Goal: Task Accomplishment & Management: Complete application form

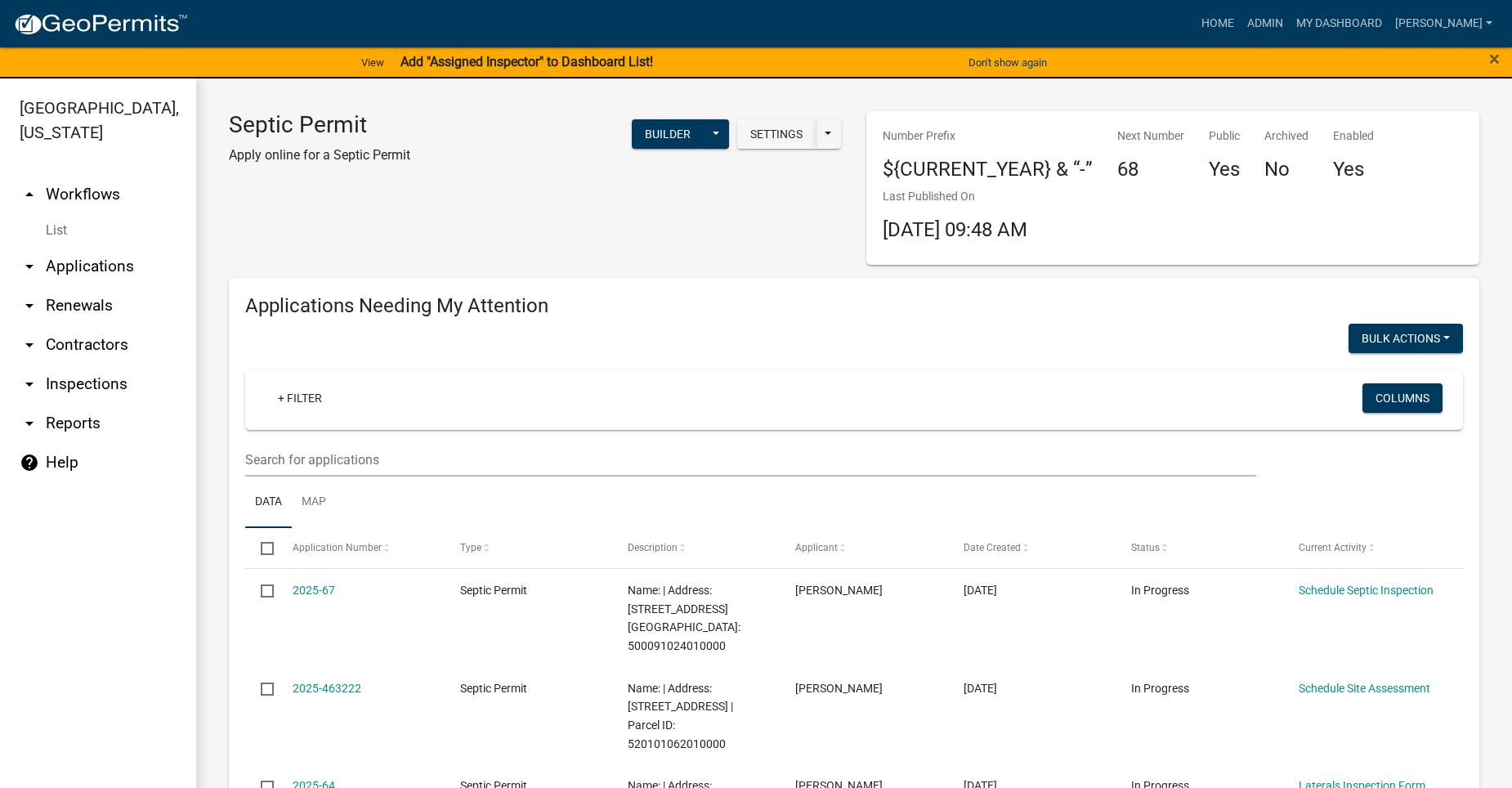
select select "2: 50"
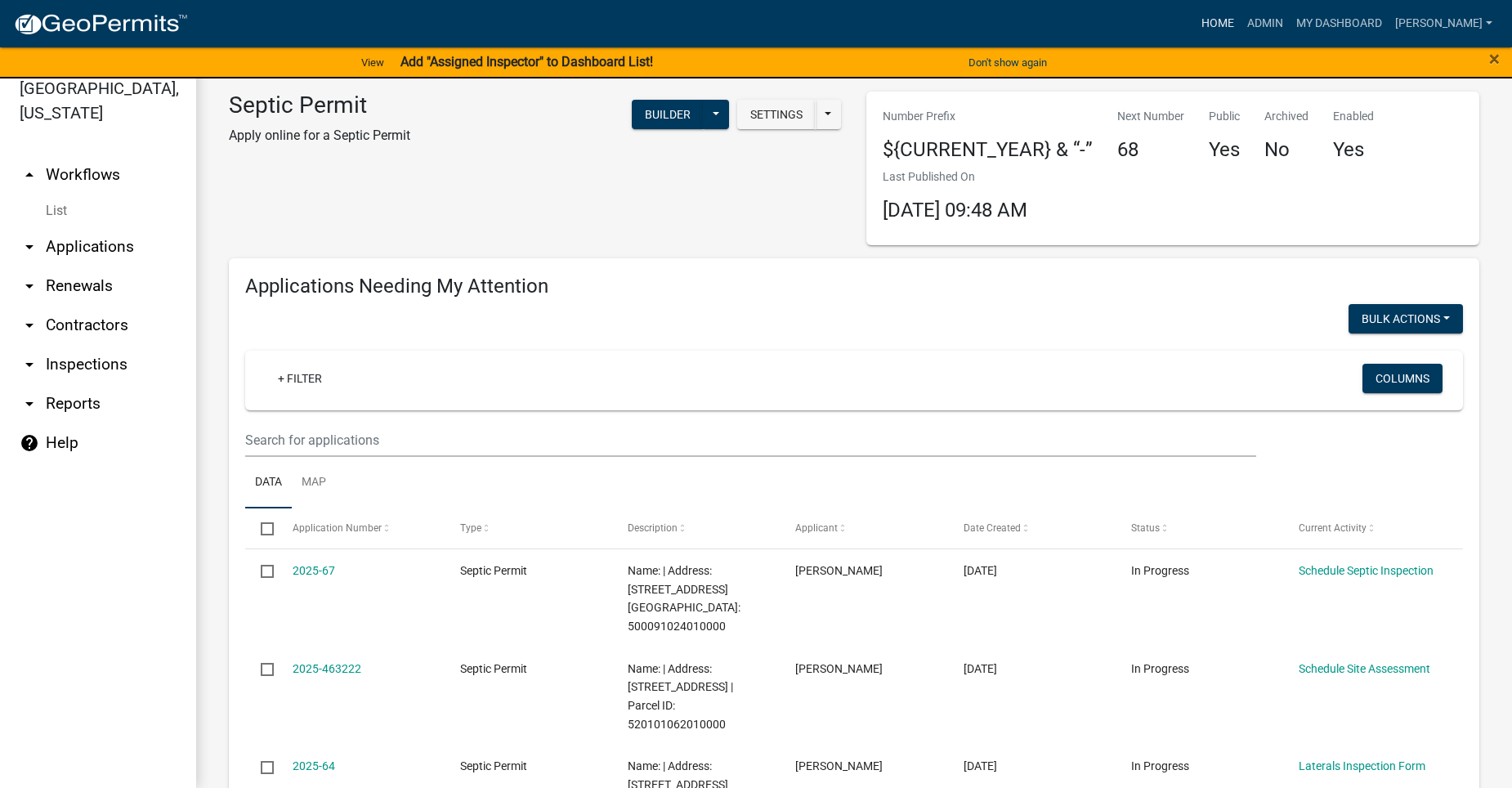
click at [1241, 22] on link "Home" at bounding box center [1217, 24] width 46 height 31
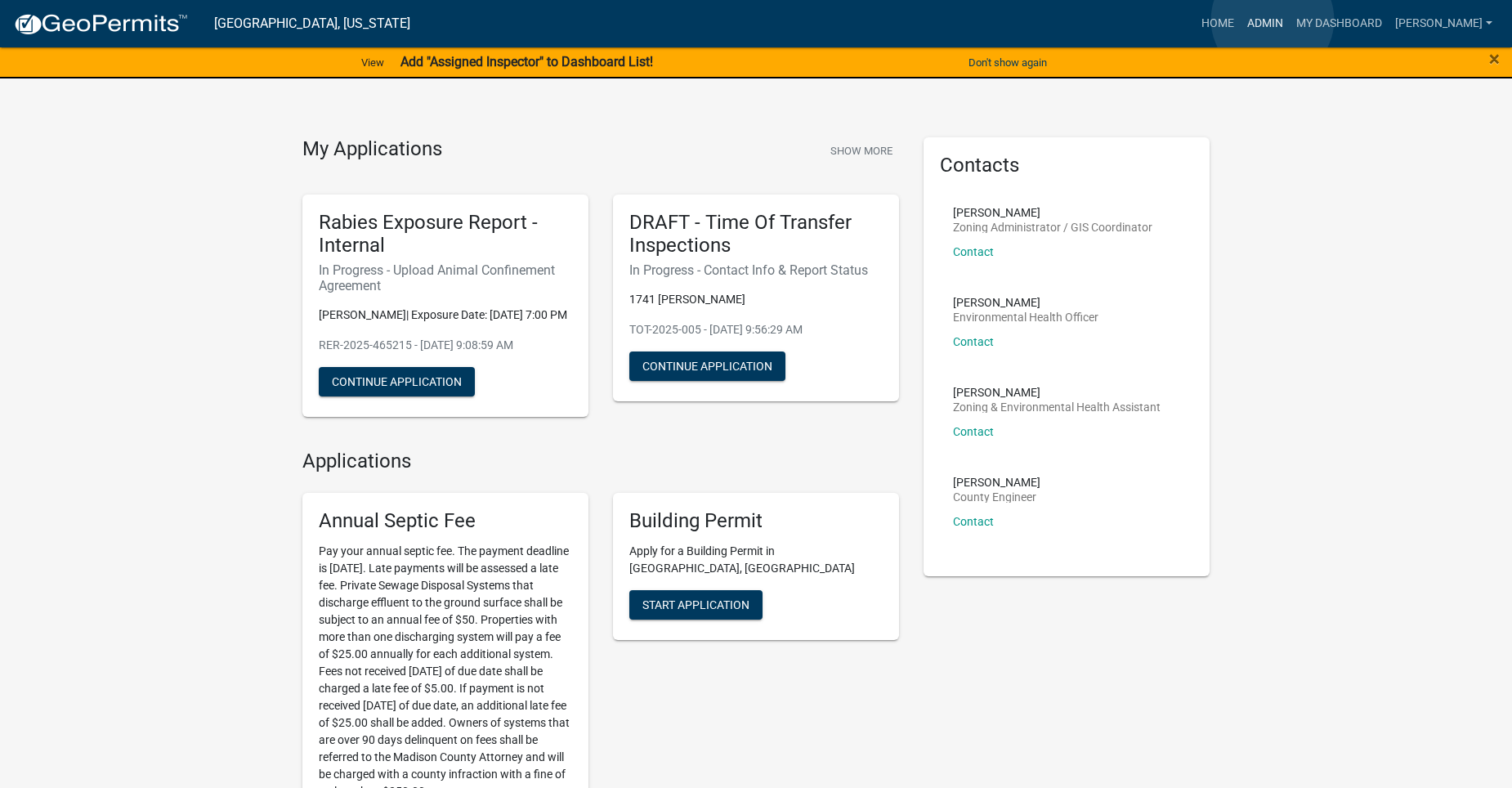
click at [1273, 20] on link "Admin" at bounding box center [1265, 24] width 49 height 31
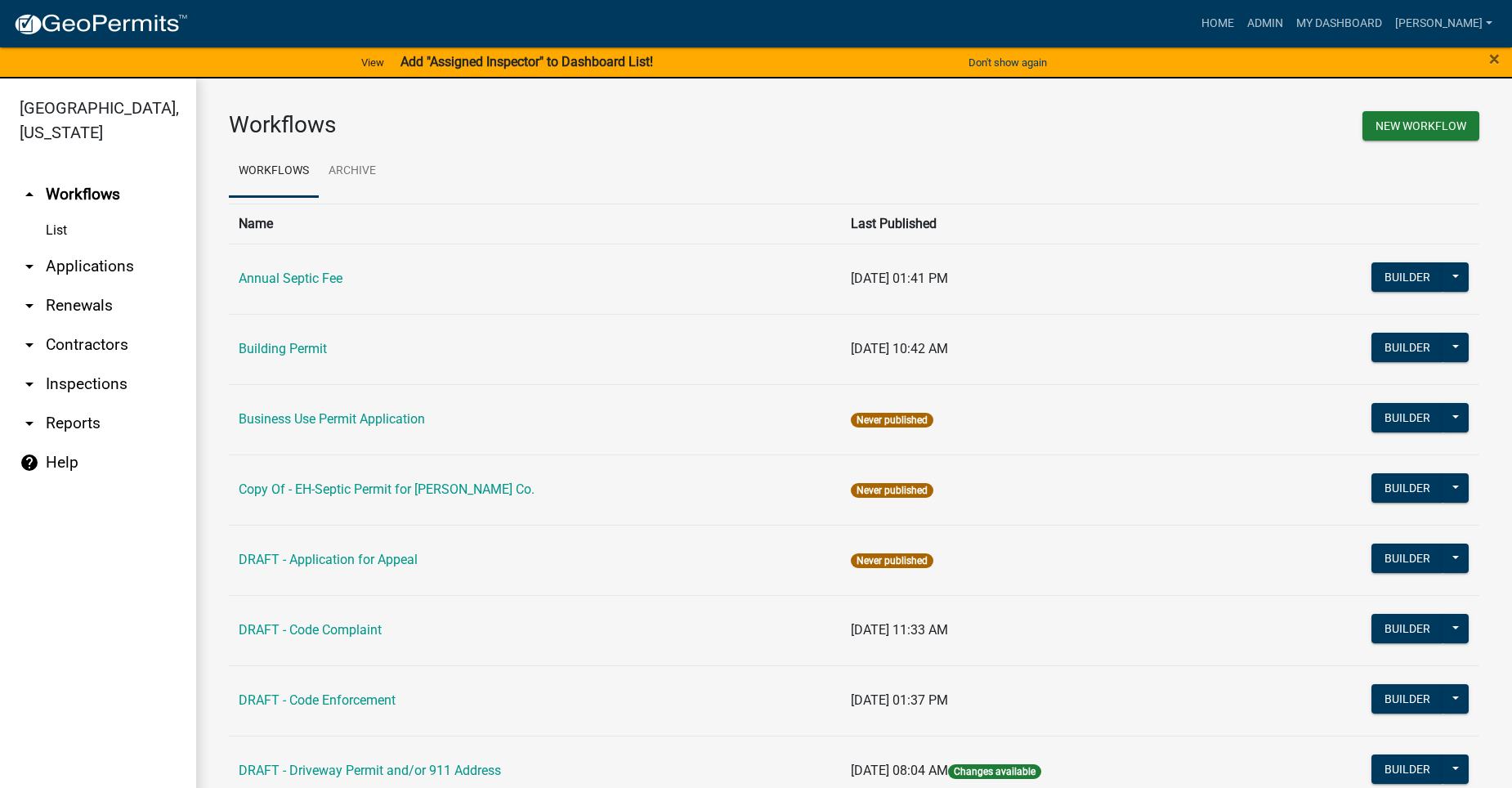
click at [78, 247] on link "arrow_drop_down Applications" at bounding box center [98, 267] width 196 height 39
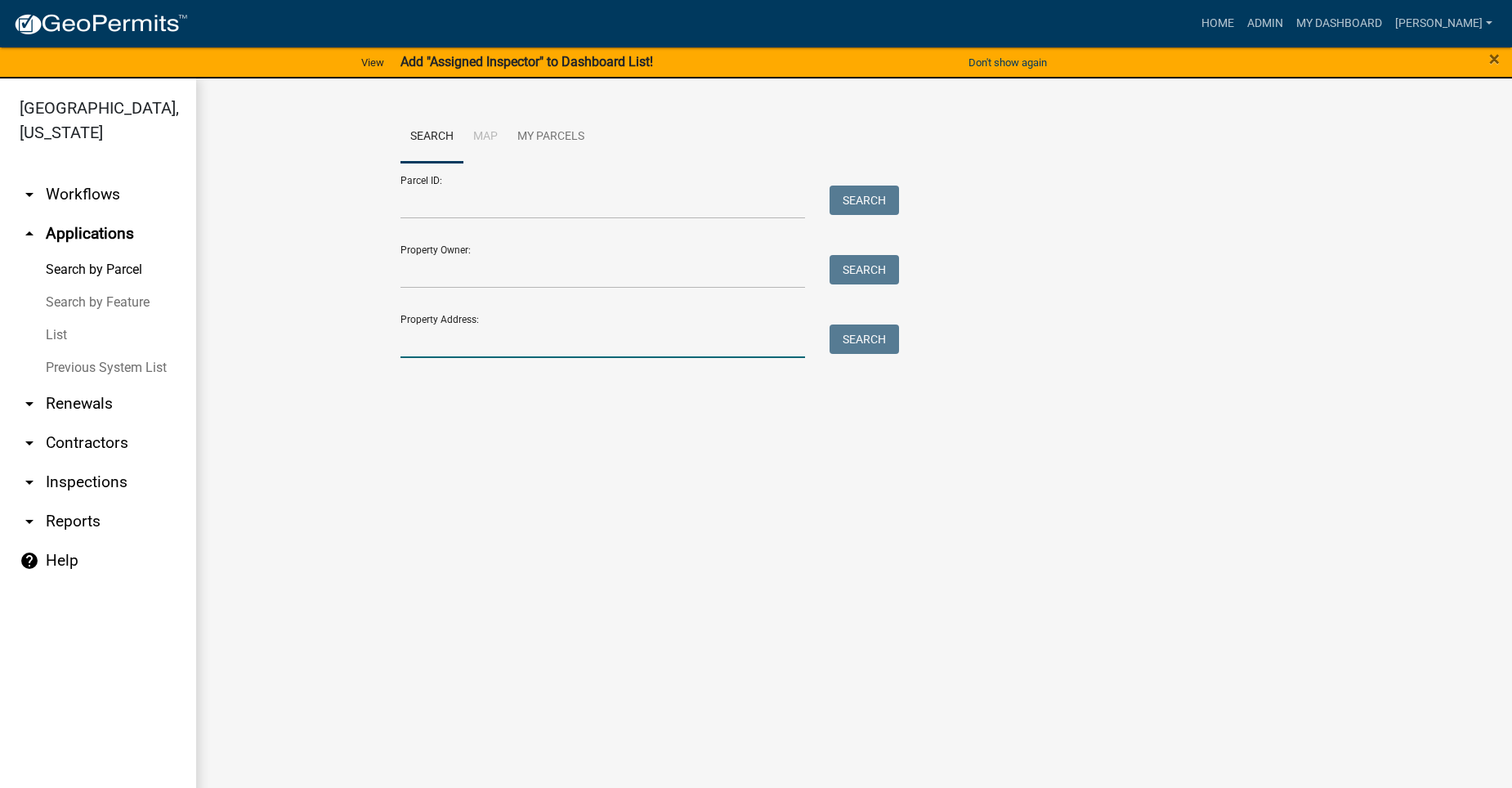
click at [509, 347] on input "Property Address:" at bounding box center [603, 341] width 405 height 34
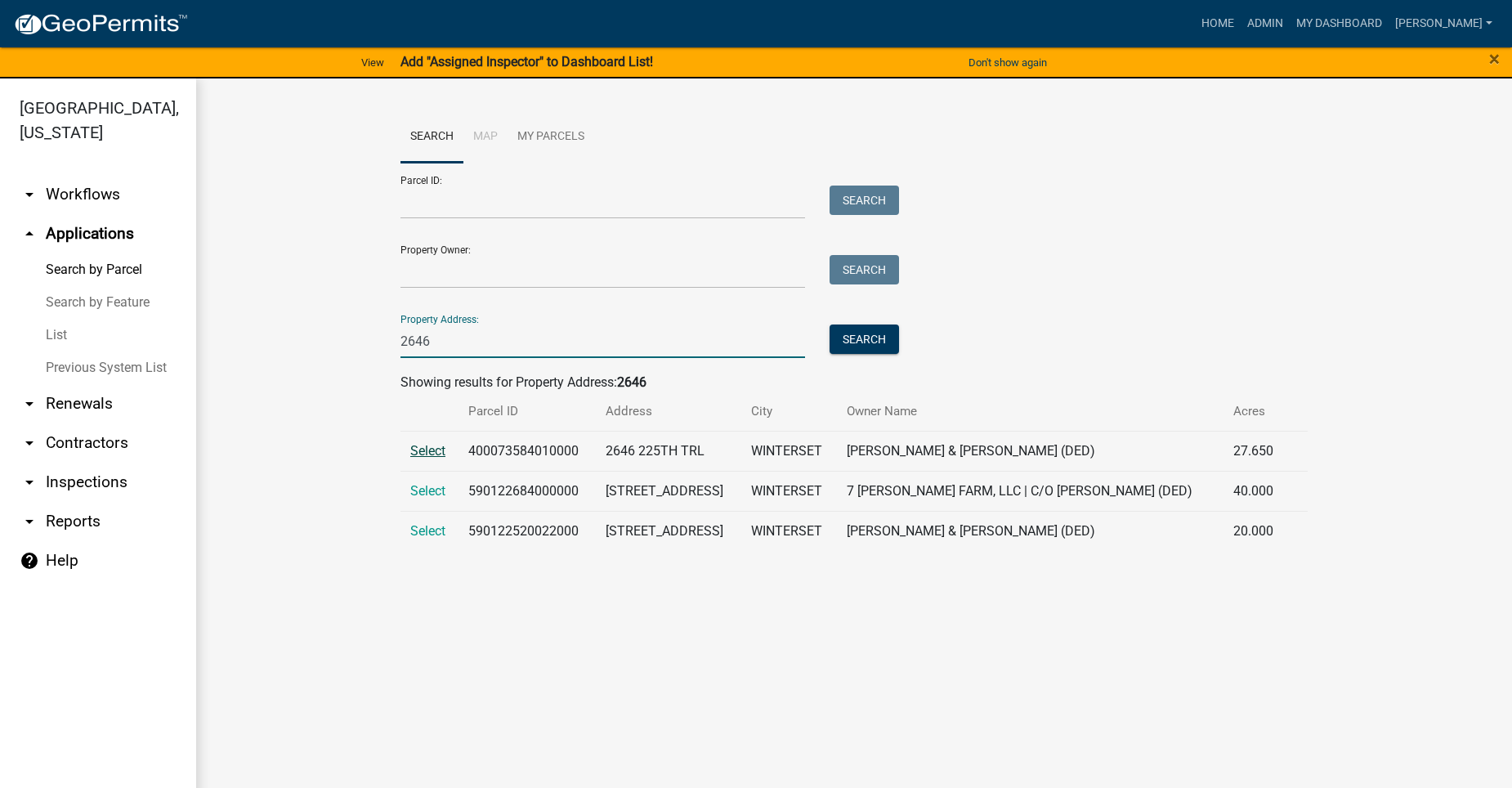
type input "2646"
click at [416, 449] on span "Select" at bounding box center [428, 450] width 35 height 16
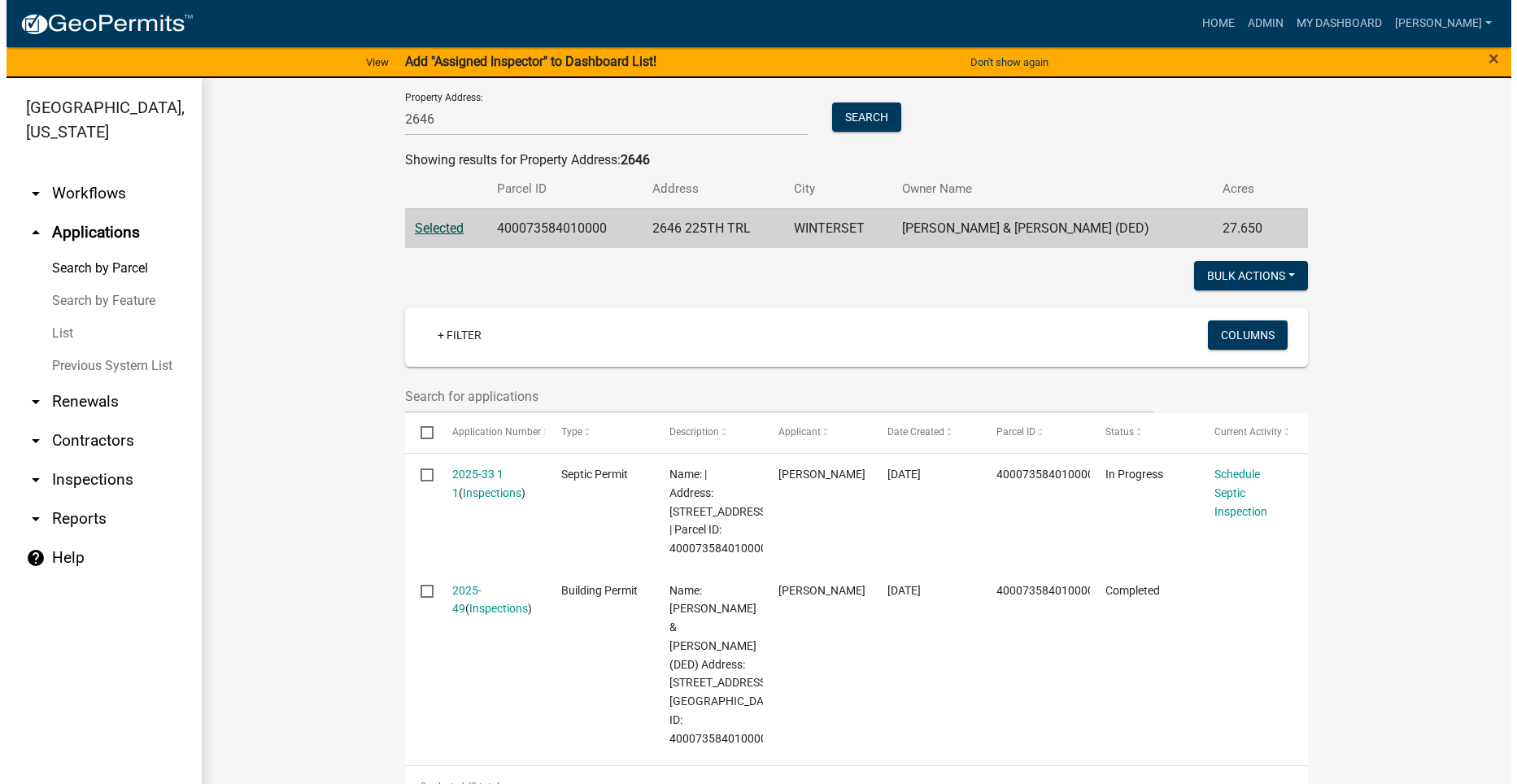
scroll to position [244, 0]
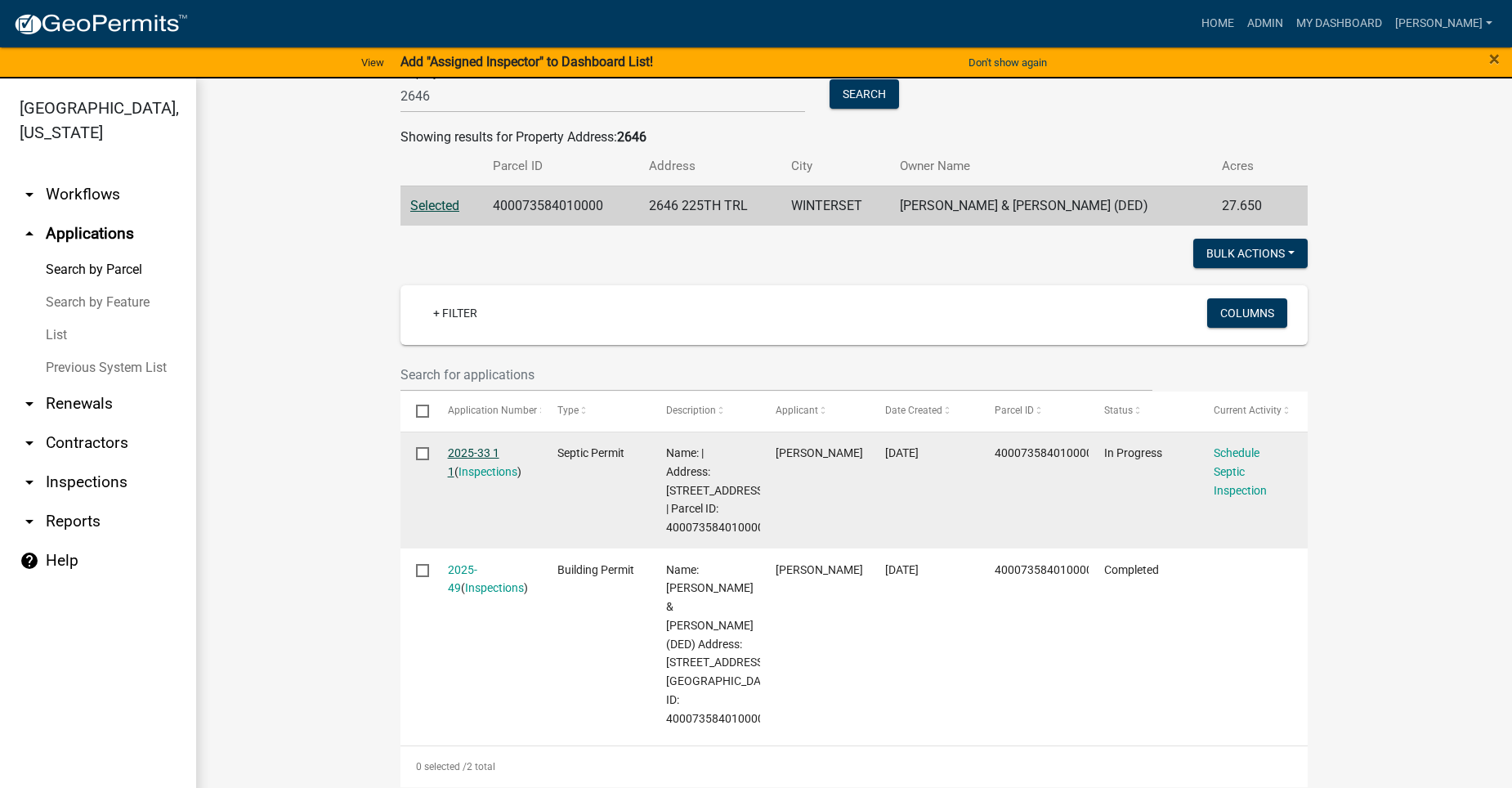
click at [452, 447] on link "2025-33 1 1" at bounding box center [473, 461] width 52 height 32
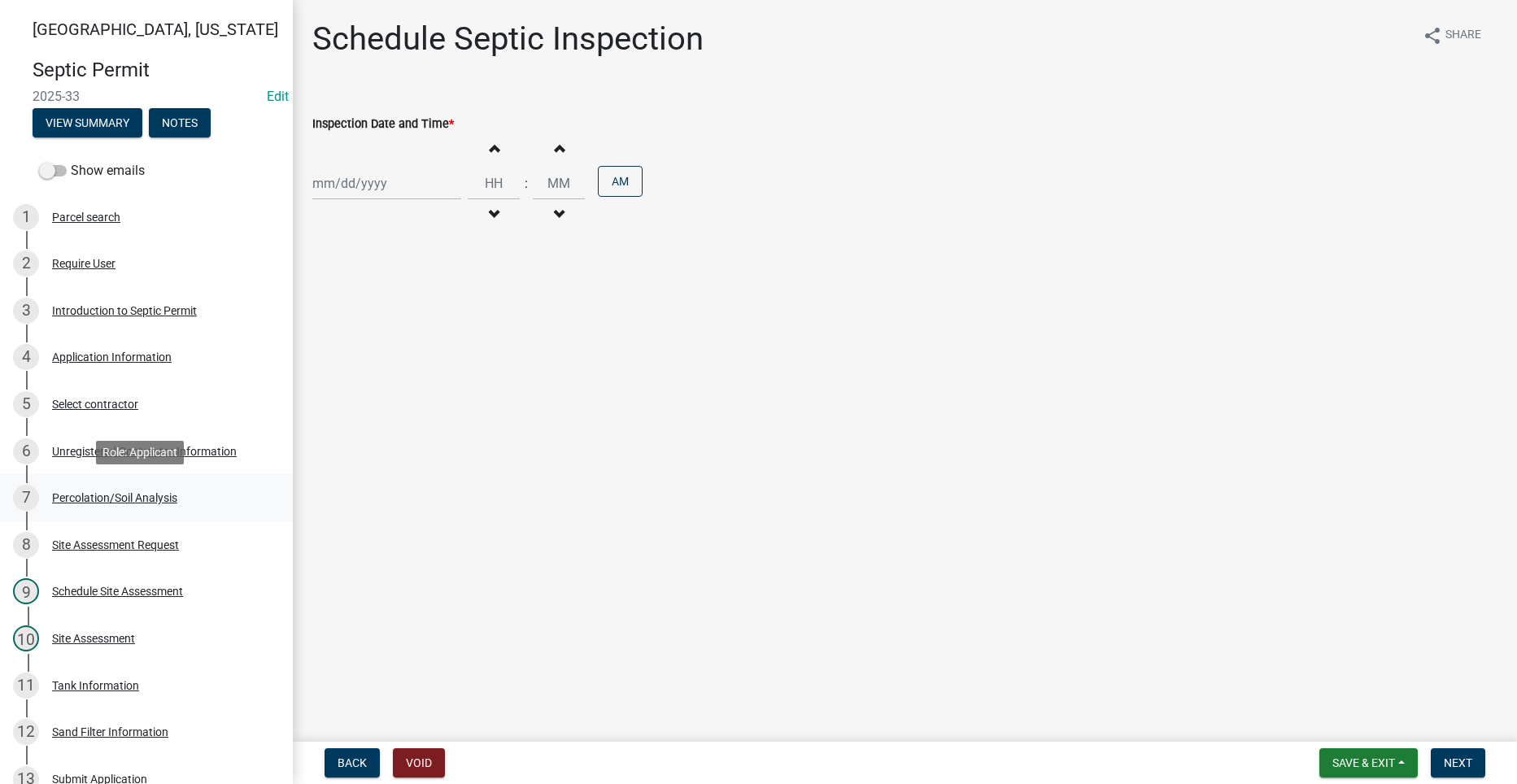
click at [129, 501] on div "Percolation/Soil Analysis" at bounding box center [115, 498] width 125 height 11
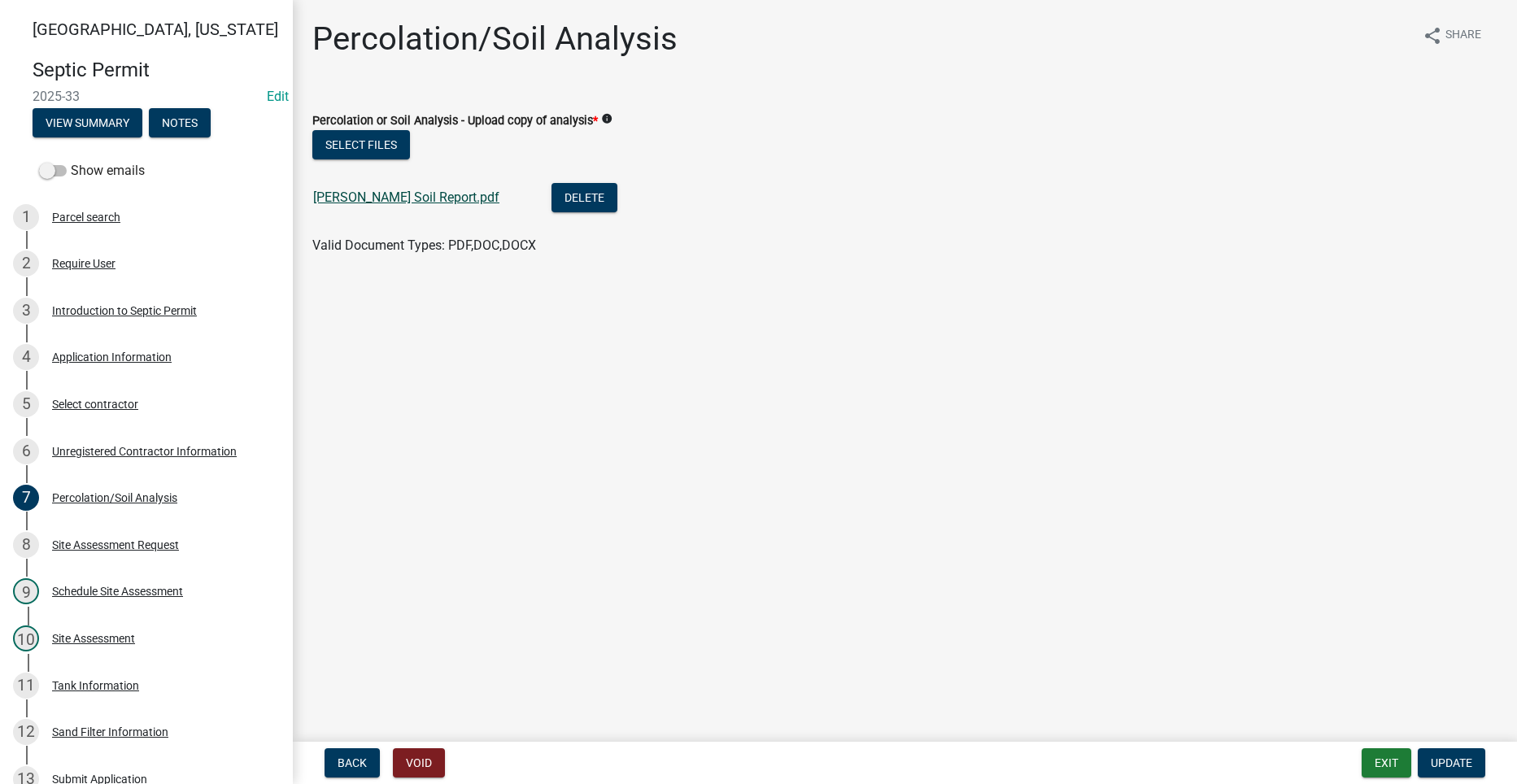
click at [366, 191] on link "[PERSON_NAME] Soil Report.pdf" at bounding box center [405, 196] width 186 height 16
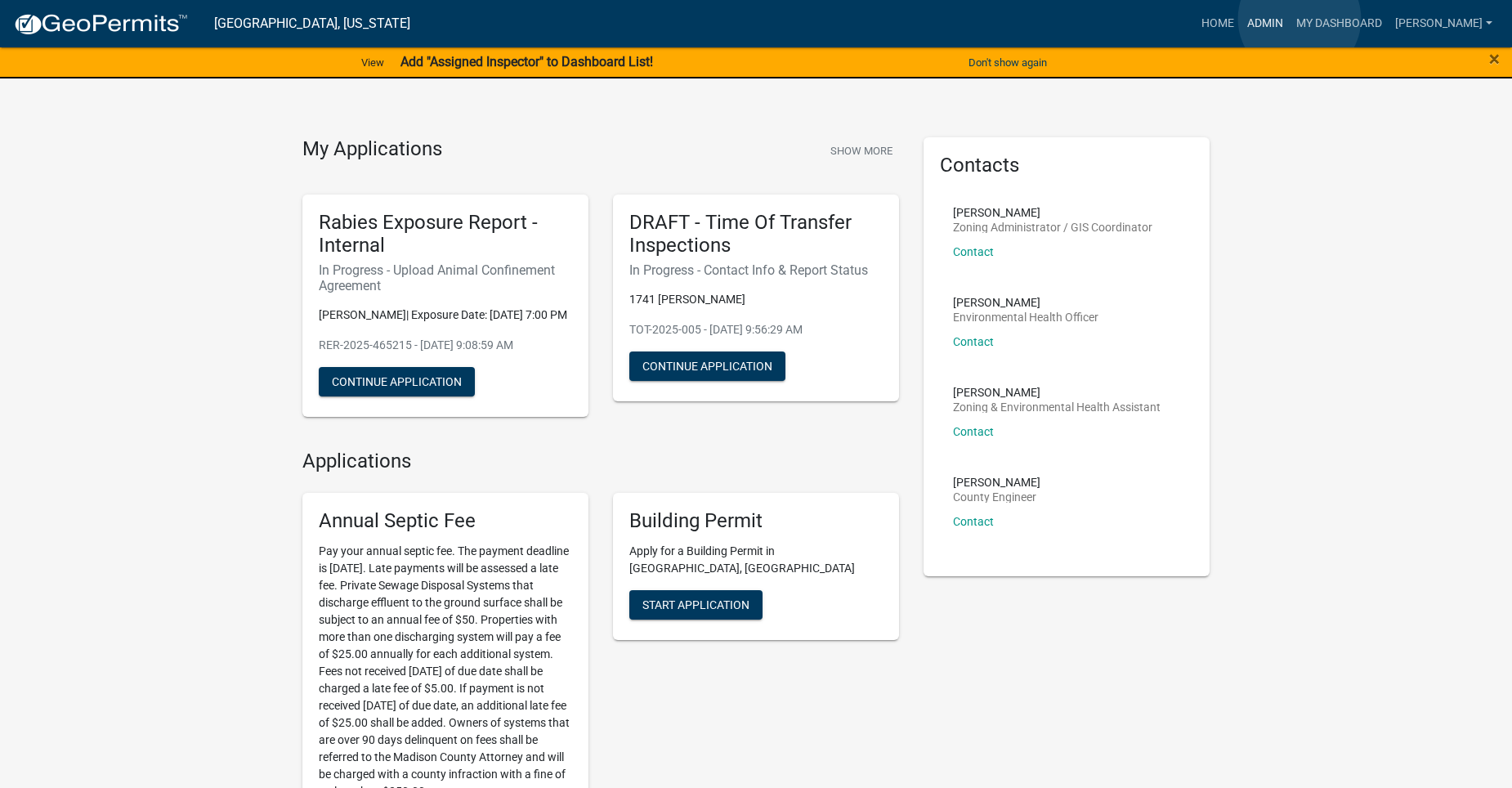
click at [1290, 19] on link "Admin" at bounding box center [1265, 24] width 49 height 31
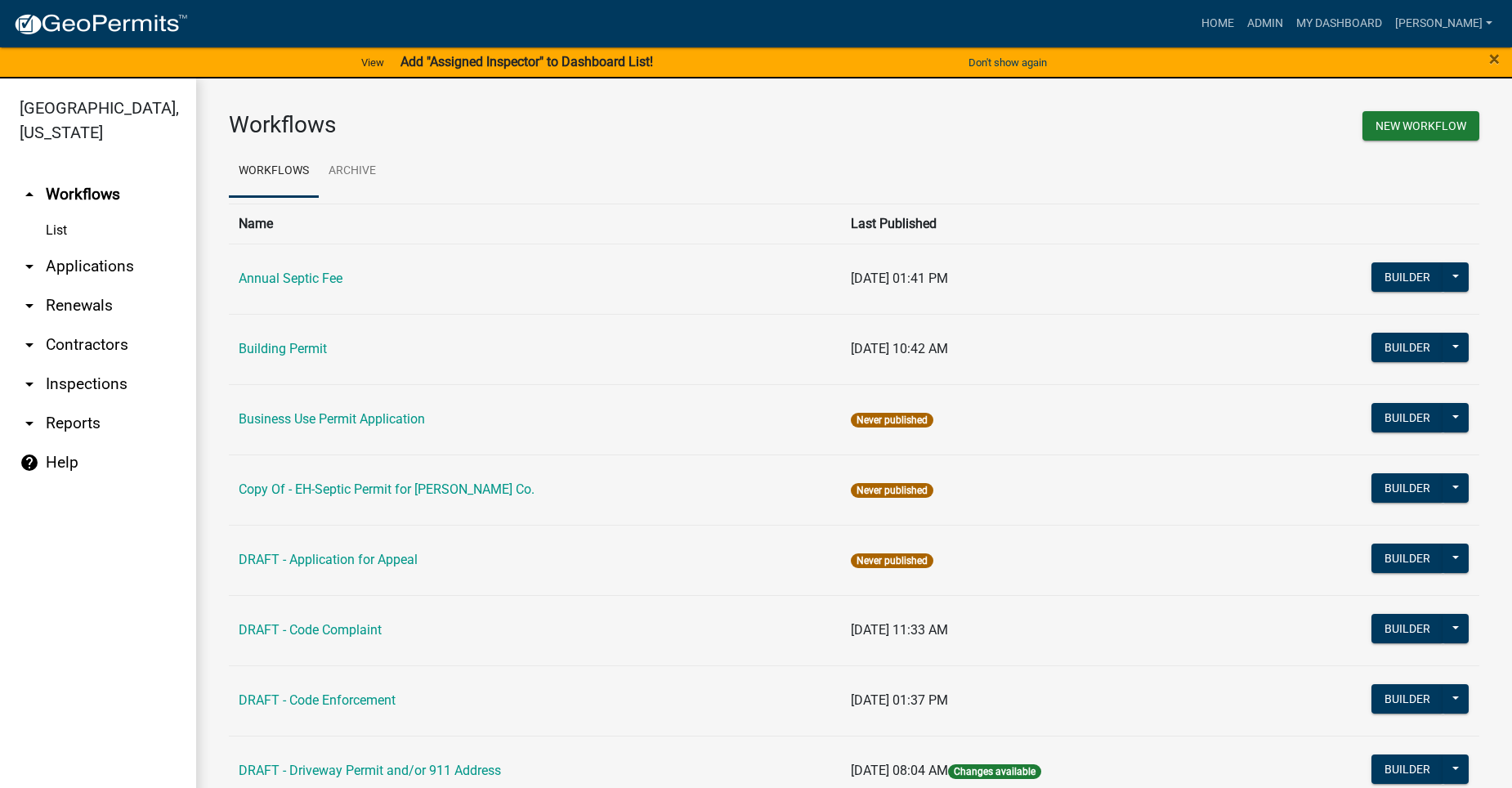
click at [82, 247] on link "arrow_drop_down Applications" at bounding box center [98, 267] width 196 height 39
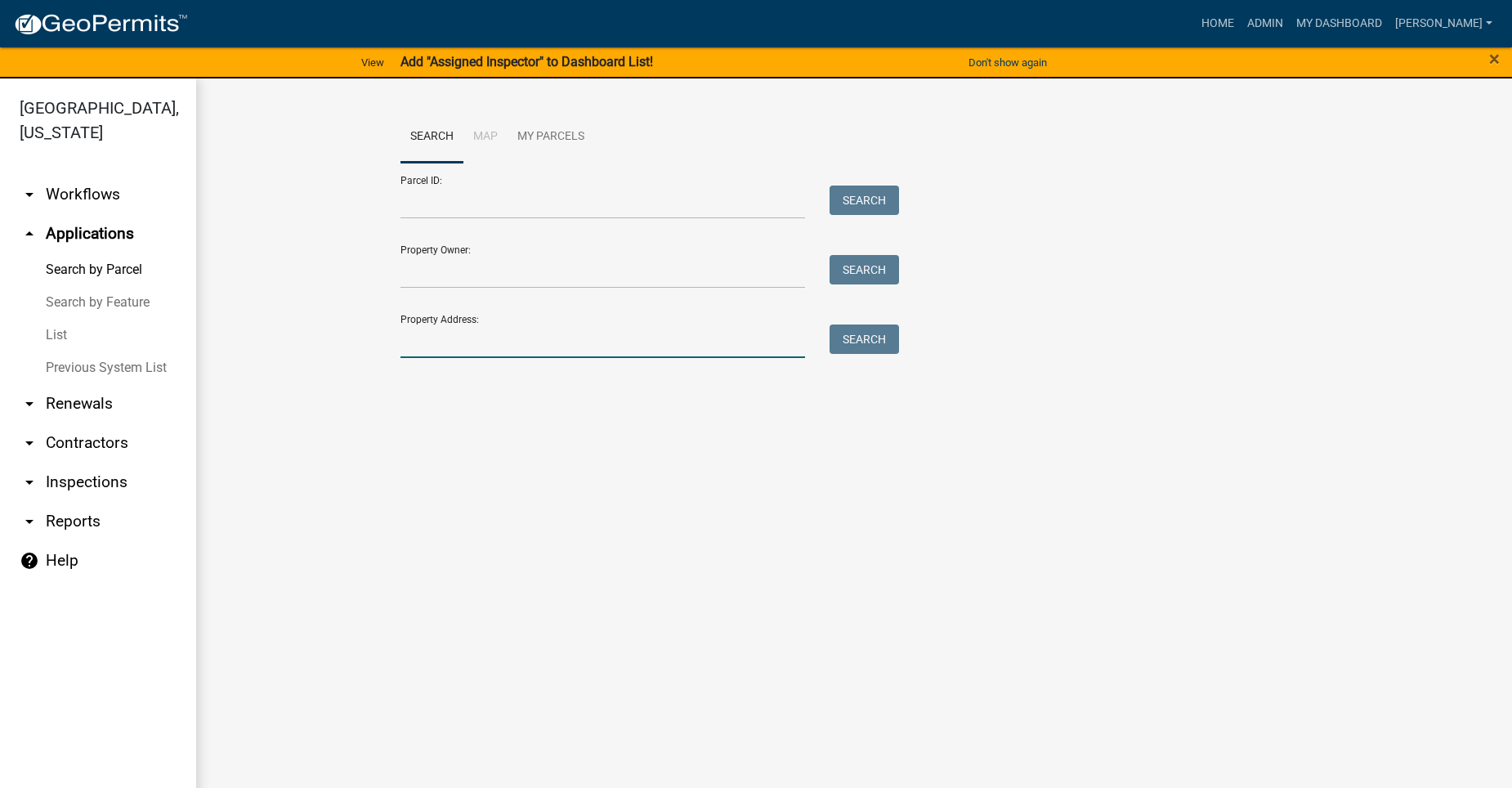
click at [558, 347] on input "Property Address:" at bounding box center [603, 341] width 405 height 34
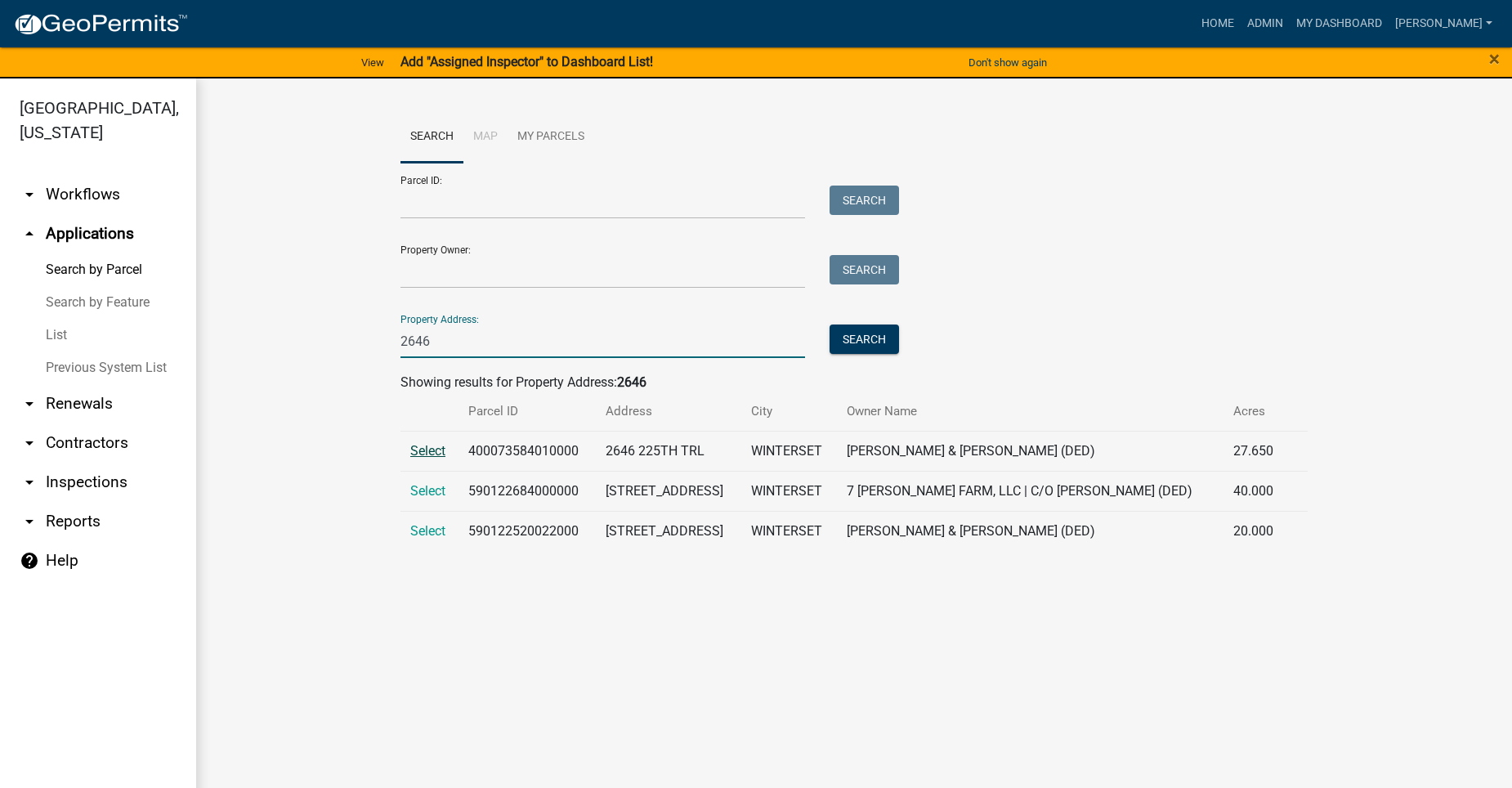
type input "2646"
click at [420, 444] on span "Select" at bounding box center [428, 450] width 35 height 16
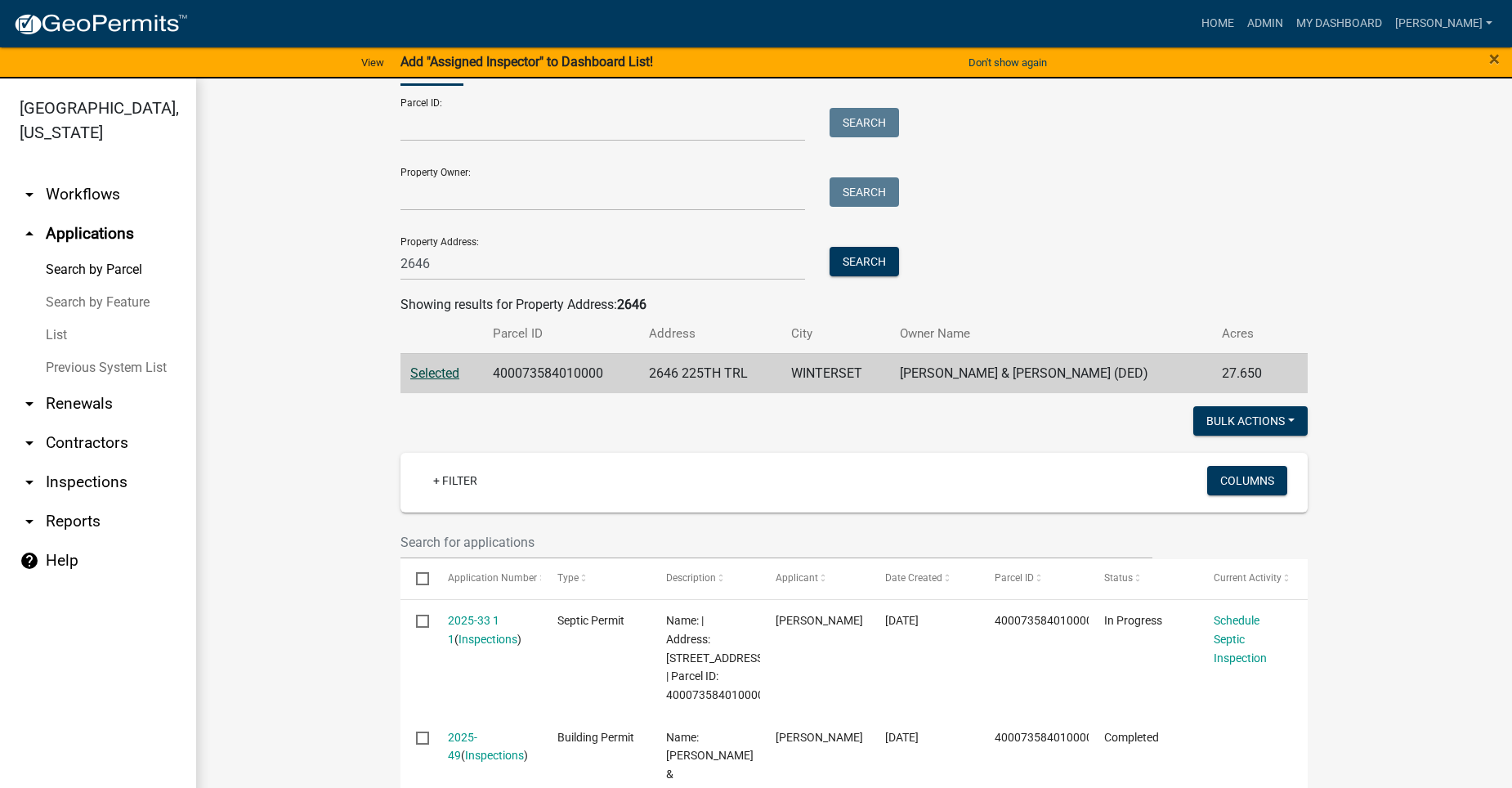
scroll to position [164, 0]
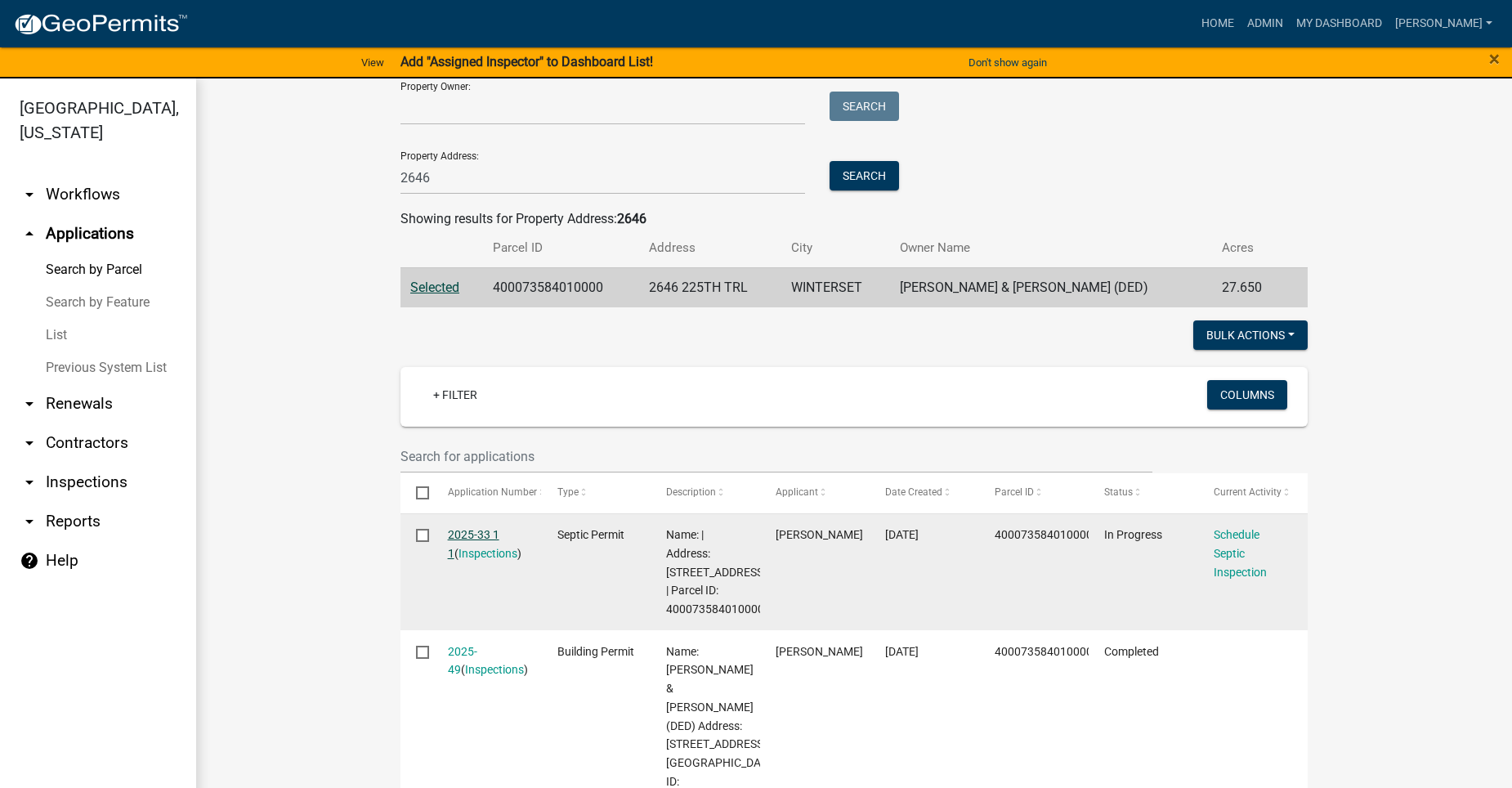
click at [466, 533] on link "2025-33 1 1" at bounding box center [473, 544] width 52 height 32
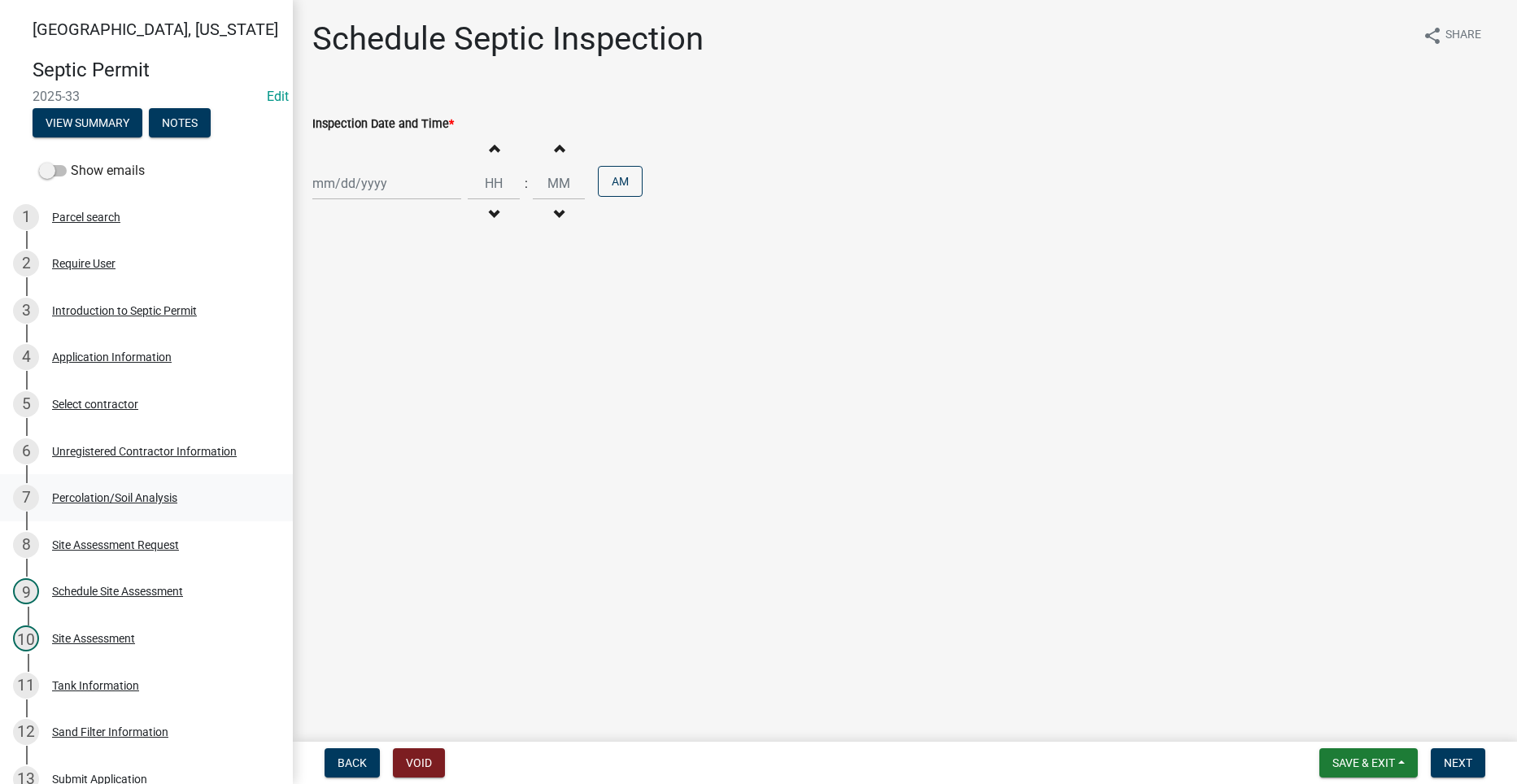
click at [99, 498] on div "Percolation/Soil Analysis" at bounding box center [115, 498] width 125 height 11
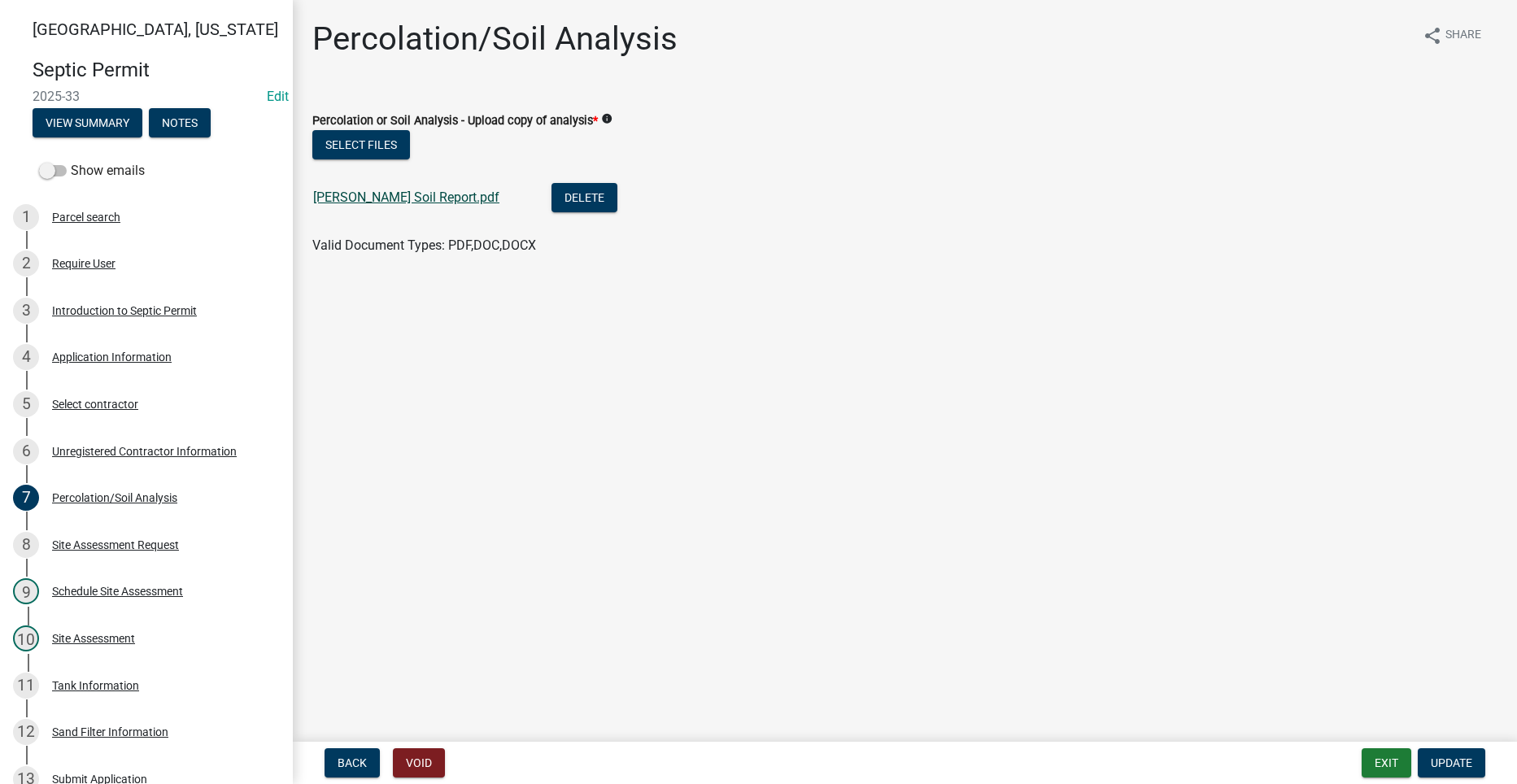
click at [332, 196] on link "Obando Soil Report.pdf" at bounding box center [405, 196] width 186 height 16
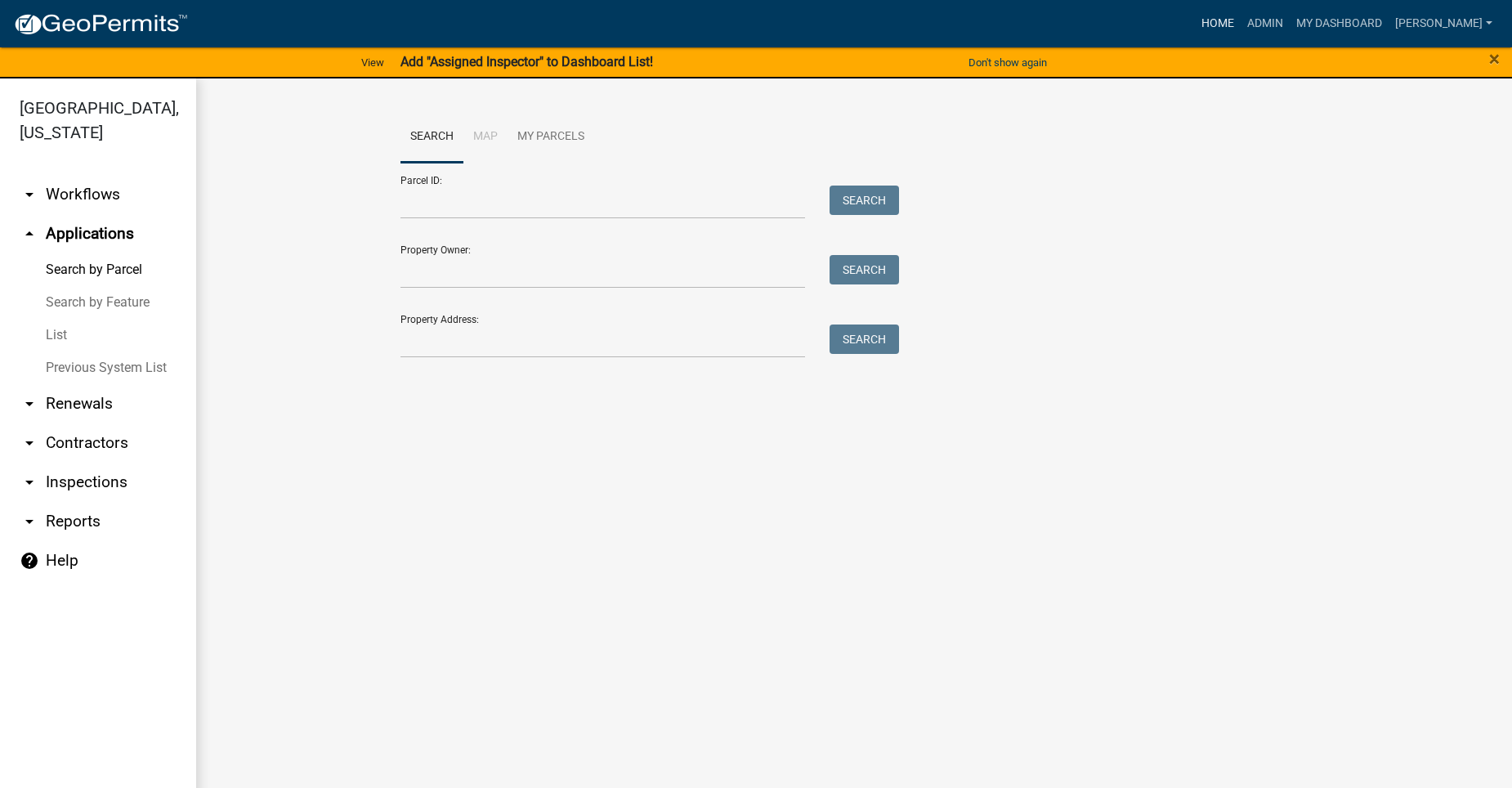
click at [1227, 26] on link "Home" at bounding box center [1217, 24] width 46 height 31
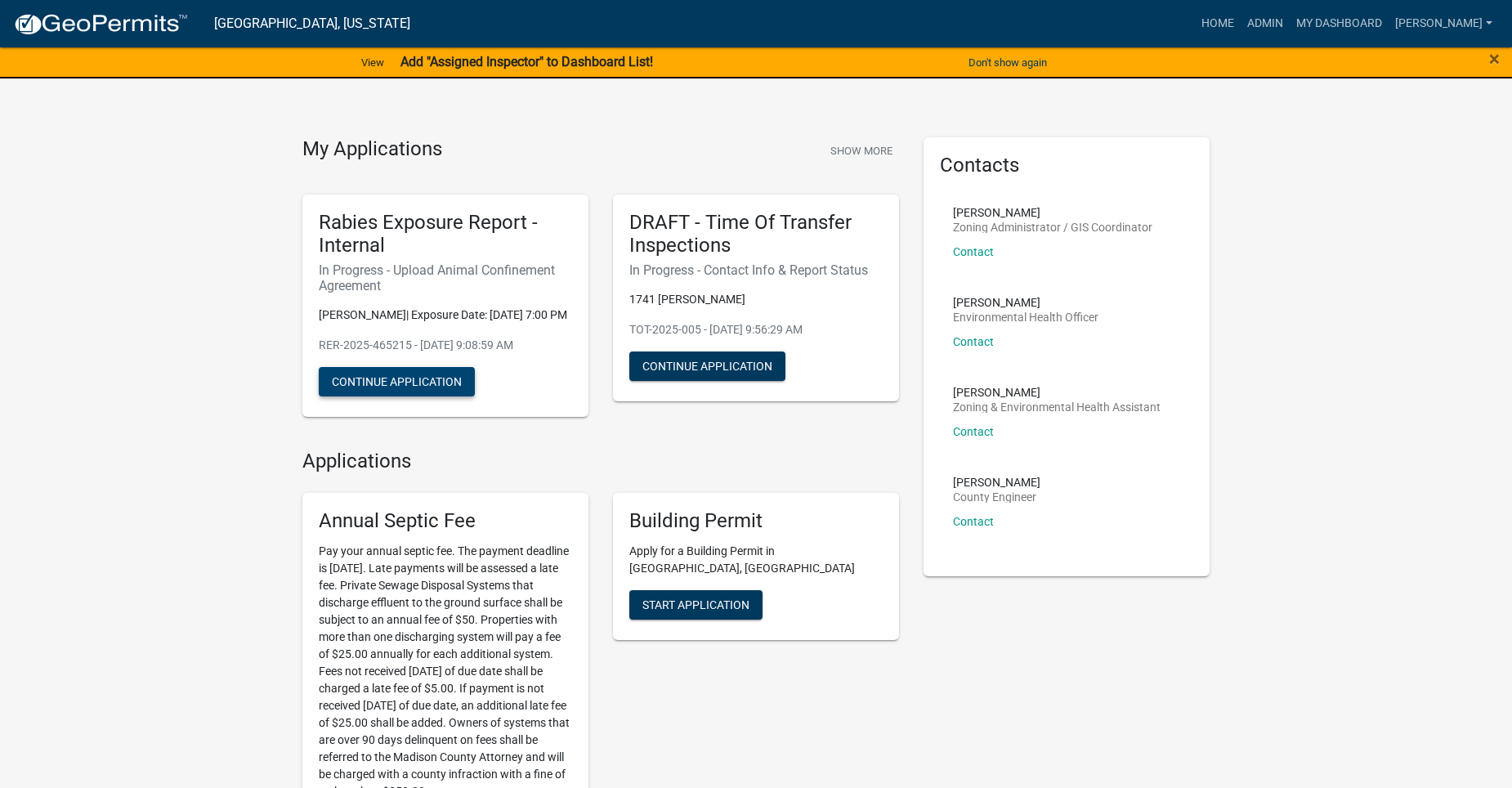
click at [375, 393] on button "Continue Application" at bounding box center [397, 382] width 156 height 30
click at [1288, 19] on link "Admin" at bounding box center [1265, 24] width 49 height 31
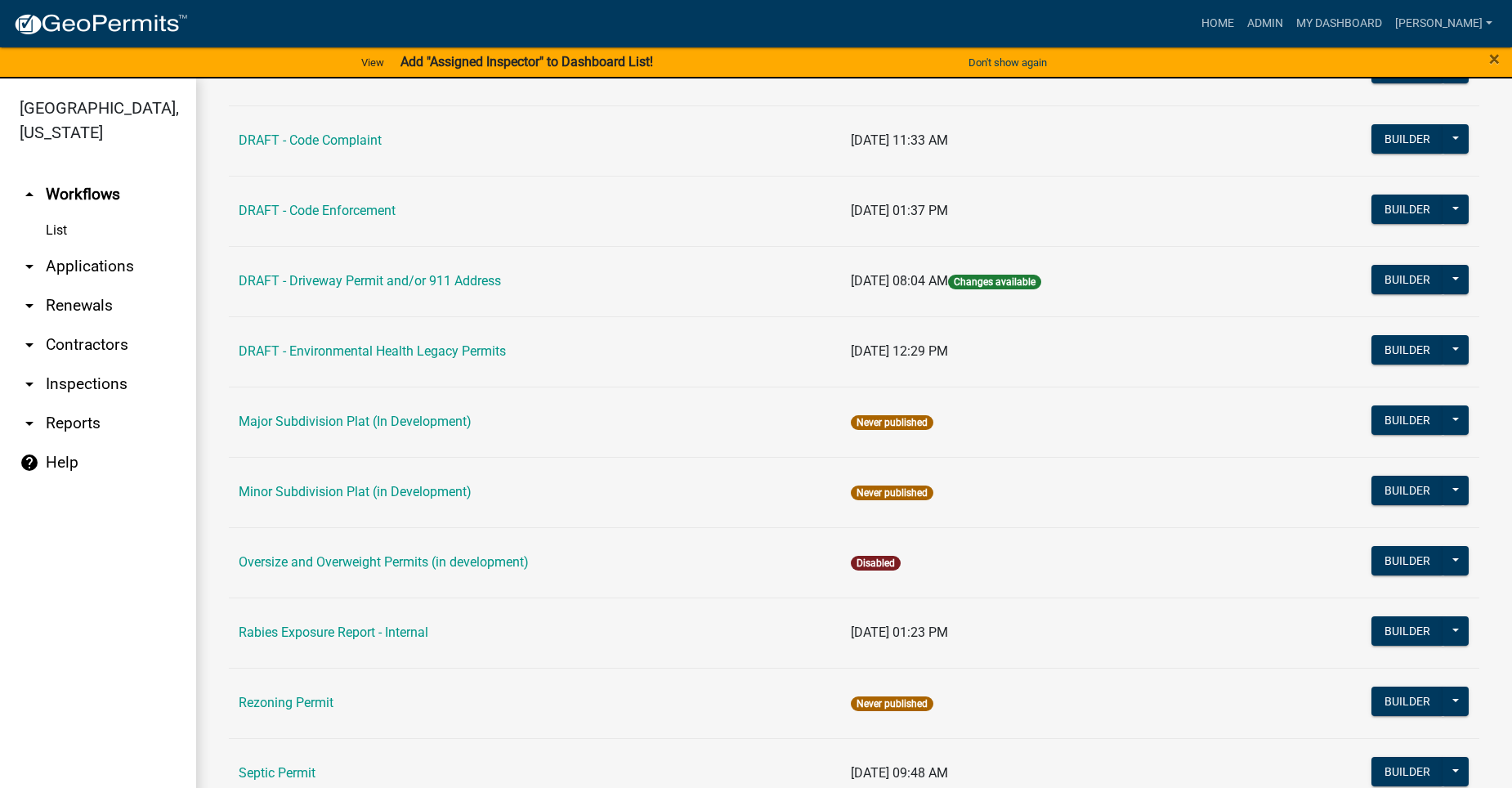
scroll to position [654, 0]
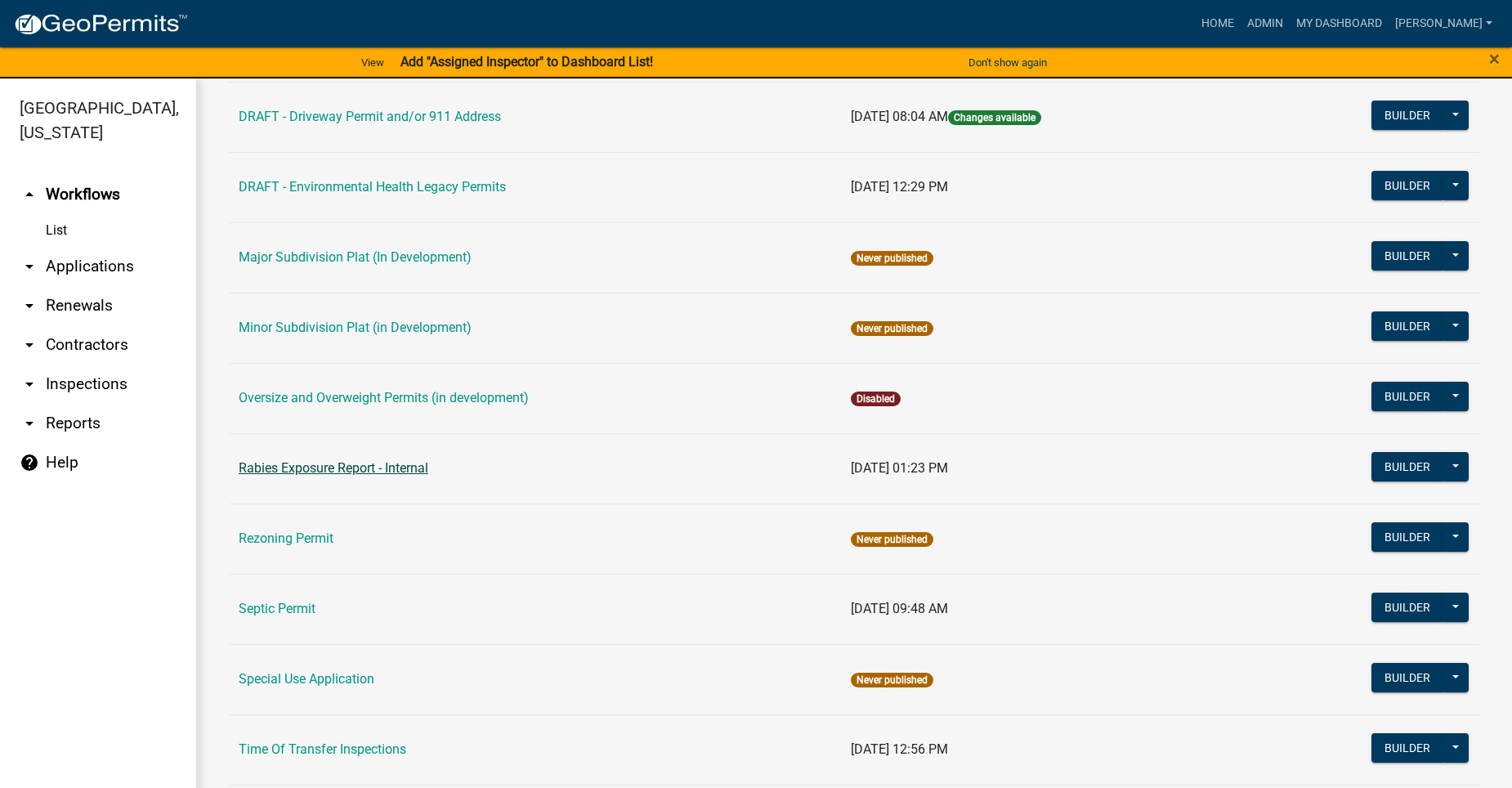
click at [355, 473] on link "Rabies Exposure Report - Internal" at bounding box center [333, 467] width 189 height 16
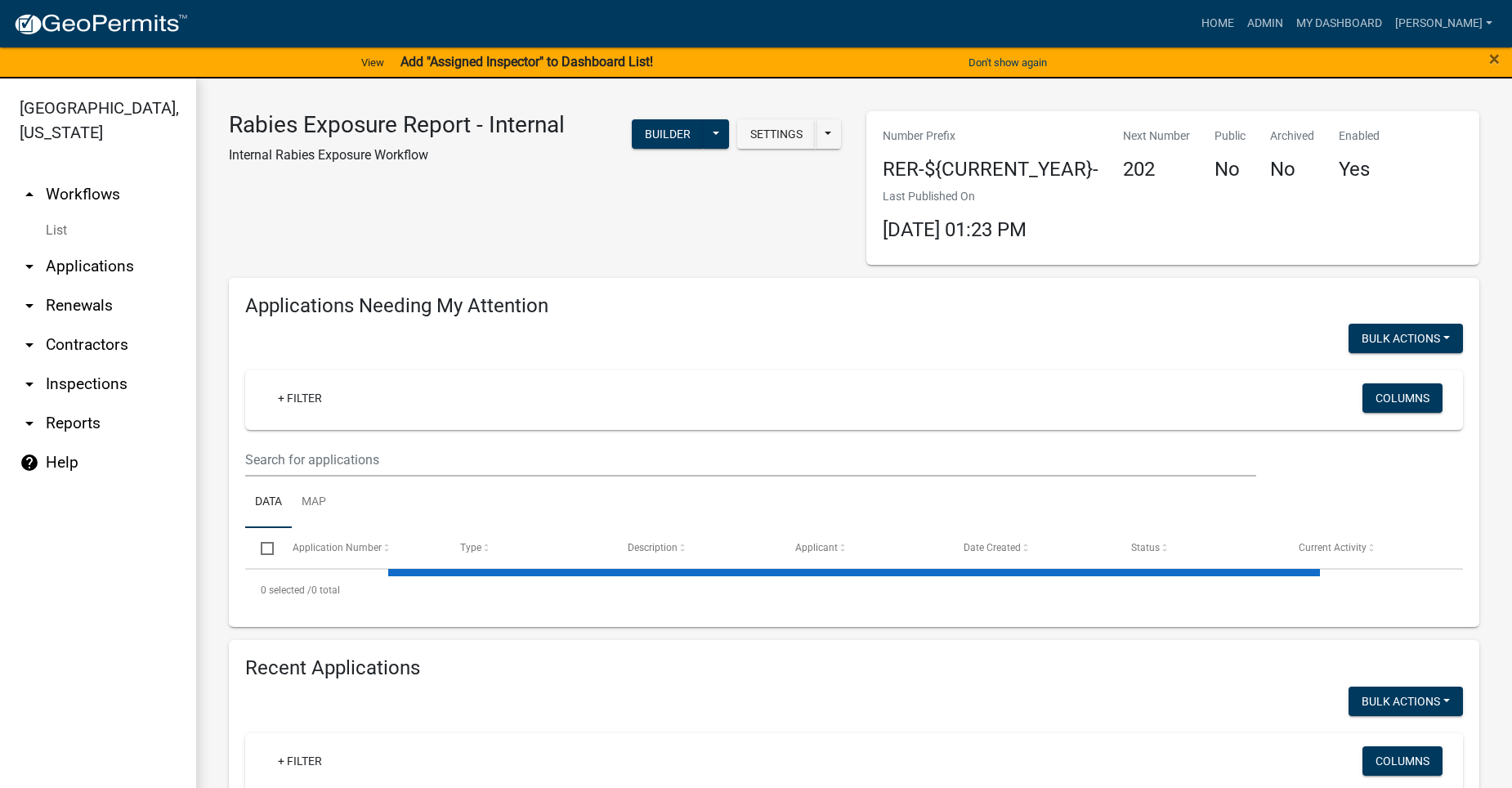
select select "2: 50"
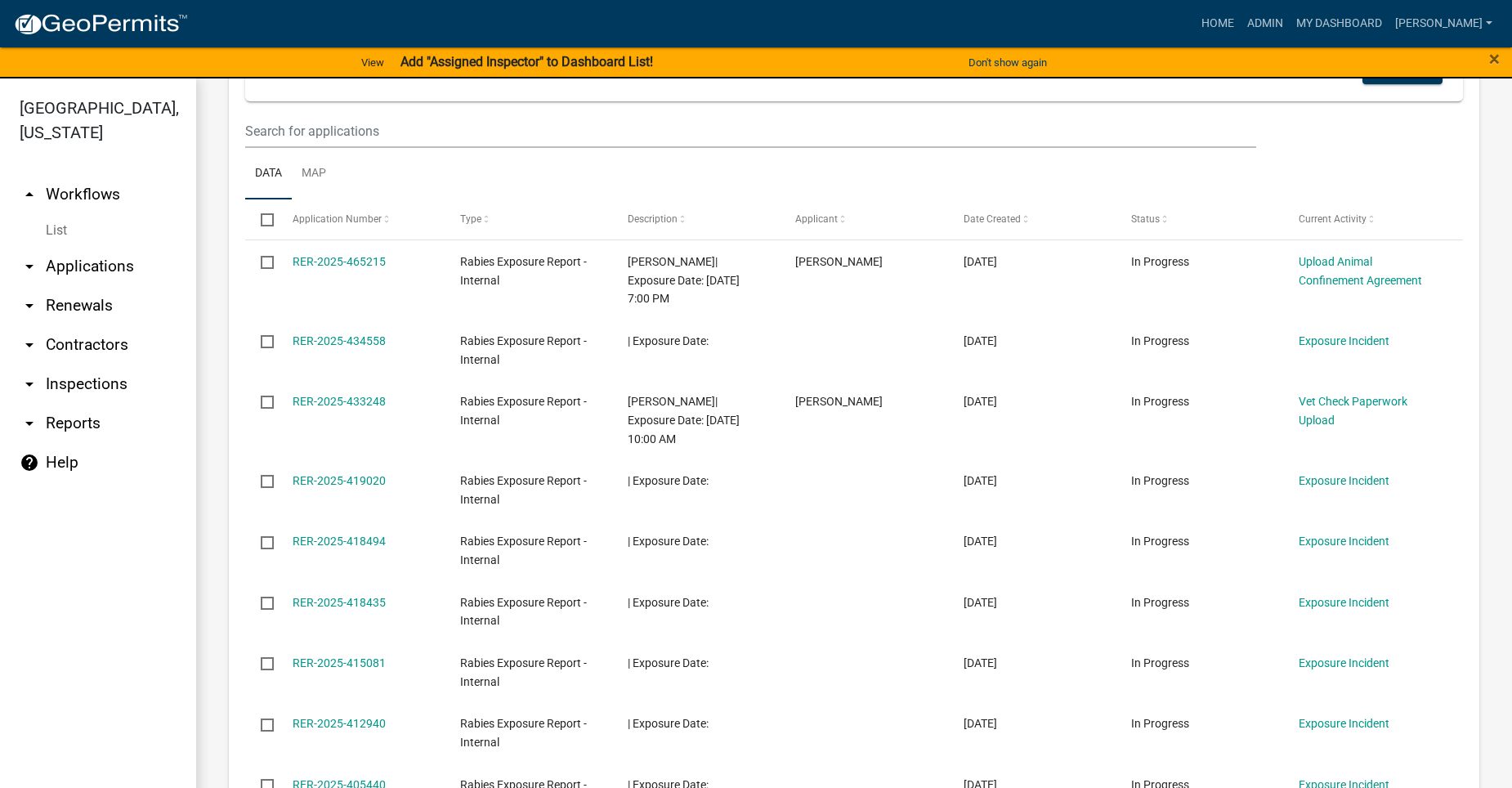
scroll to position [327, 0]
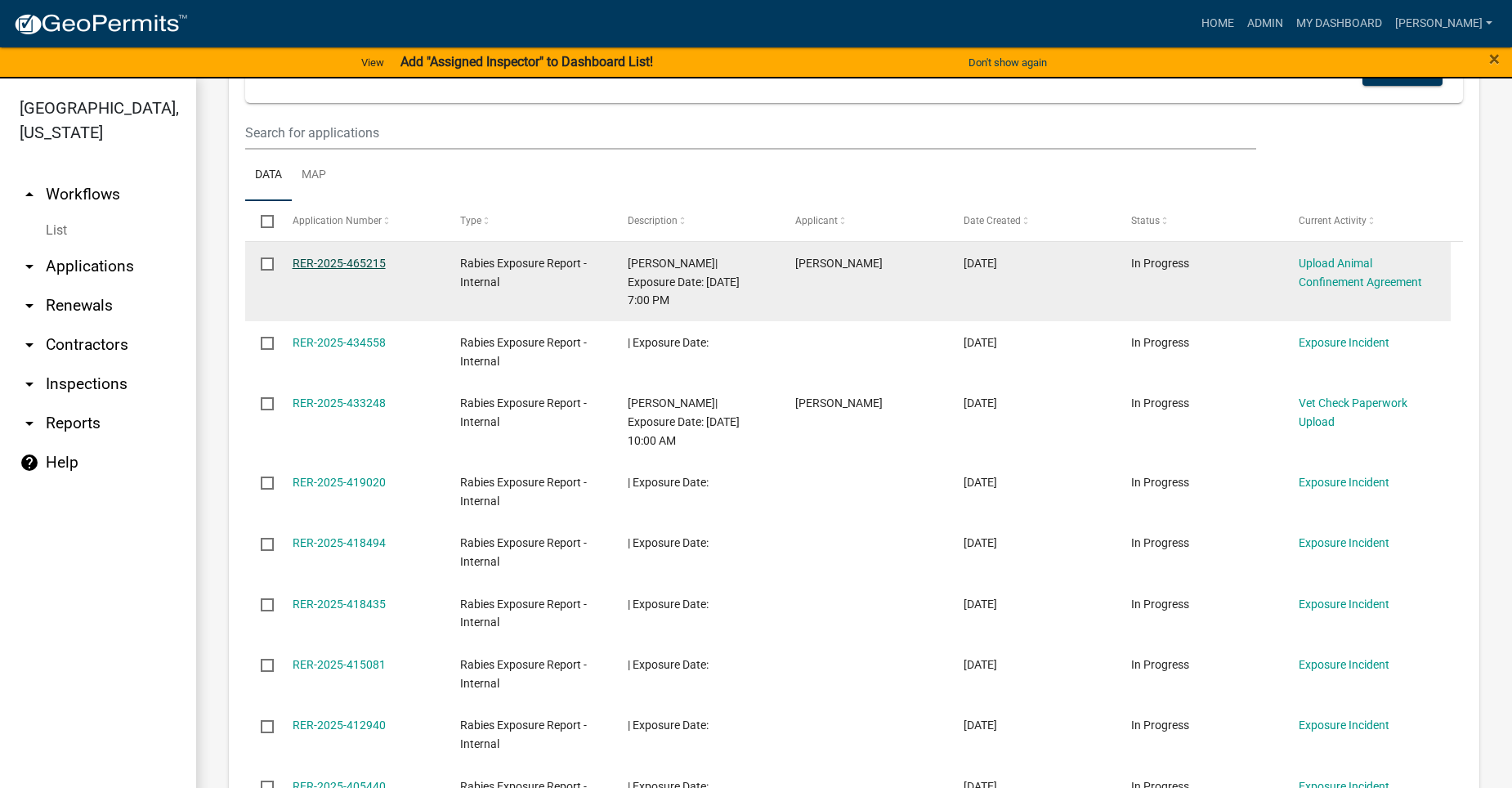
click at [346, 264] on link "RER-2025-465215" at bounding box center [339, 263] width 93 height 13
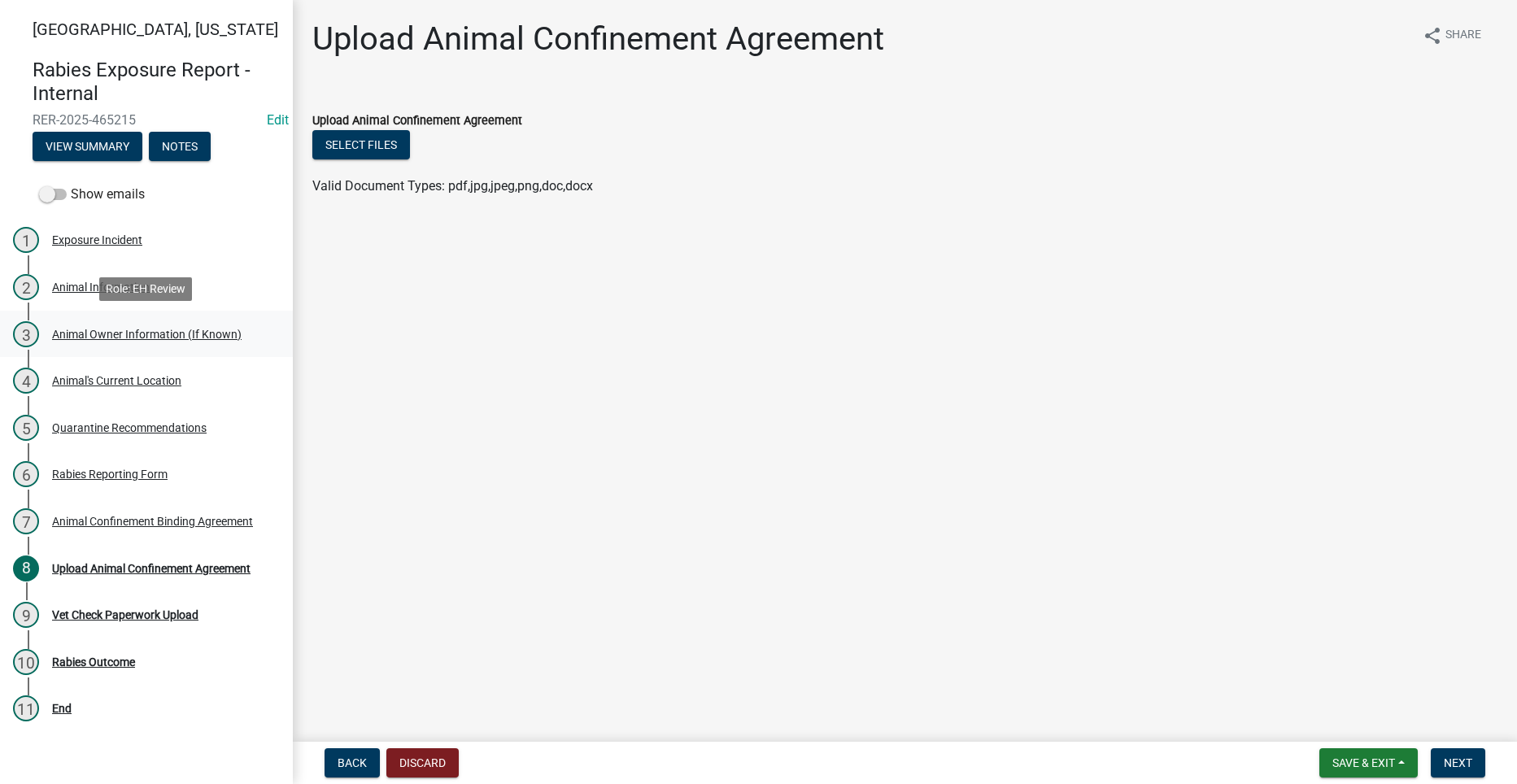
click at [138, 334] on div "Animal Owner Information (If Known)" at bounding box center [147, 334] width 189 height 11
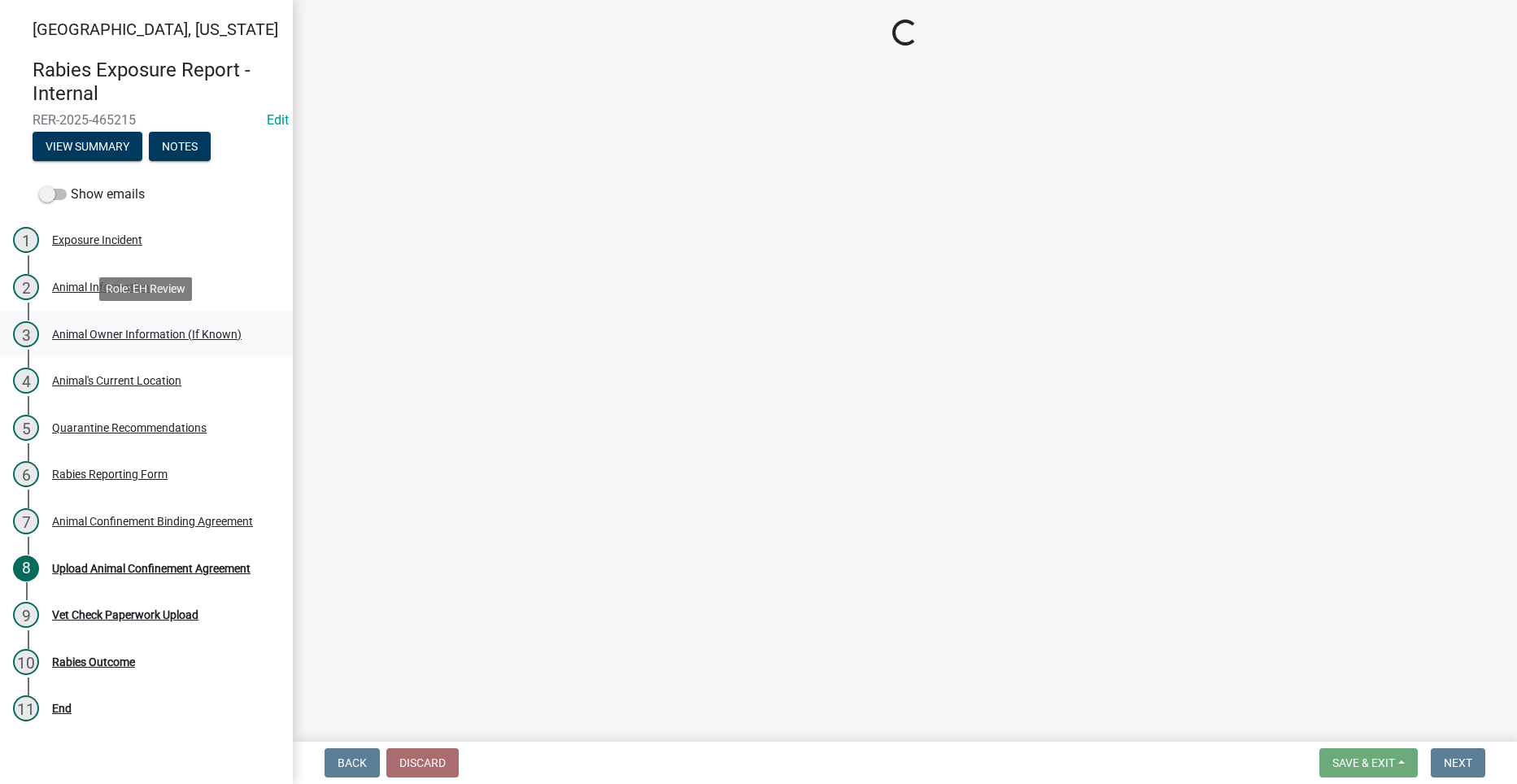
select select "e0467b68-7138-4f83-bf93-3889020d96e2"
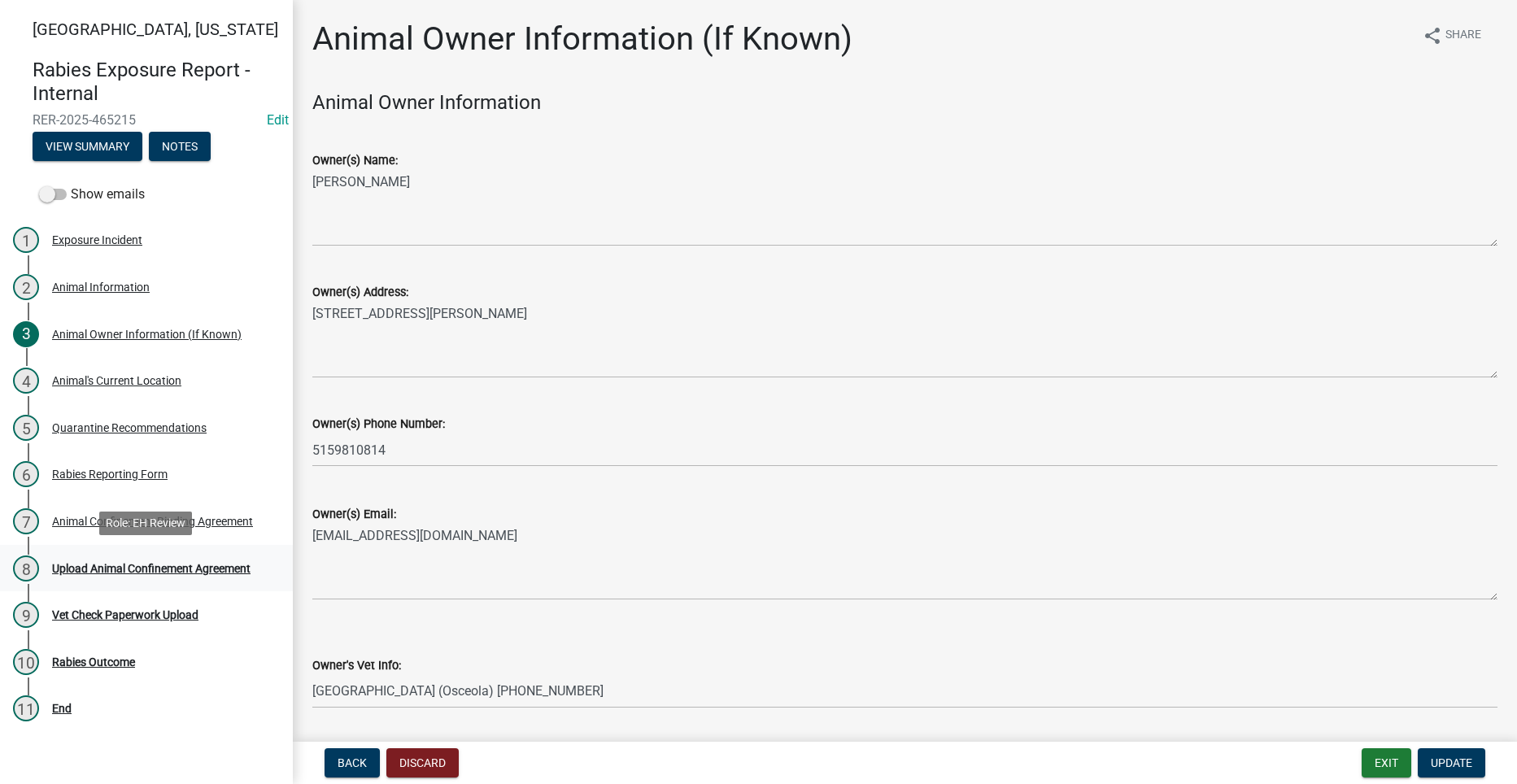
click at [93, 564] on div "Upload Animal Confinement Agreement" at bounding box center [151, 568] width 198 height 11
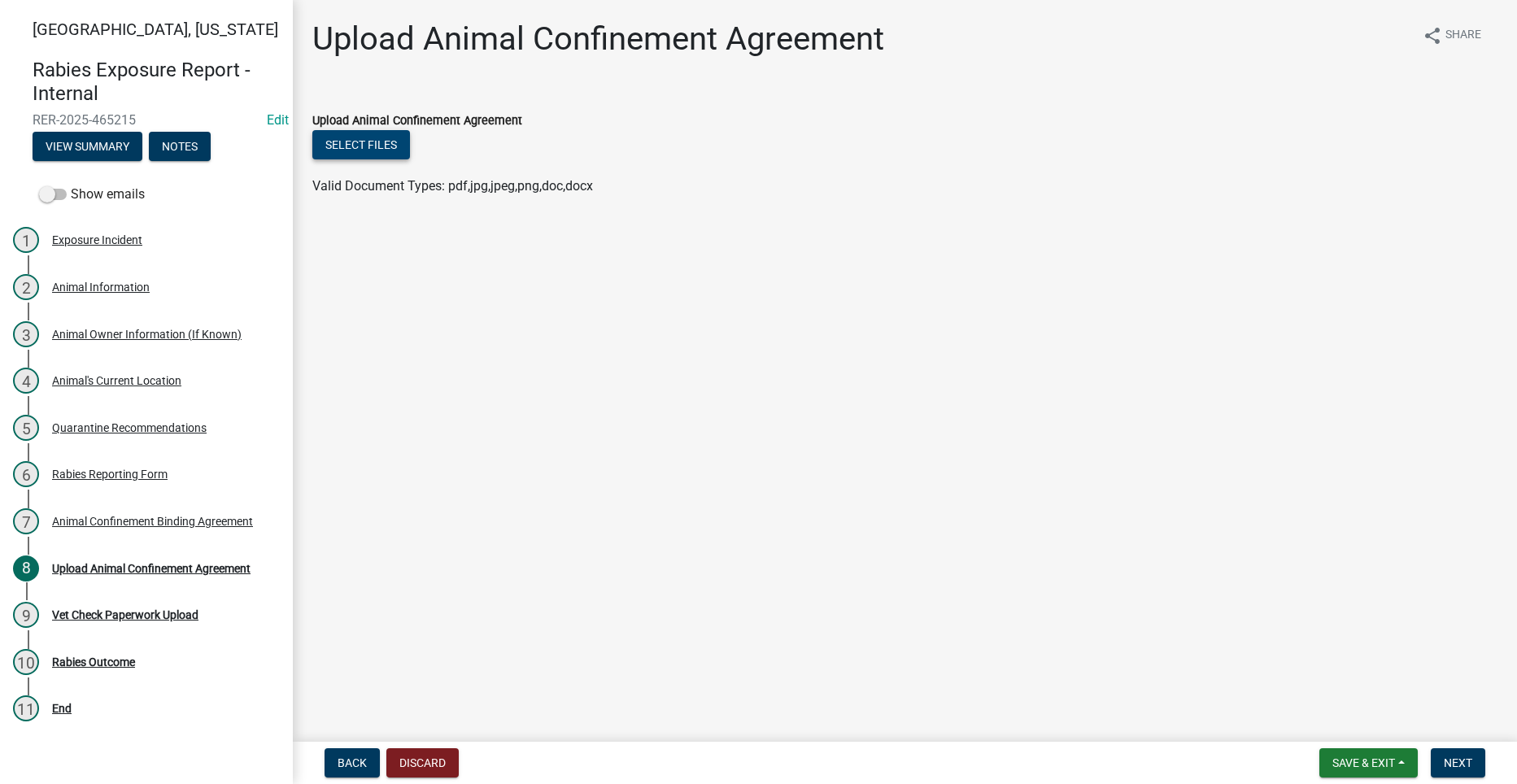
click at [374, 140] on button "Select files" at bounding box center [360, 145] width 97 height 29
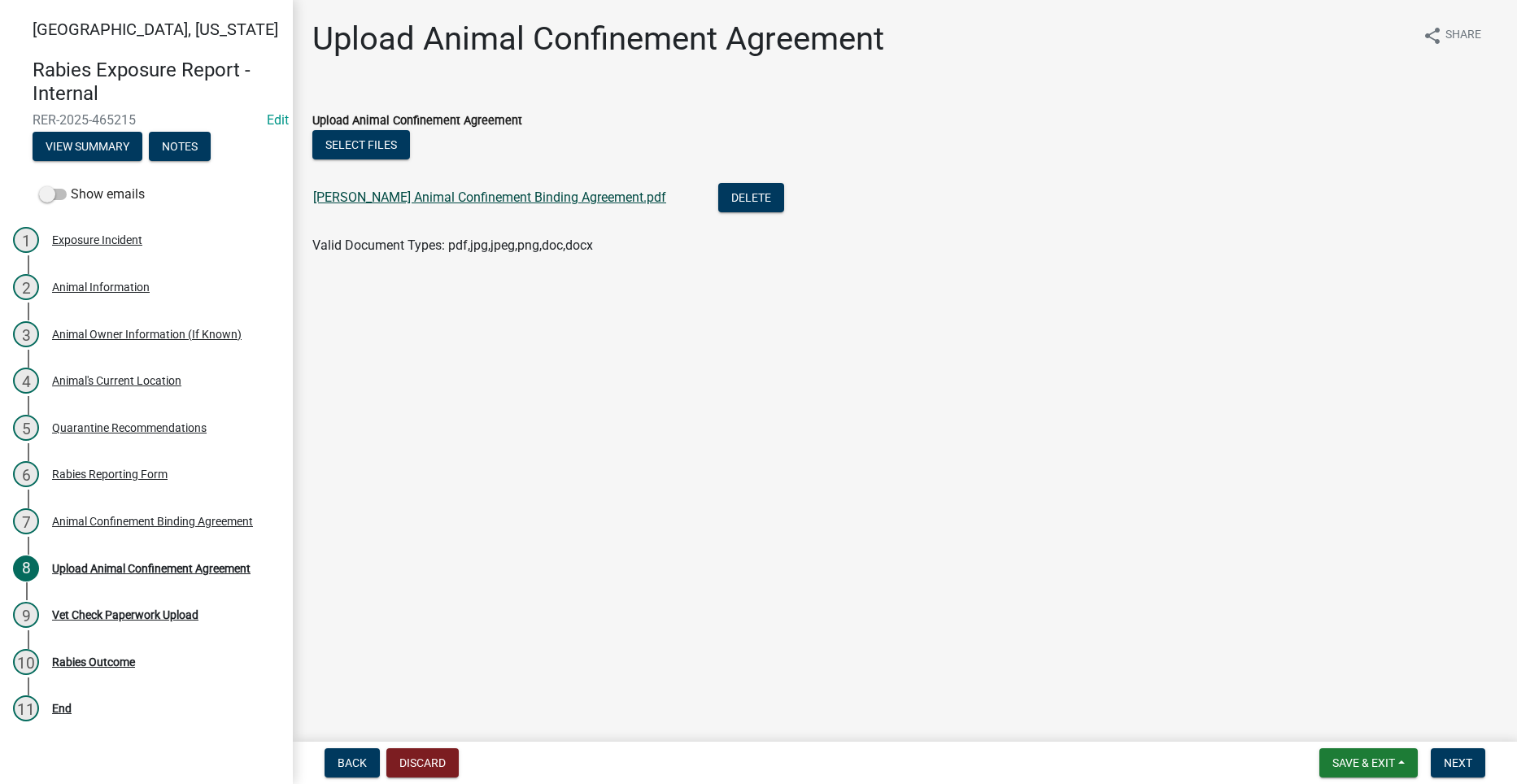
click at [526, 202] on link "Jones Animal Confinement Binding Agreement.pdf" at bounding box center [489, 196] width 353 height 16
click at [1455, 756] on span "Next" at bounding box center [1457, 763] width 29 height 13
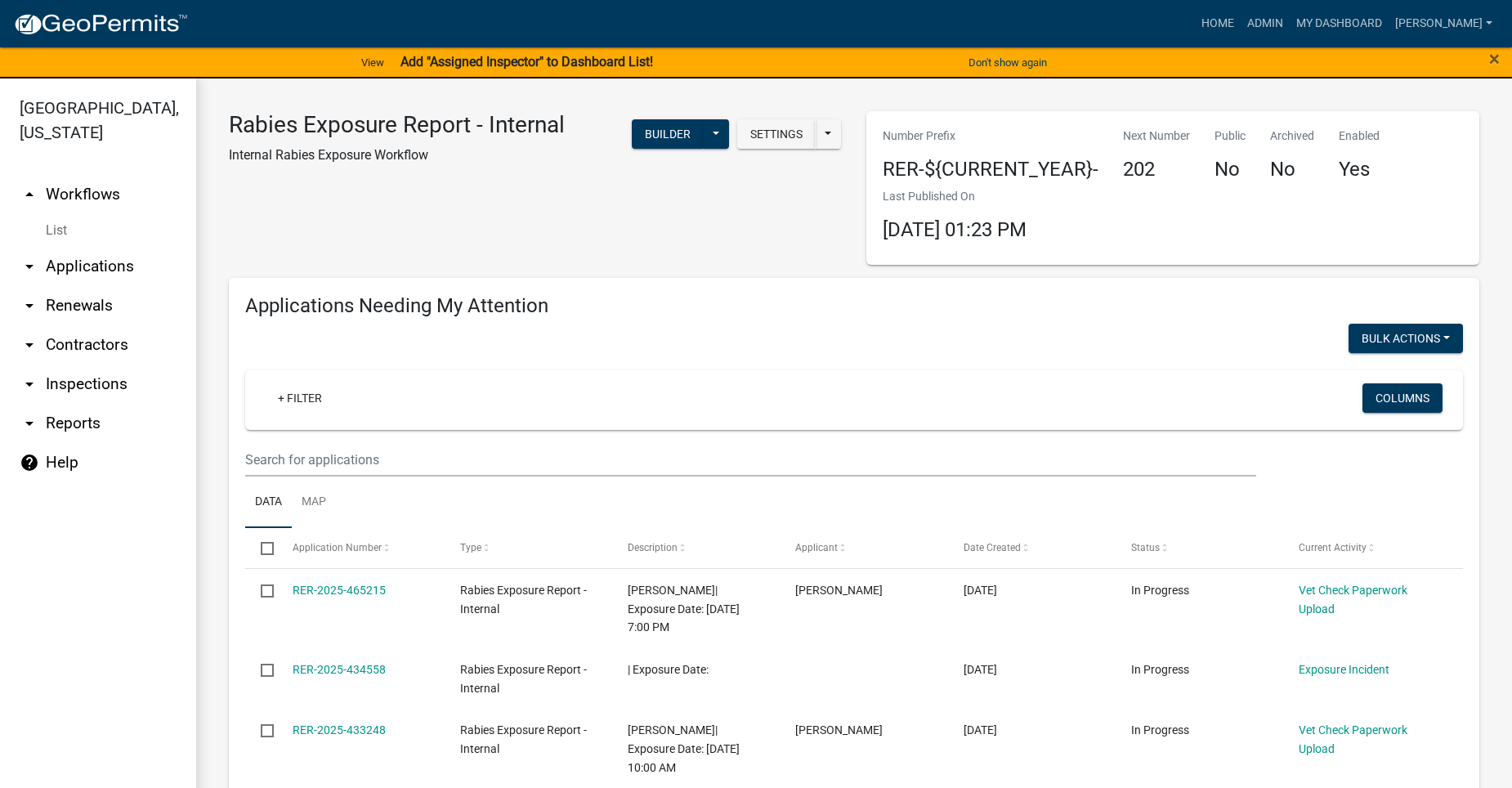
select select "2: 50"
click at [84, 247] on link "arrow_drop_down Applications" at bounding box center [98, 267] width 196 height 39
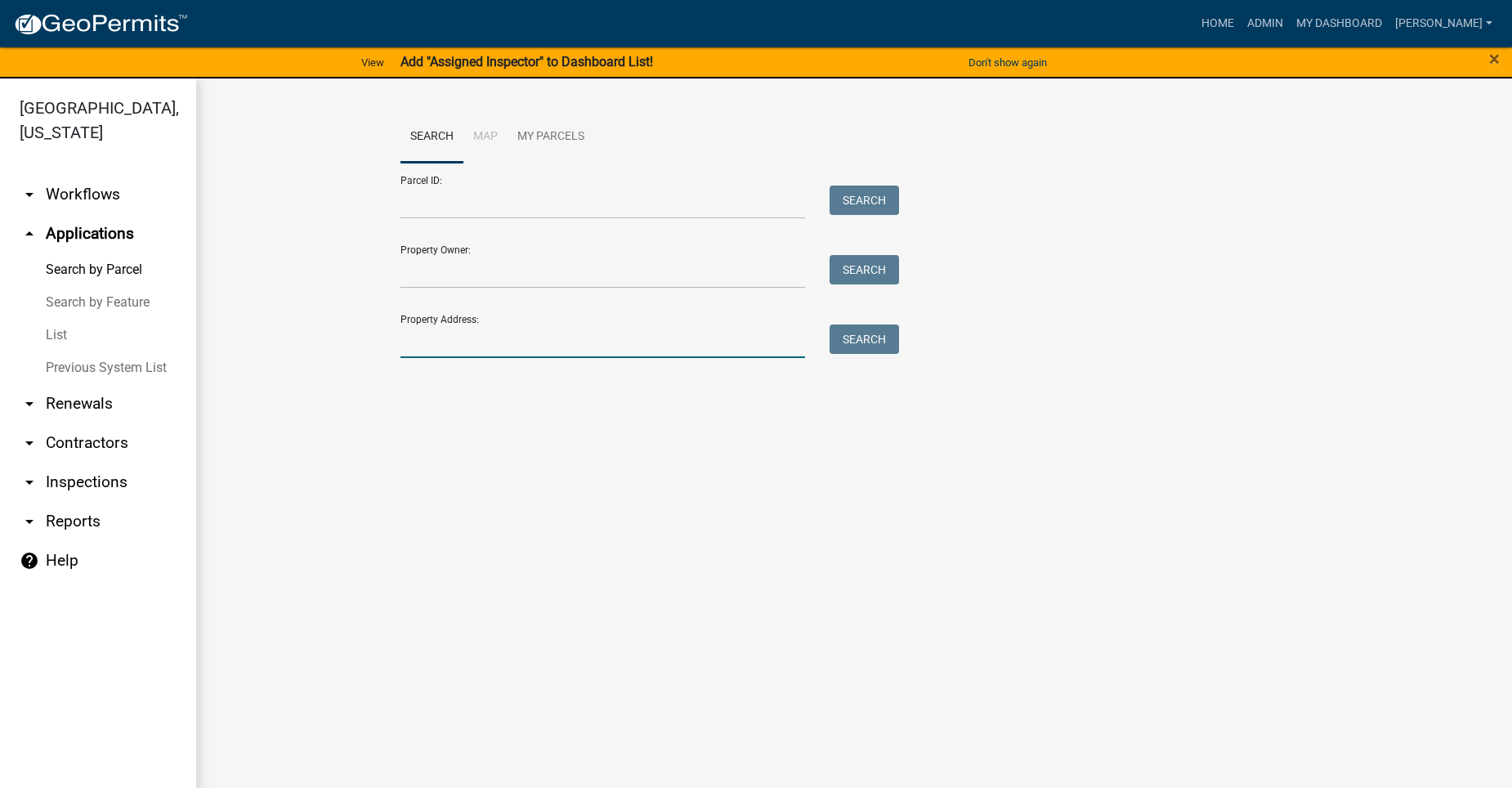
click at [510, 346] on input "Property Address:" at bounding box center [603, 341] width 405 height 34
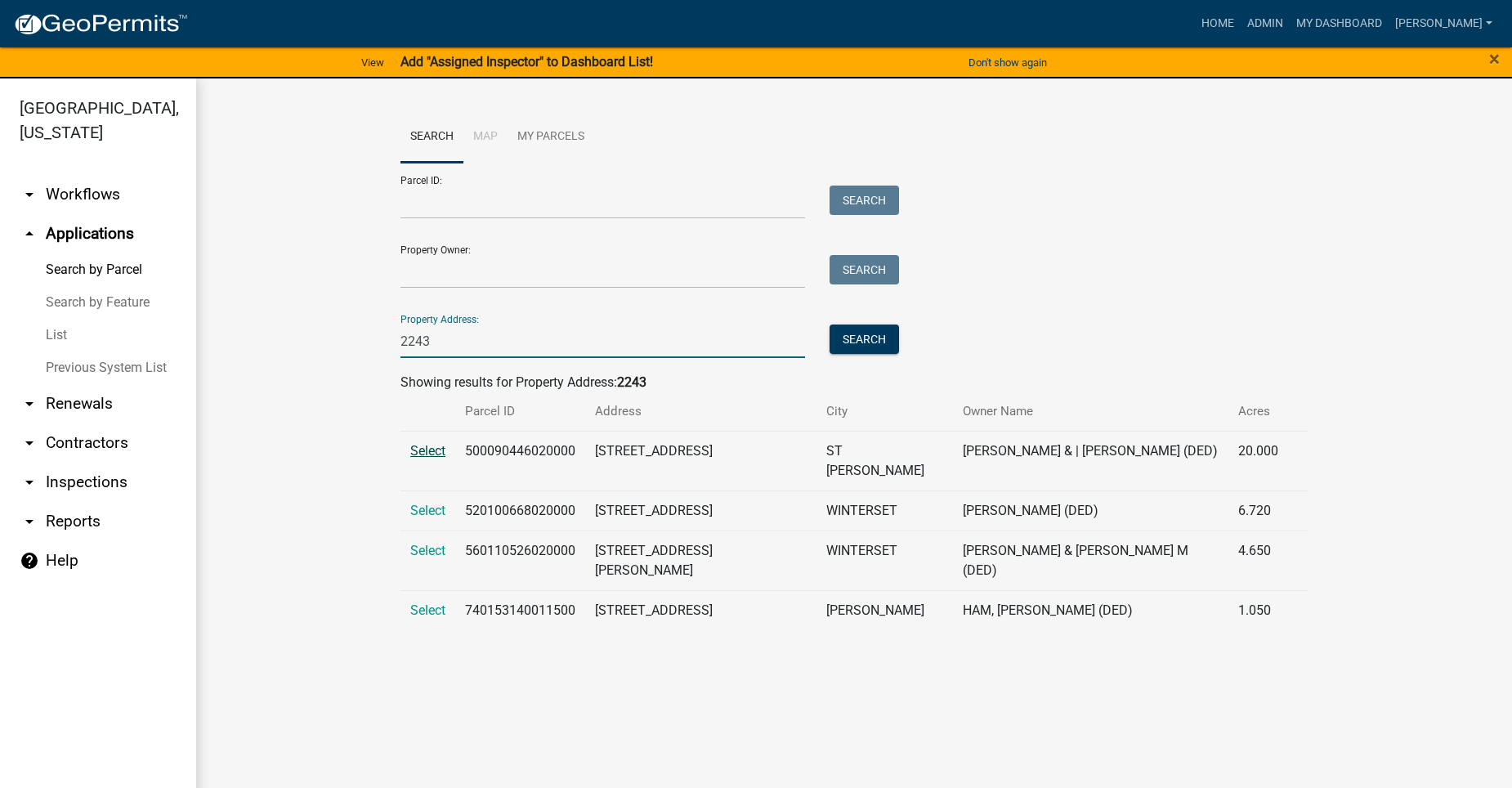
type input "2243"
click at [418, 446] on span "Select" at bounding box center [428, 450] width 35 height 16
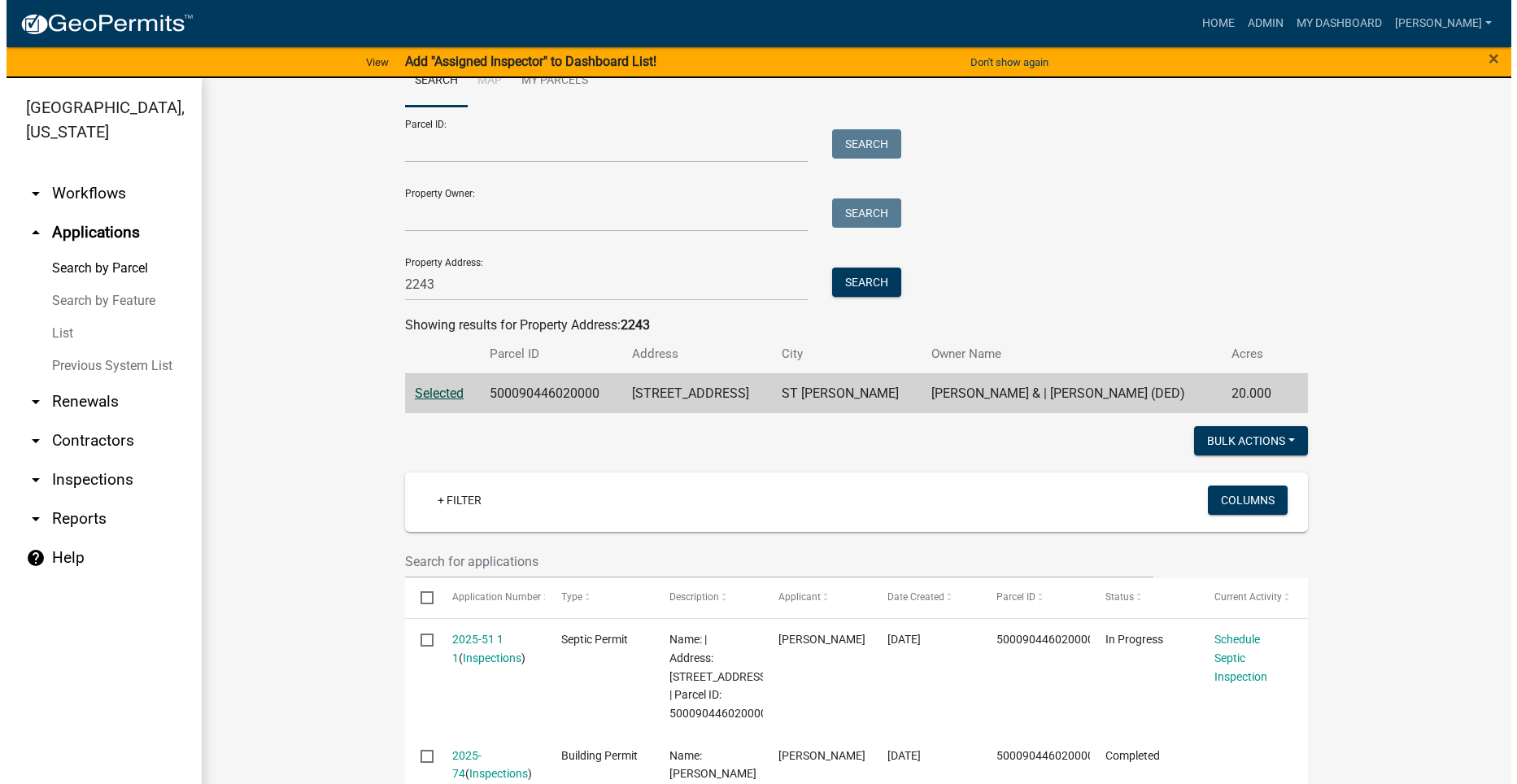
scroll to position [163, 0]
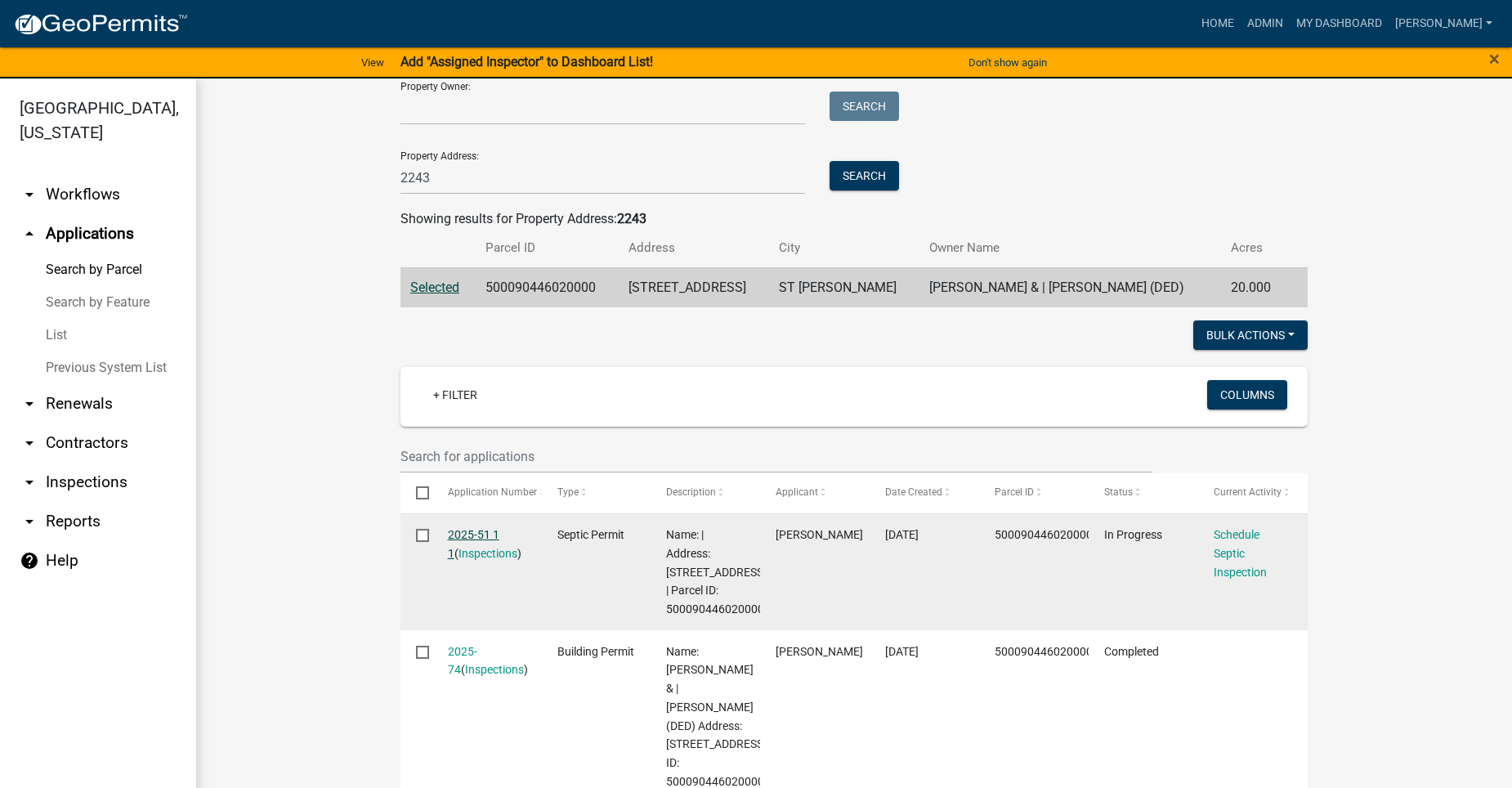
click at [471, 532] on link "2025-51 1 1" at bounding box center [473, 544] width 52 height 32
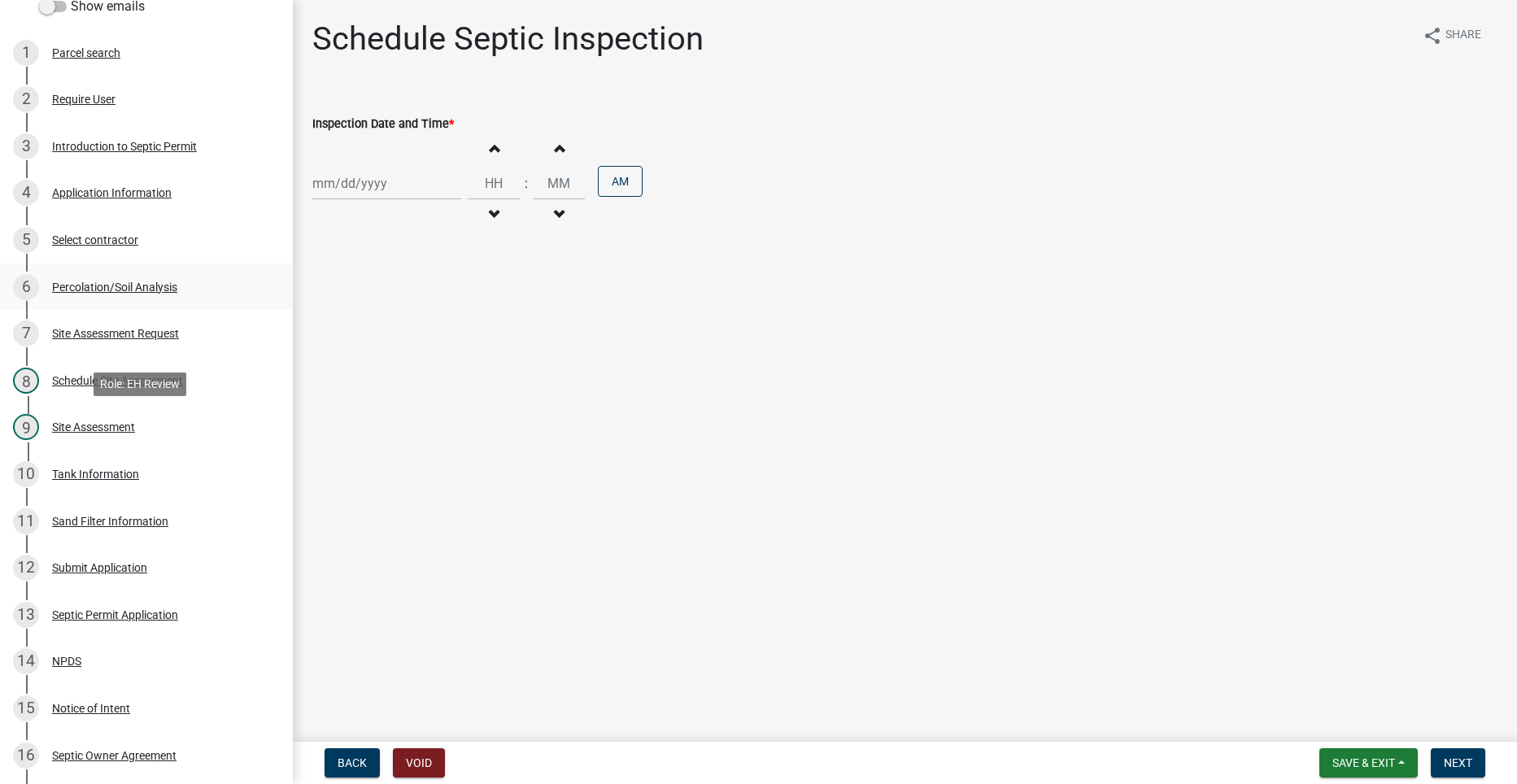
scroll to position [163, 0]
click at [100, 232] on div "5 Select contractor" at bounding box center [140, 241] width 254 height 26
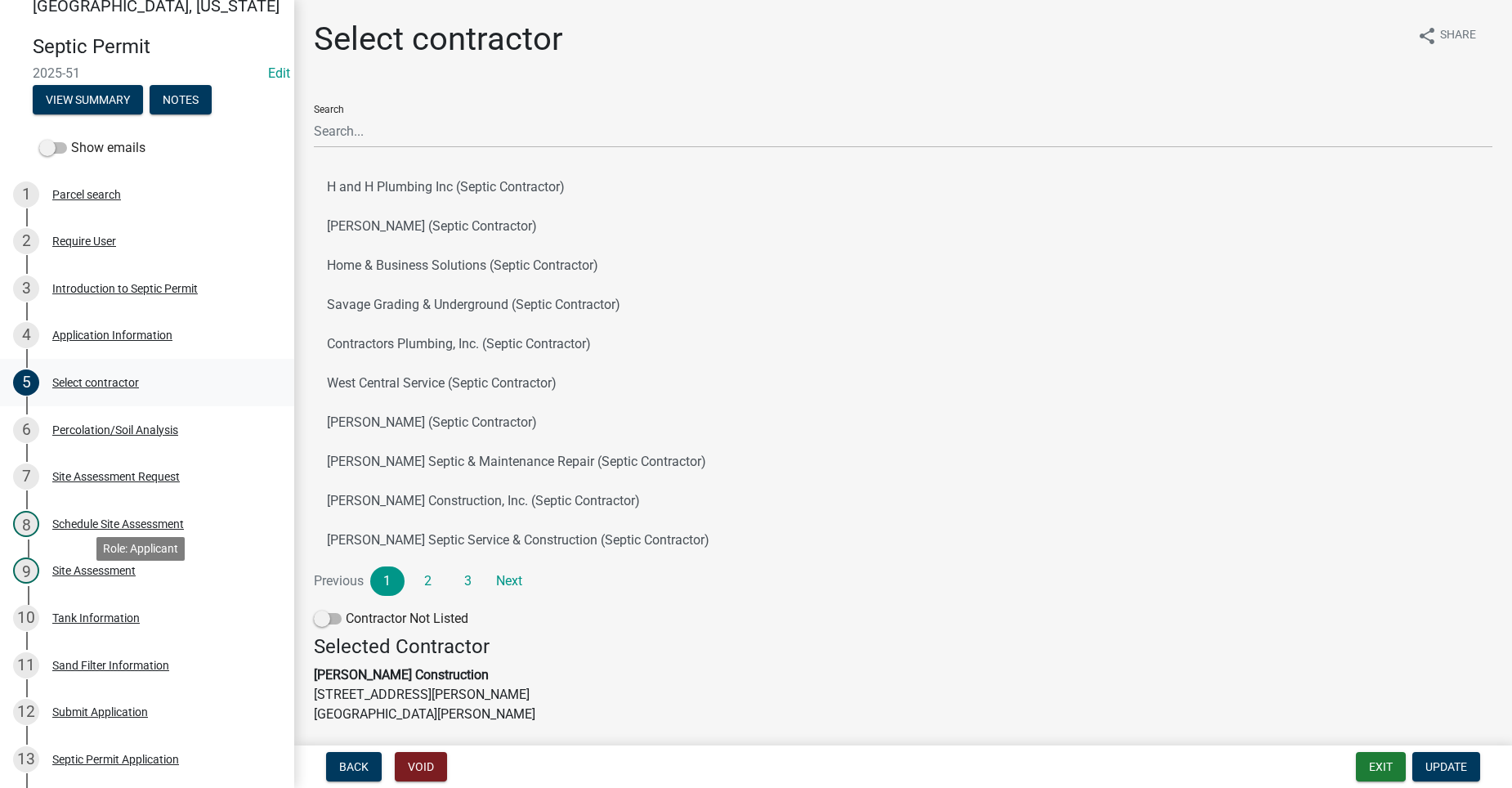
scroll to position [0, 0]
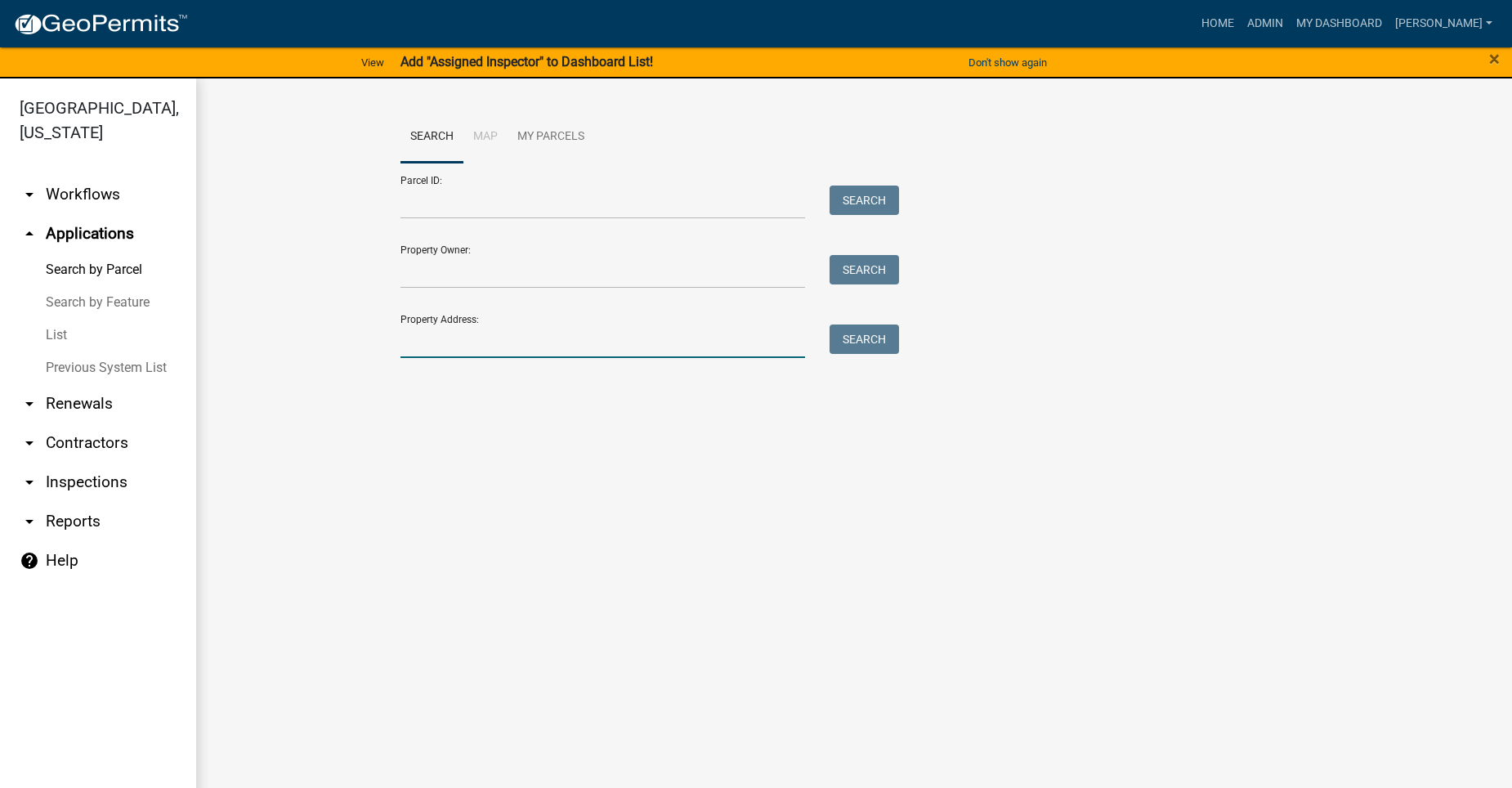
click at [559, 327] on input "Property Address:" at bounding box center [603, 341] width 405 height 34
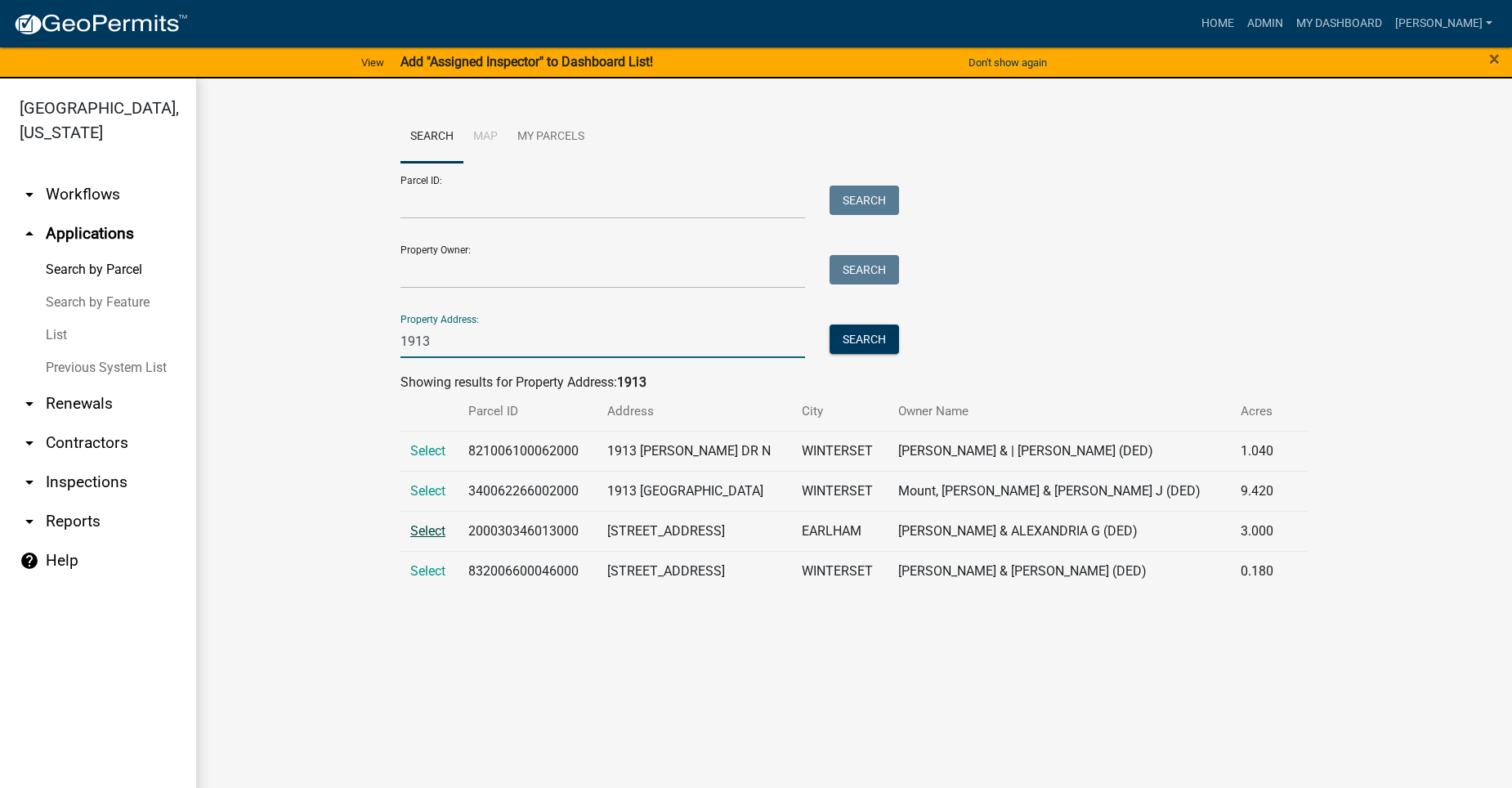
type input "1913"
click at [432, 530] on span "Select" at bounding box center [428, 531] width 35 height 16
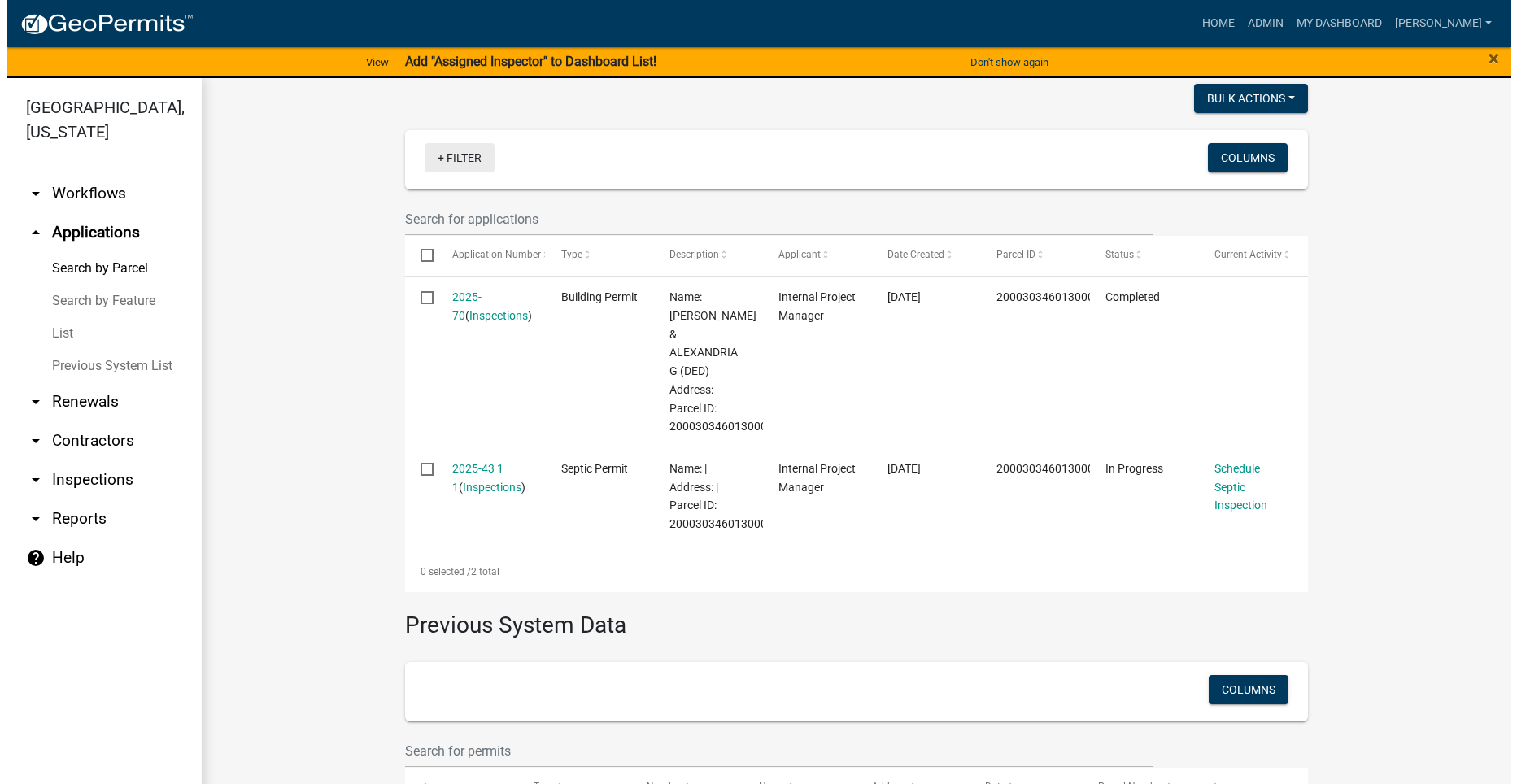
scroll to position [407, 0]
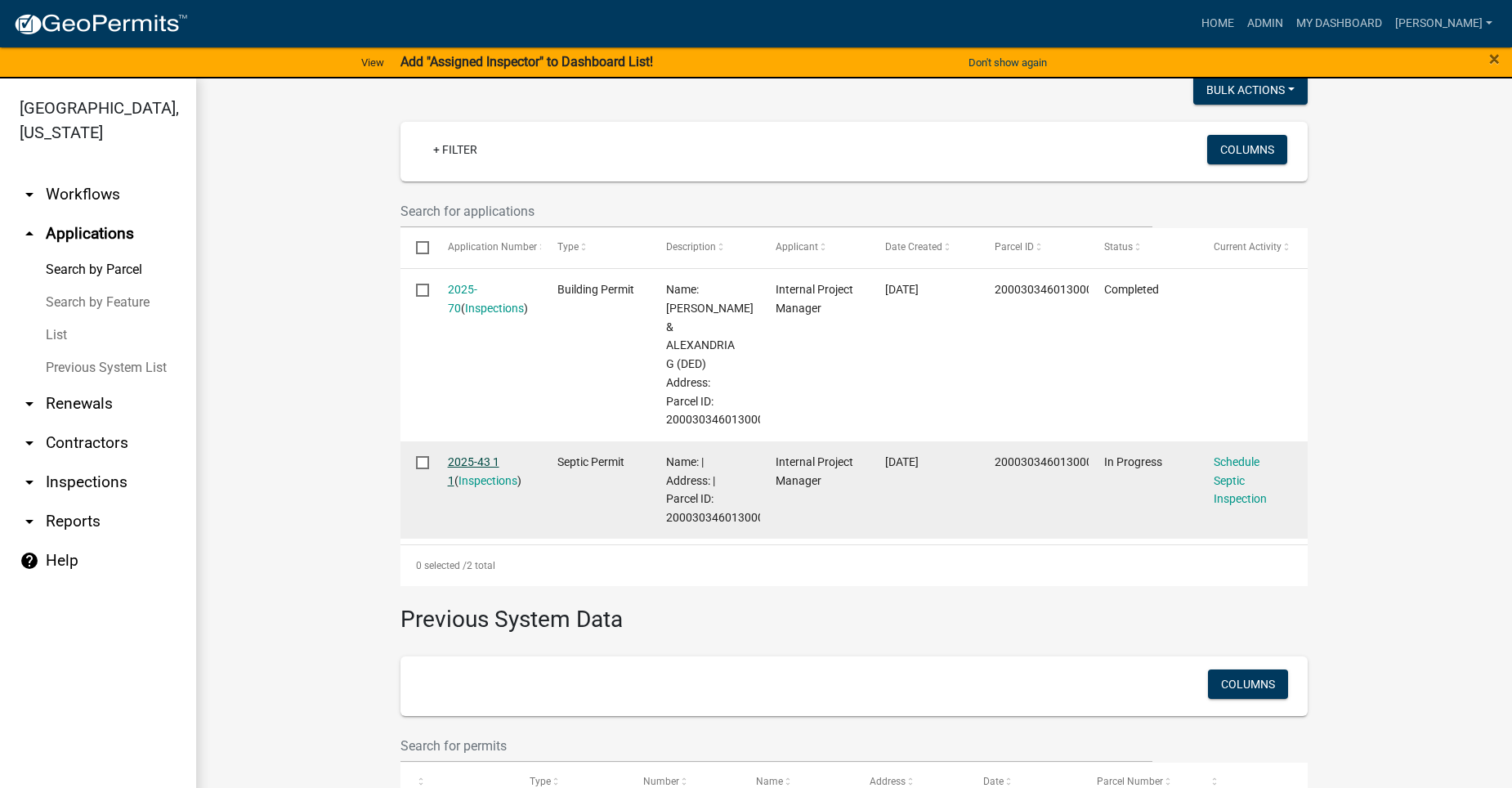
click at [466, 464] on link "2025-43 1 1" at bounding box center [473, 470] width 52 height 32
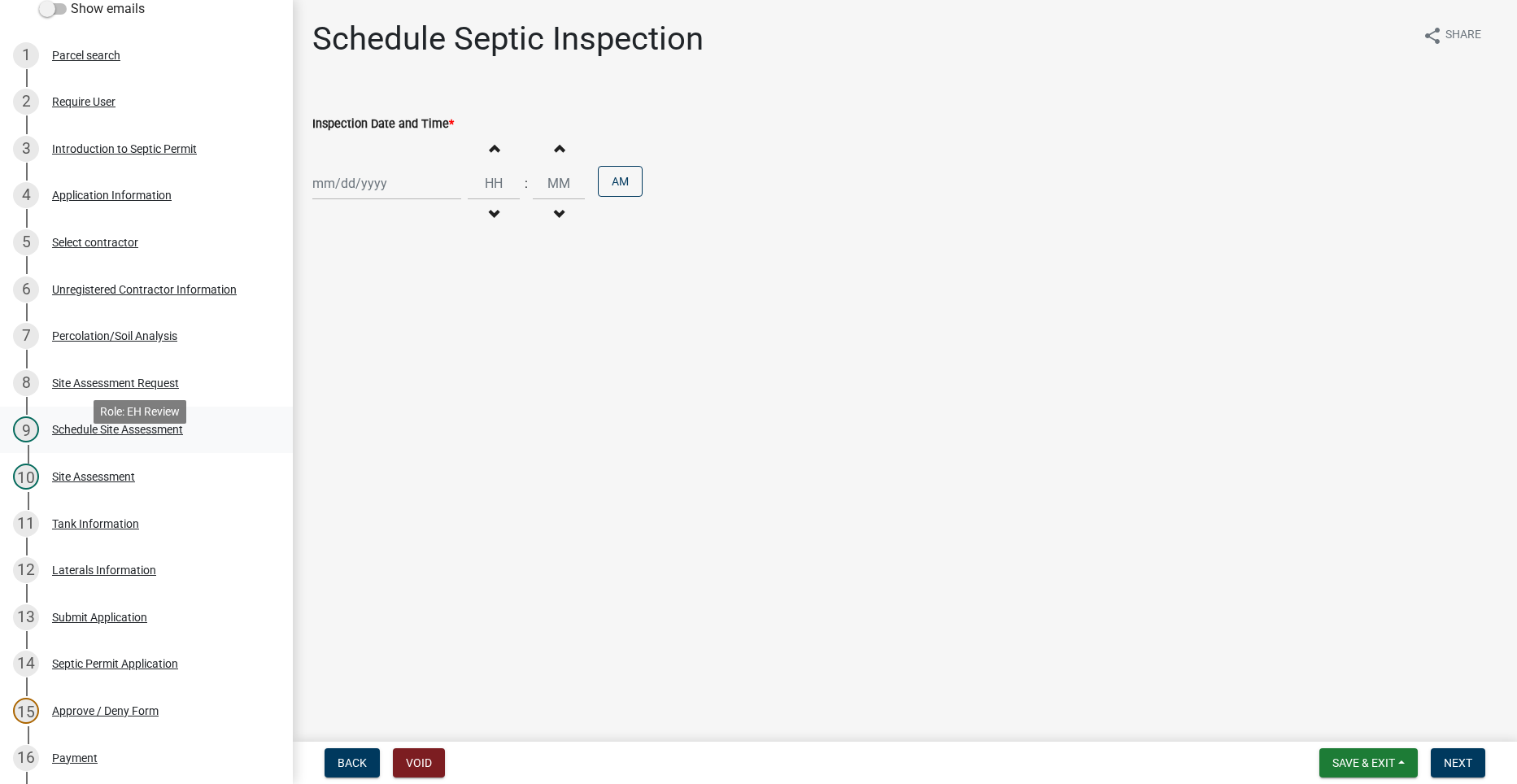
scroll to position [163, 0]
click at [94, 323] on div "7 Percolation/Soil Analysis" at bounding box center [140, 335] width 254 height 26
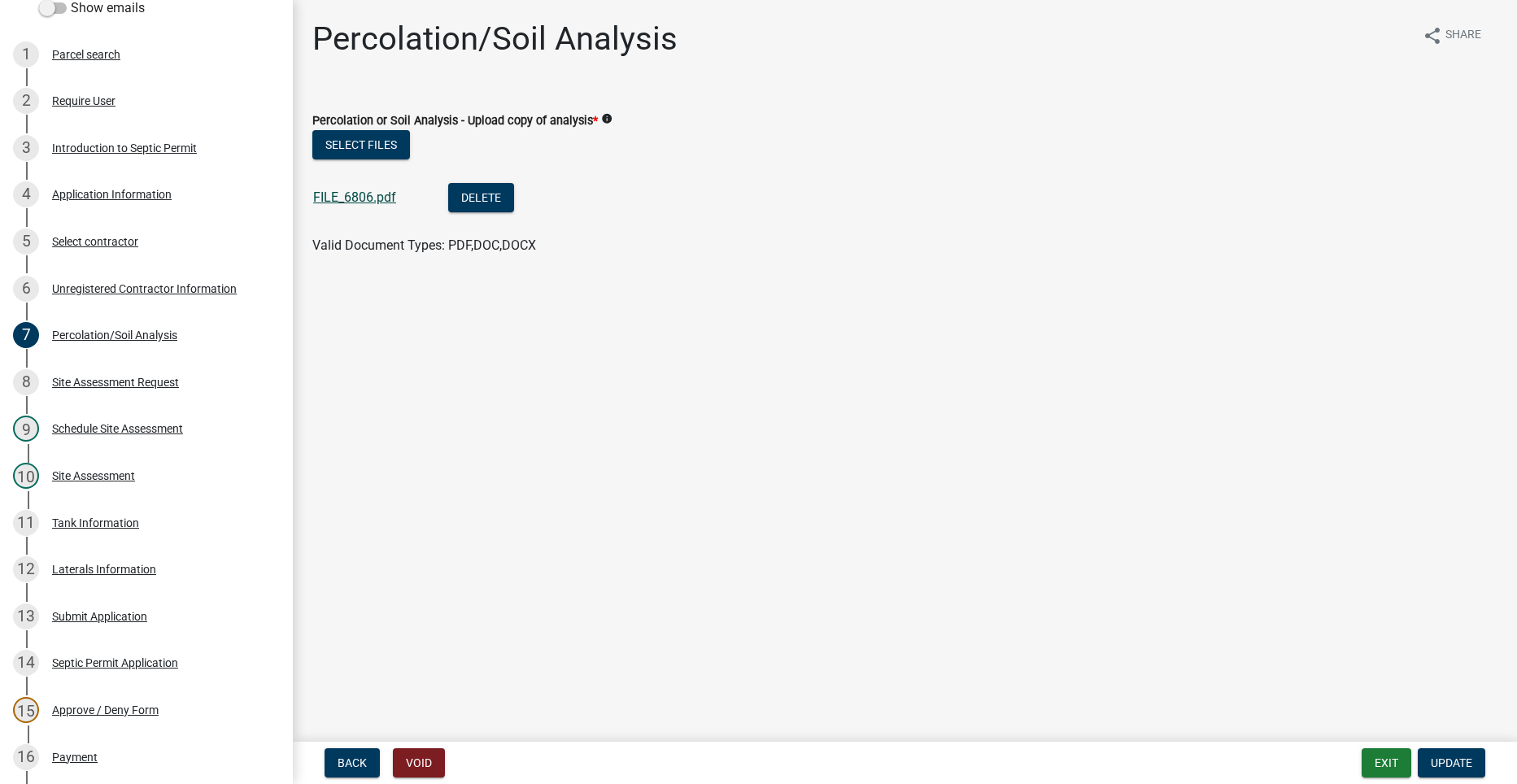
click at [359, 192] on link "FILE_6806.pdf" at bounding box center [354, 196] width 83 height 16
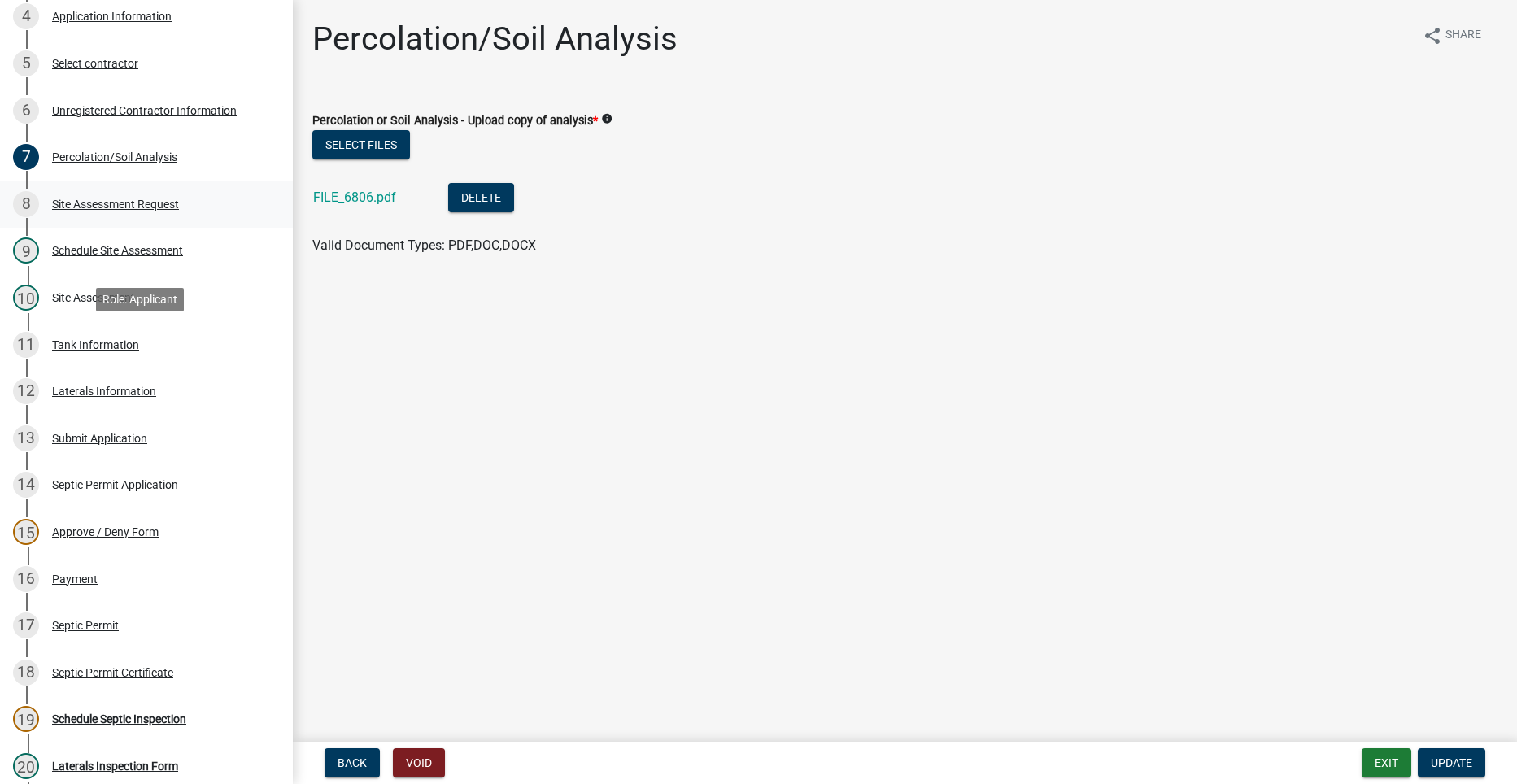
scroll to position [0, 0]
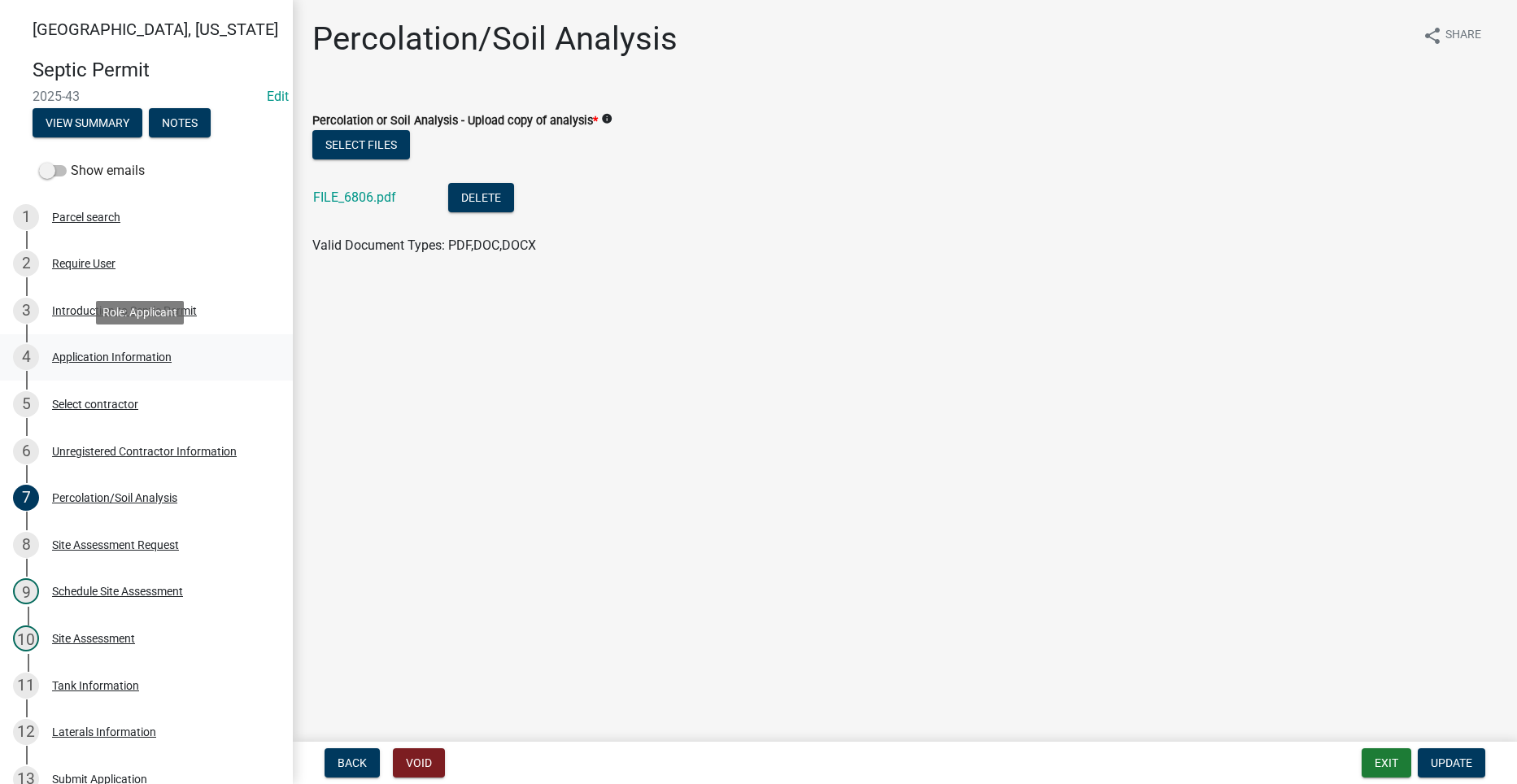
click at [88, 345] on div "4 Application Information" at bounding box center [140, 357] width 254 height 26
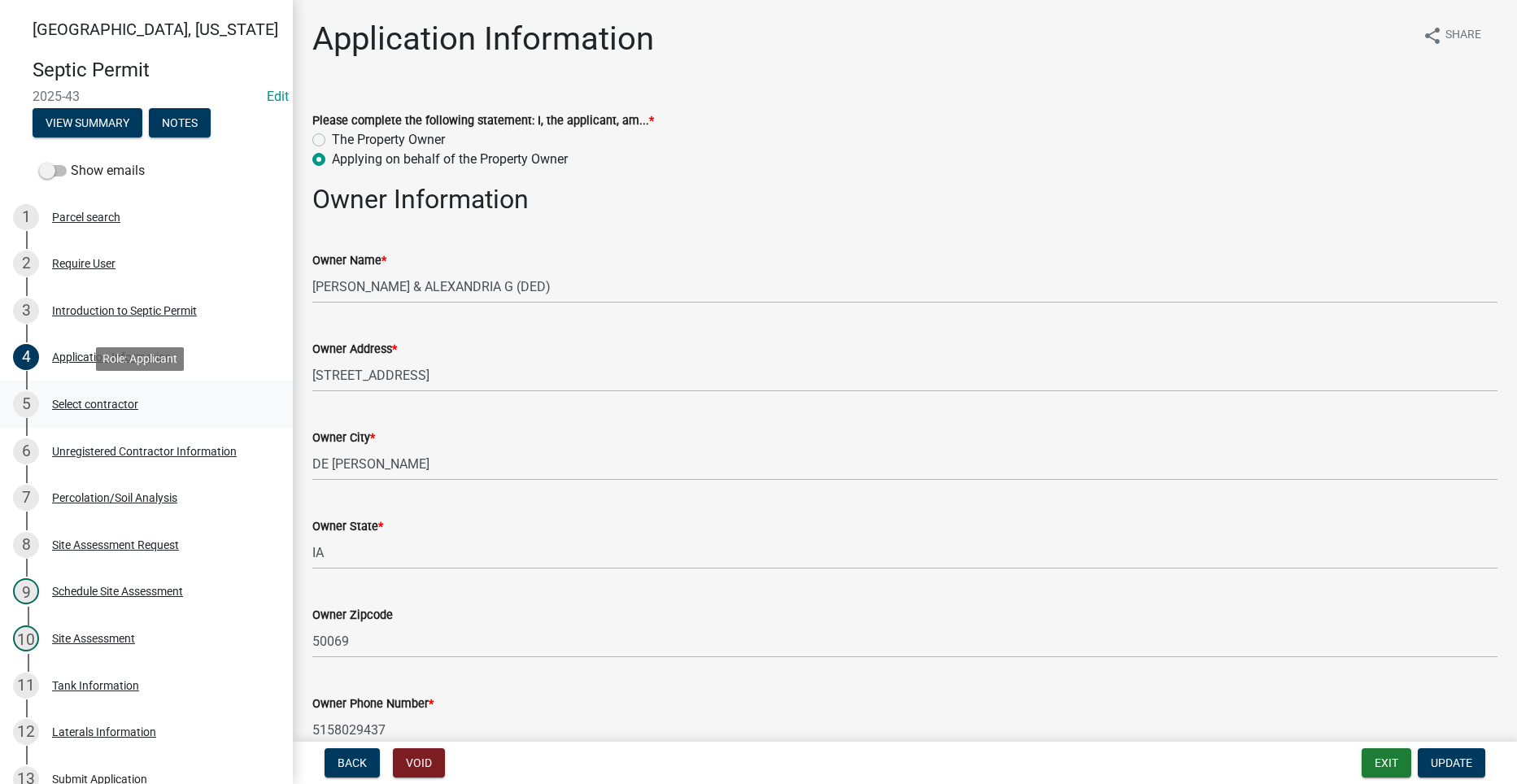
click at [91, 405] on div "Select contractor" at bounding box center [95, 404] width 86 height 11
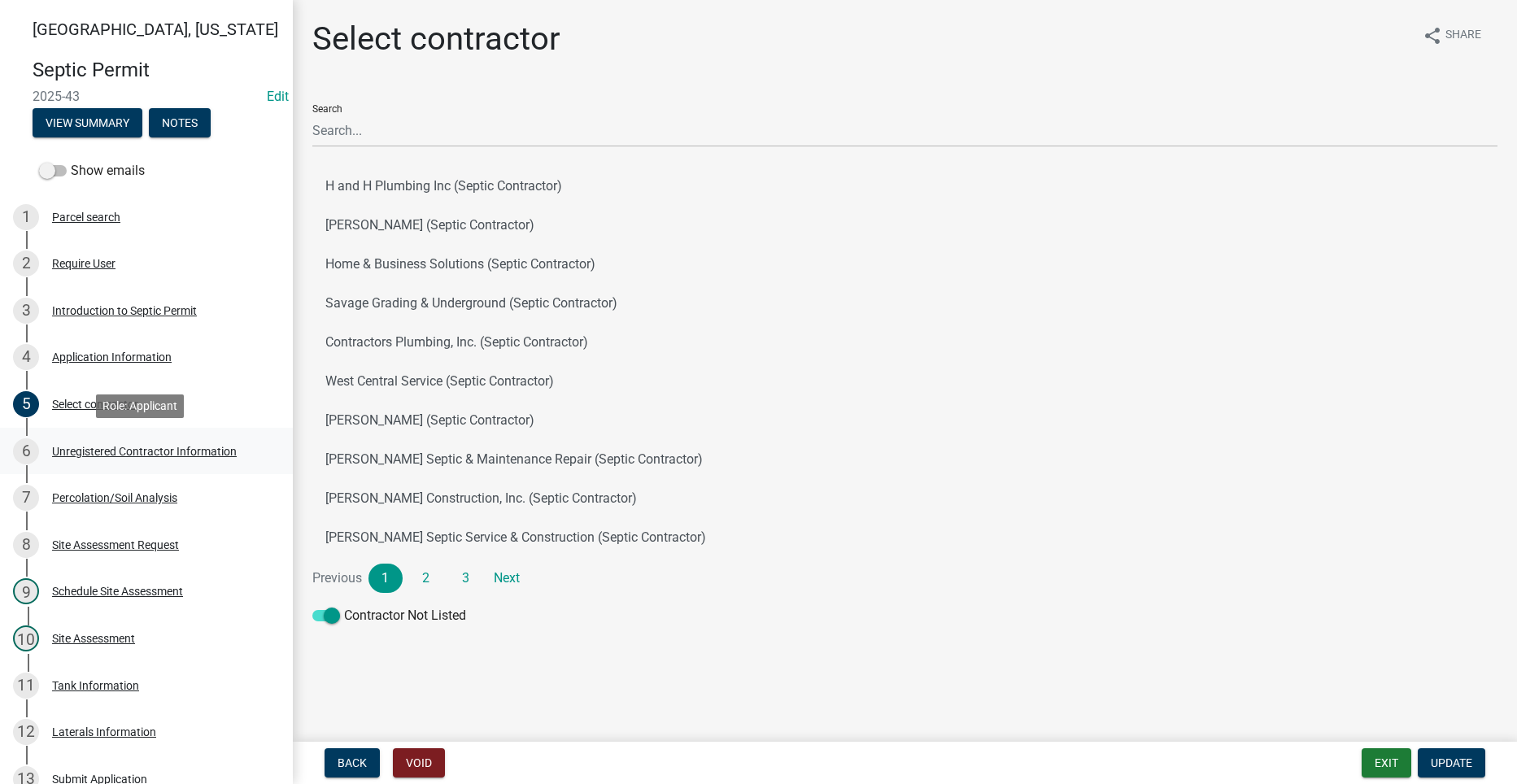
click at [88, 457] on div "6 Unregistered Contractor Information" at bounding box center [140, 451] width 254 height 26
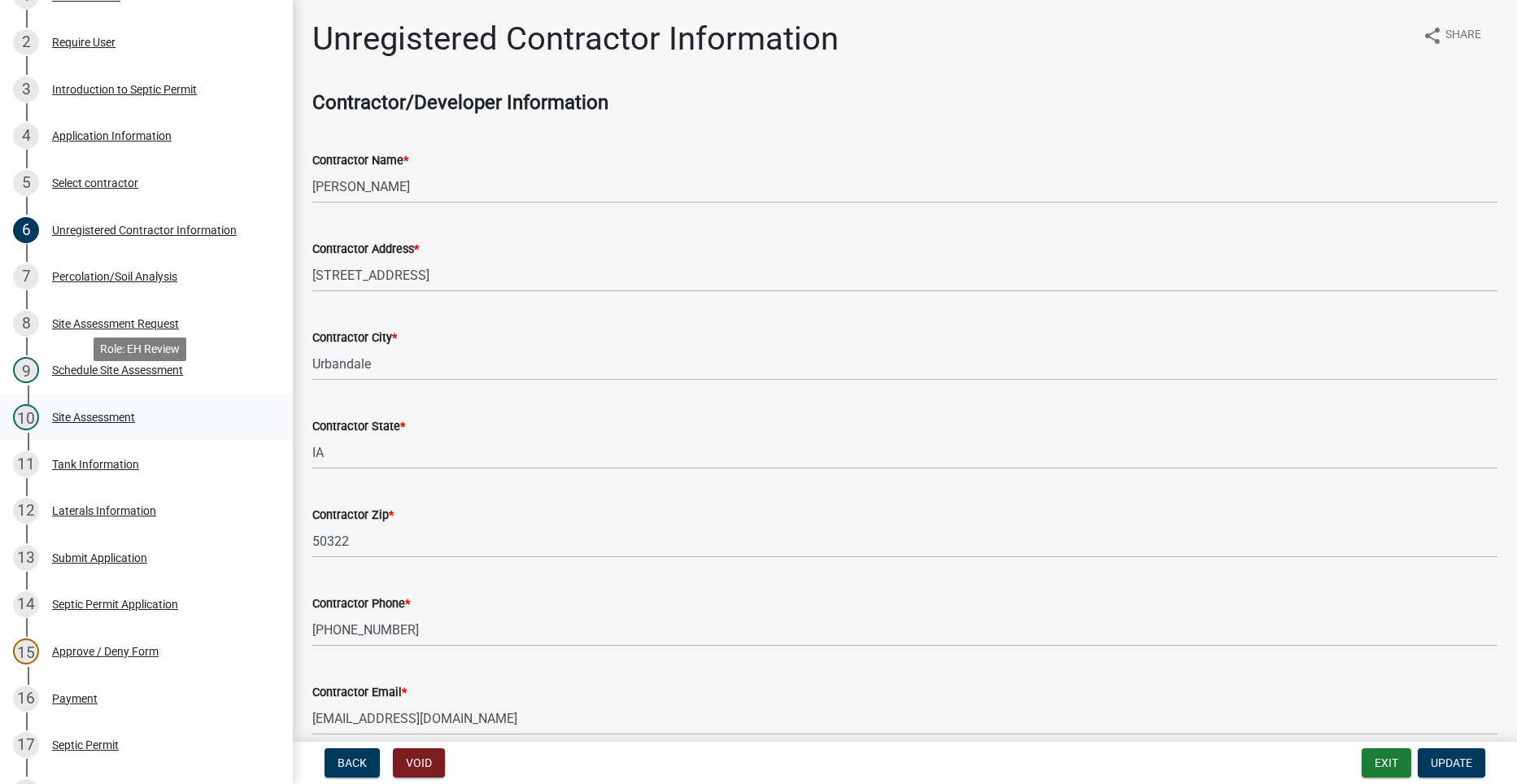
scroll to position [244, 0]
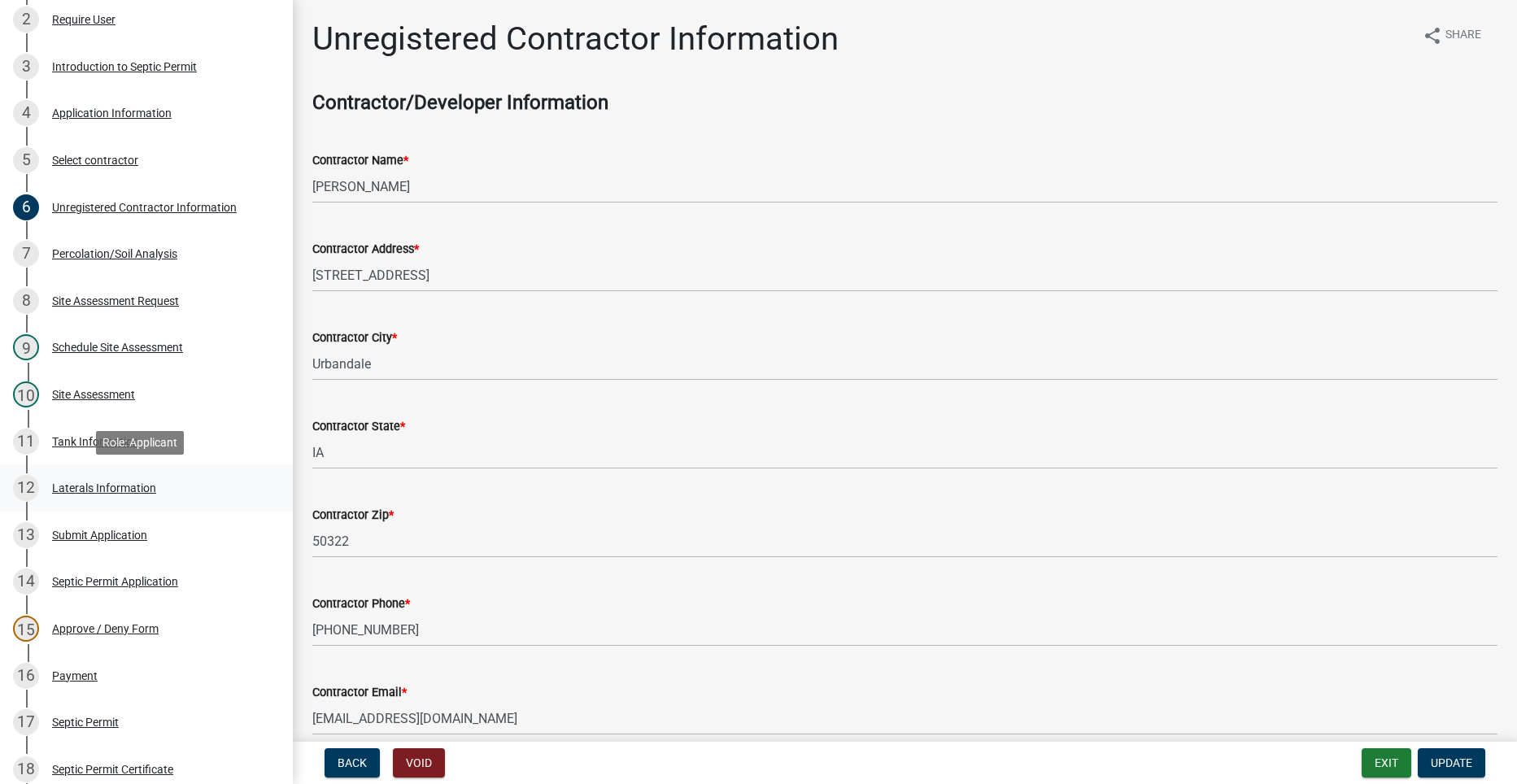
click at [83, 485] on div "Laterals Information" at bounding box center [104, 488] width 104 height 11
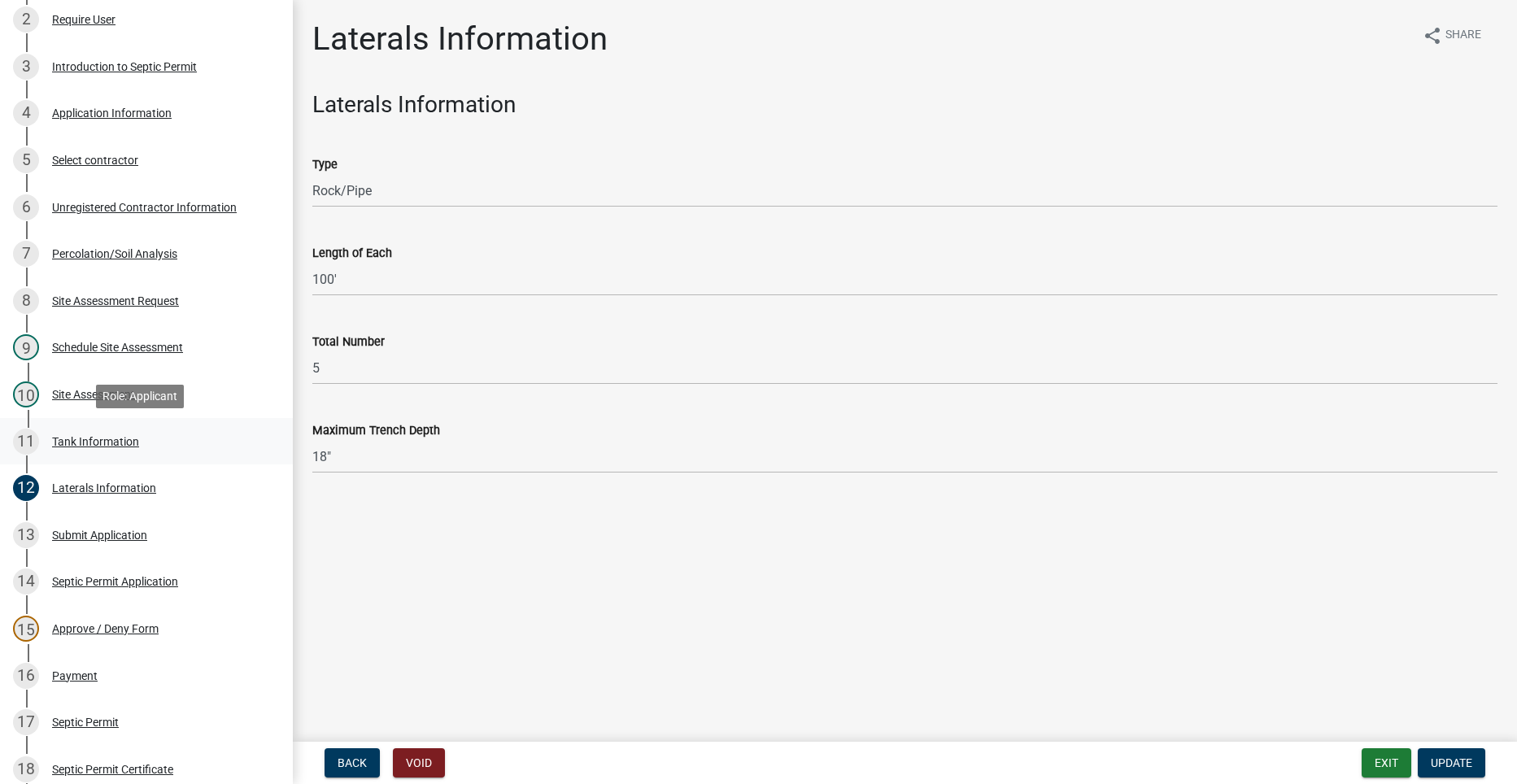
click at [79, 445] on div "Tank Information" at bounding box center [96, 441] width 87 height 11
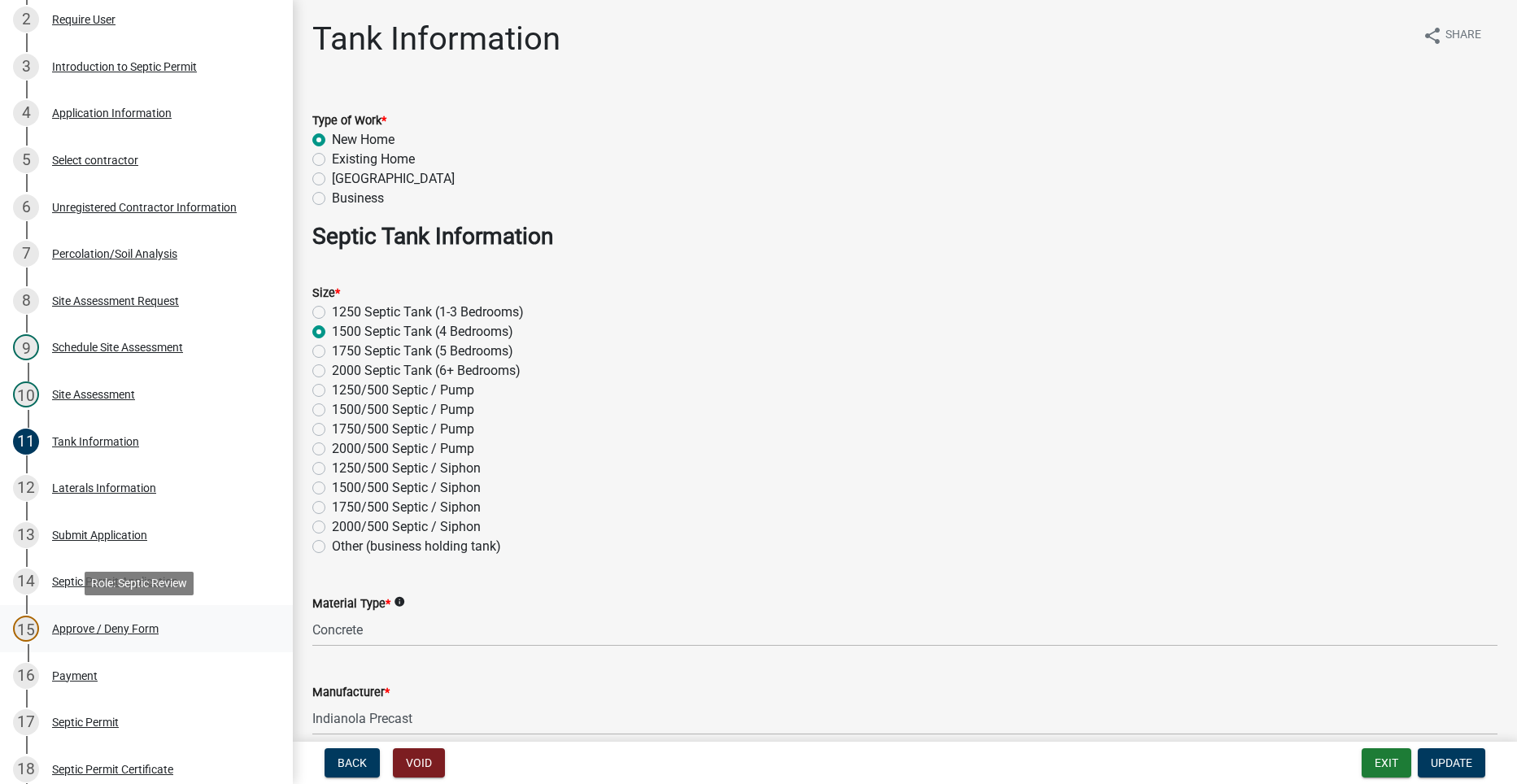
click at [123, 623] on div "Approve / Deny Form" at bounding box center [106, 629] width 106 height 11
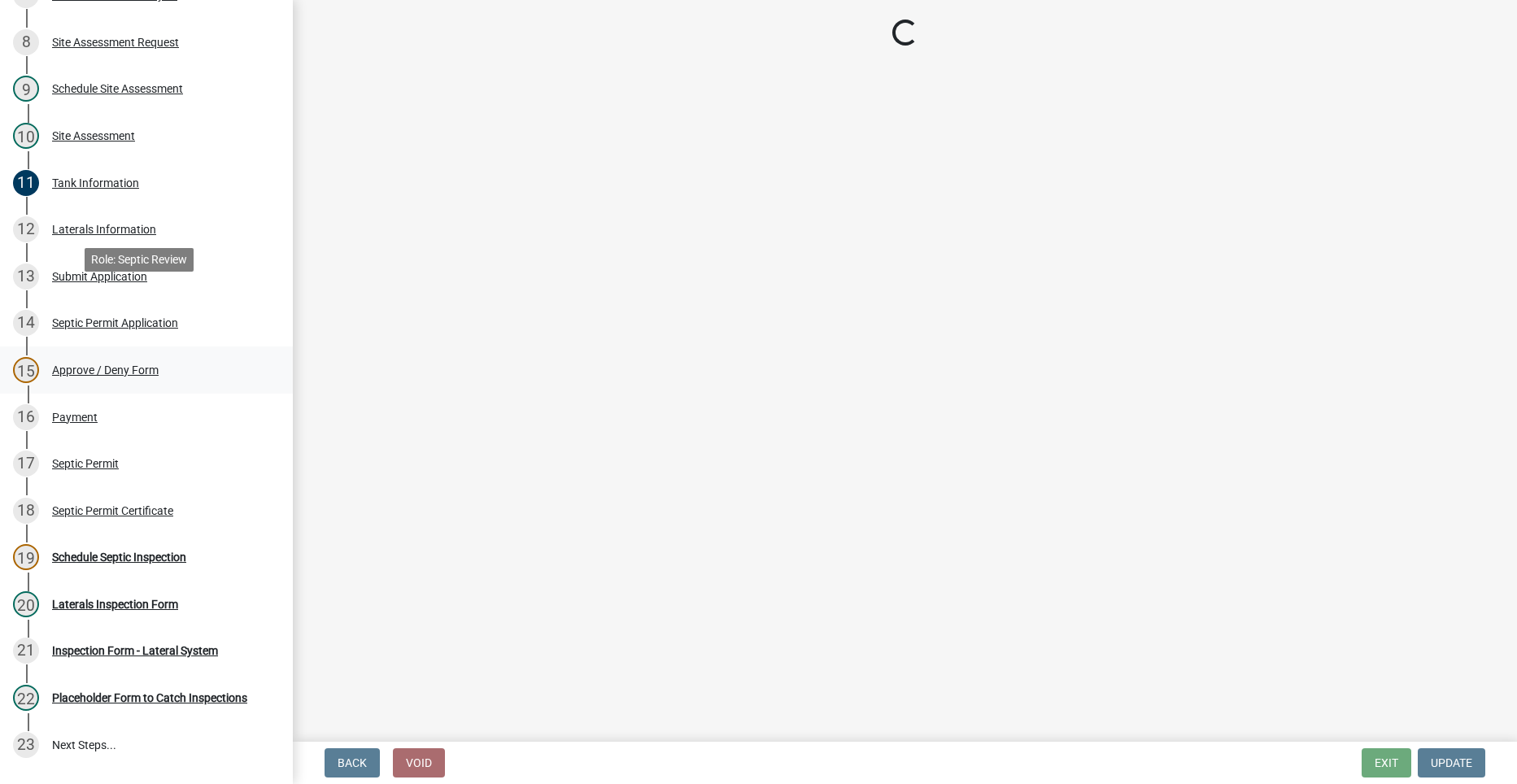
scroll to position [569, 0]
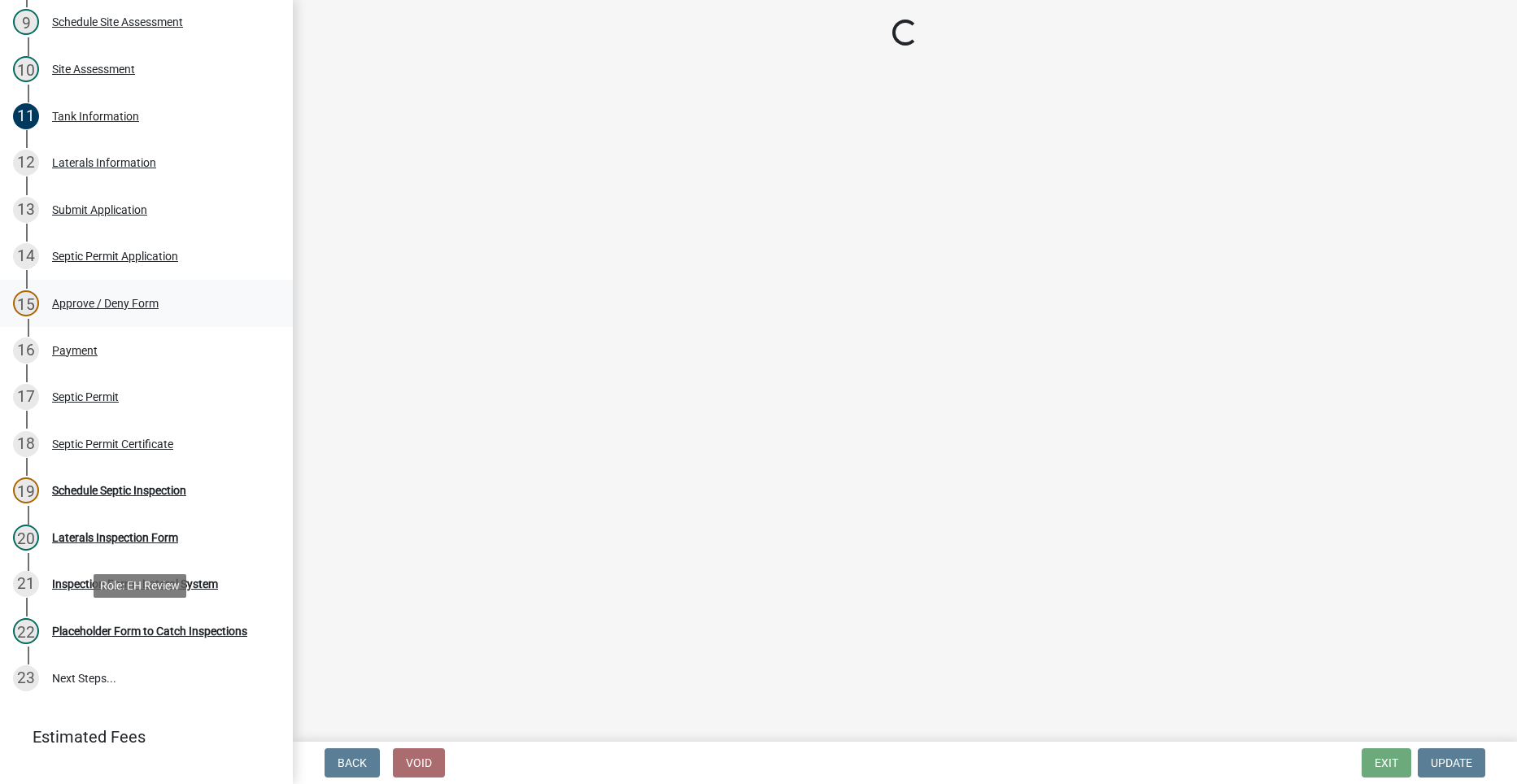
select select "2a766554-95f9-4f5e-8bc4-c4203ac60b7b"
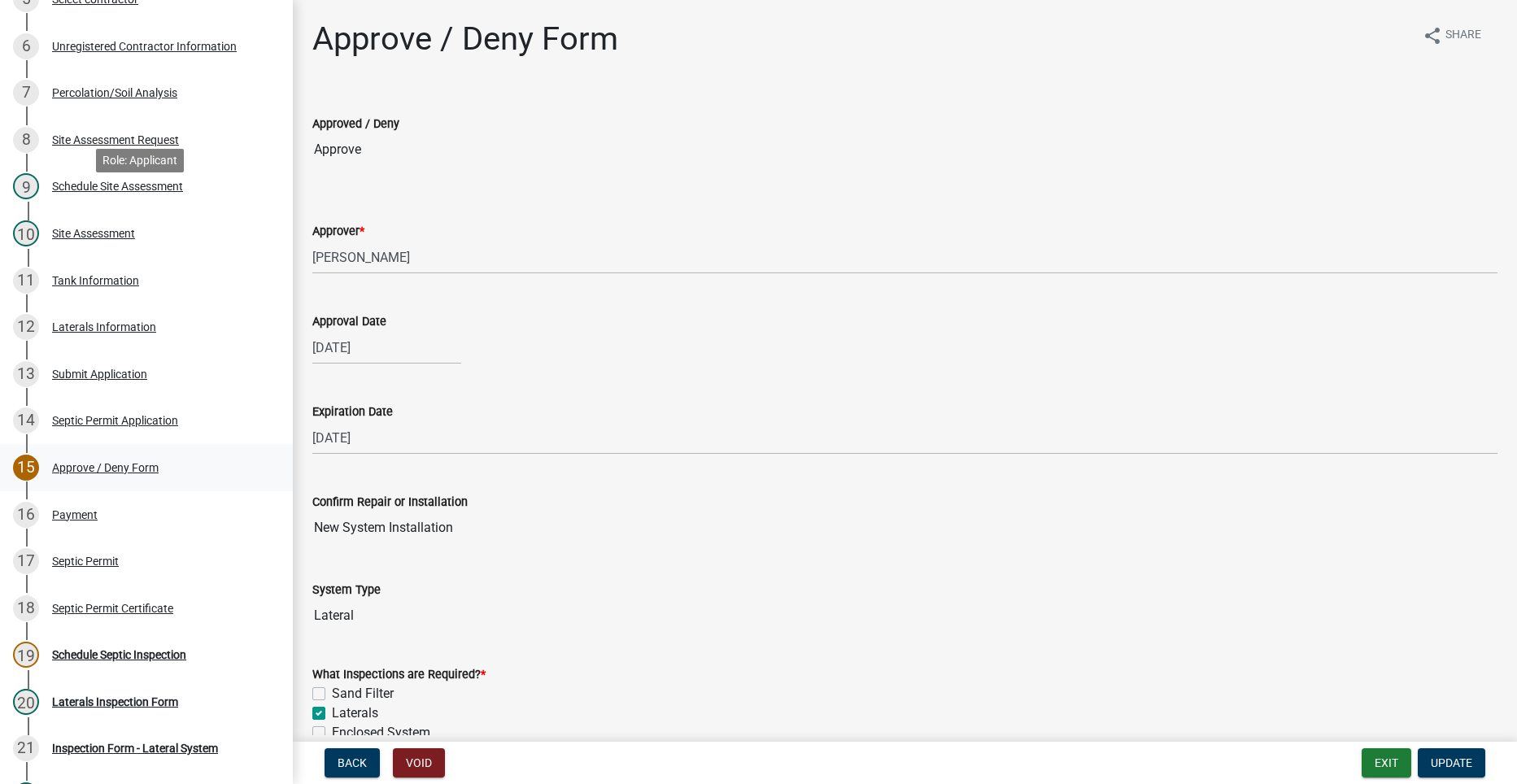
scroll to position [407, 0]
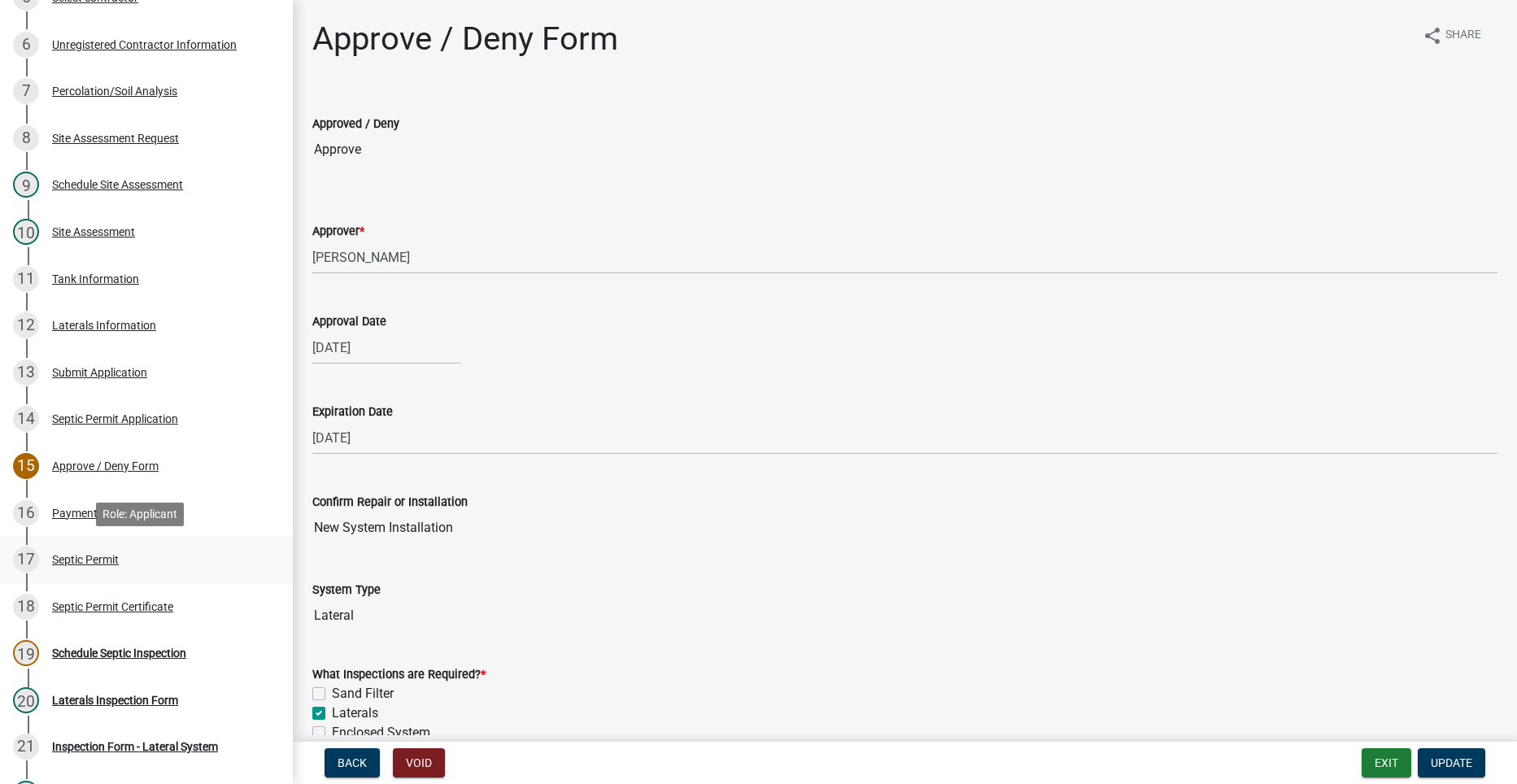
click at [77, 568] on div "17 Septic Permit" at bounding box center [140, 560] width 254 height 26
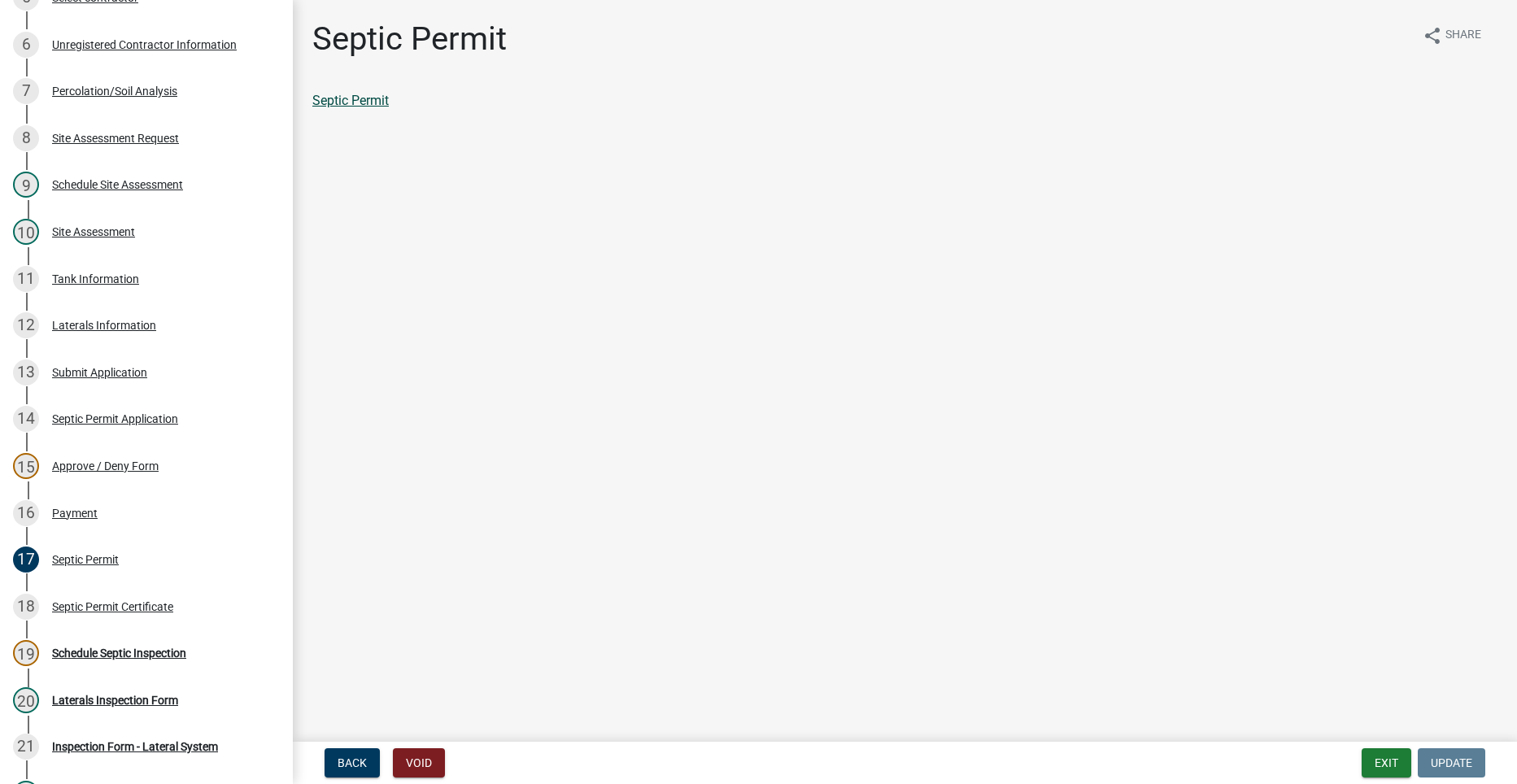
click at [361, 99] on link "Septic Permit" at bounding box center [350, 100] width 76 height 16
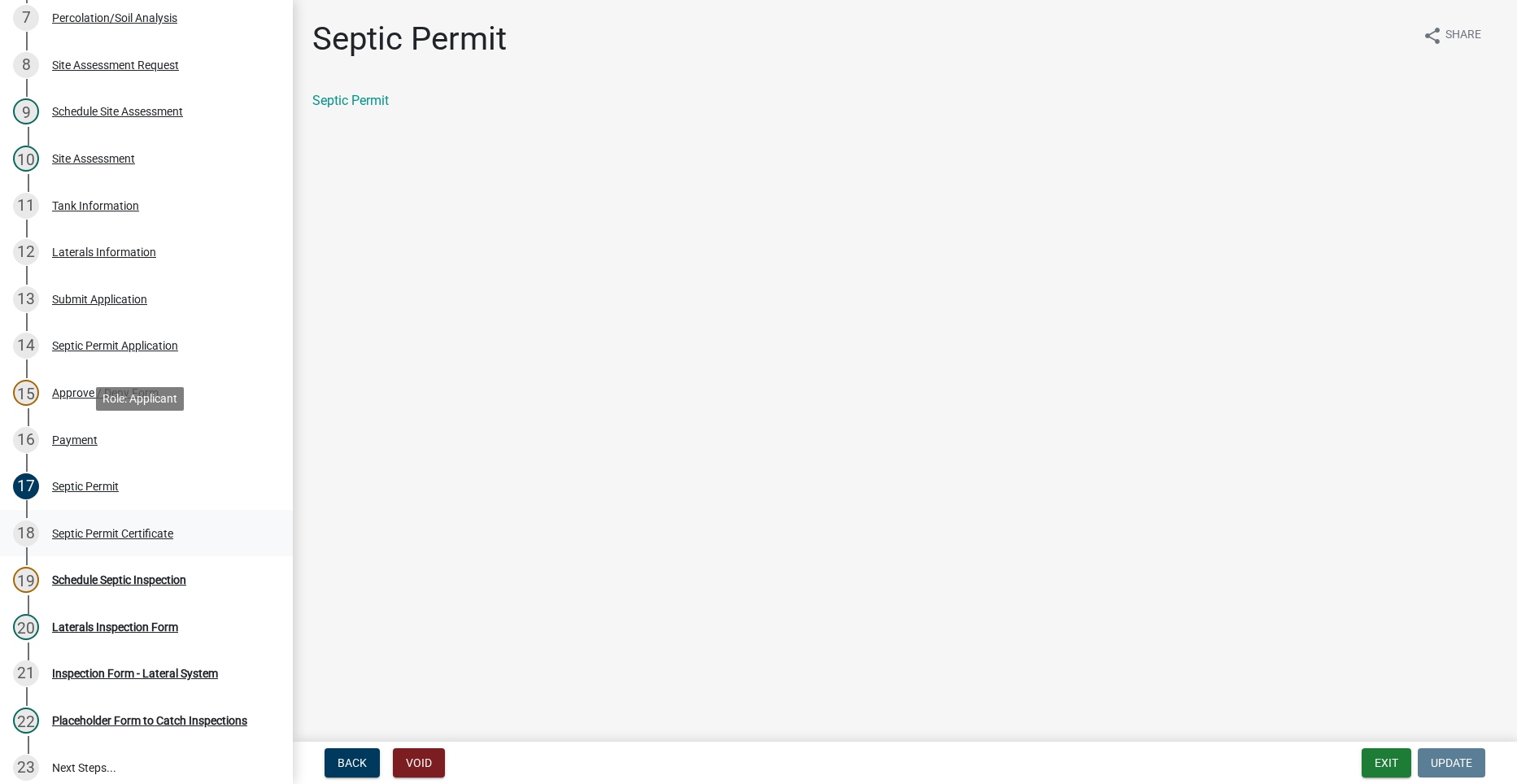
scroll to position [569, 0]
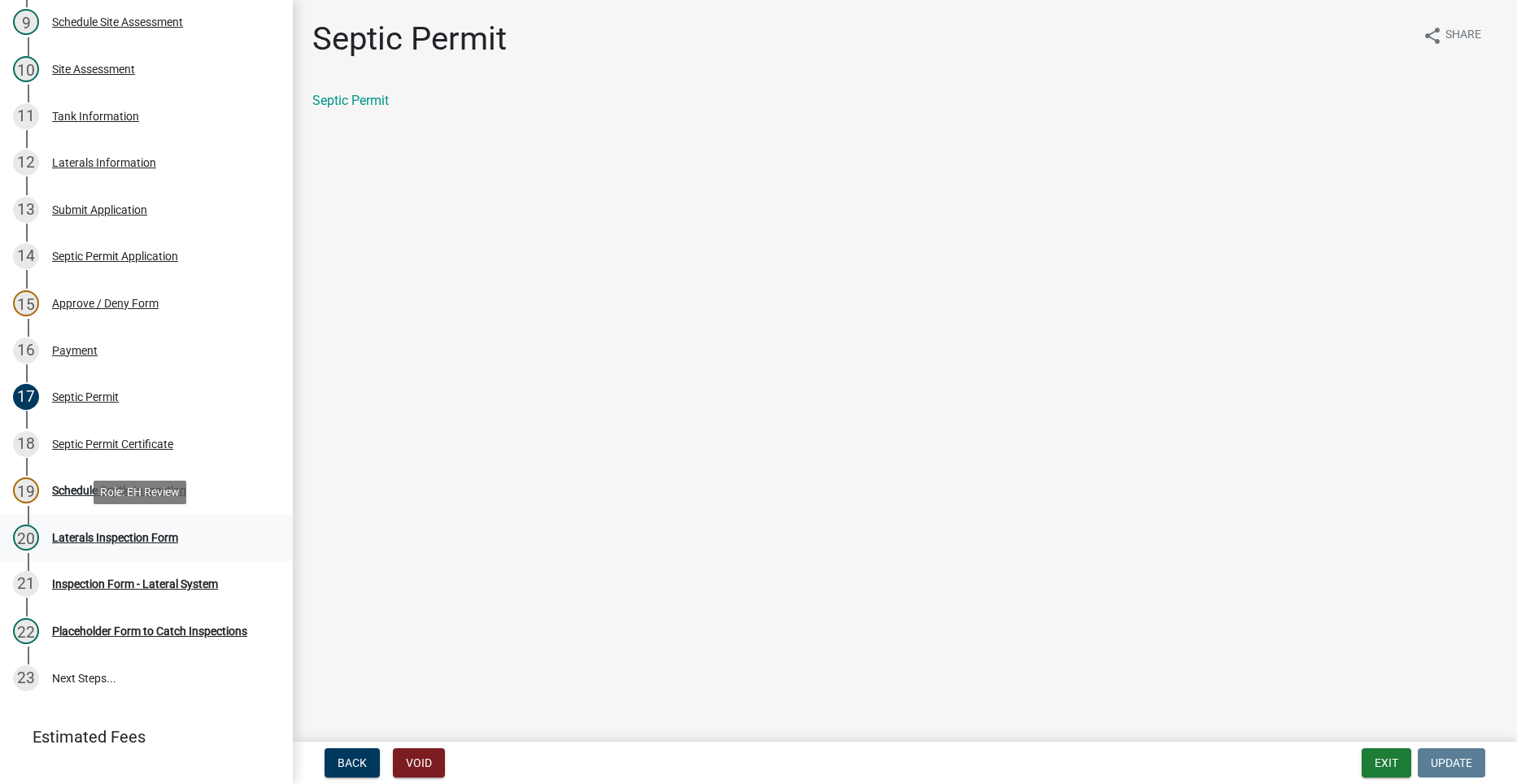
click at [86, 535] on div "Laterals Inspection Form" at bounding box center [115, 538] width 126 height 11
click at [64, 491] on div "Schedule Septic Inspection" at bounding box center [120, 490] width 134 height 11
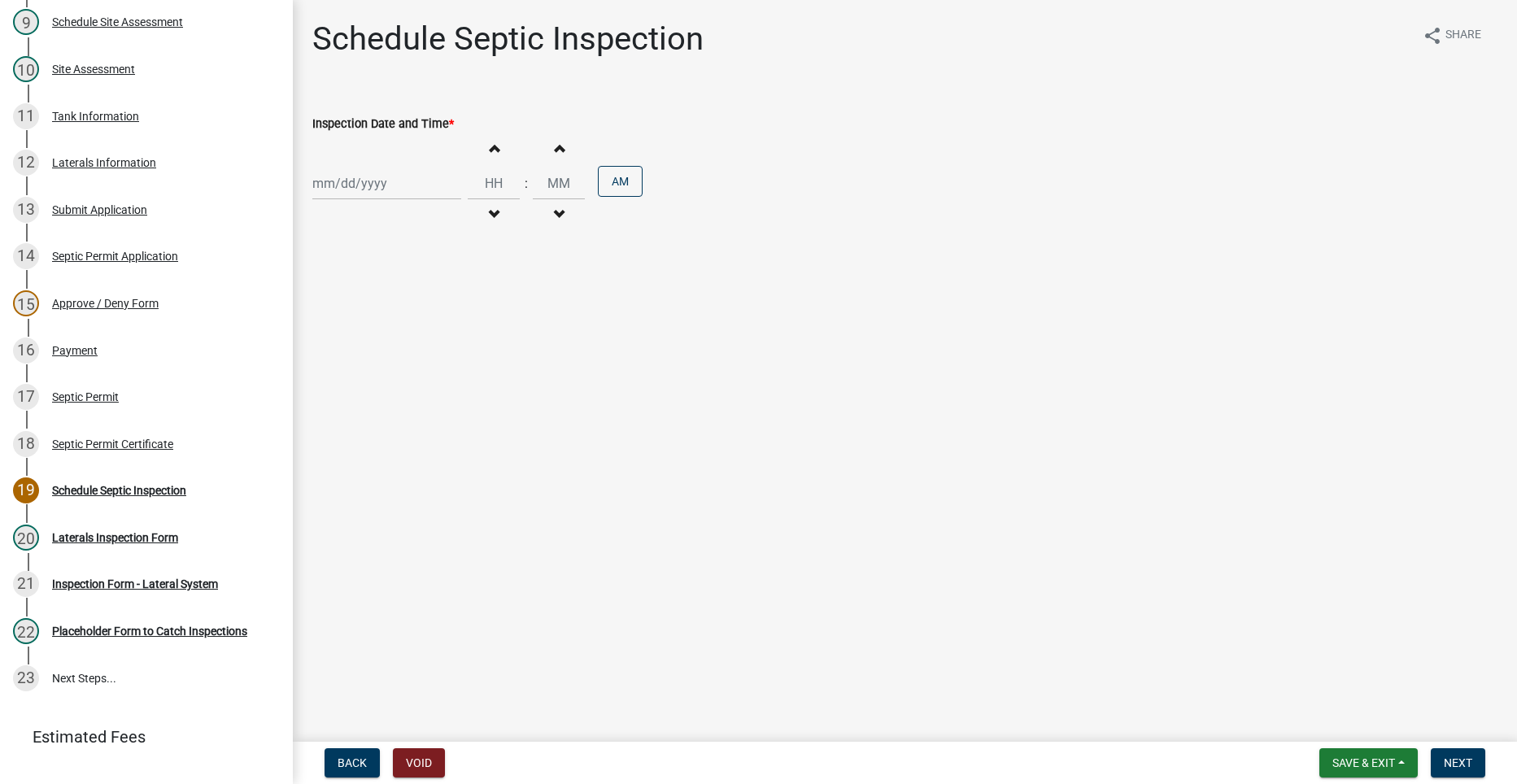
select select "8"
select select "2025"
click at [357, 189] on div "Jan Feb Mar Apr May Jun Jul Aug Sep Oct Nov Dec 1525 1526 1527 1528 1529 1530 1…" at bounding box center [386, 183] width 149 height 34
click at [320, 341] on div "18" at bounding box center [328, 348] width 26 height 26
type input "[DATE]"
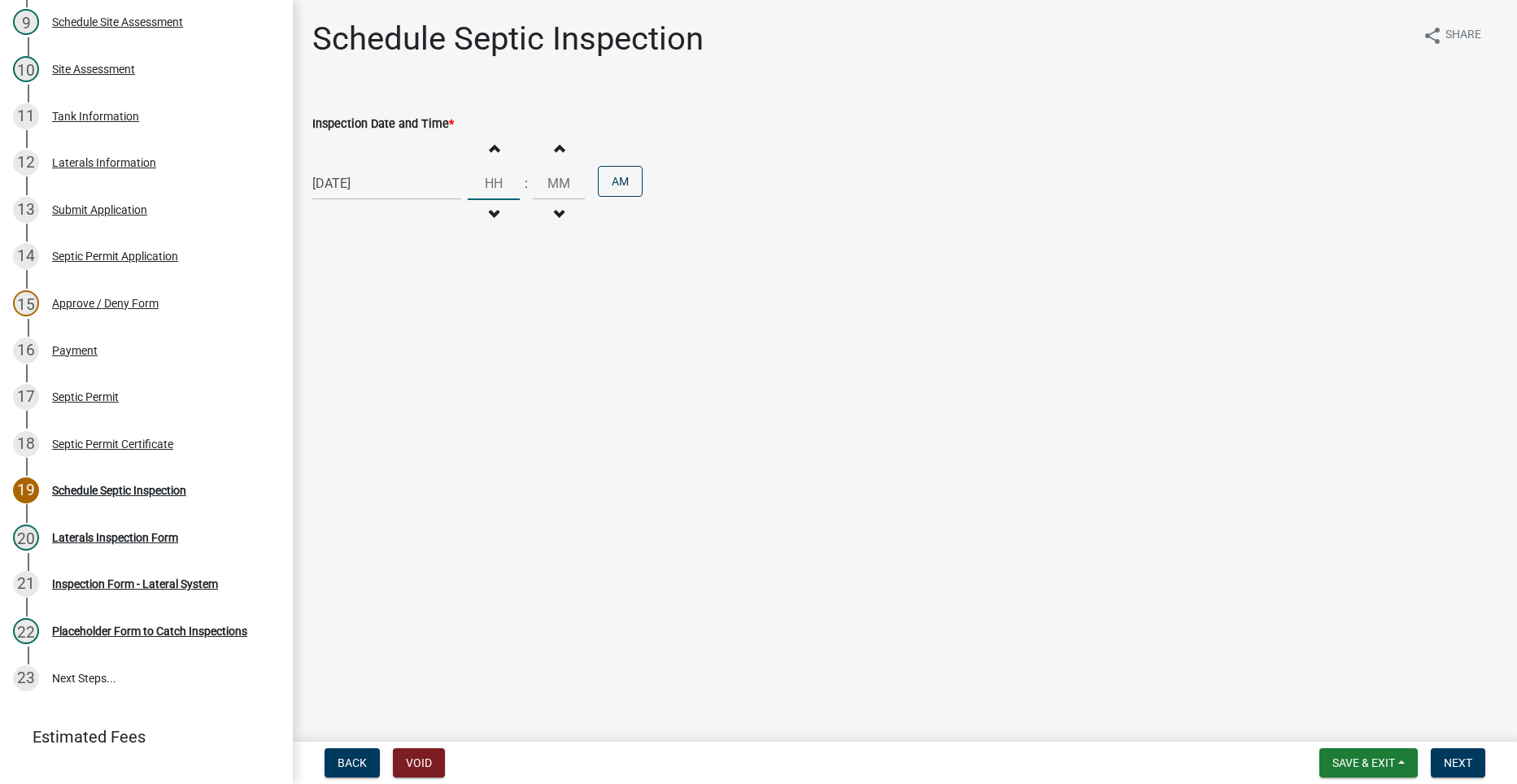
click at [505, 178] on input "Hours" at bounding box center [494, 183] width 52 height 34
type input "03"
click at [562, 195] on input "00" at bounding box center [559, 183] width 52 height 34
type input "0"
type input "30"
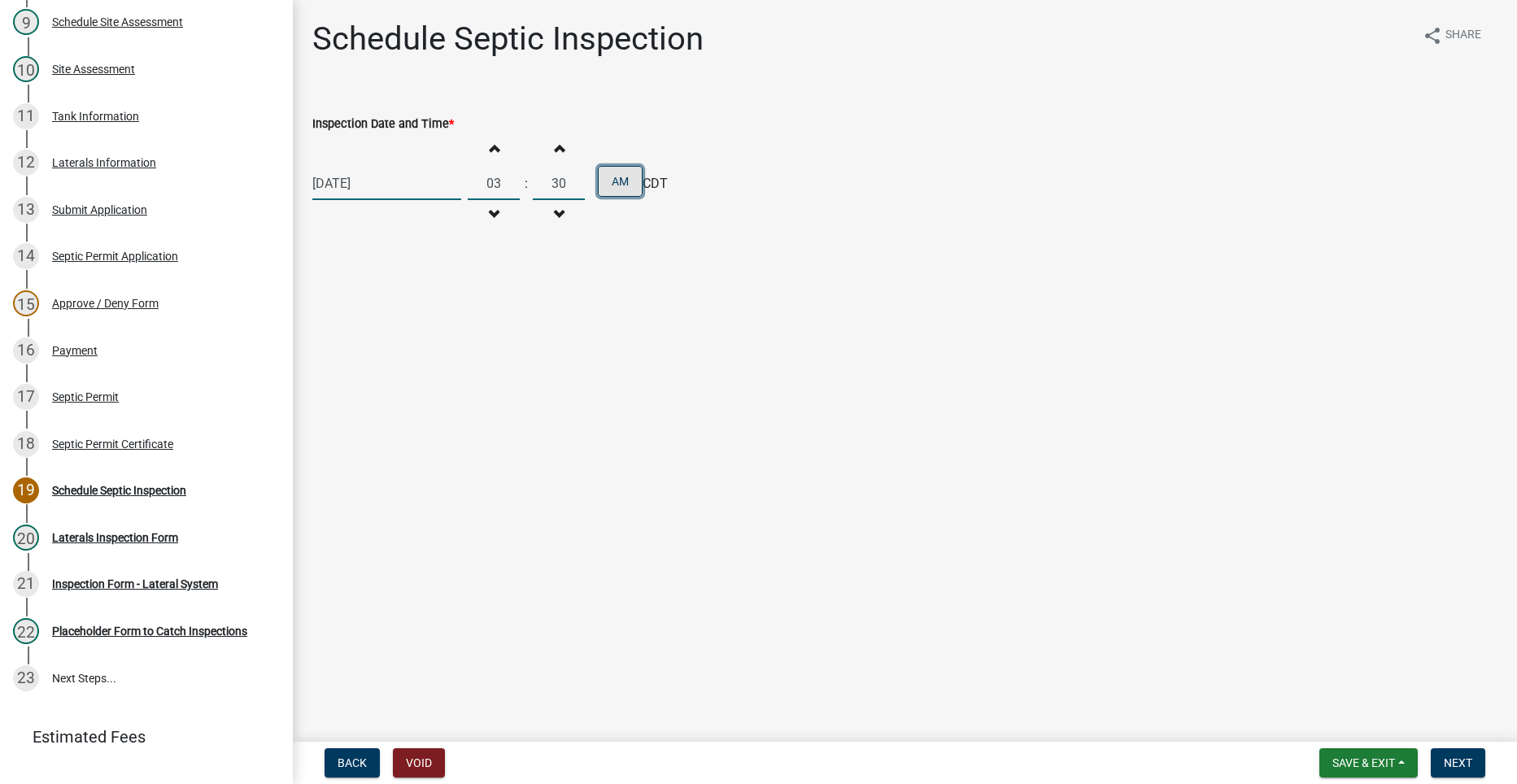
click at [616, 181] on button "AM" at bounding box center [620, 182] width 45 height 31
click at [1457, 761] on span "Next" at bounding box center [1457, 763] width 29 height 13
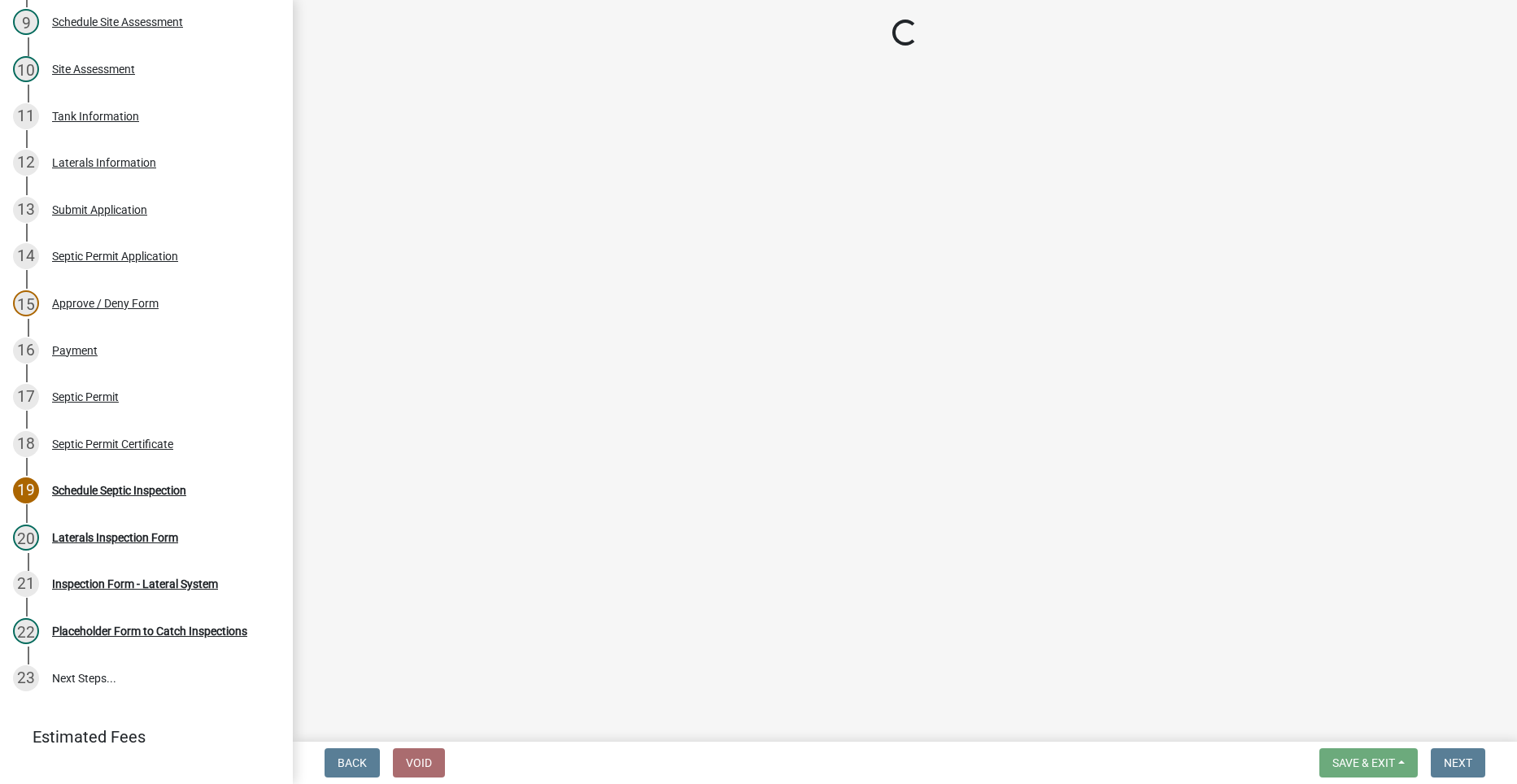
select select "dbe3a1b9-a4b3-48fa-b9c0-fee70399abae"
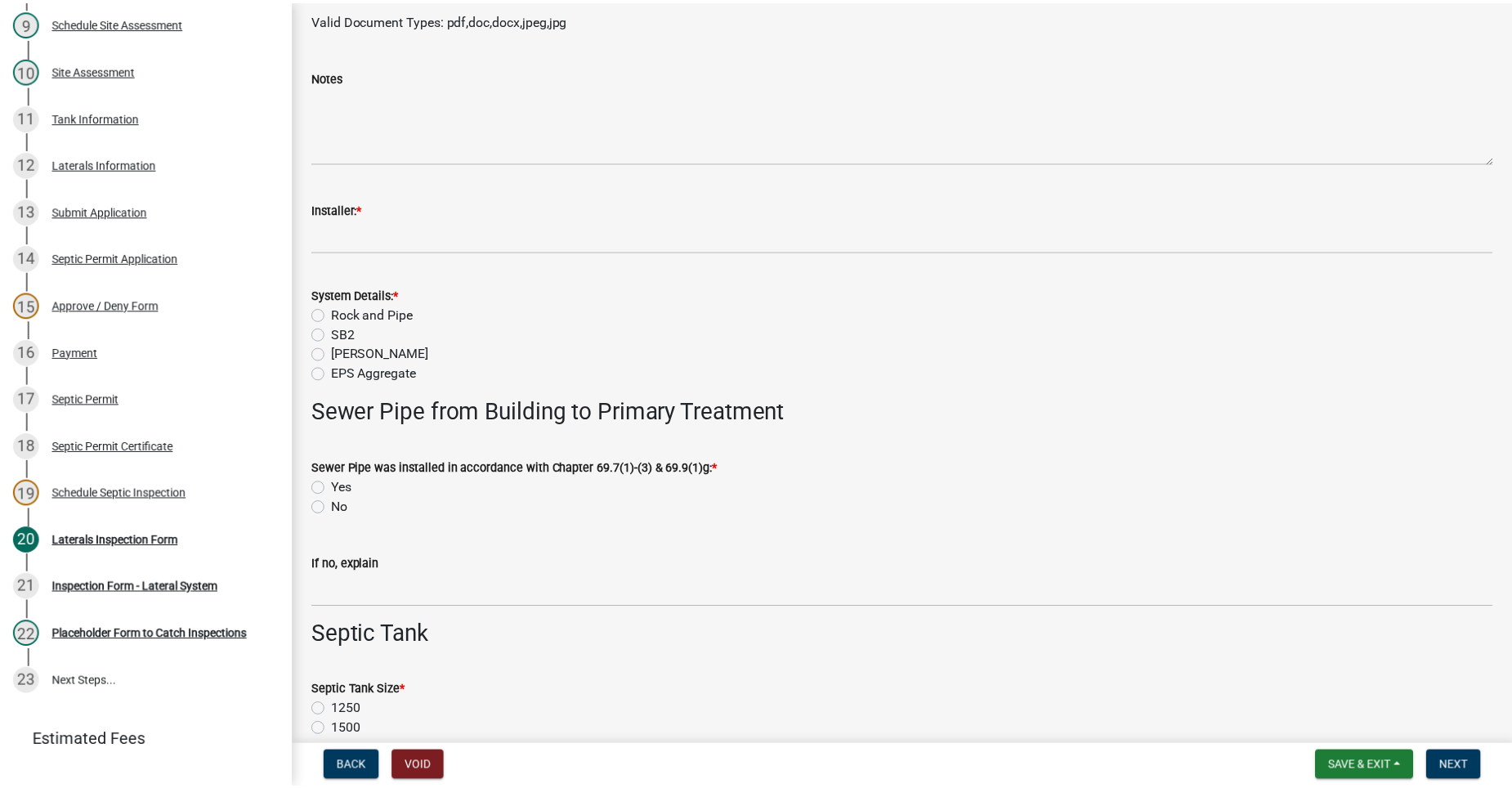
scroll to position [0, 0]
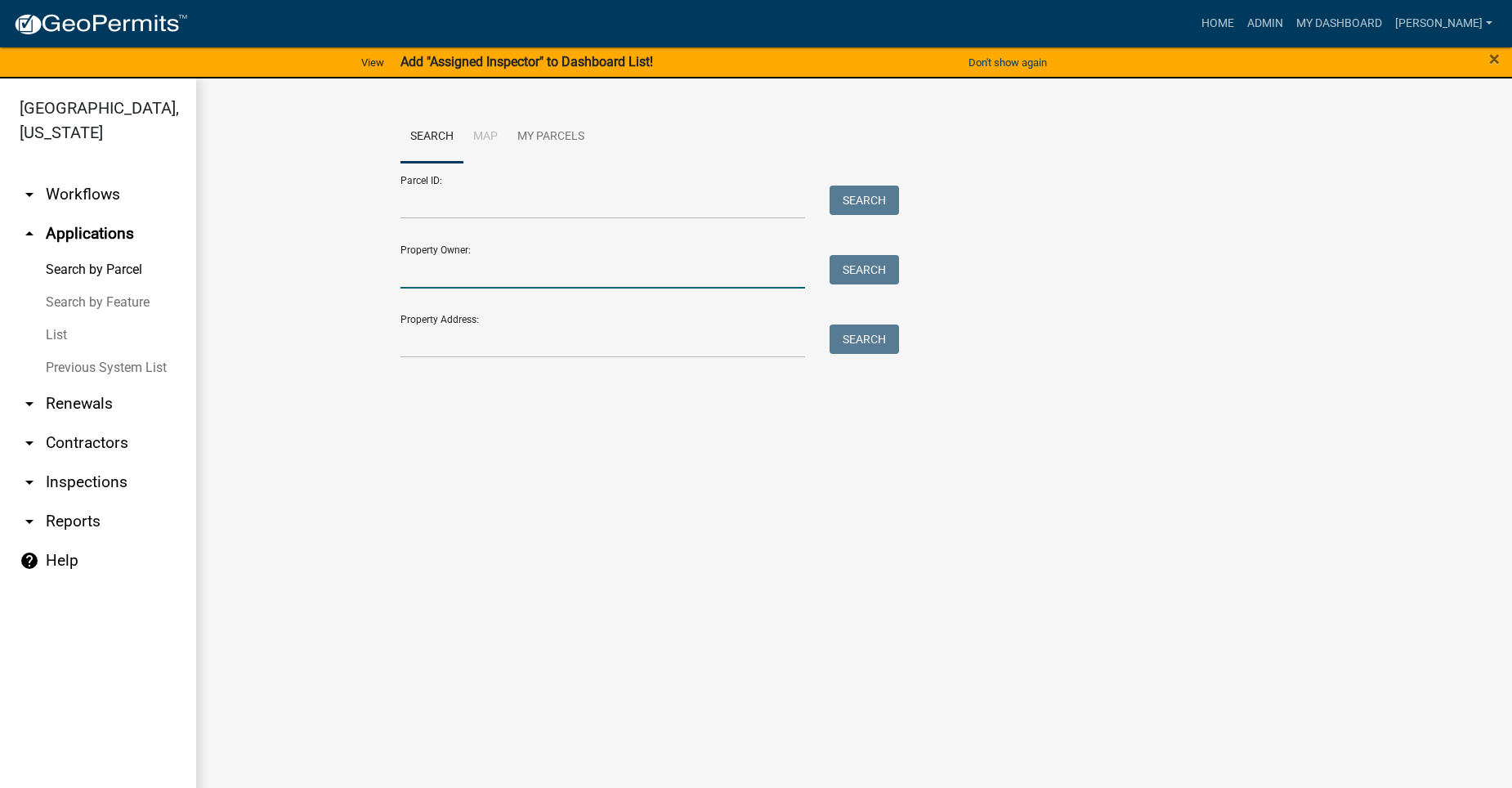
click at [515, 271] on input "Property Owner:" at bounding box center [603, 271] width 405 height 34
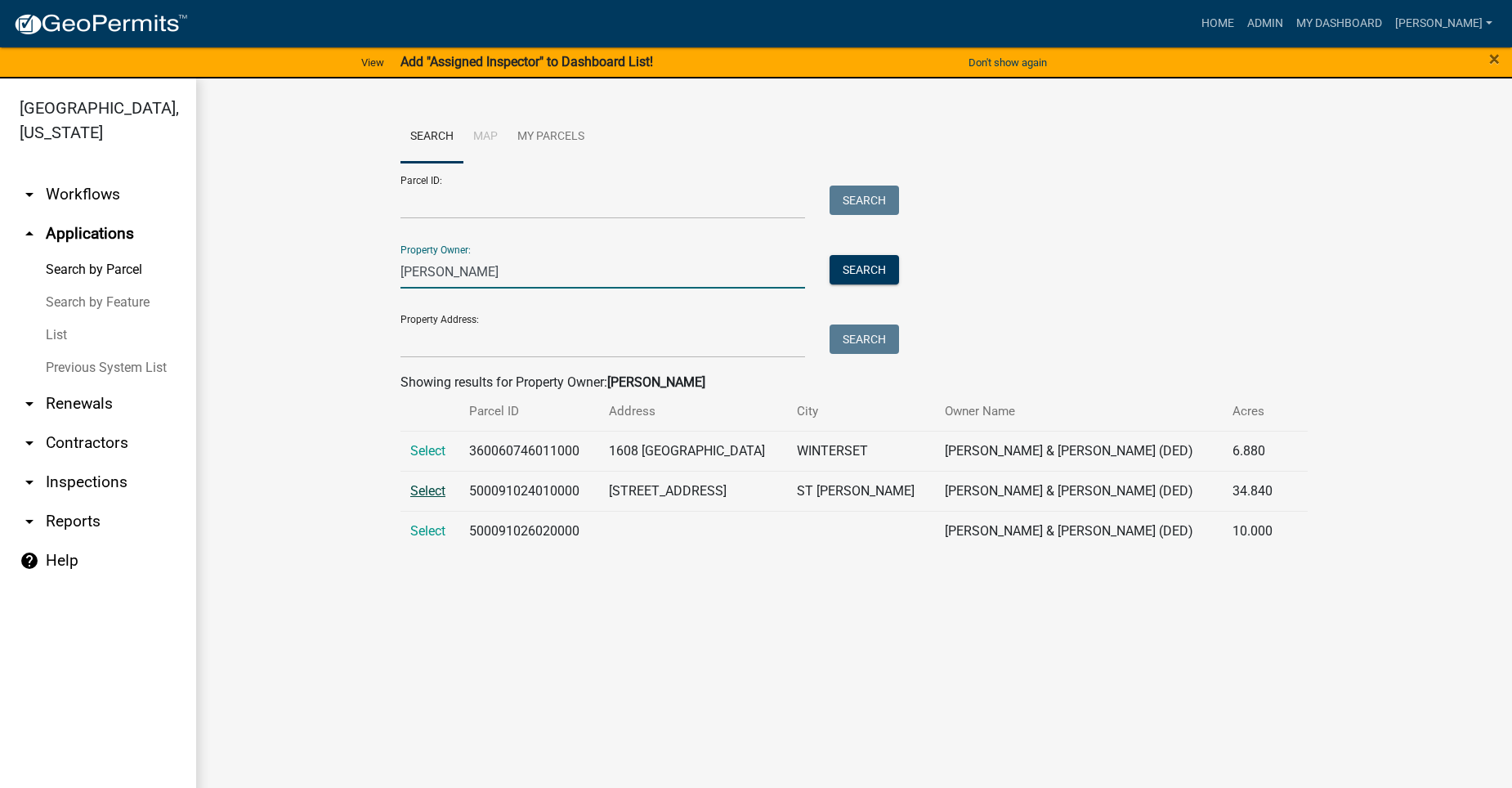
type input "McKibben"
click at [423, 492] on span "Select" at bounding box center [428, 490] width 35 height 16
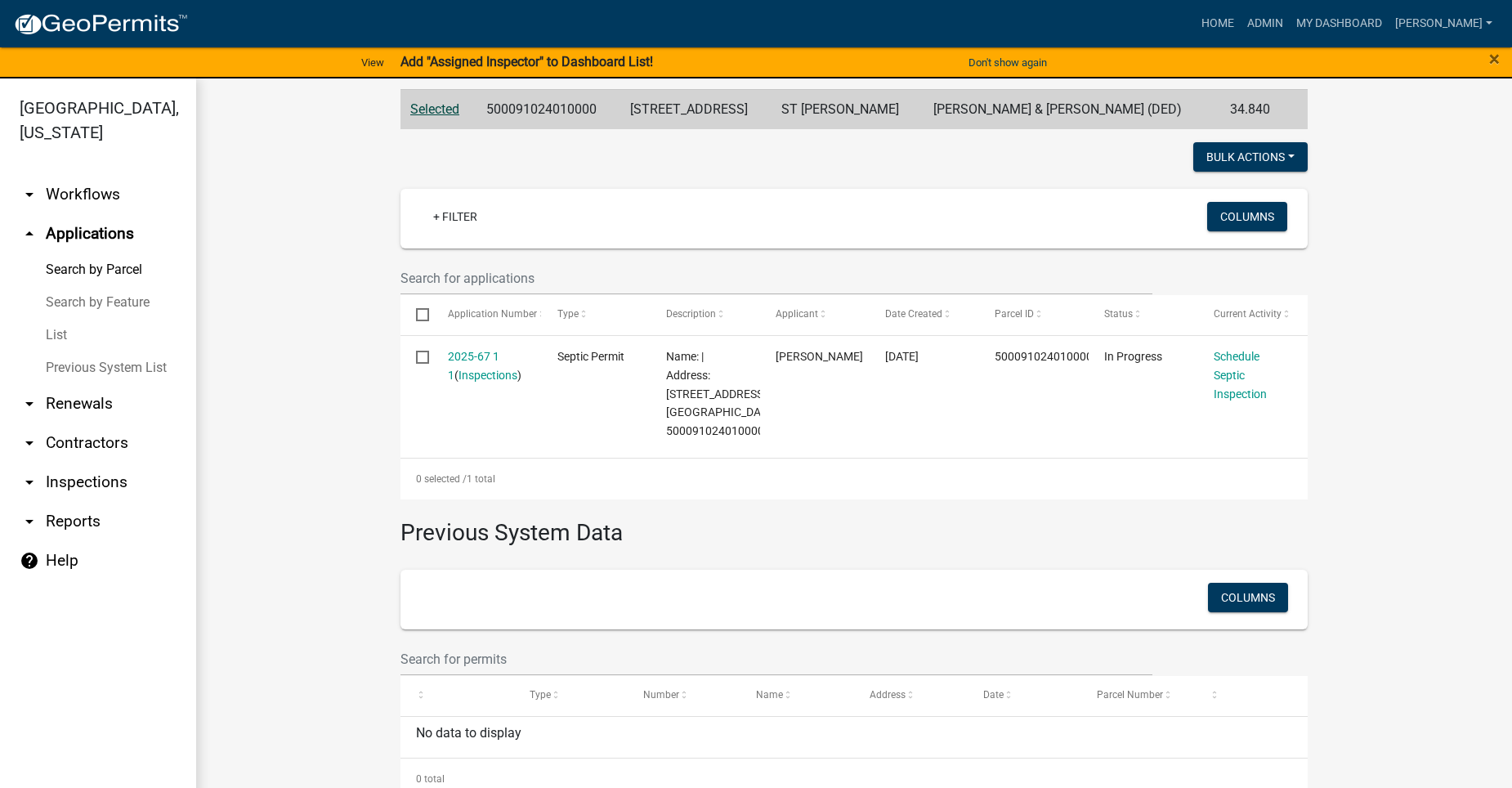
scroll to position [366, 0]
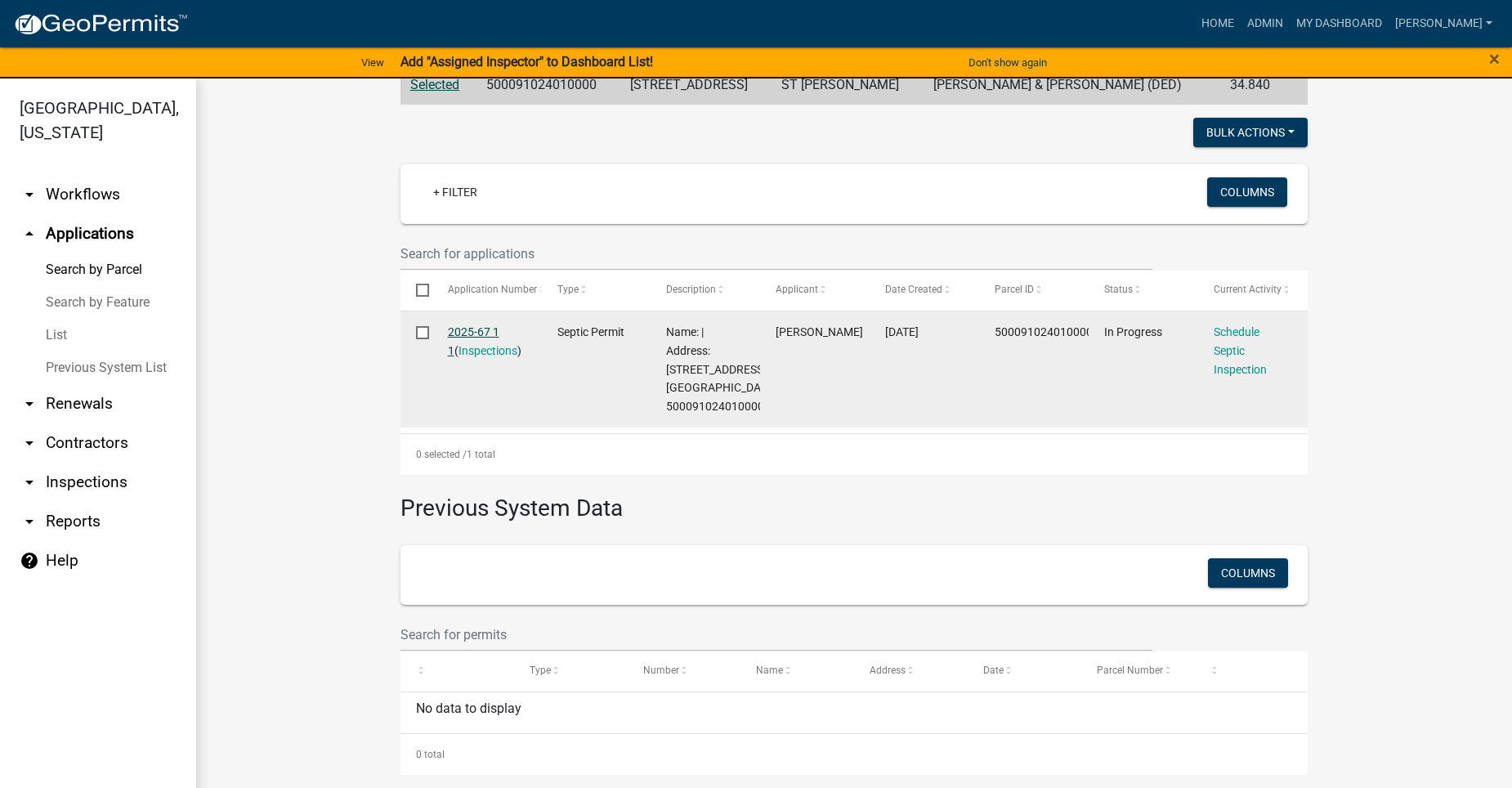
click at [467, 325] on link "2025-67 1 1" at bounding box center [473, 341] width 52 height 32
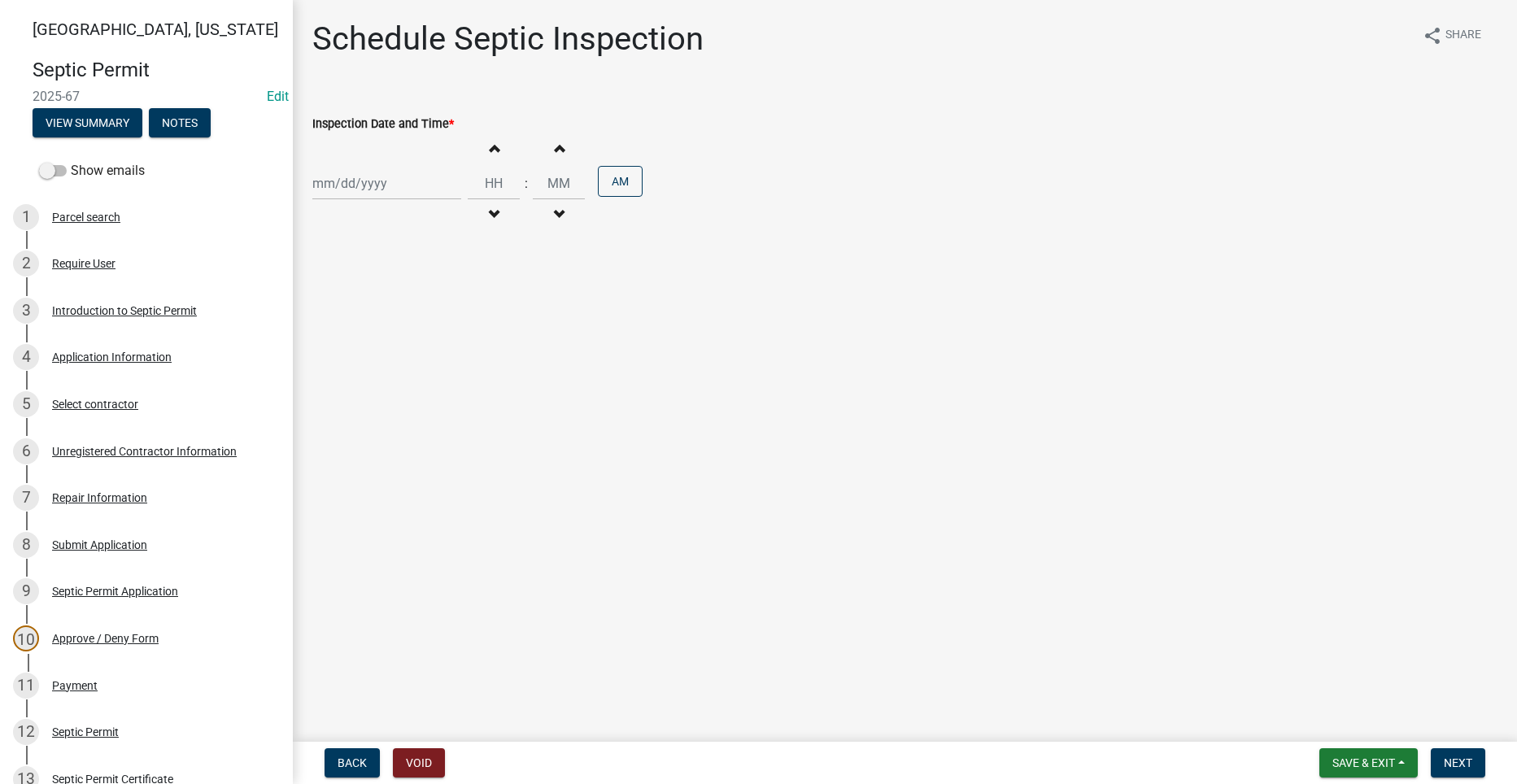
select select "8"
select select "2025"
click at [358, 190] on div "Jan Feb Mar Apr May Jun Jul Aug Sep Oct Nov Dec 1525 1526 1527 1528 1529 1530 1…" at bounding box center [386, 183] width 149 height 34
click at [335, 344] on div "18" at bounding box center [328, 348] width 26 height 26
type input "[DATE]"
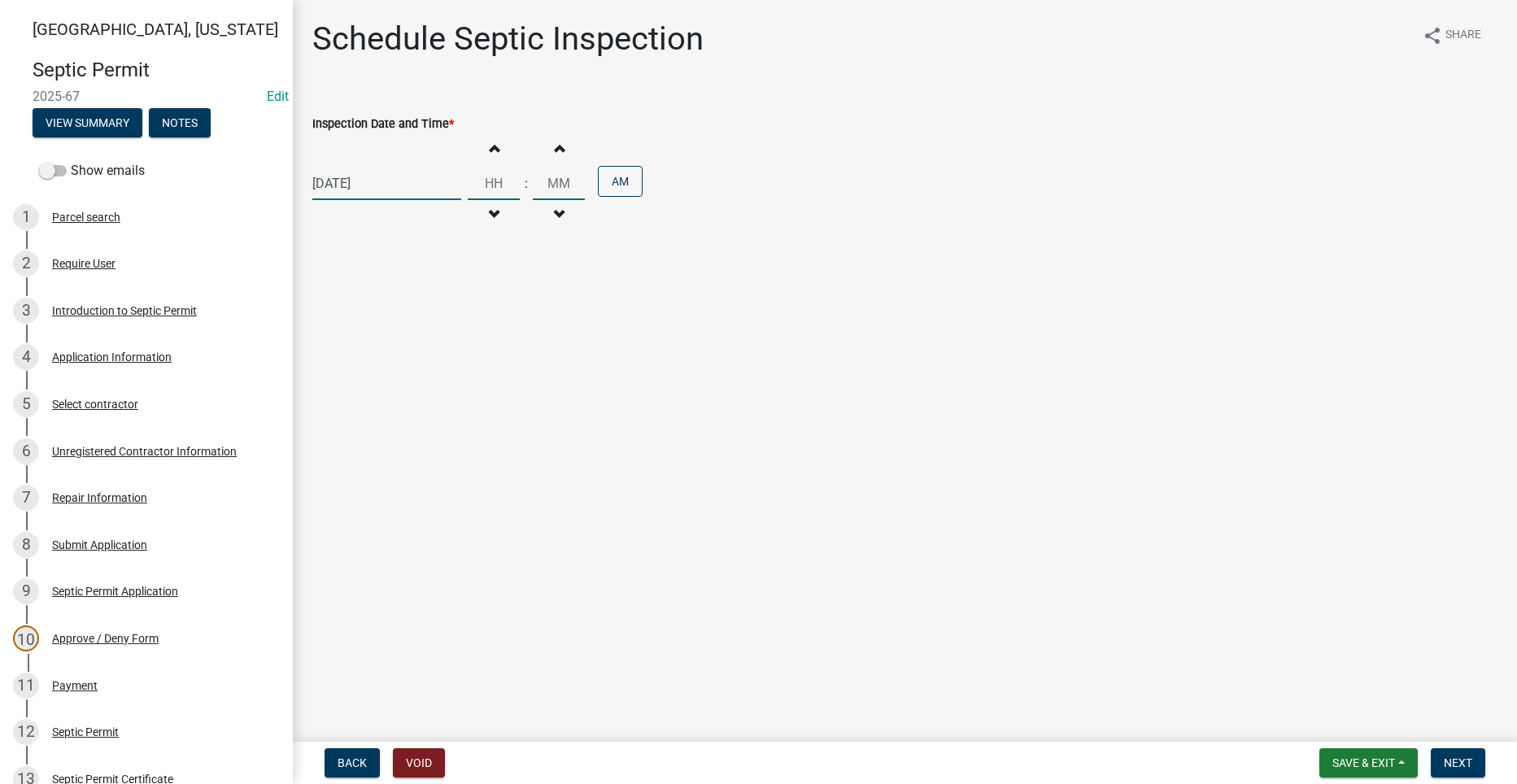
click at [480, 187] on input "Hours" at bounding box center [494, 183] width 52 height 34
type input "03"
click at [552, 179] on input "00" at bounding box center [559, 183] width 52 height 34
type input "30"
click at [608, 178] on button "AM" at bounding box center [620, 182] width 45 height 31
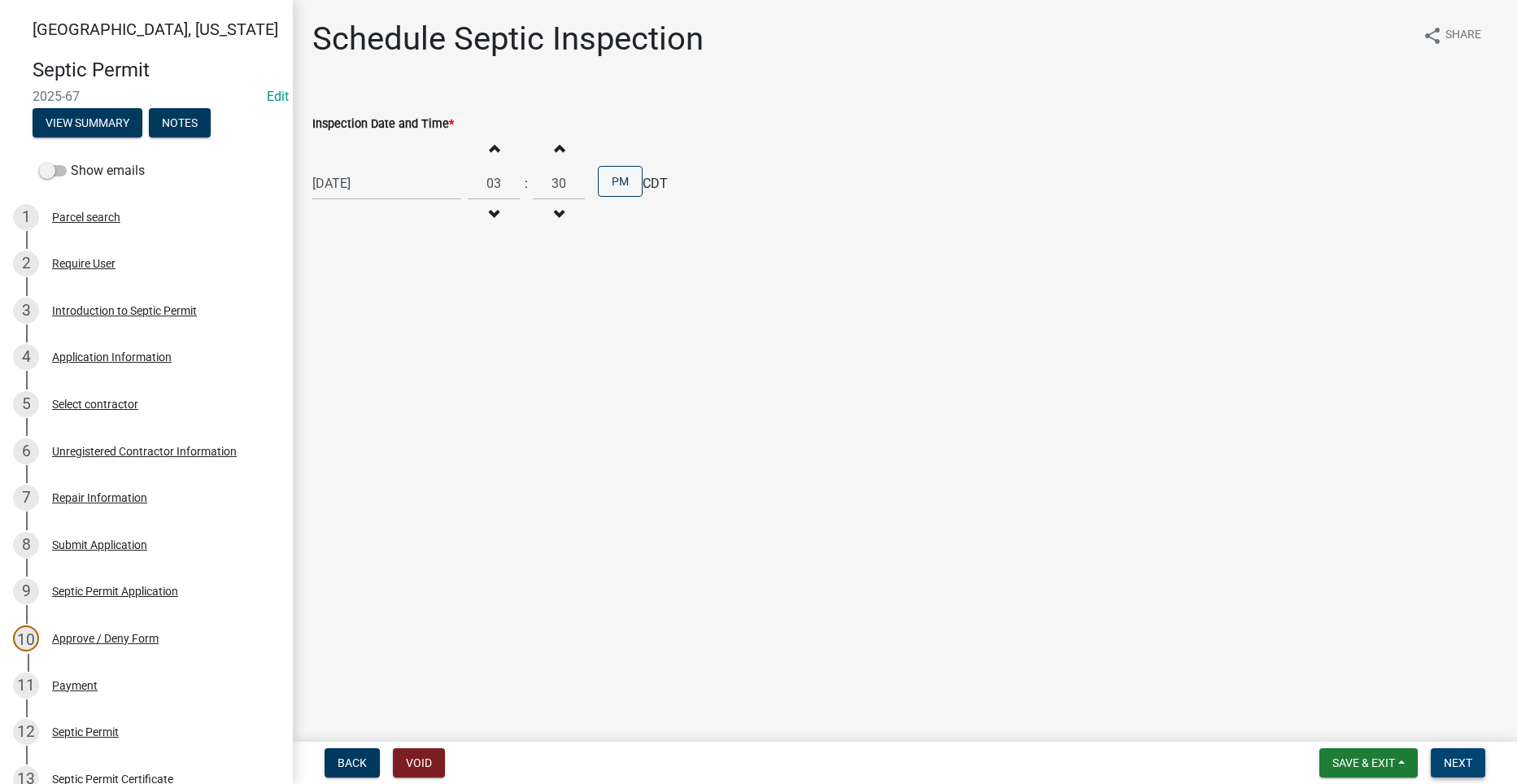
click at [1469, 752] on button "Next" at bounding box center [1457, 763] width 55 height 29
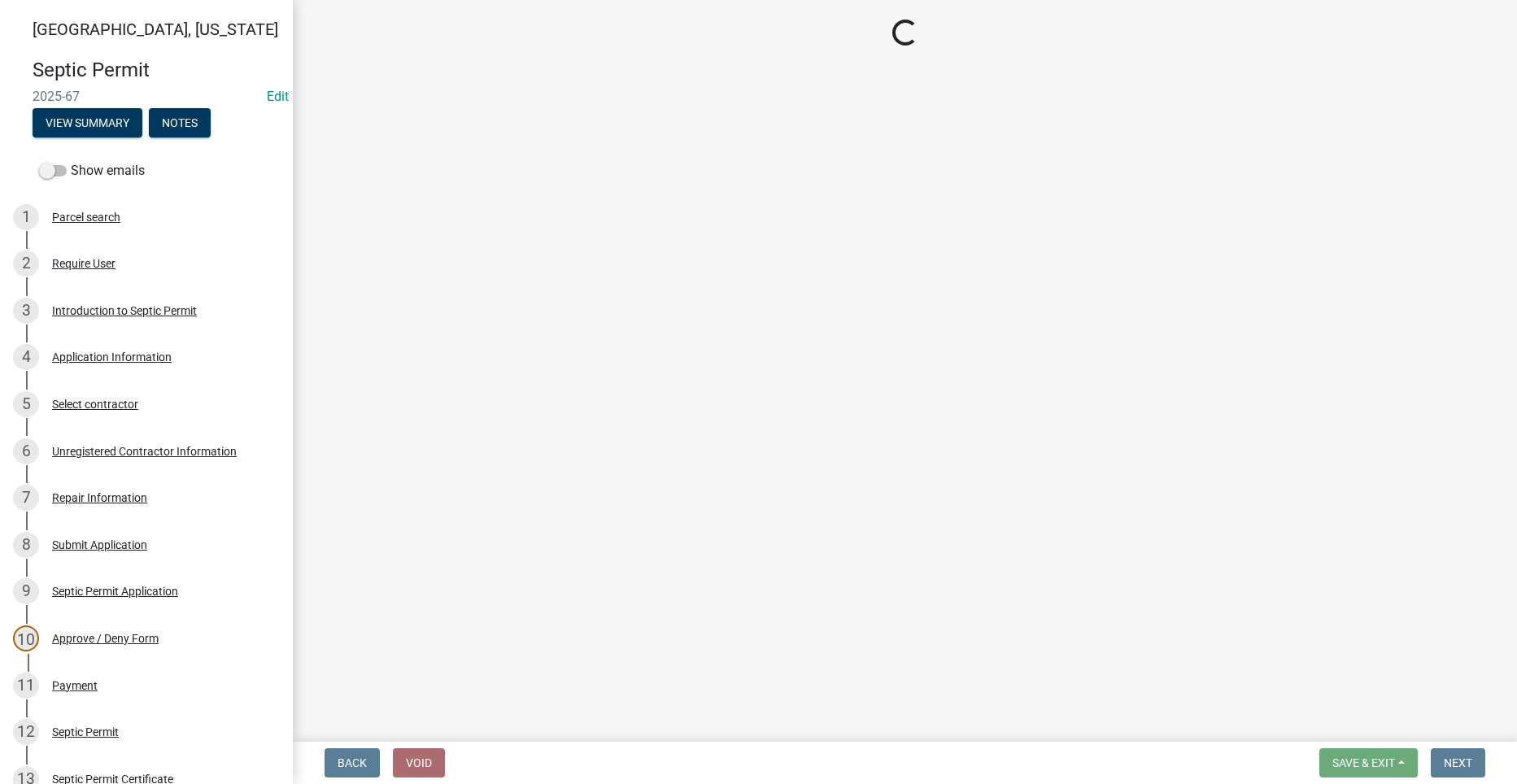
select select "dbe3a1b9-a4b3-48fa-b9c0-fee70399abae"
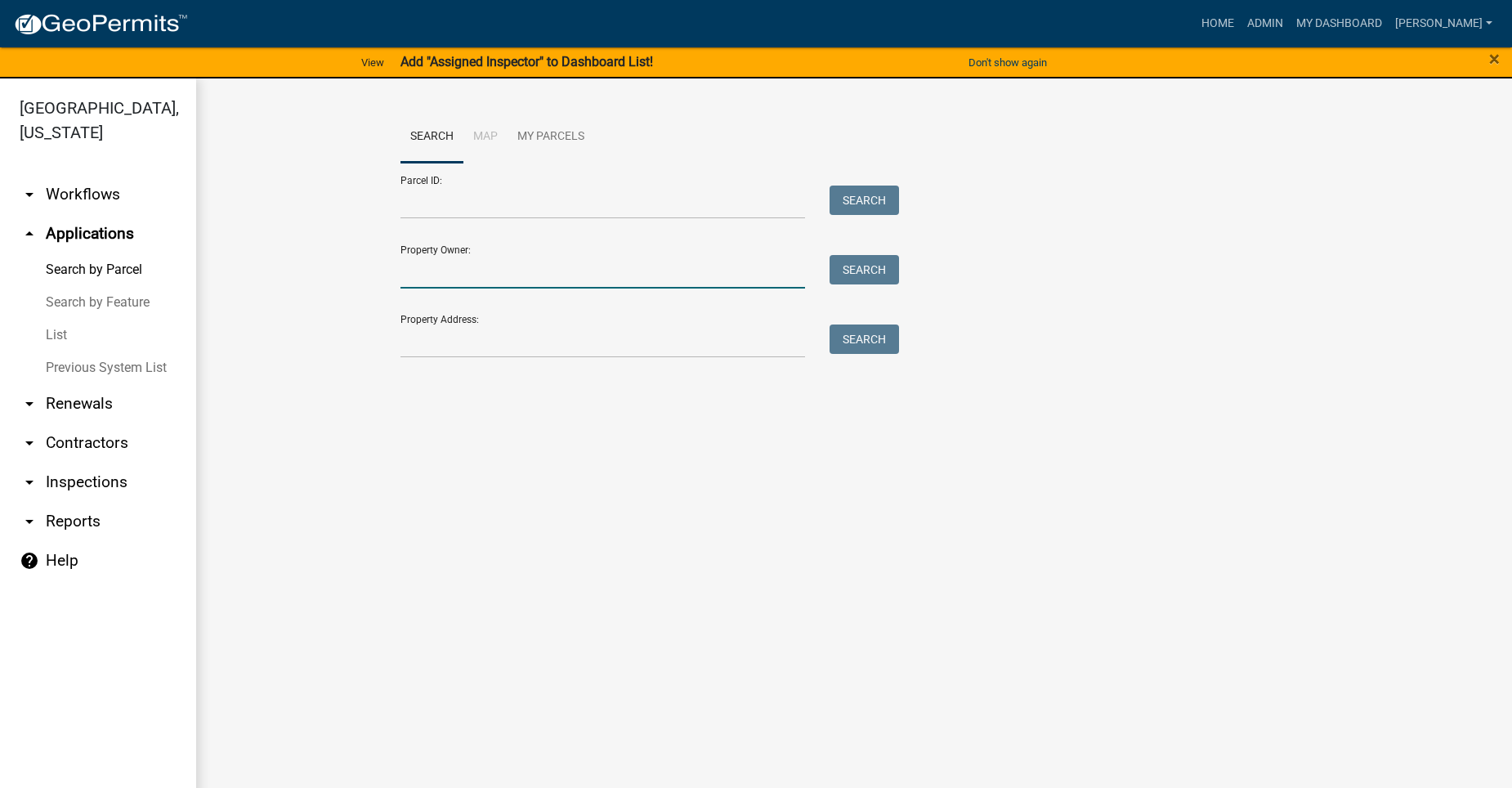
click at [482, 279] on input "Property Owner:" at bounding box center [603, 271] width 405 height 34
click at [419, 272] on input "Mc Kibben" at bounding box center [603, 271] width 405 height 34
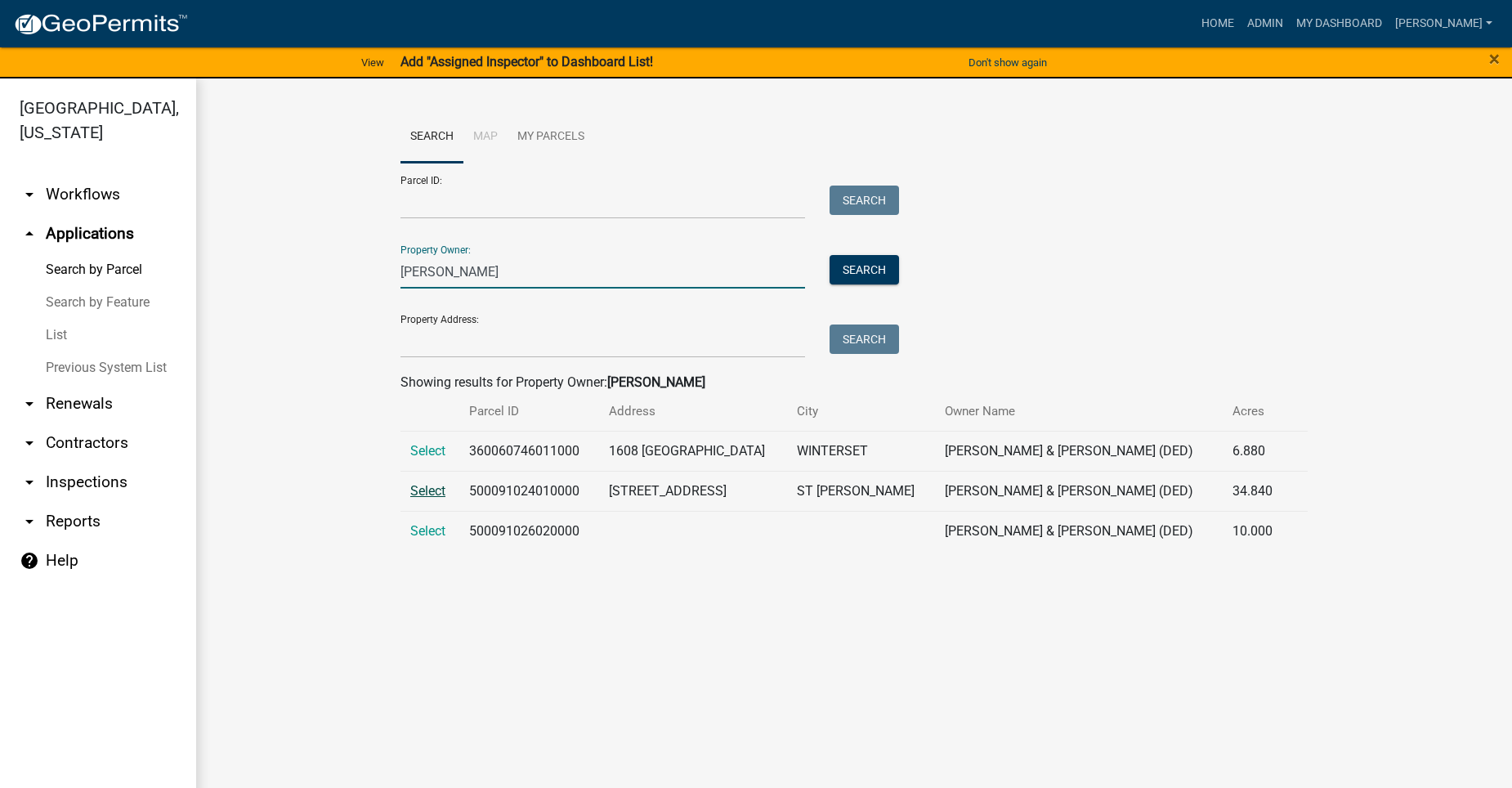
type input "McKibben"
click at [421, 489] on span "Select" at bounding box center [428, 490] width 35 height 16
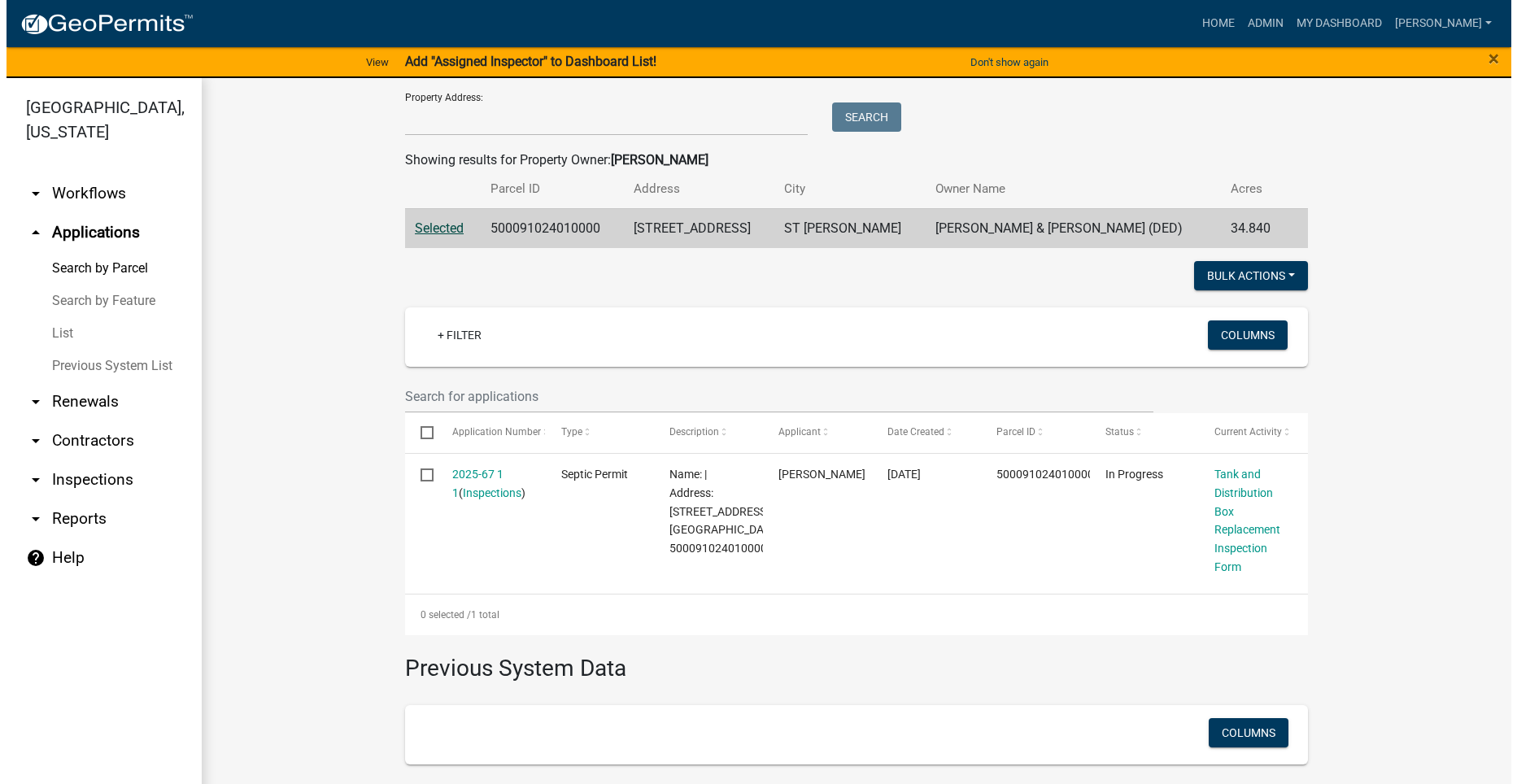
scroll to position [244, 0]
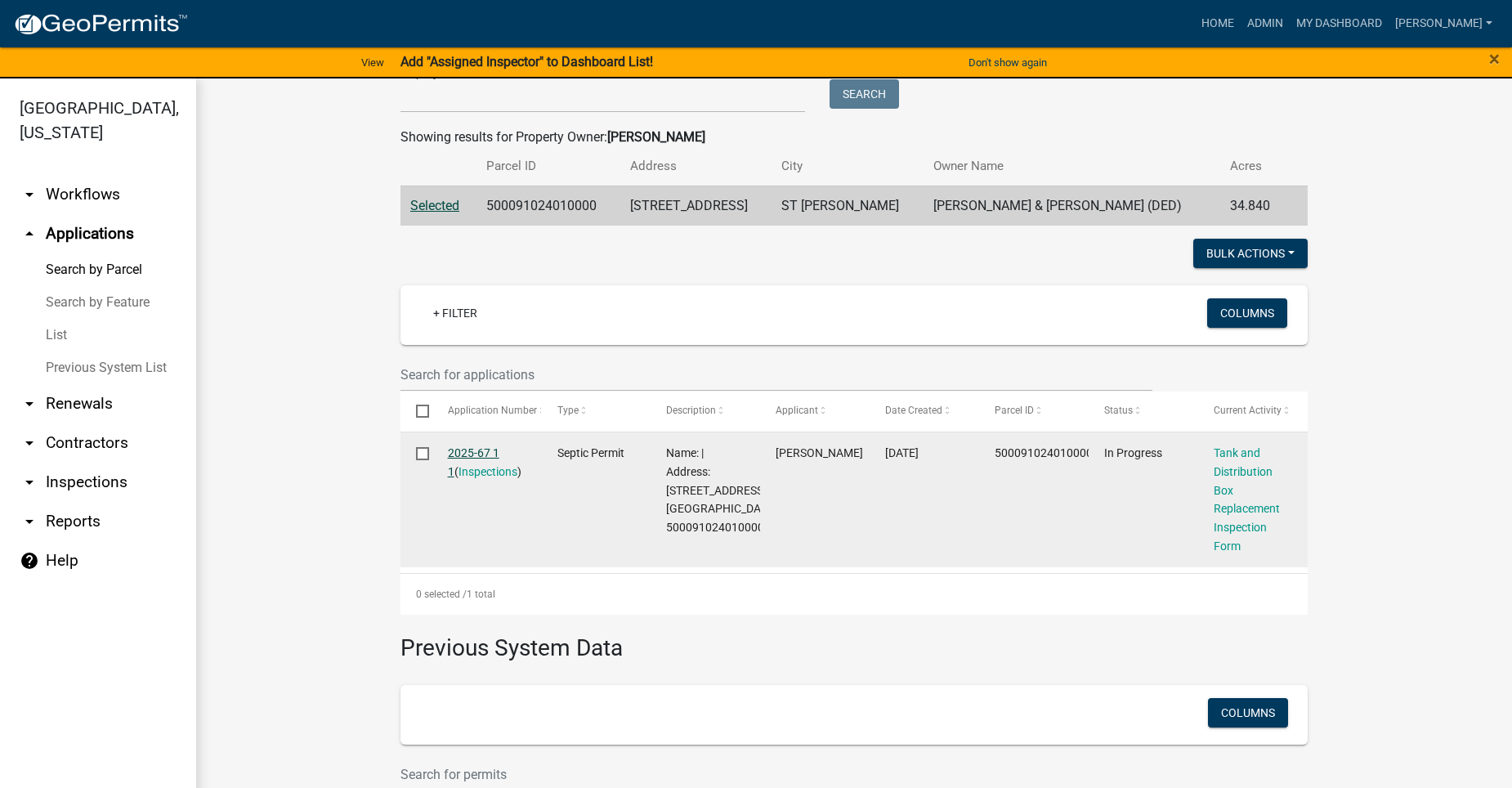
click at [459, 446] on link "2025-67 1 1" at bounding box center [473, 461] width 52 height 32
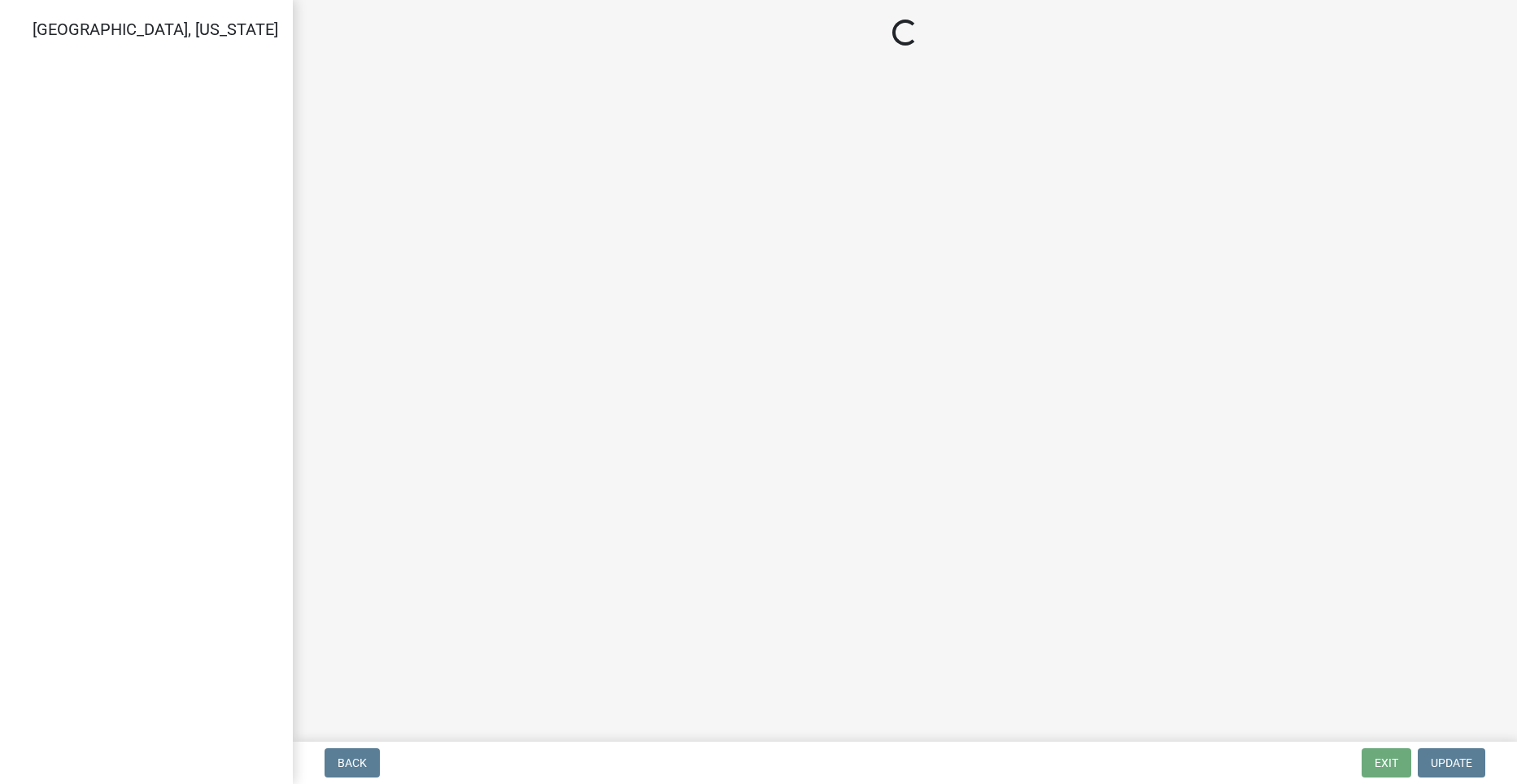
select select "dbe3a1b9-a4b3-48fa-b9c0-fee70399abae"
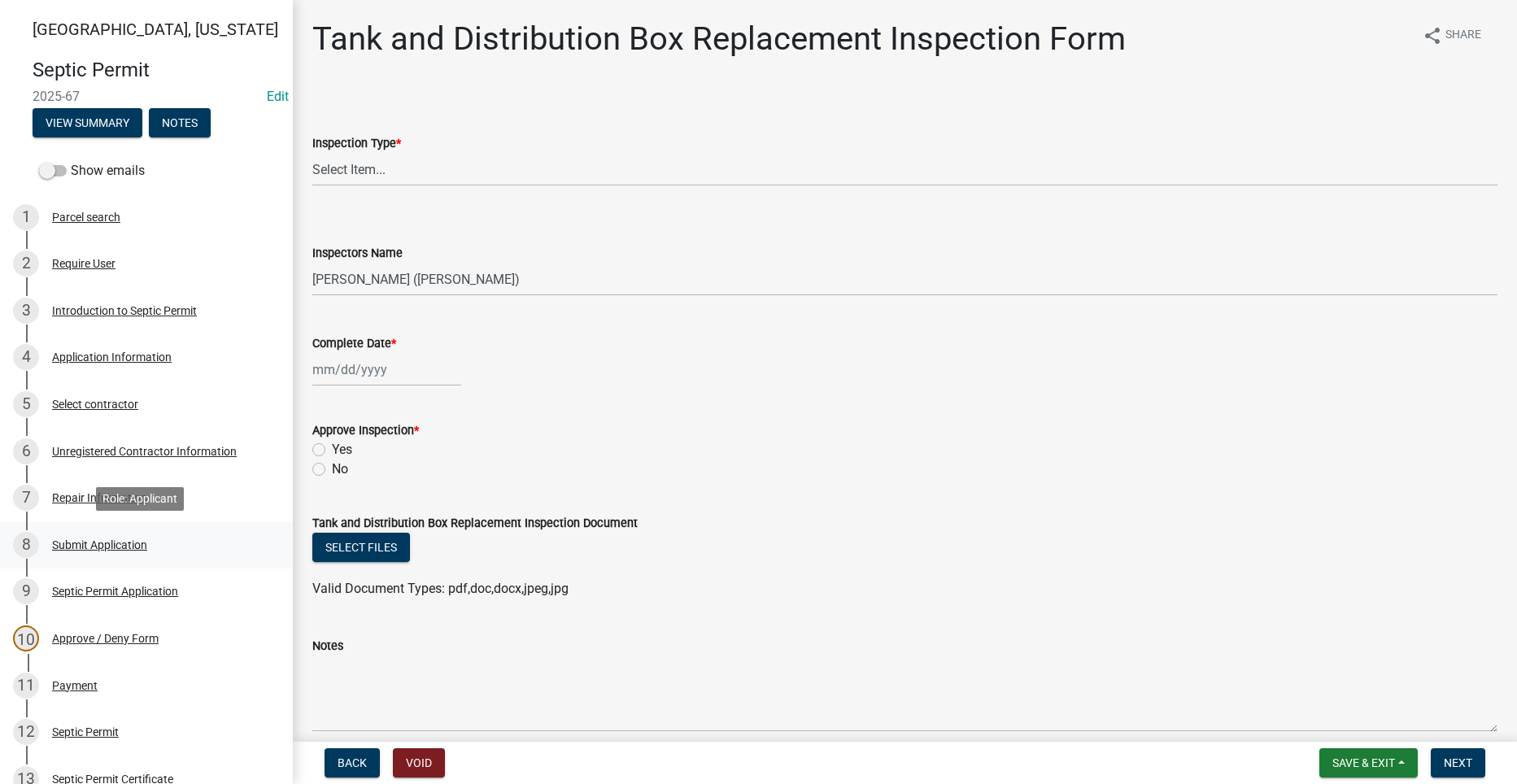
scroll to position [244, 0]
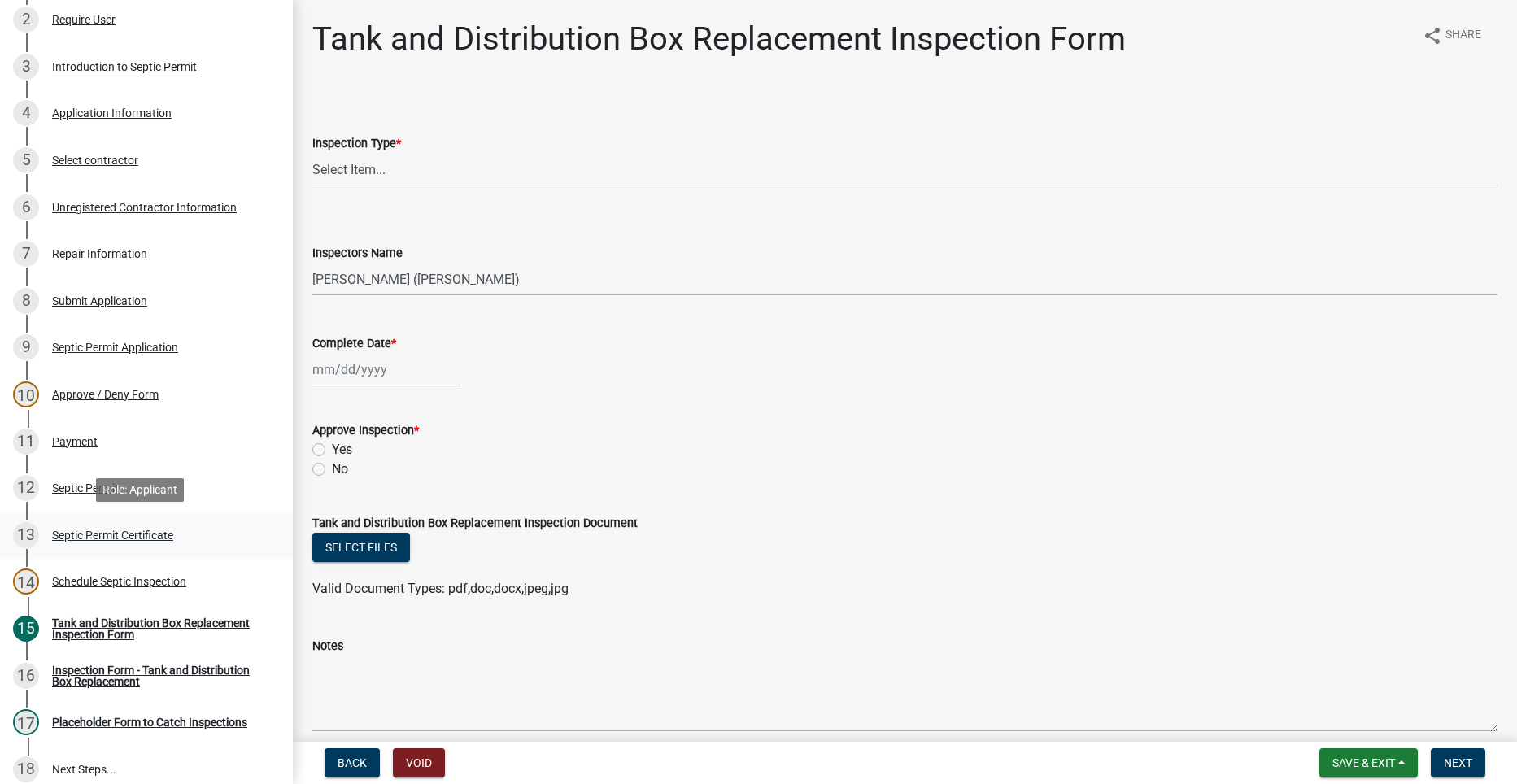
click at [74, 524] on div "13 Septic Permit Certificate" at bounding box center [140, 535] width 254 height 26
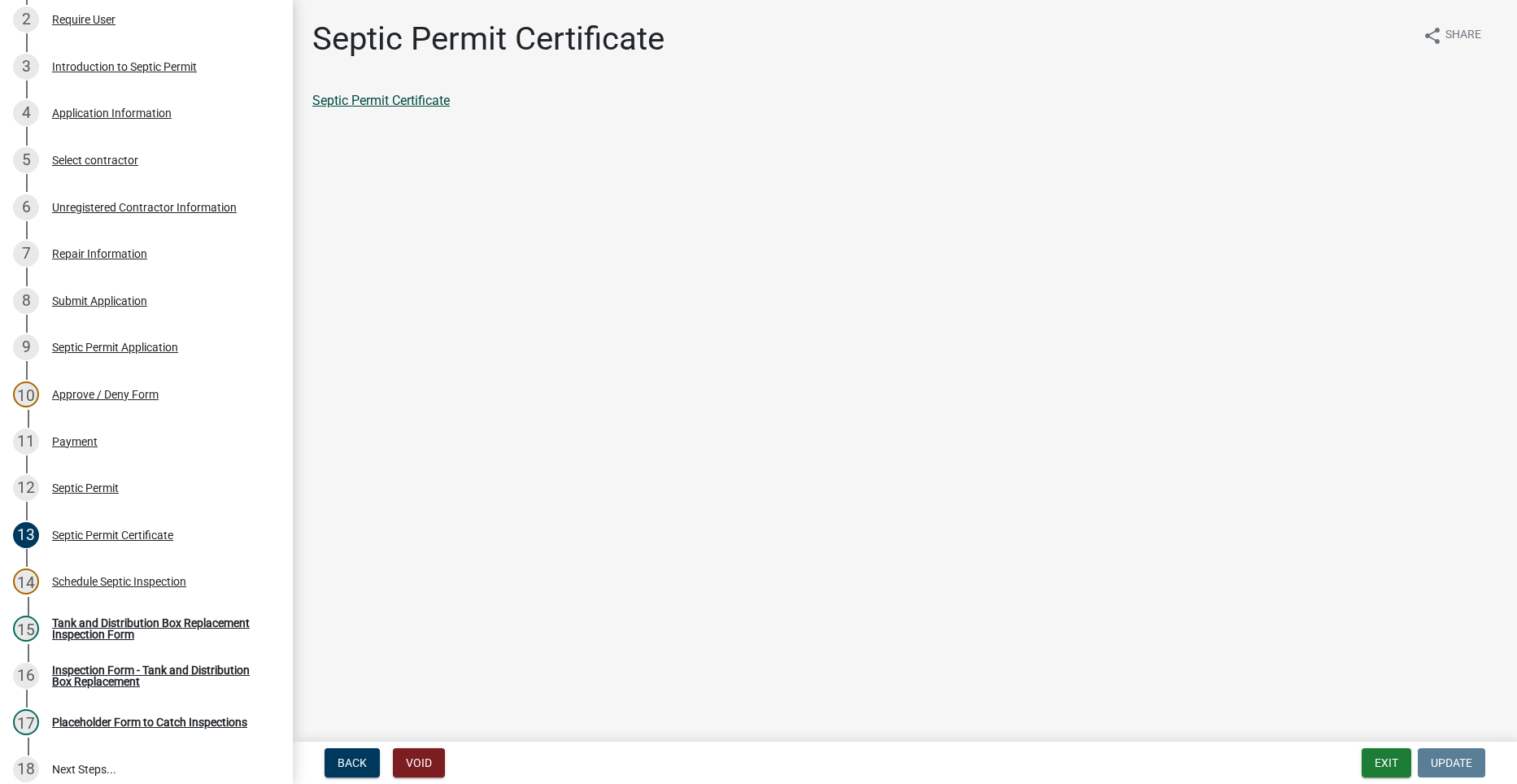
click at [349, 101] on link "Septic Permit Certificate" at bounding box center [381, 100] width 138 height 16
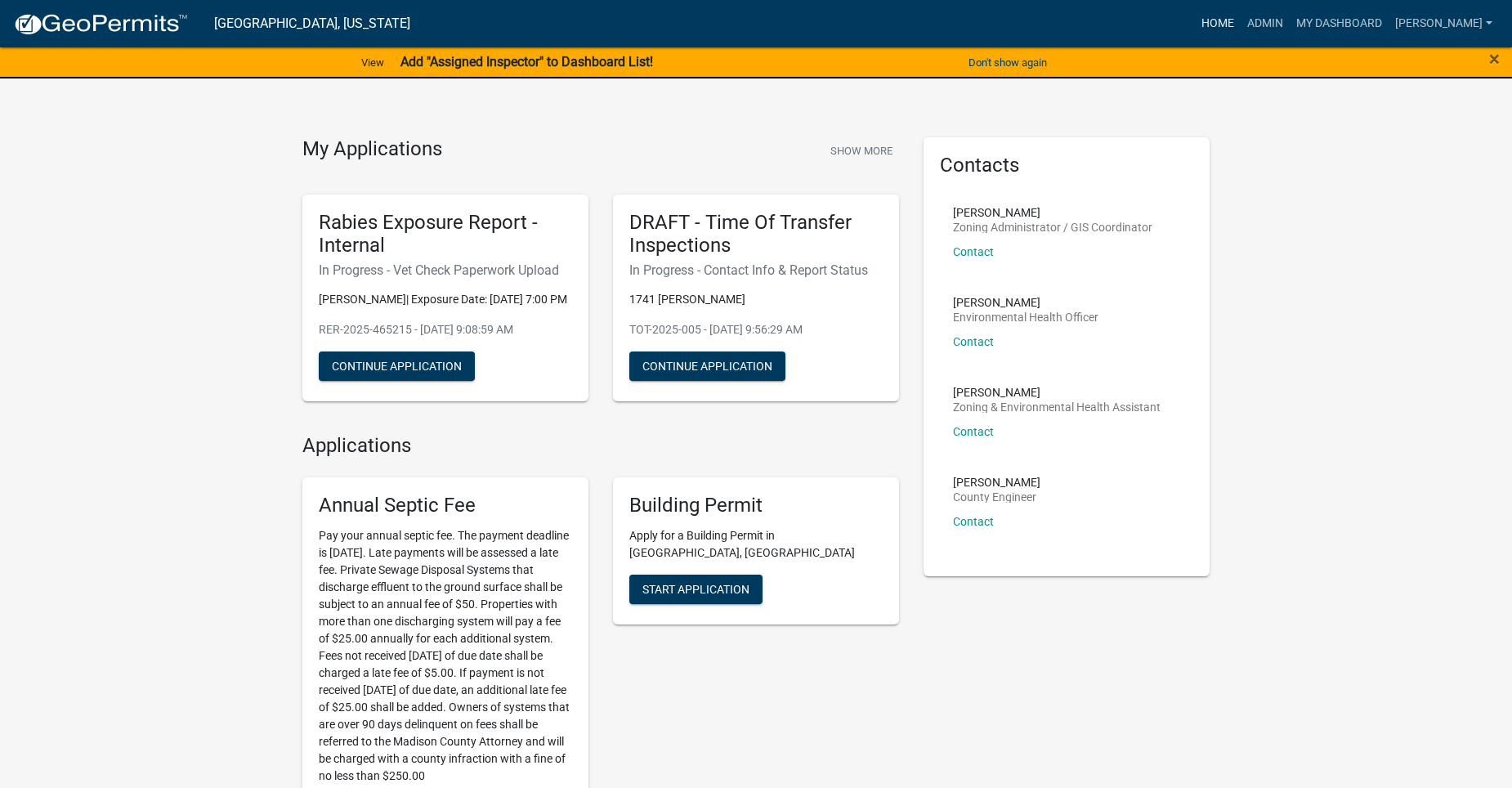
click at [1241, 31] on link "Home" at bounding box center [1217, 24] width 46 height 31
click at [1241, 17] on link "Home" at bounding box center [1217, 24] width 46 height 31
click at [1289, 21] on link "Admin" at bounding box center [1265, 24] width 49 height 31
click at [1290, 24] on link "Admin" at bounding box center [1265, 24] width 49 height 31
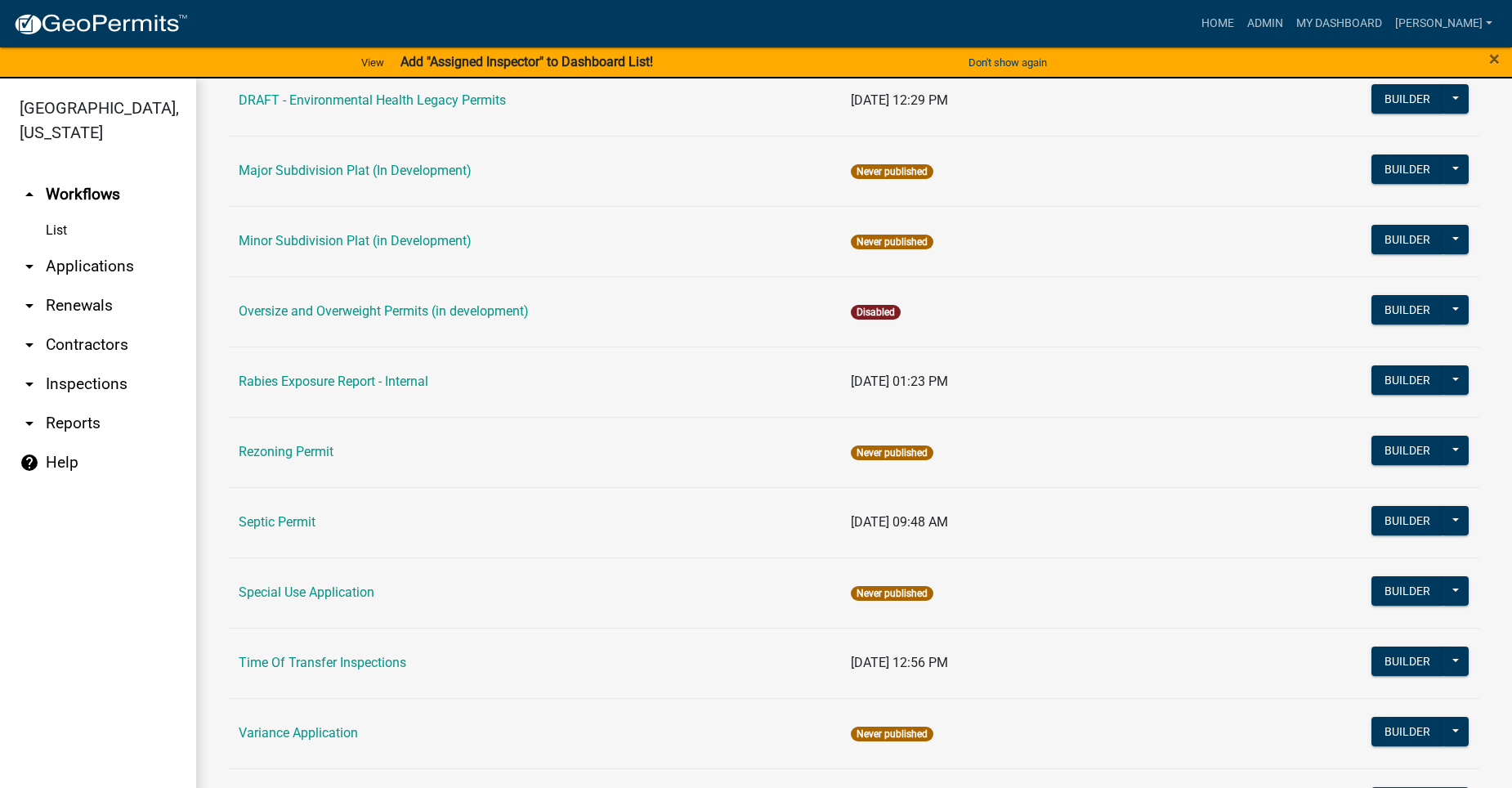
scroll to position [724, 0]
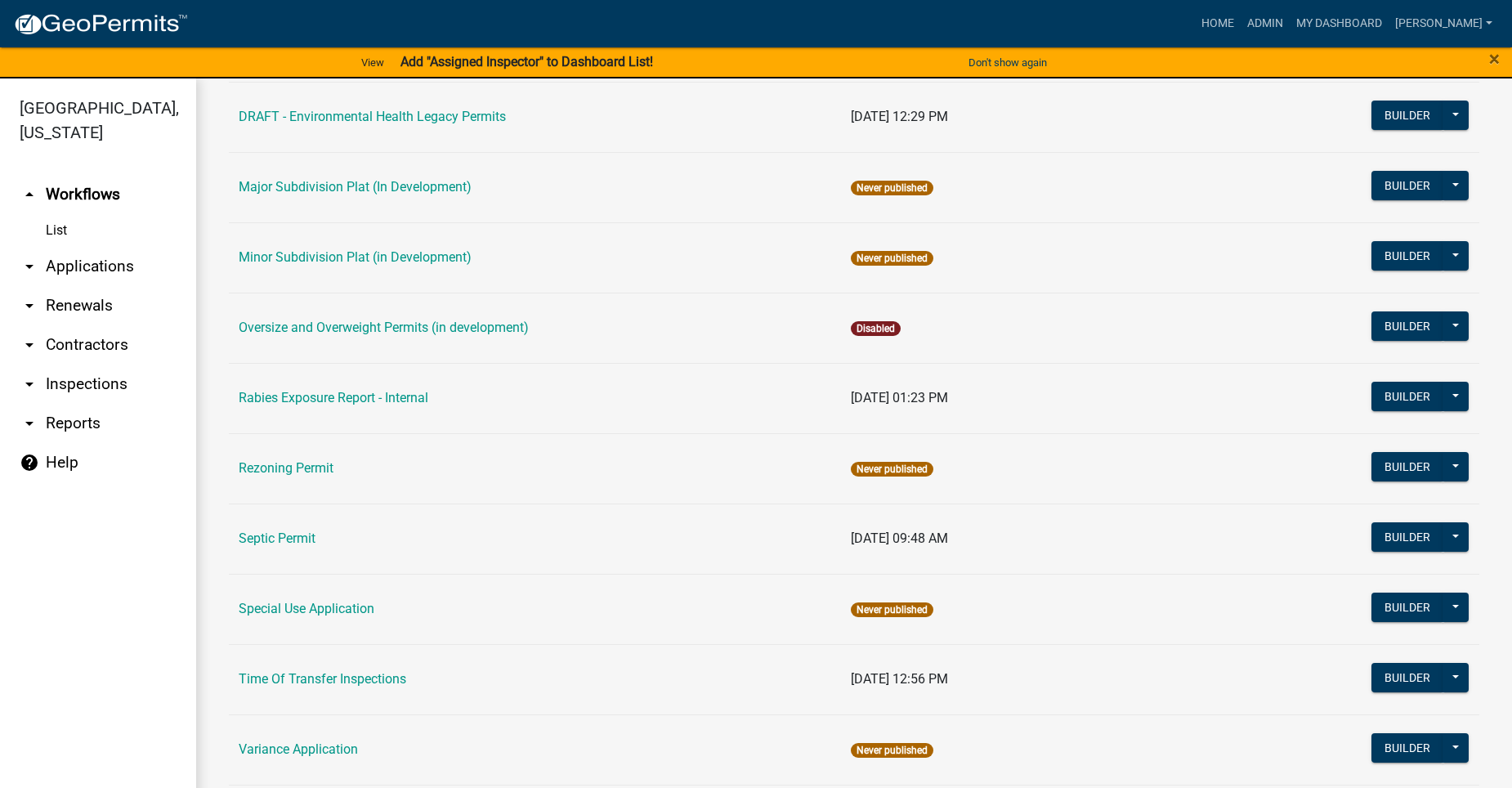
click at [299, 529] on td "Septic Permit" at bounding box center [535, 538] width 612 height 70
click at [295, 532] on link "Septic Permit" at bounding box center [276, 538] width 77 height 16
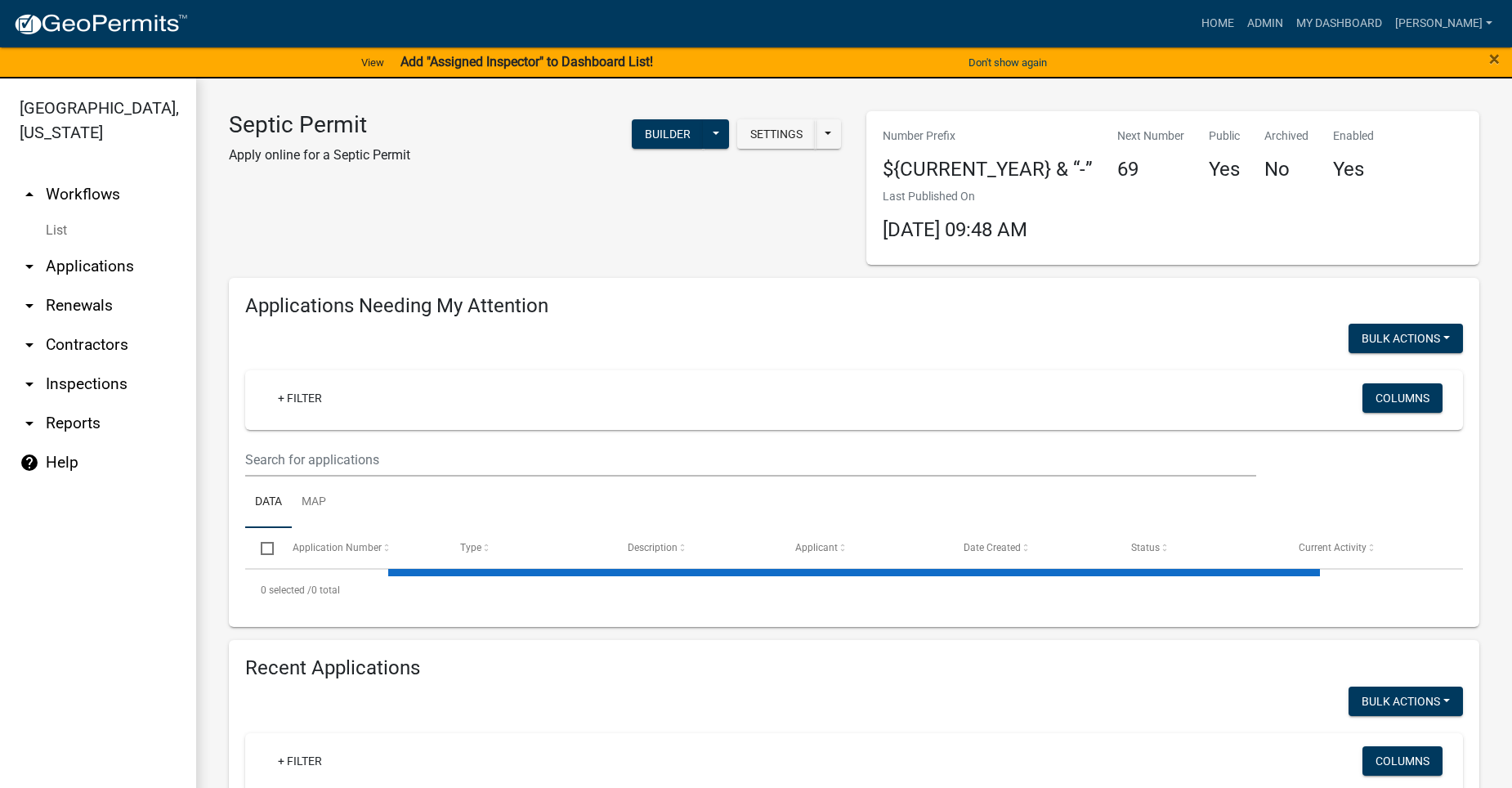
select select "2: 50"
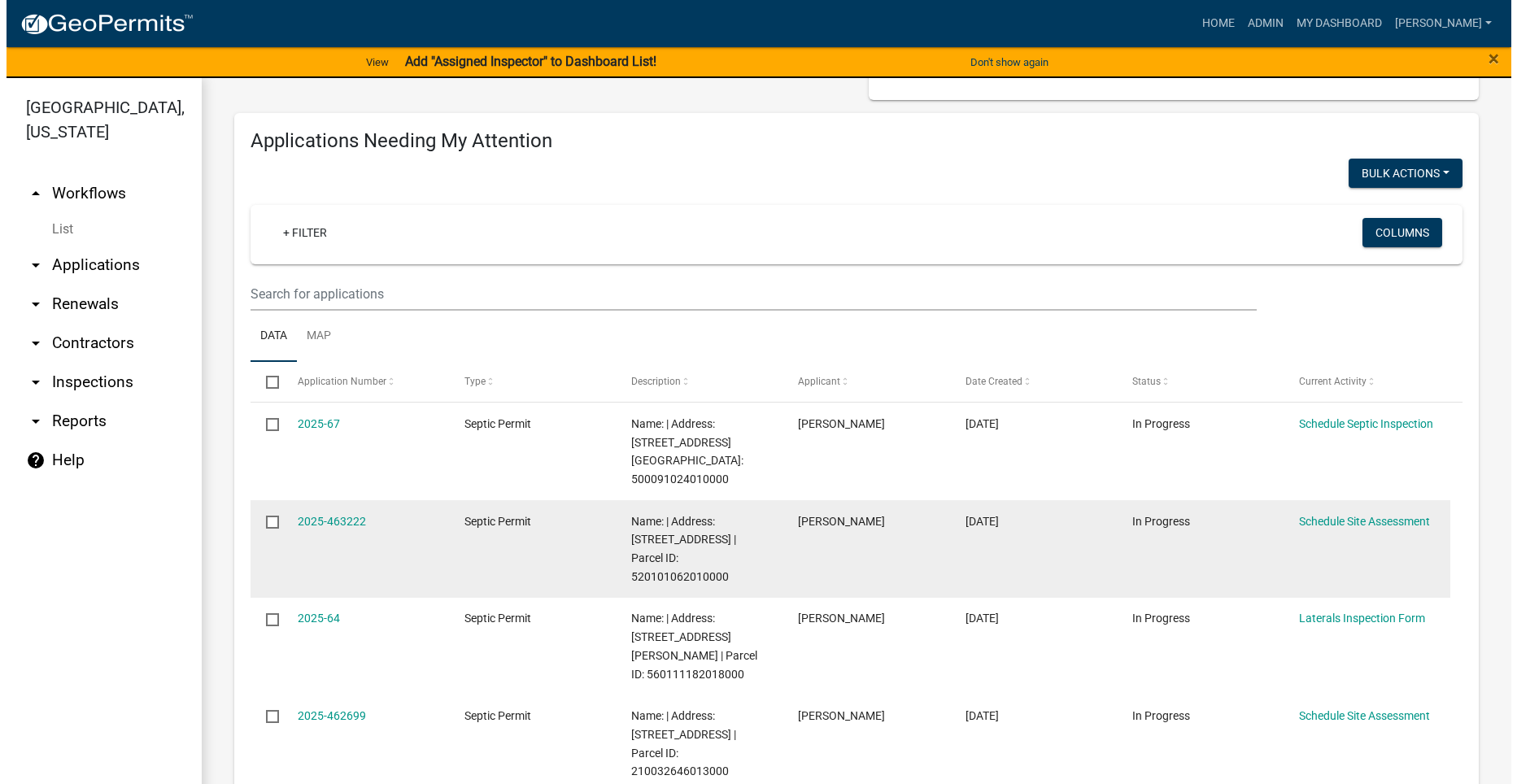
scroll to position [244, 0]
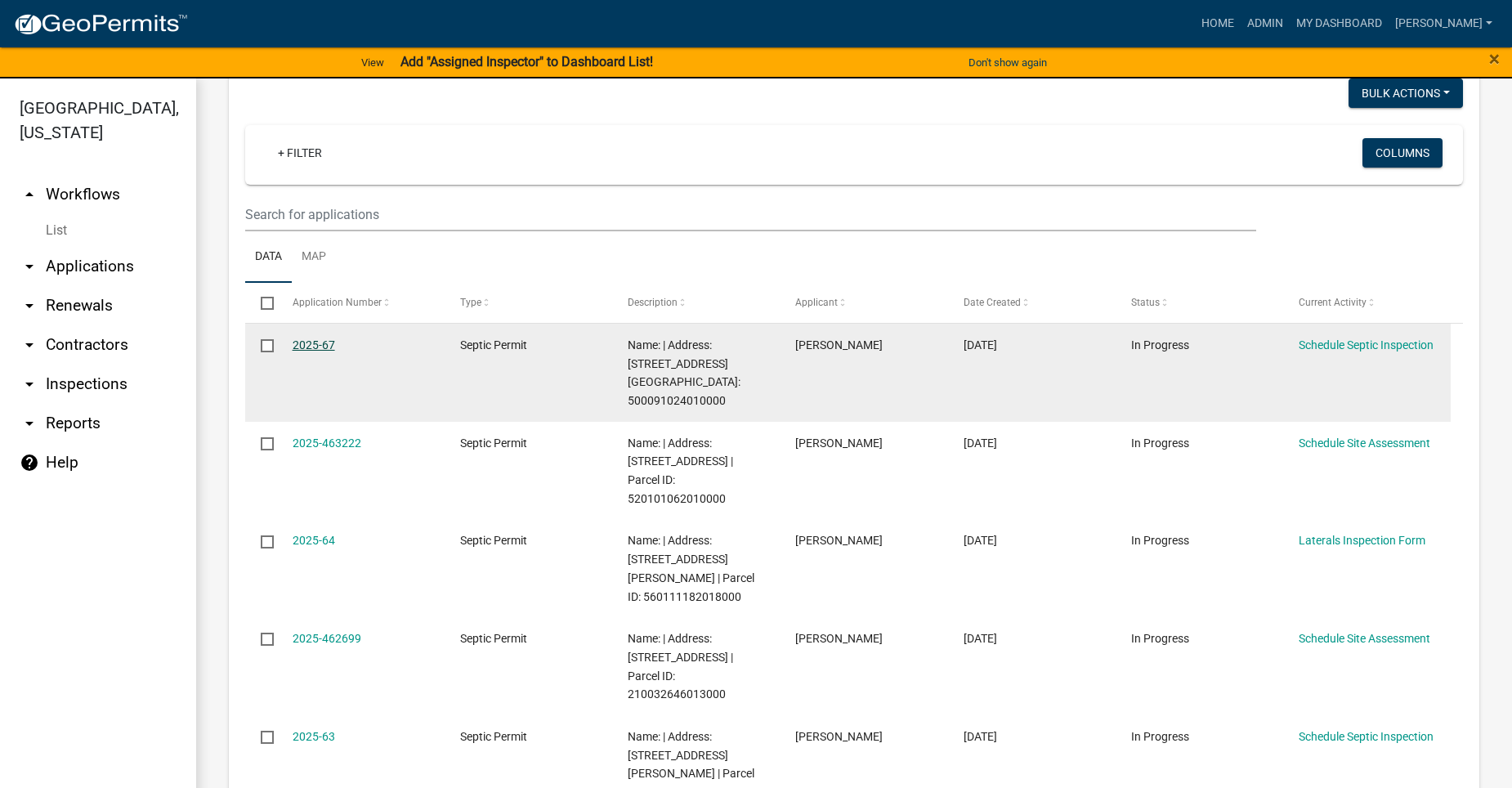
click at [293, 346] on link "2025-67" at bounding box center [314, 345] width 43 height 13
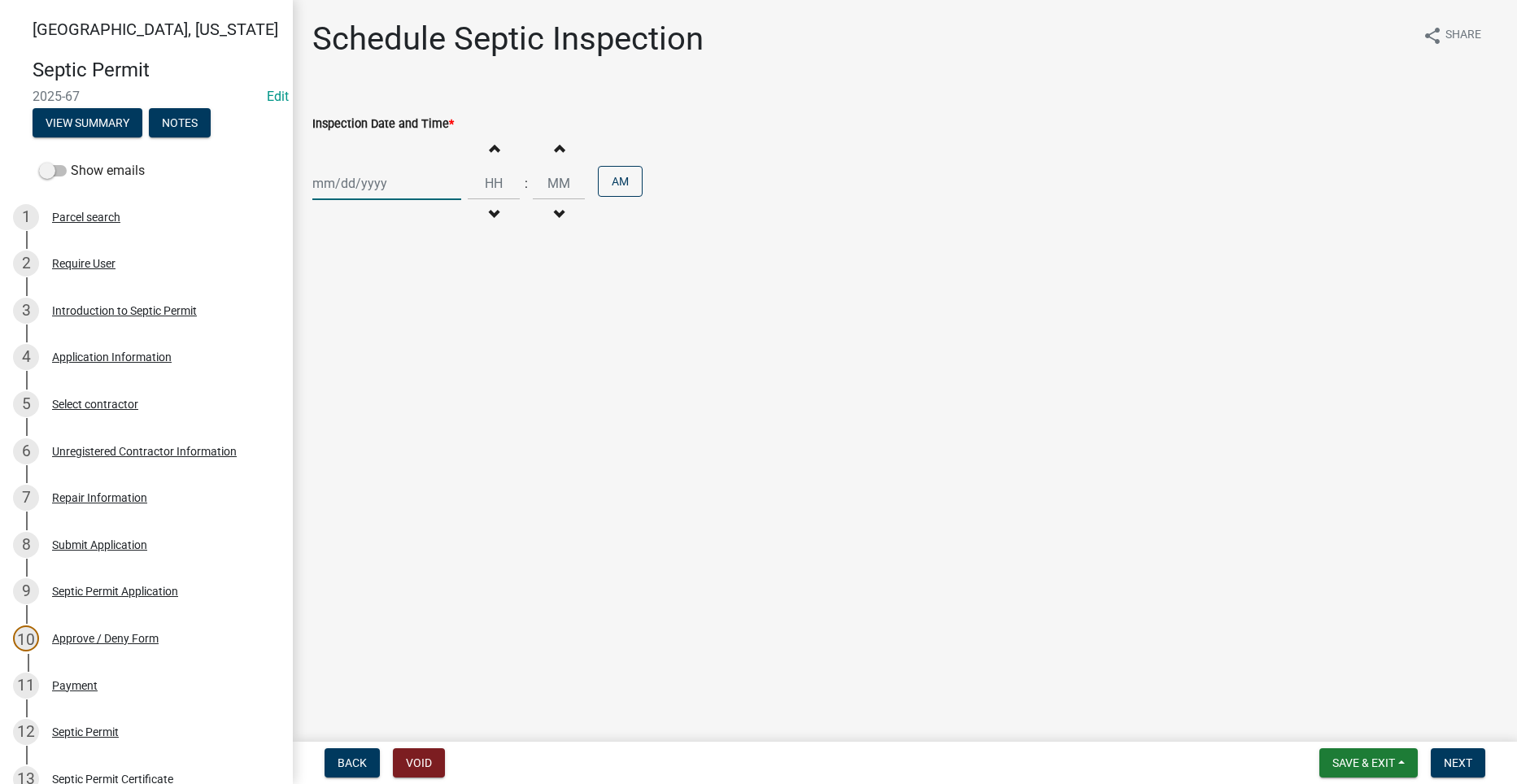
click at [359, 188] on div at bounding box center [386, 183] width 149 height 34
select select "8"
select select "2025"
click at [622, 629] on main "Schedule Septic Inspection share Share Inspection Date and Time * Jan Feb Mar A…" at bounding box center [905, 367] width 1224 height 735
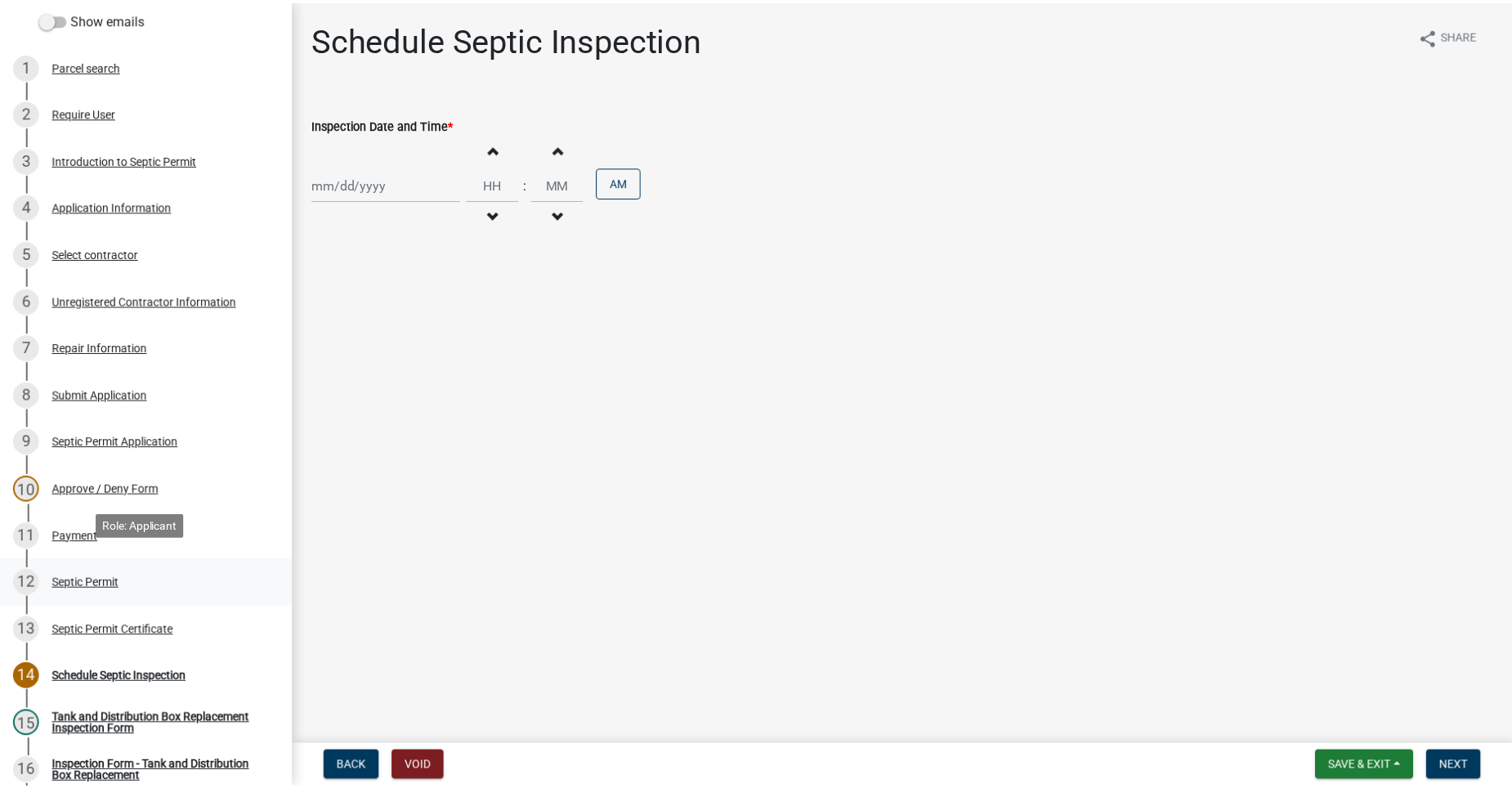
scroll to position [164, 0]
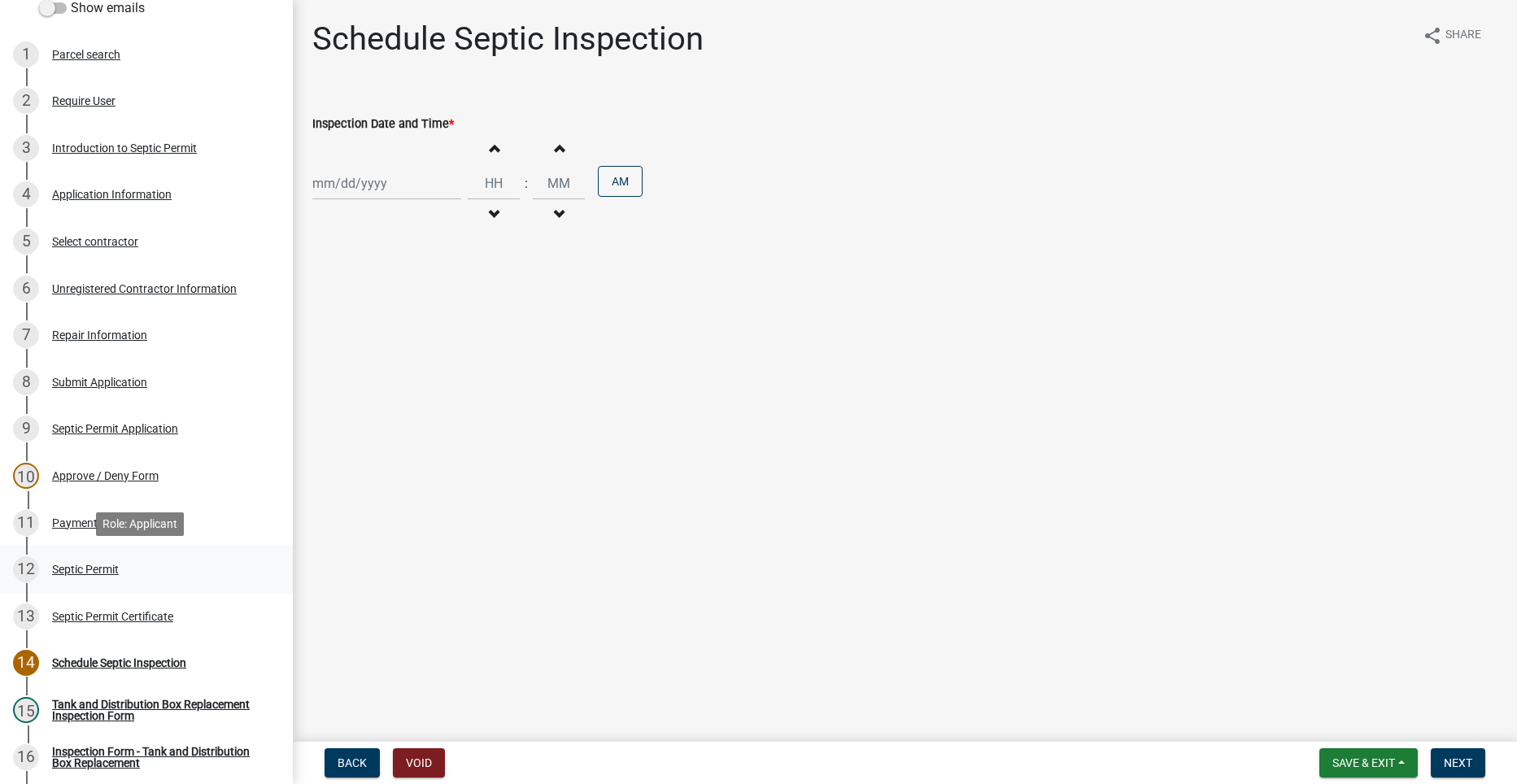
click at [91, 569] on div "Septic Permit" at bounding box center [85, 569] width 66 height 11
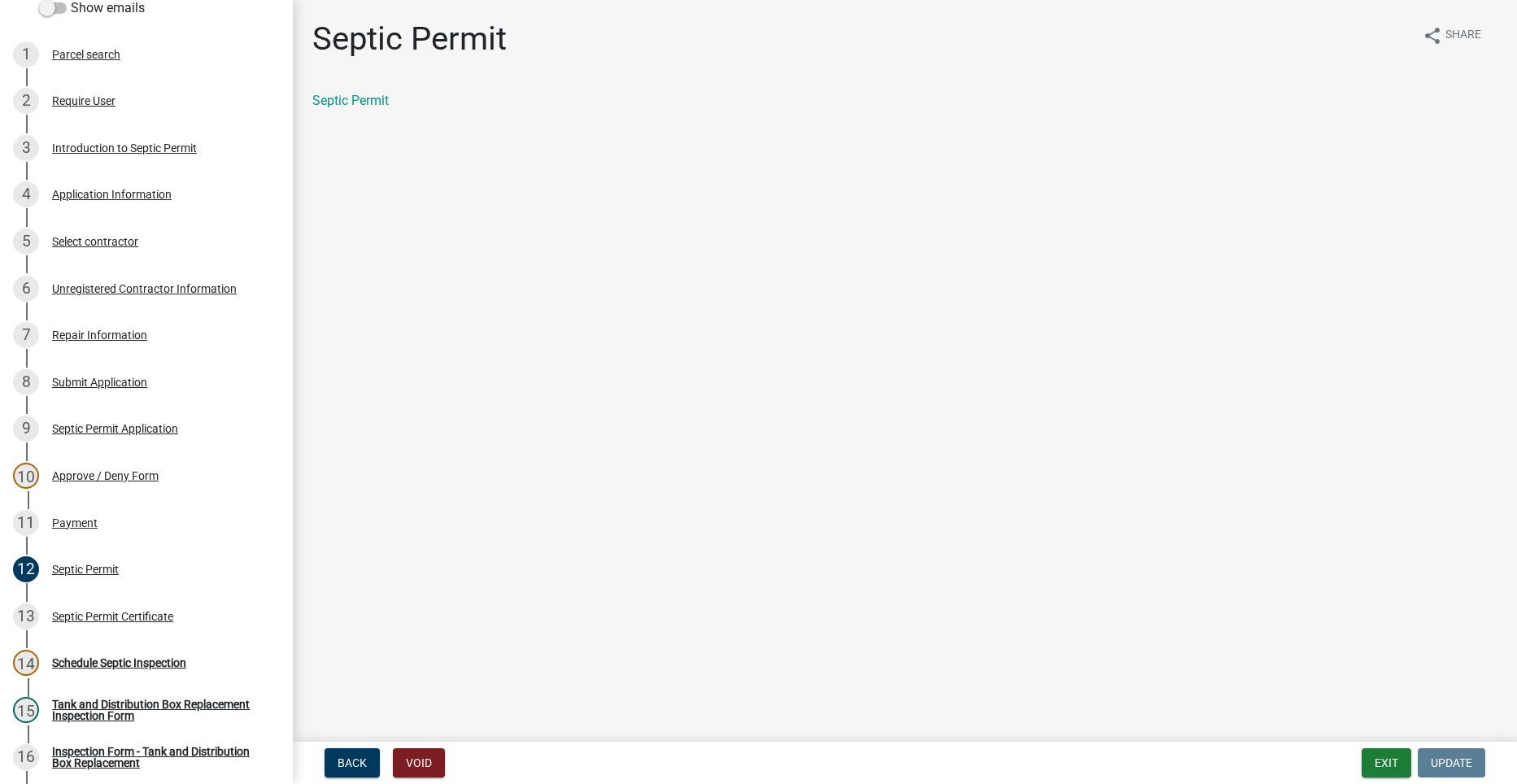
click at [363, 112] on div "Septic Permit" at bounding box center [905, 107] width 1209 height 33
click at [362, 100] on link "Septic Permit" at bounding box center [350, 100] width 76 height 16
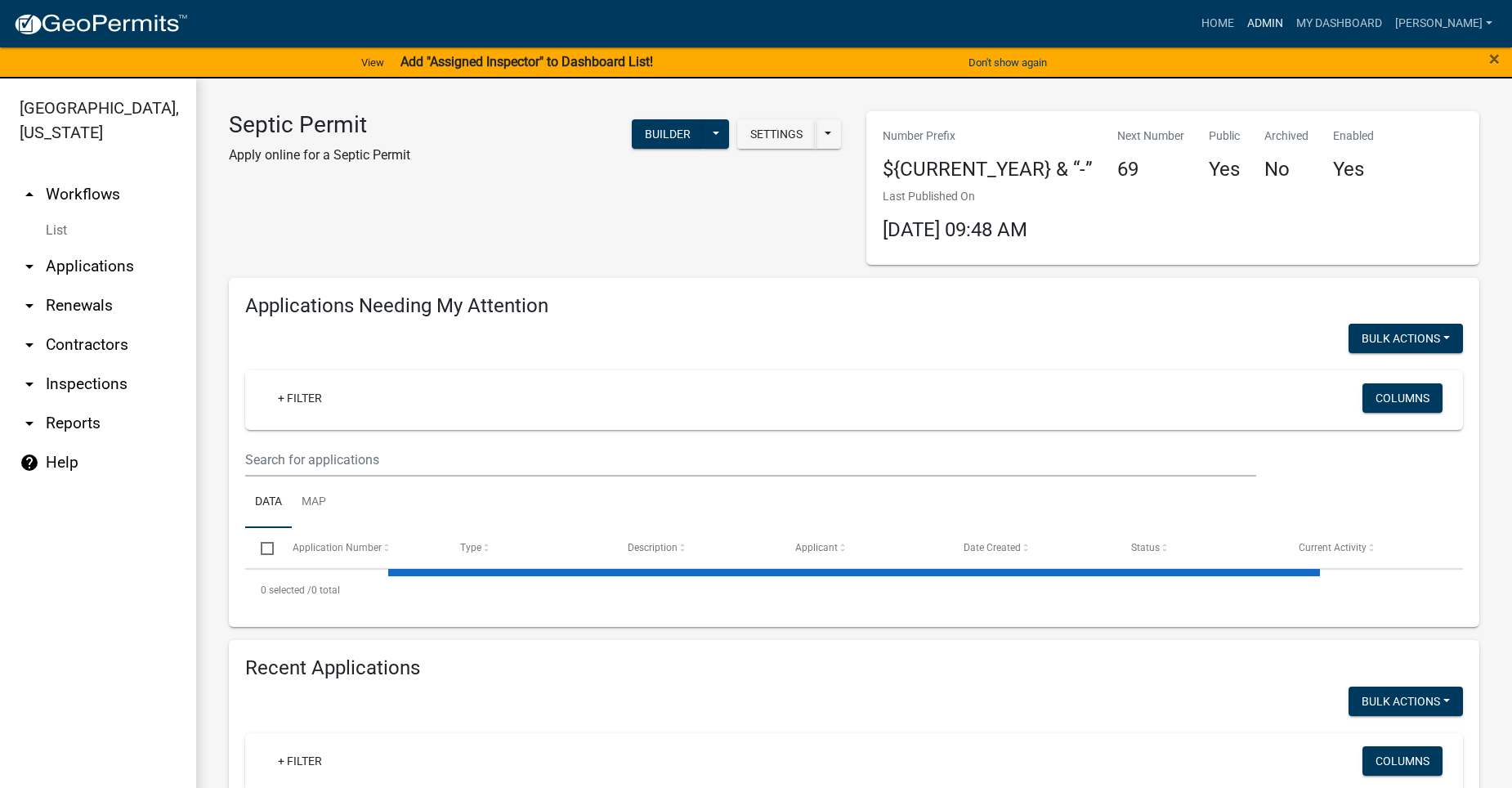
select select "2: 50"
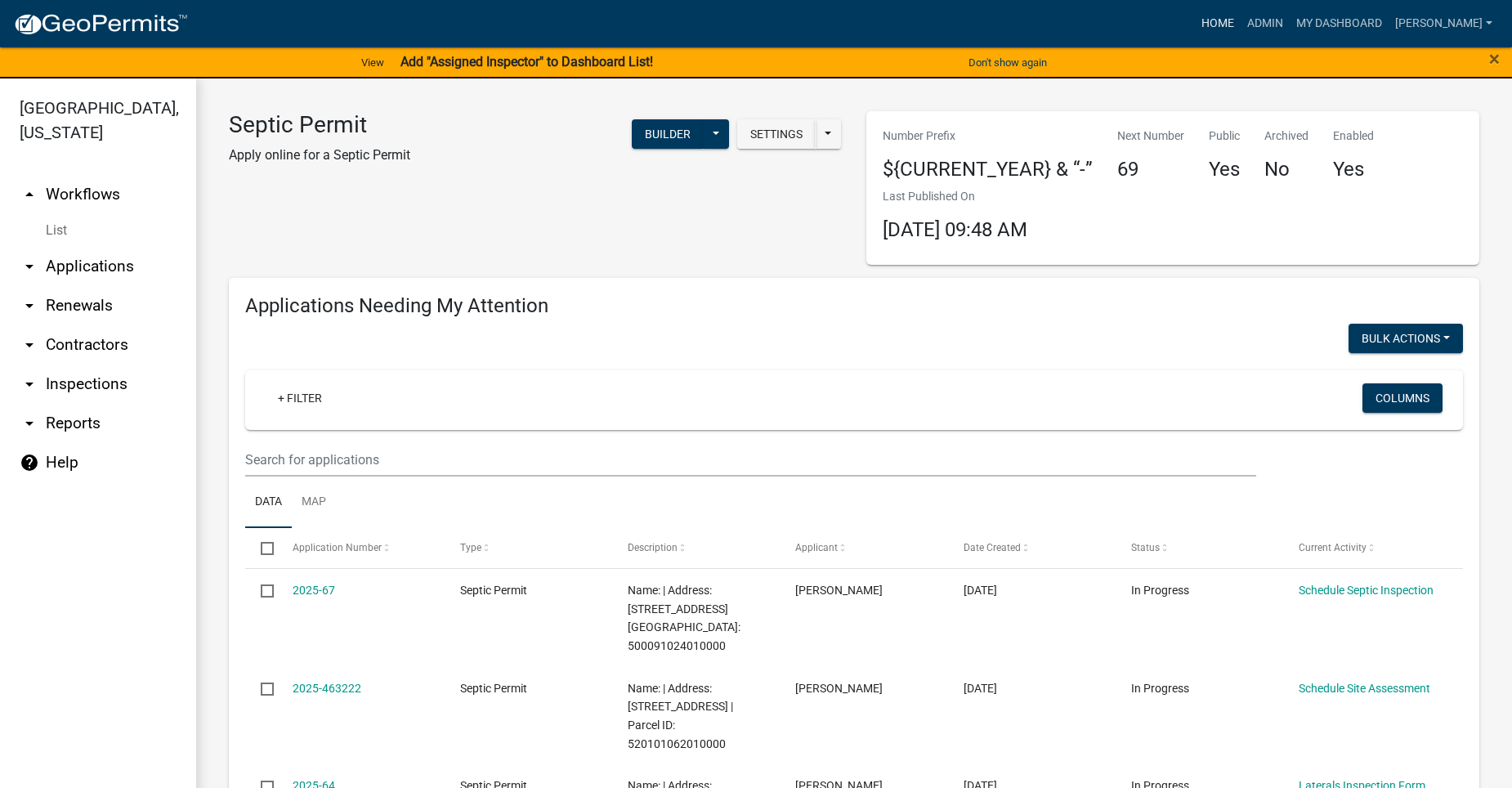
click at [1241, 21] on link "Home" at bounding box center [1217, 24] width 46 height 31
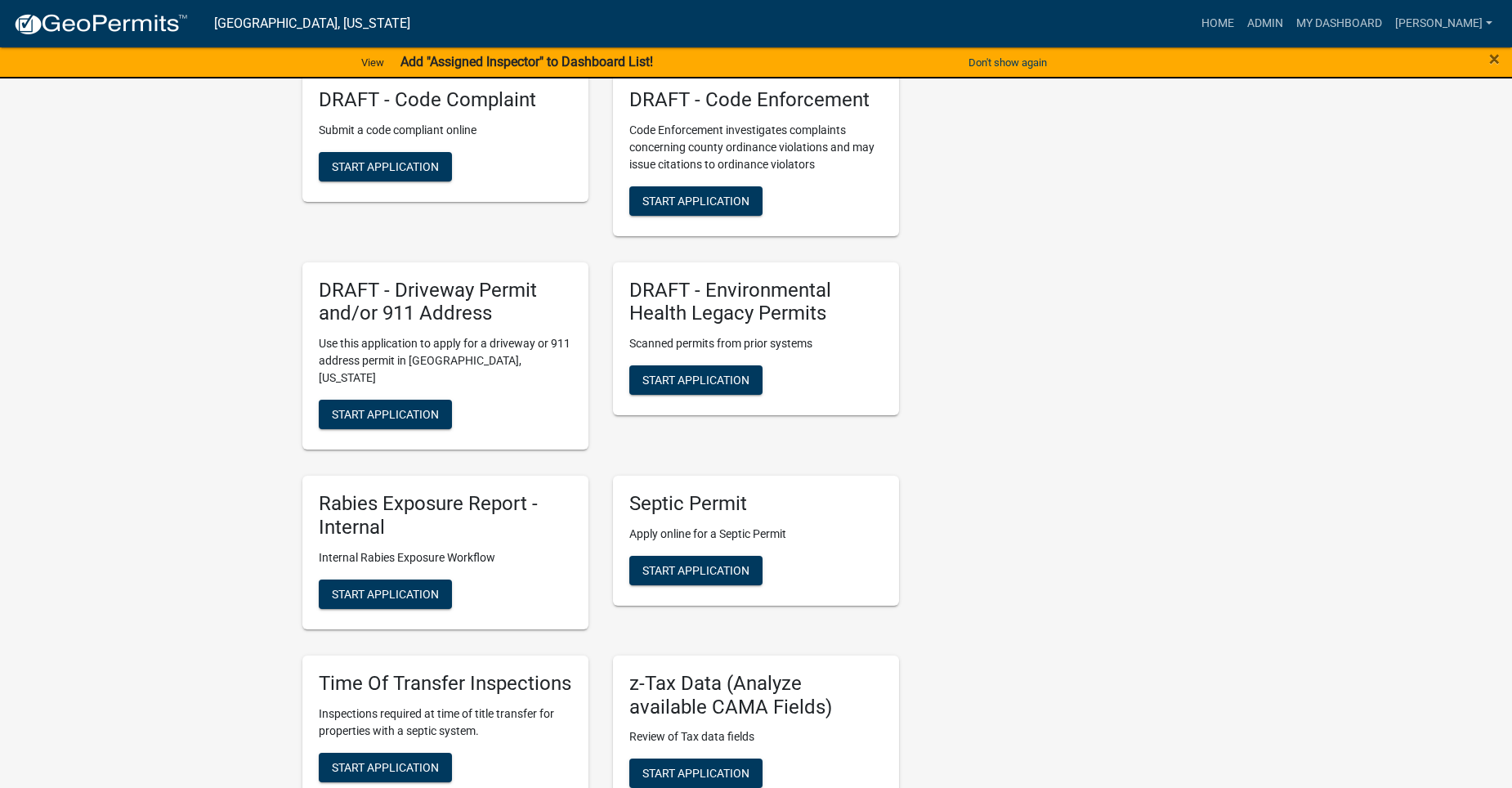
scroll to position [817, 0]
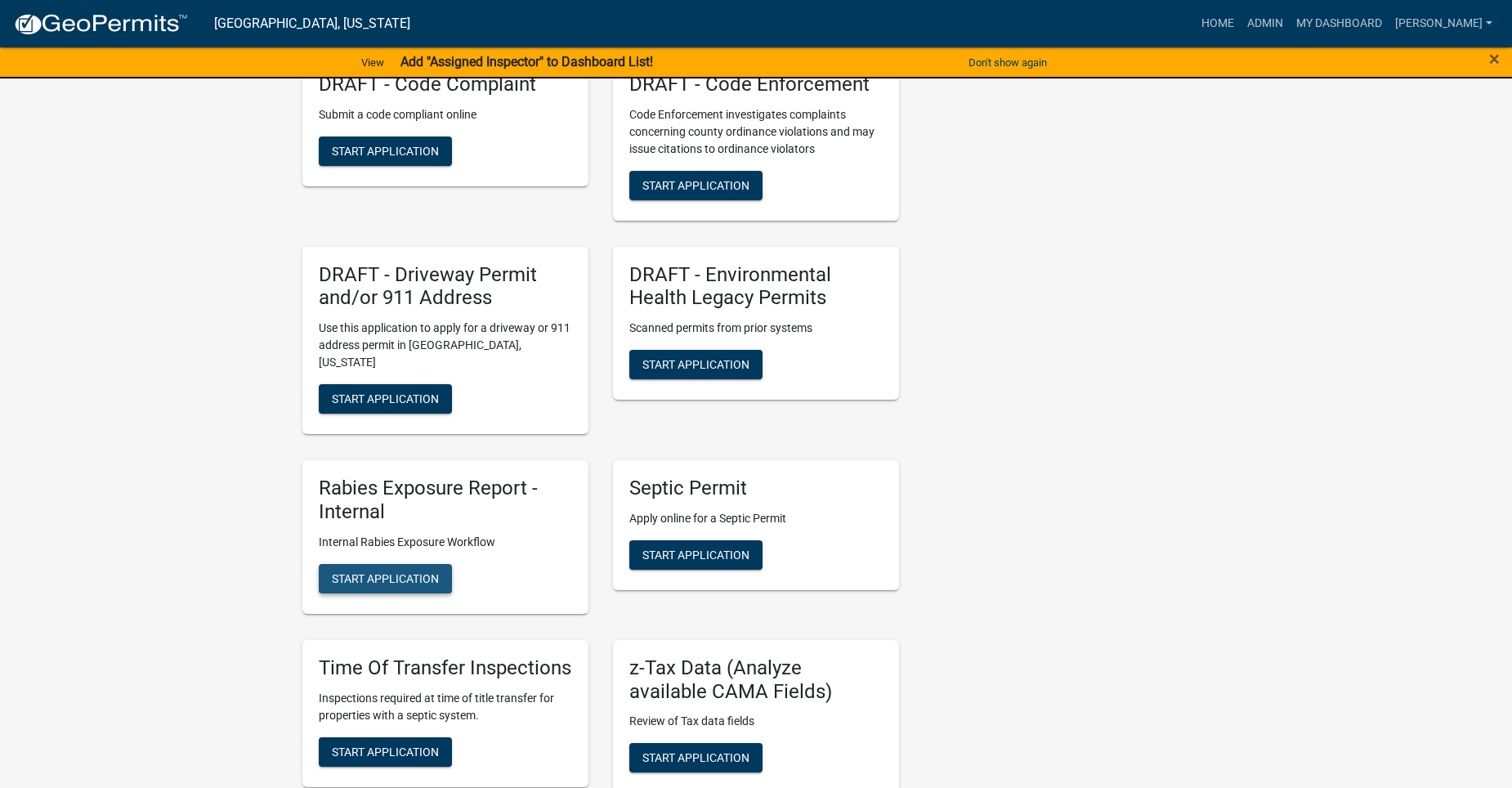
click at [385, 587] on button "Start Application" at bounding box center [385, 578] width 133 height 30
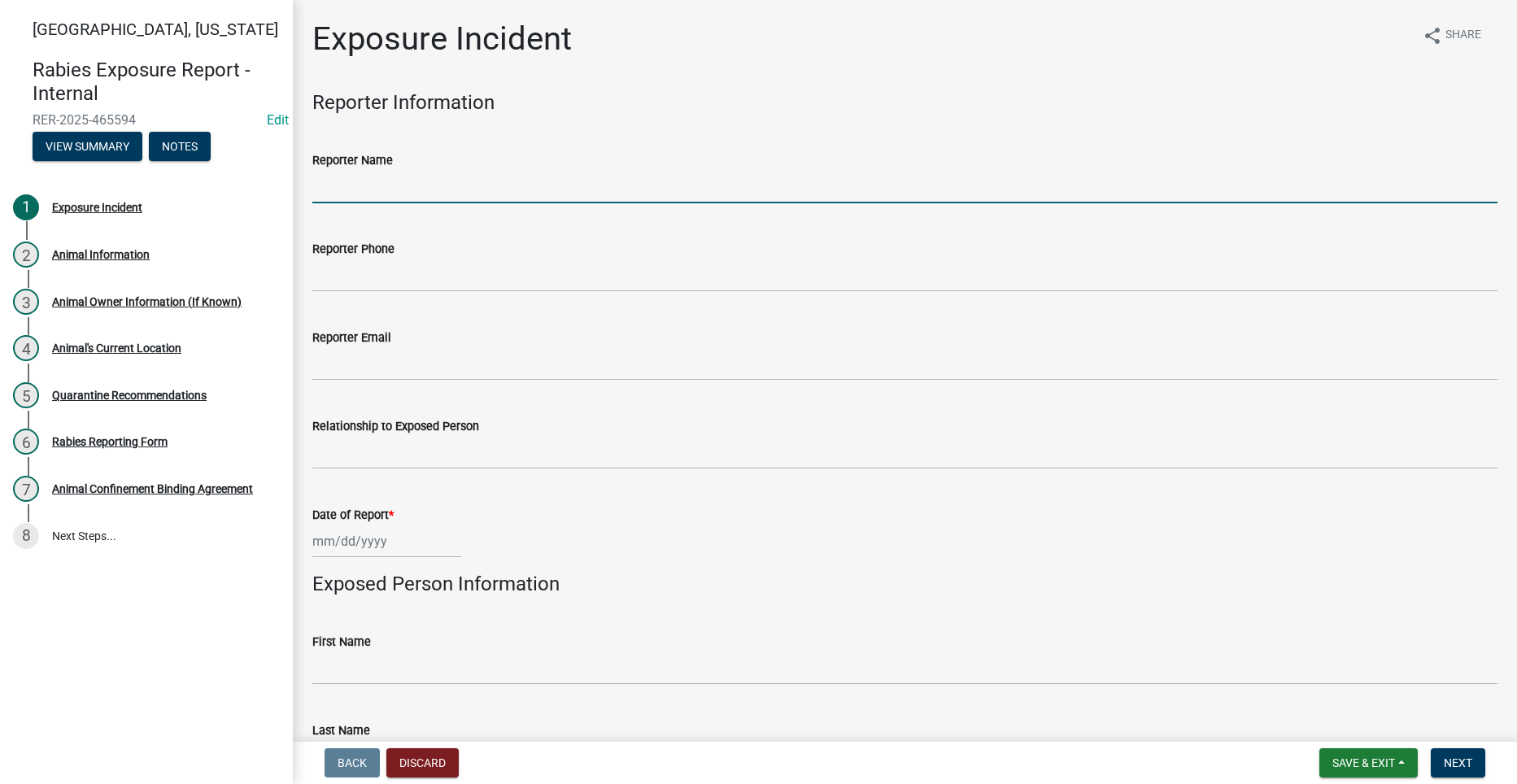
click at [423, 184] on input "Reporter Name" at bounding box center [904, 187] width 1185 height 34
type input "VA Central Iowa Health Care System"
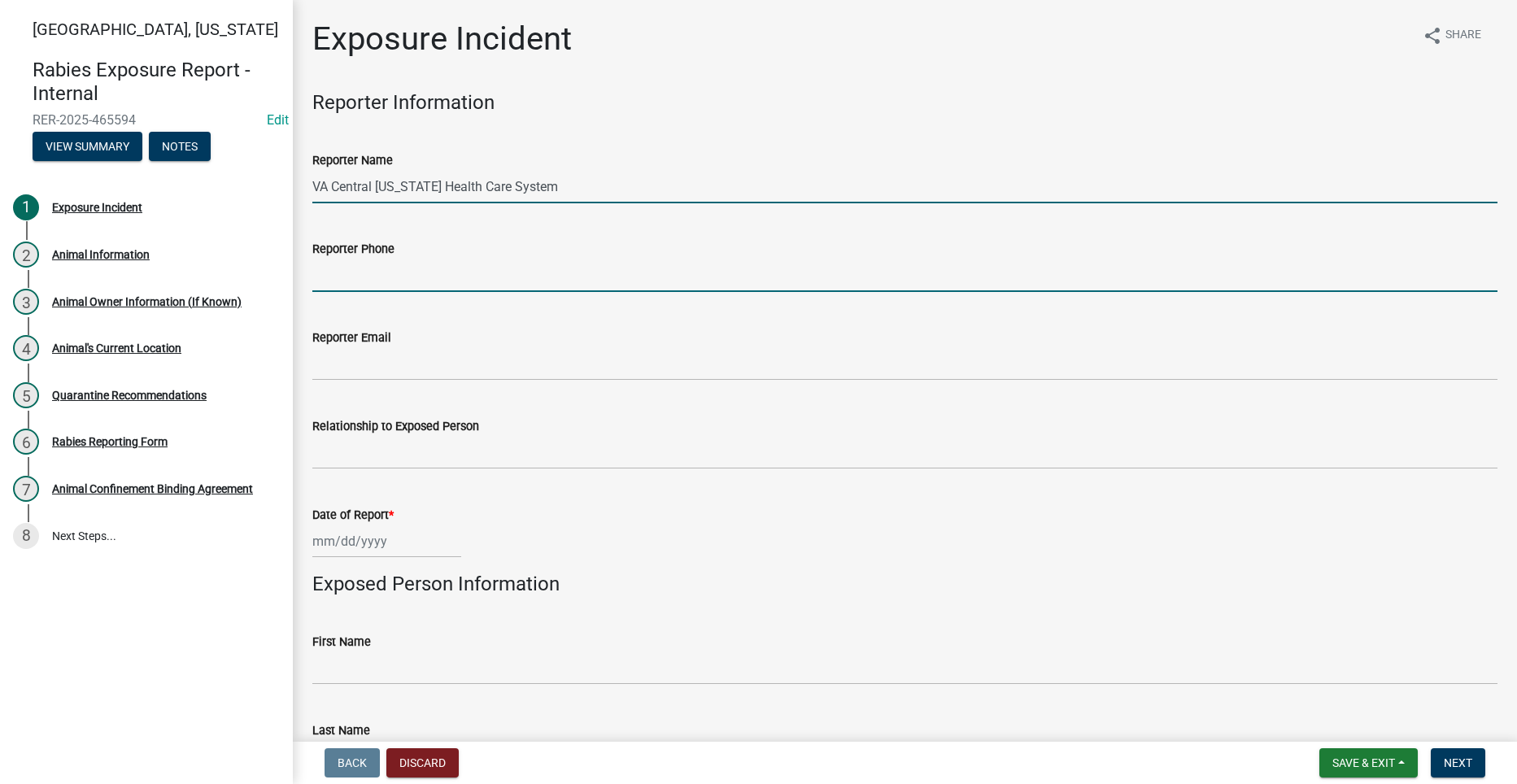
click at [411, 276] on input "Reporter Phone" at bounding box center [904, 275] width 1185 height 34
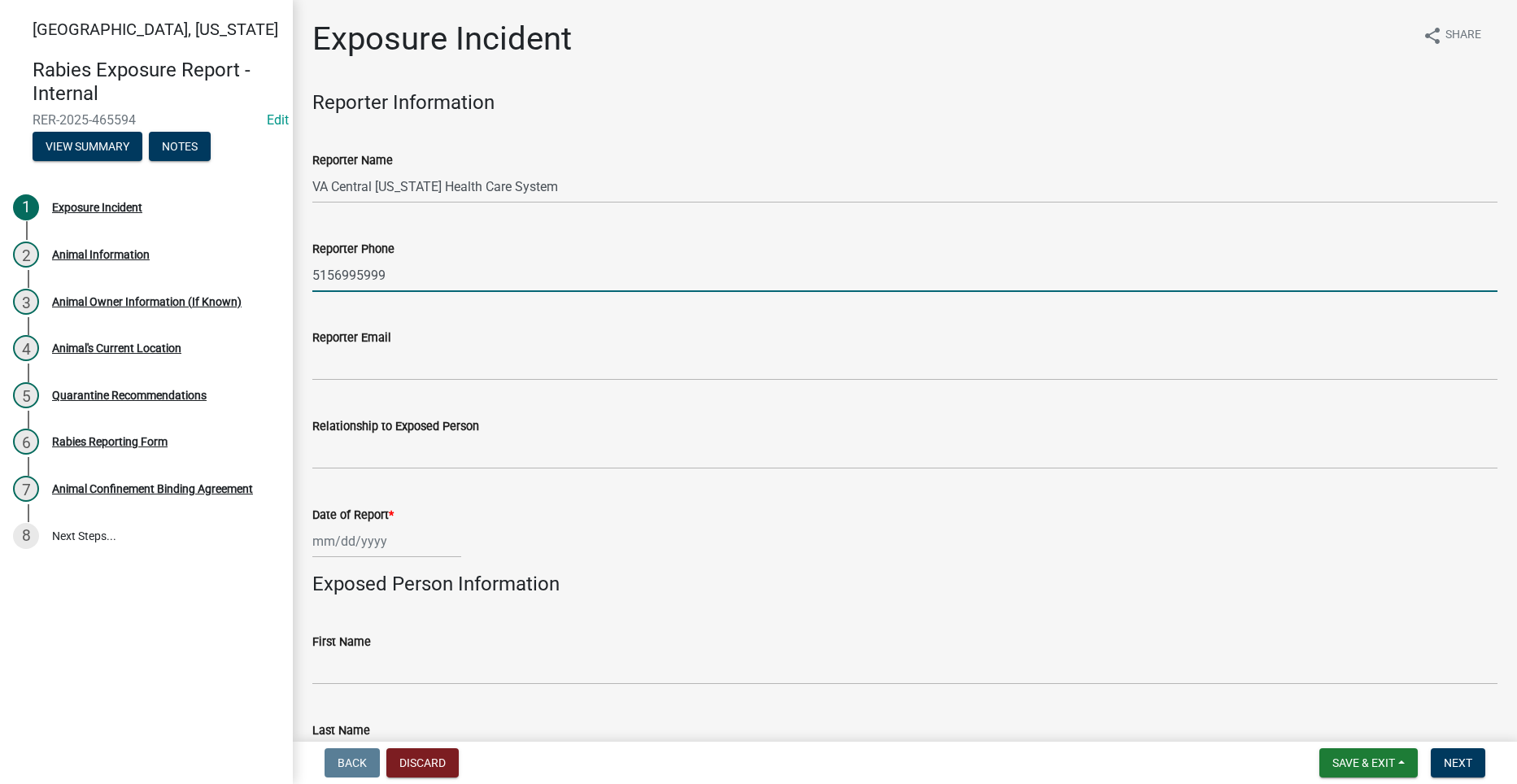
type input "5156995999"
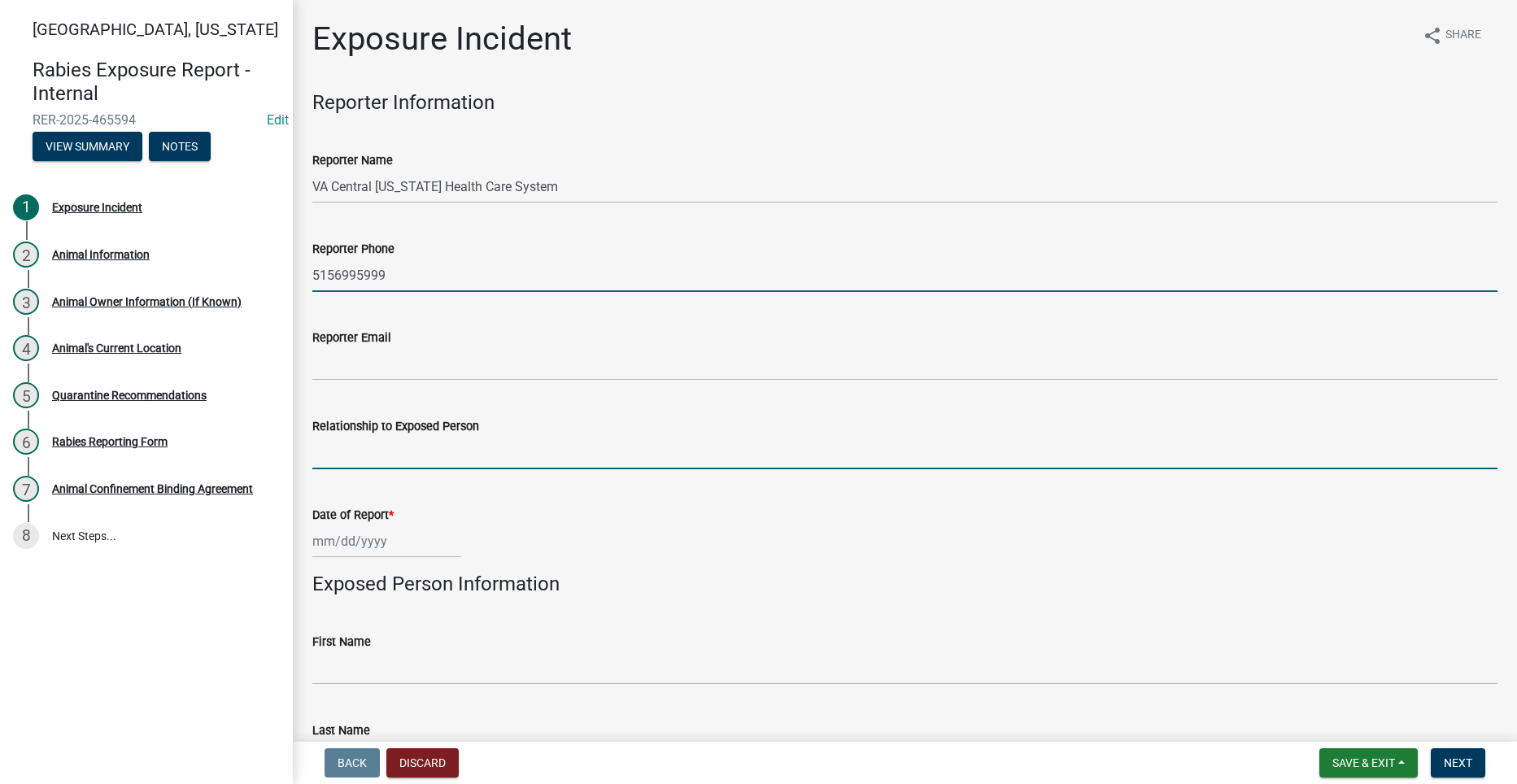
click at [424, 456] on input "Relationship to Exposed Person" at bounding box center [904, 452] width 1185 height 34
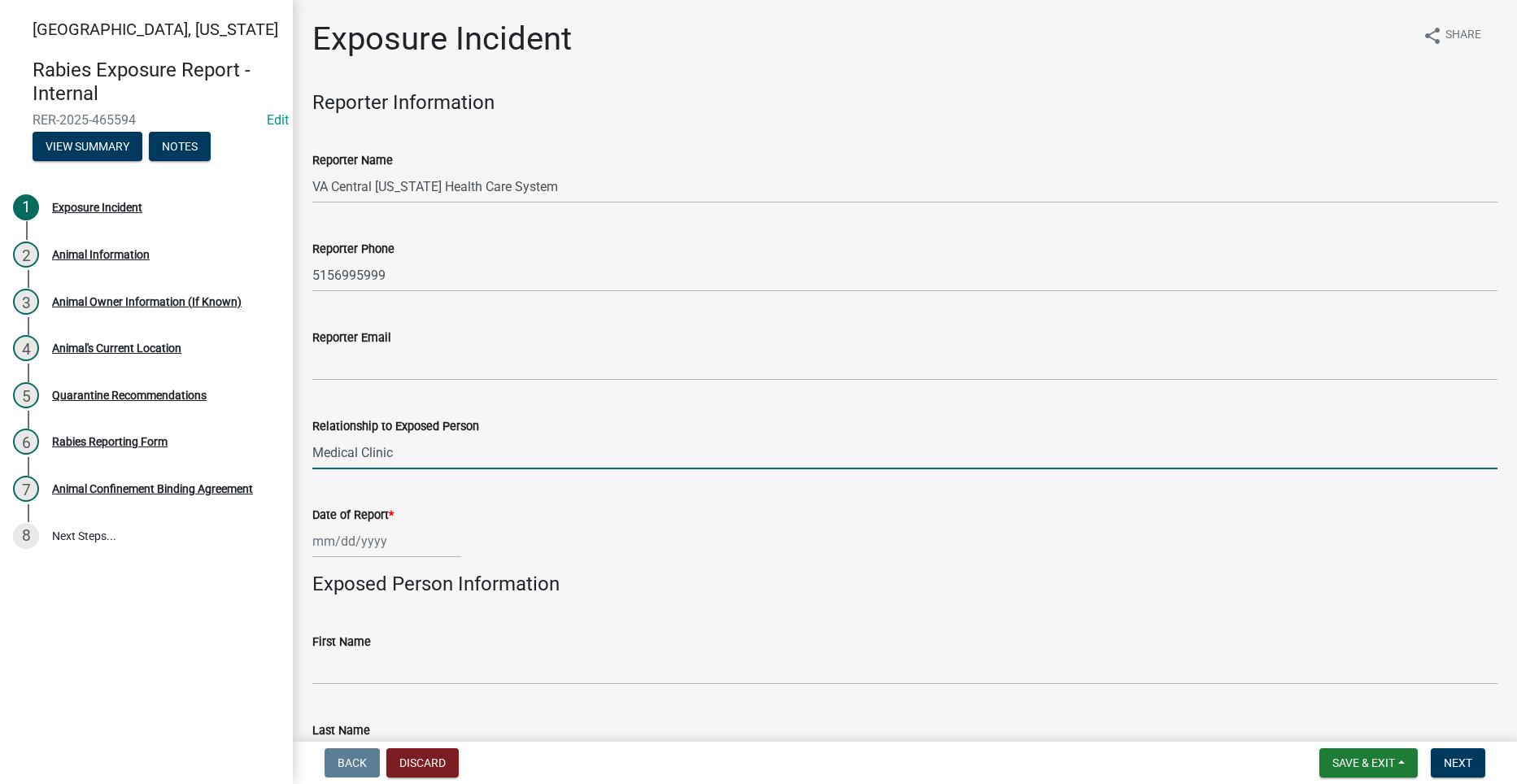
type input "Medical Clinic"
click at [351, 539] on div at bounding box center [386, 541] width 149 height 34
select select "8"
select select "2025"
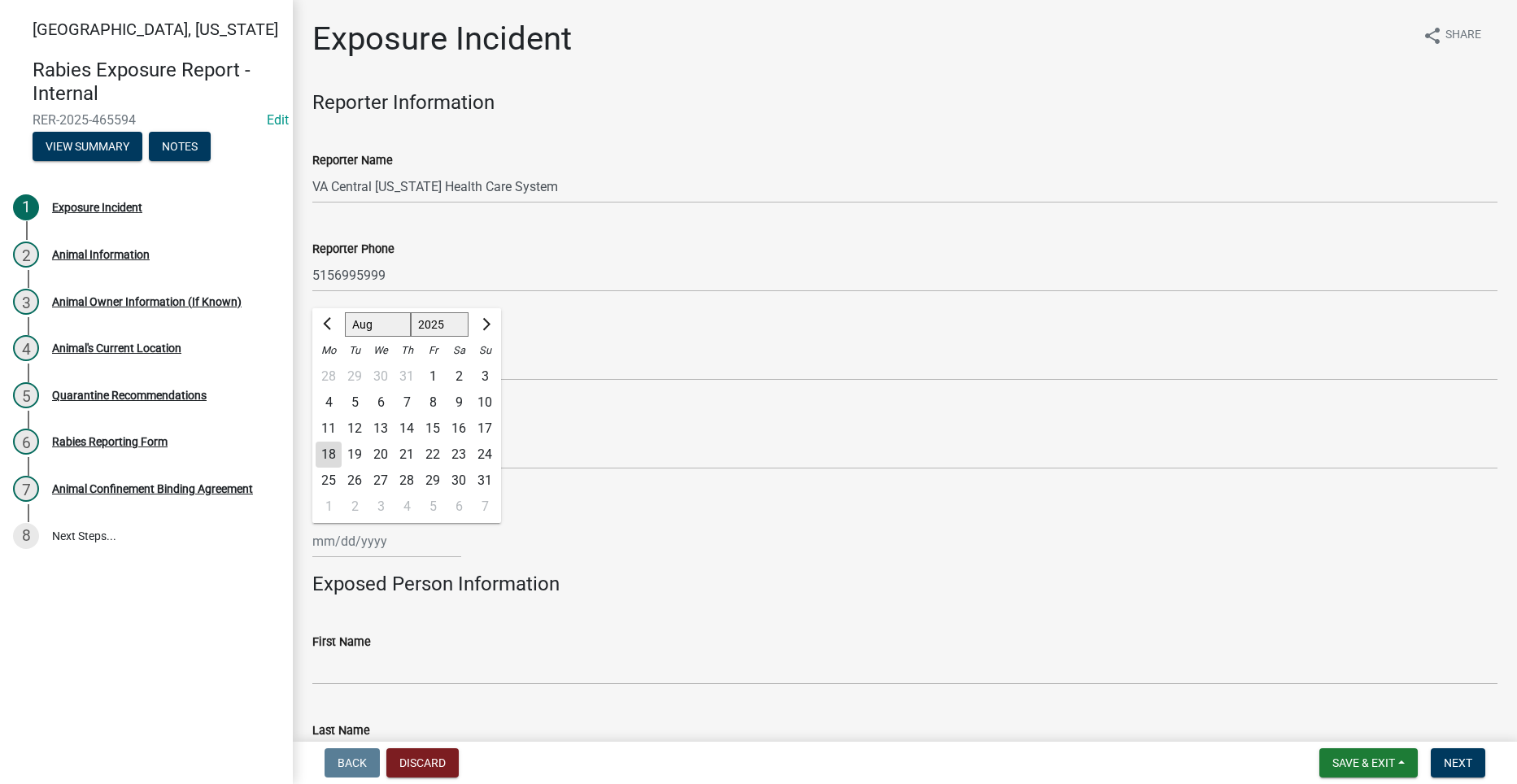
click at [484, 428] on div "17" at bounding box center [485, 429] width 26 height 26
type input "08/17/2025"
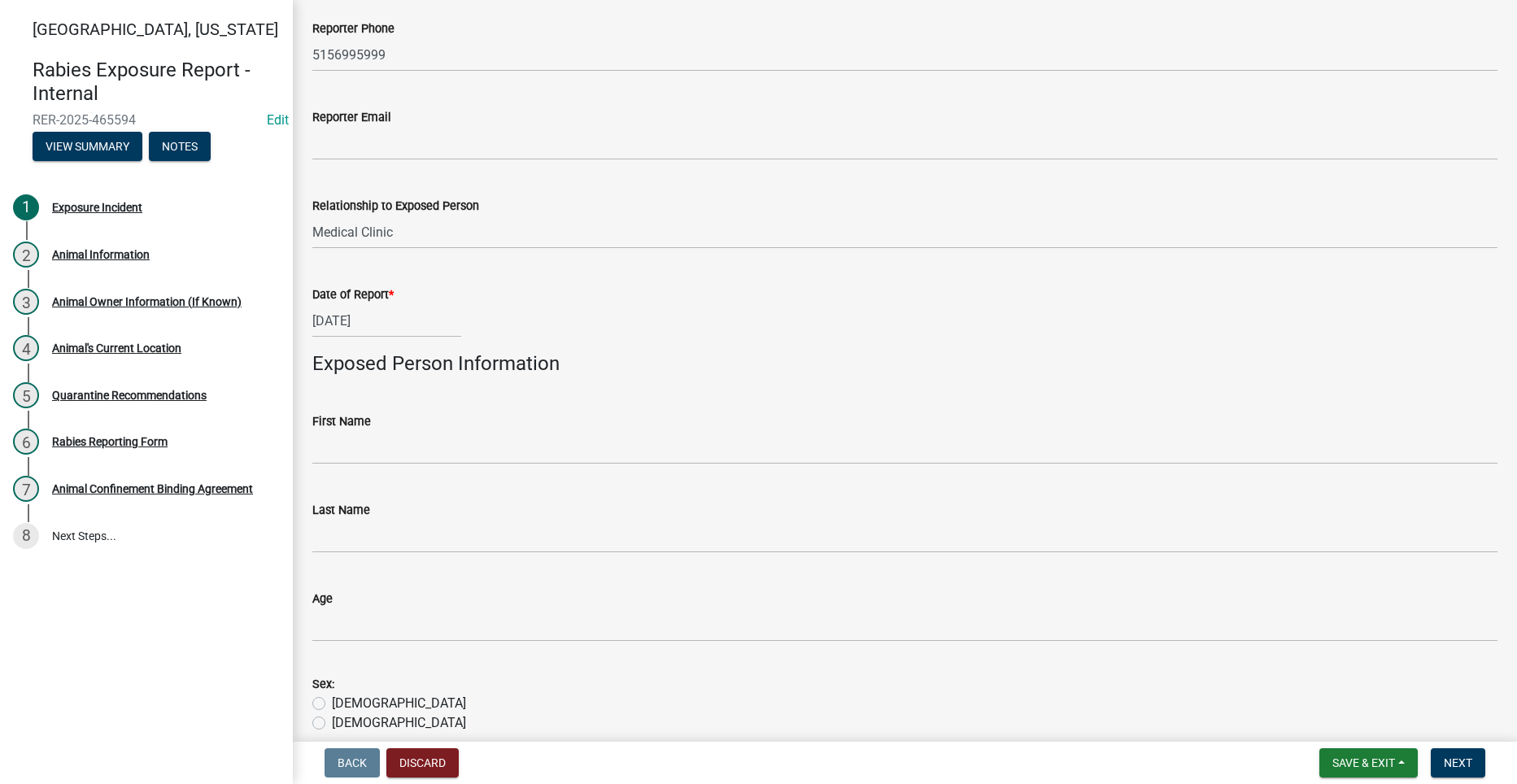
scroll to position [244, 0]
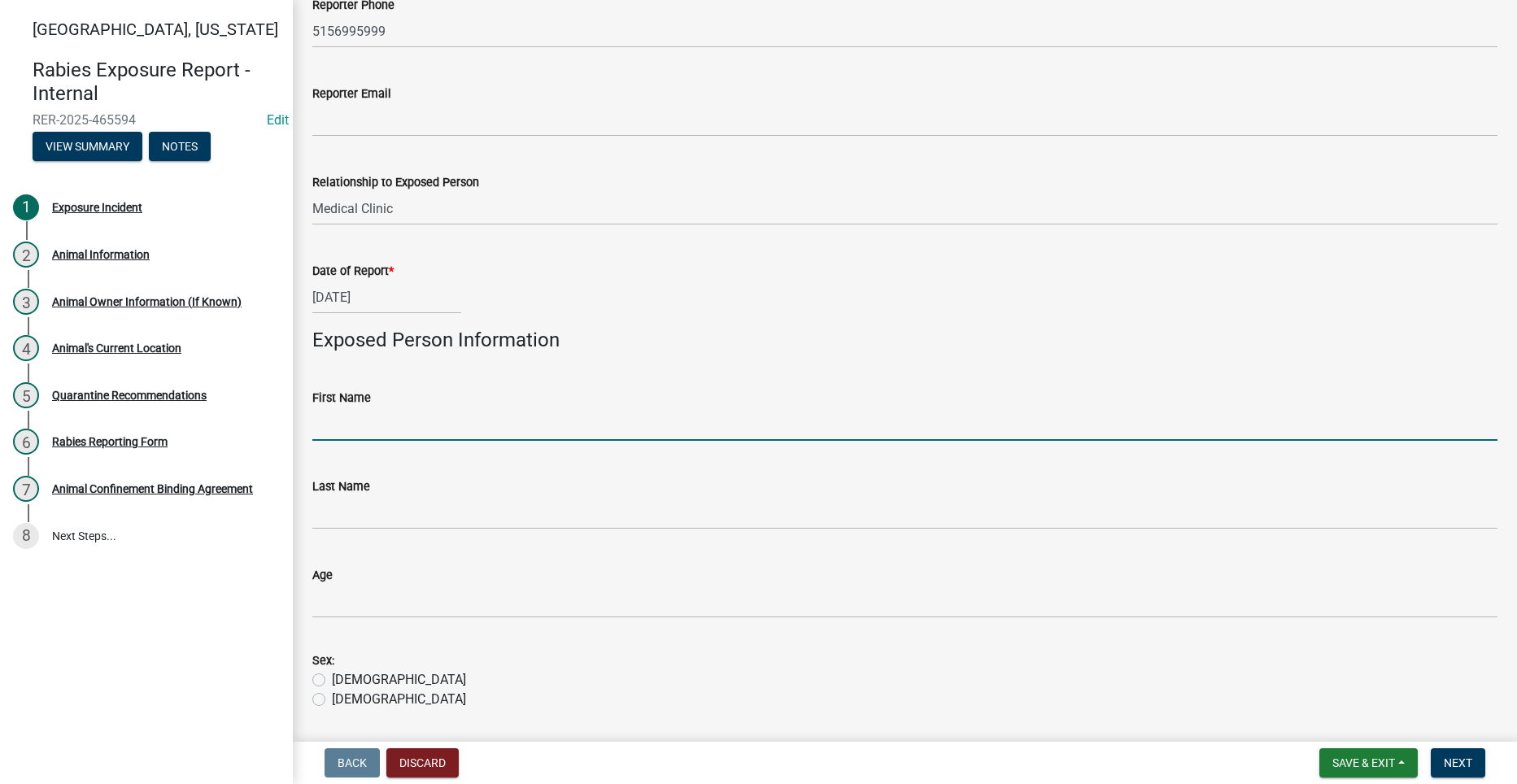
click at [477, 430] on input "First Name" at bounding box center [904, 424] width 1185 height 34
type input "Steven"
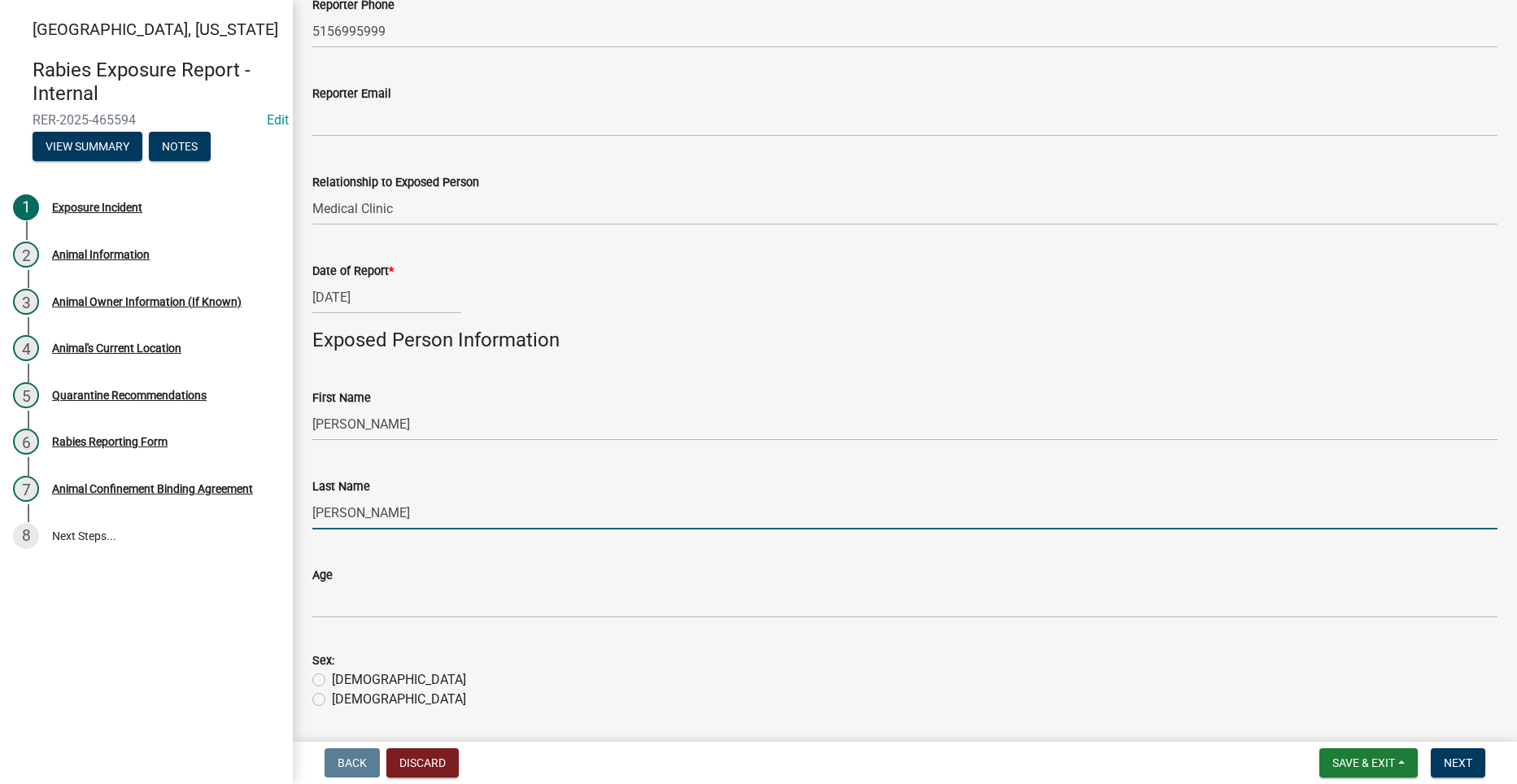
type input "Hallock"
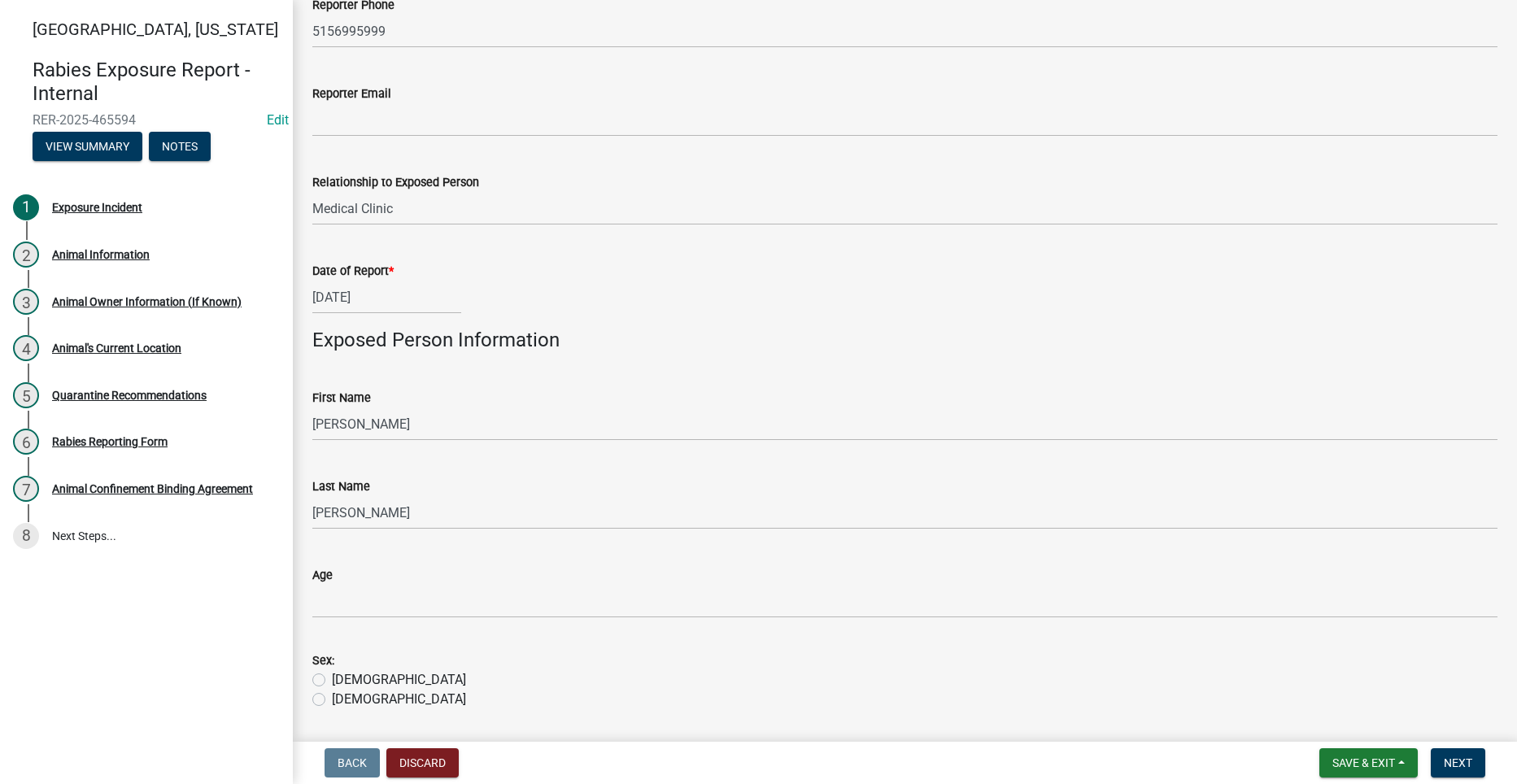
click at [433, 582] on div "Age" at bounding box center [904, 574] width 1185 height 20
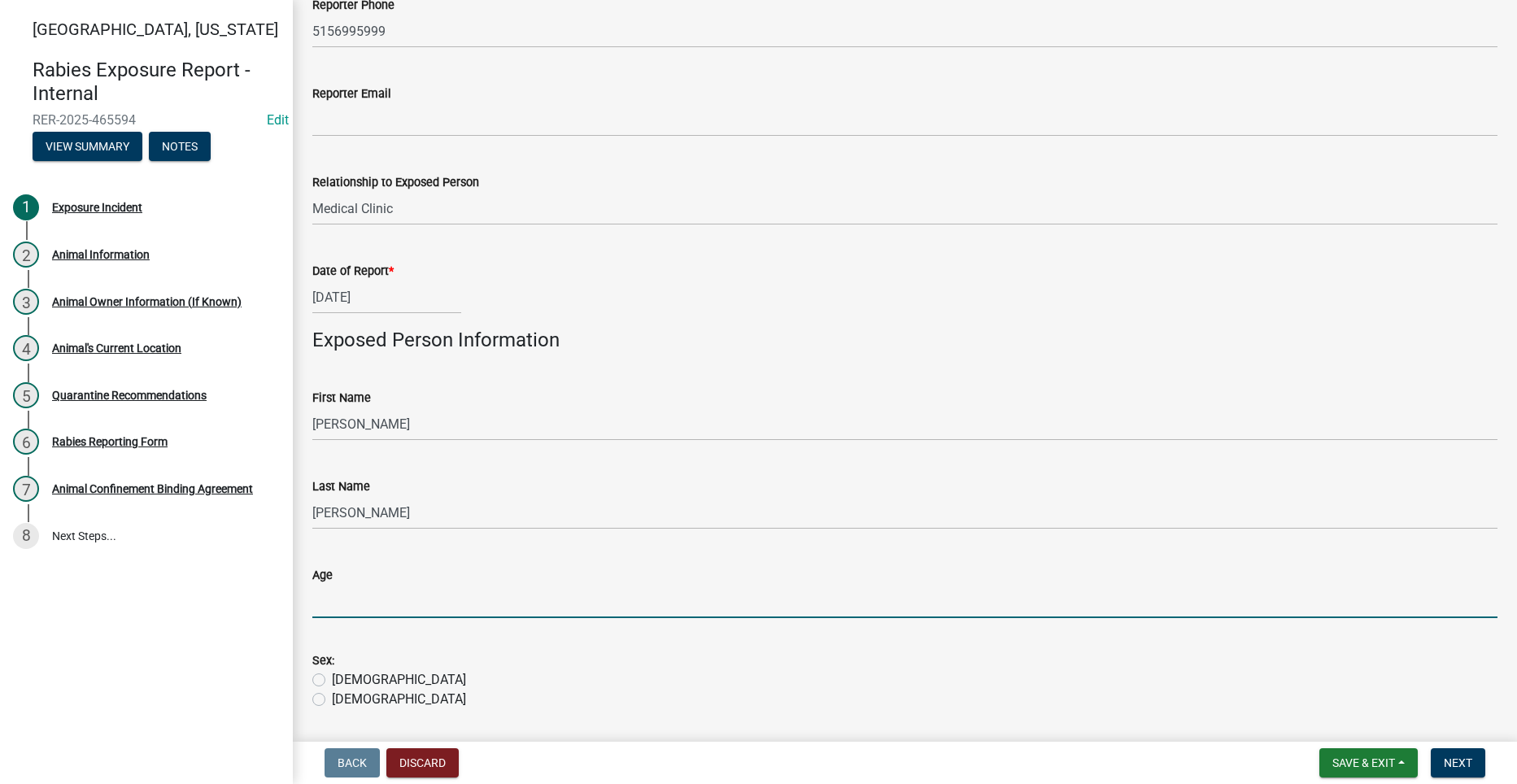
click at [428, 607] on input "Age" at bounding box center [904, 601] width 1185 height 34
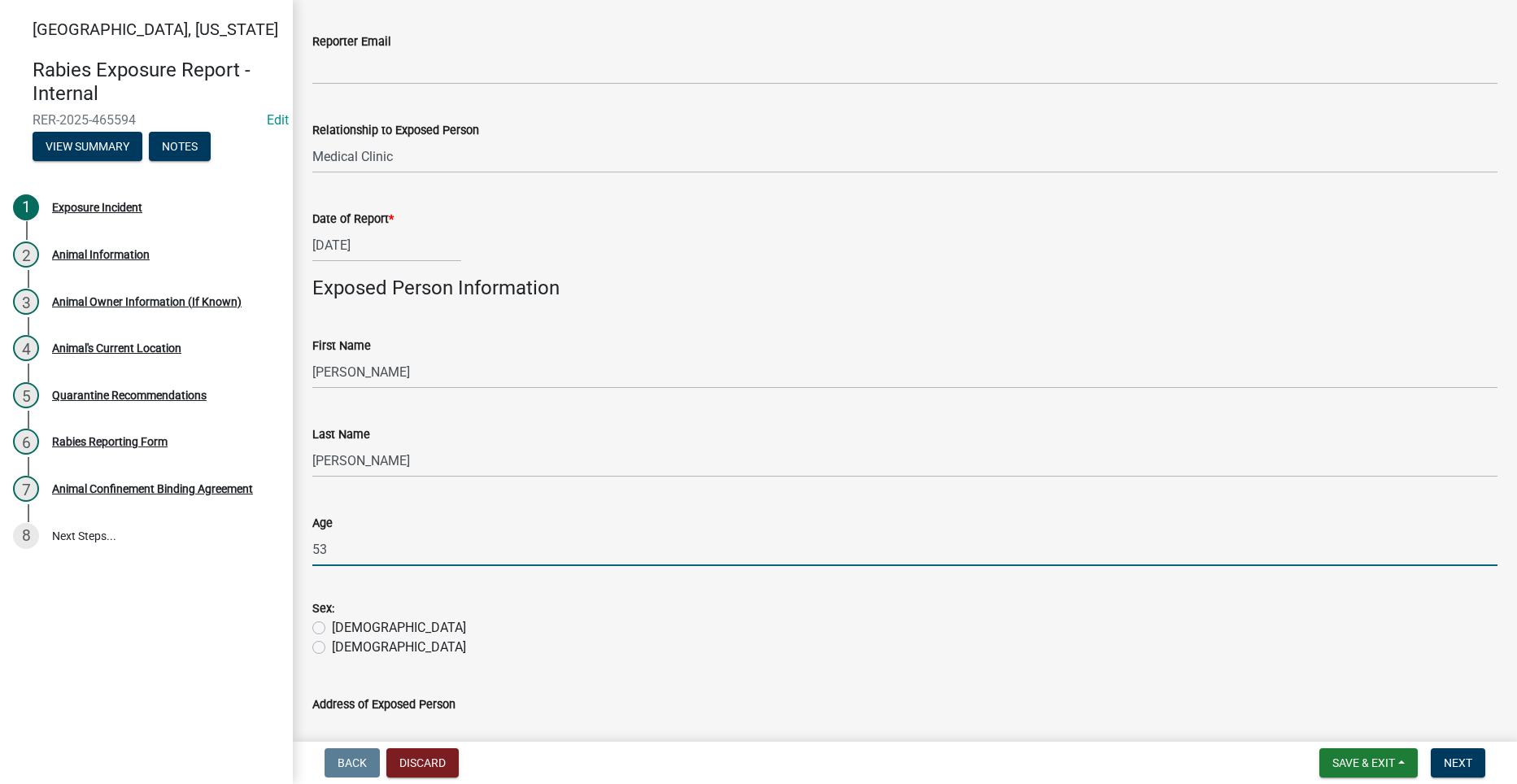
scroll to position [325, 0]
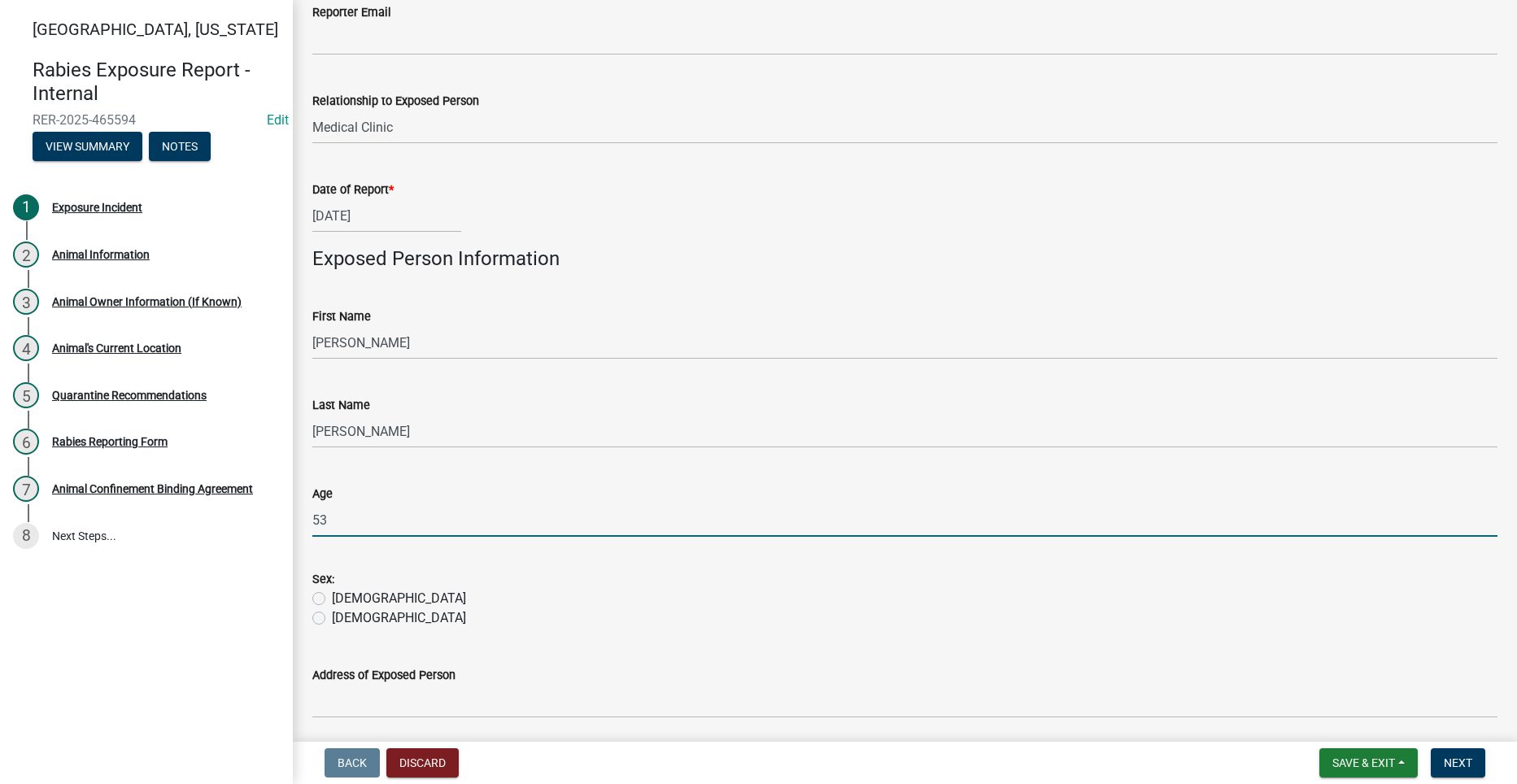
type input "53"
click at [332, 598] on label "Male" at bounding box center [399, 598] width 134 height 20
click at [332, 598] on input "Male" at bounding box center [336, 593] width 11 height 11
radio input "true"
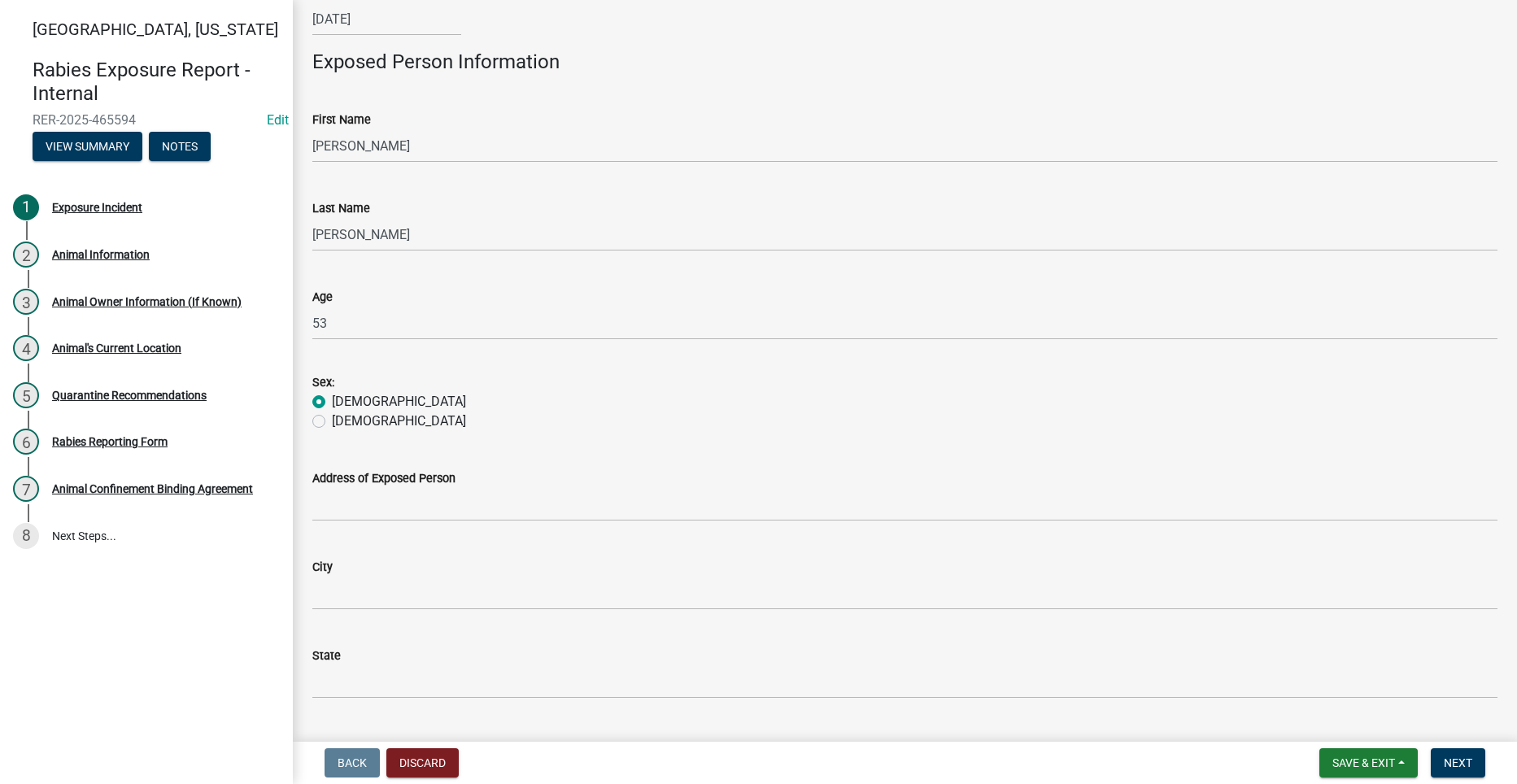
scroll to position [569, 0]
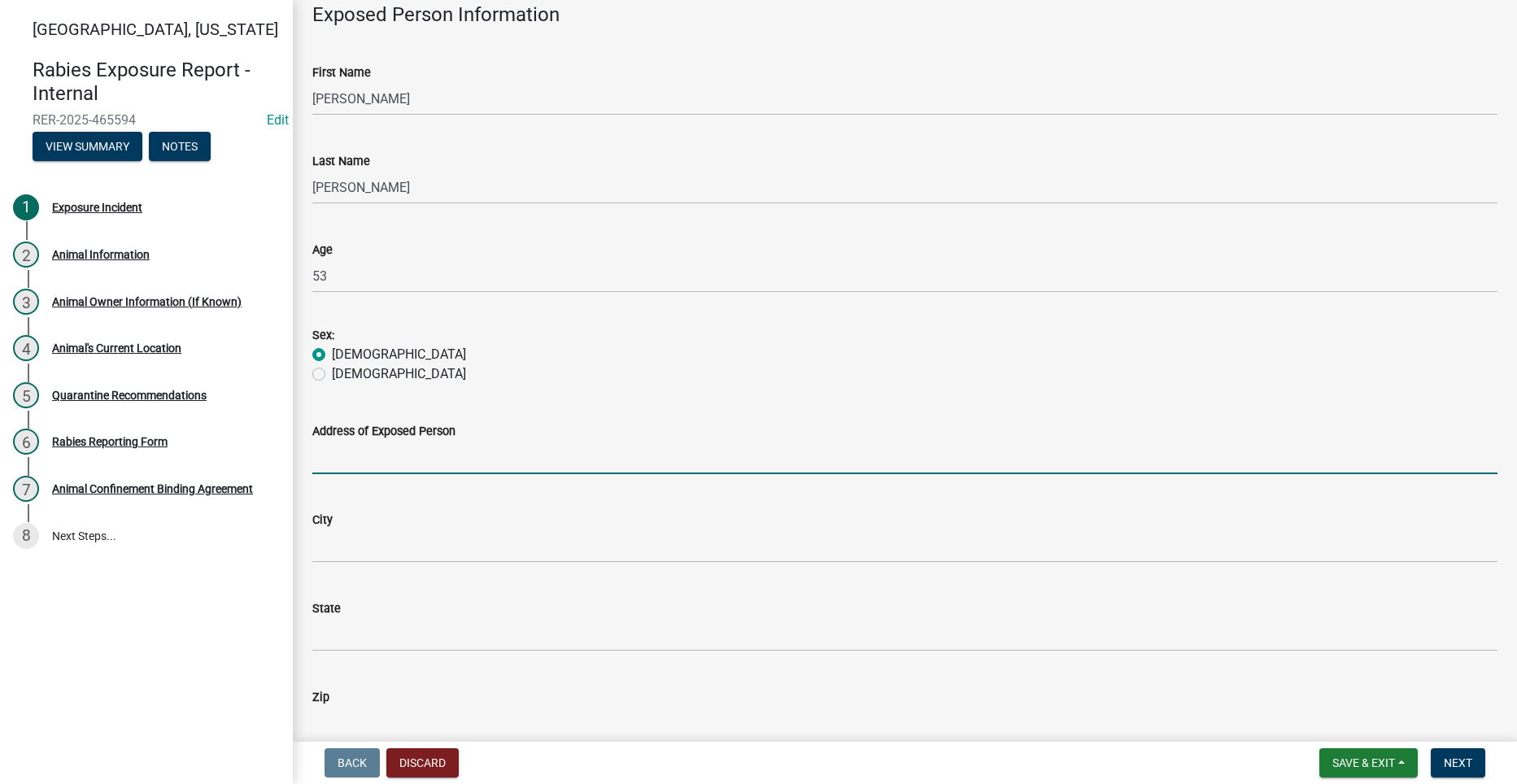
click at [472, 459] on input "Address of Exposed Person" at bounding box center [904, 457] width 1185 height 34
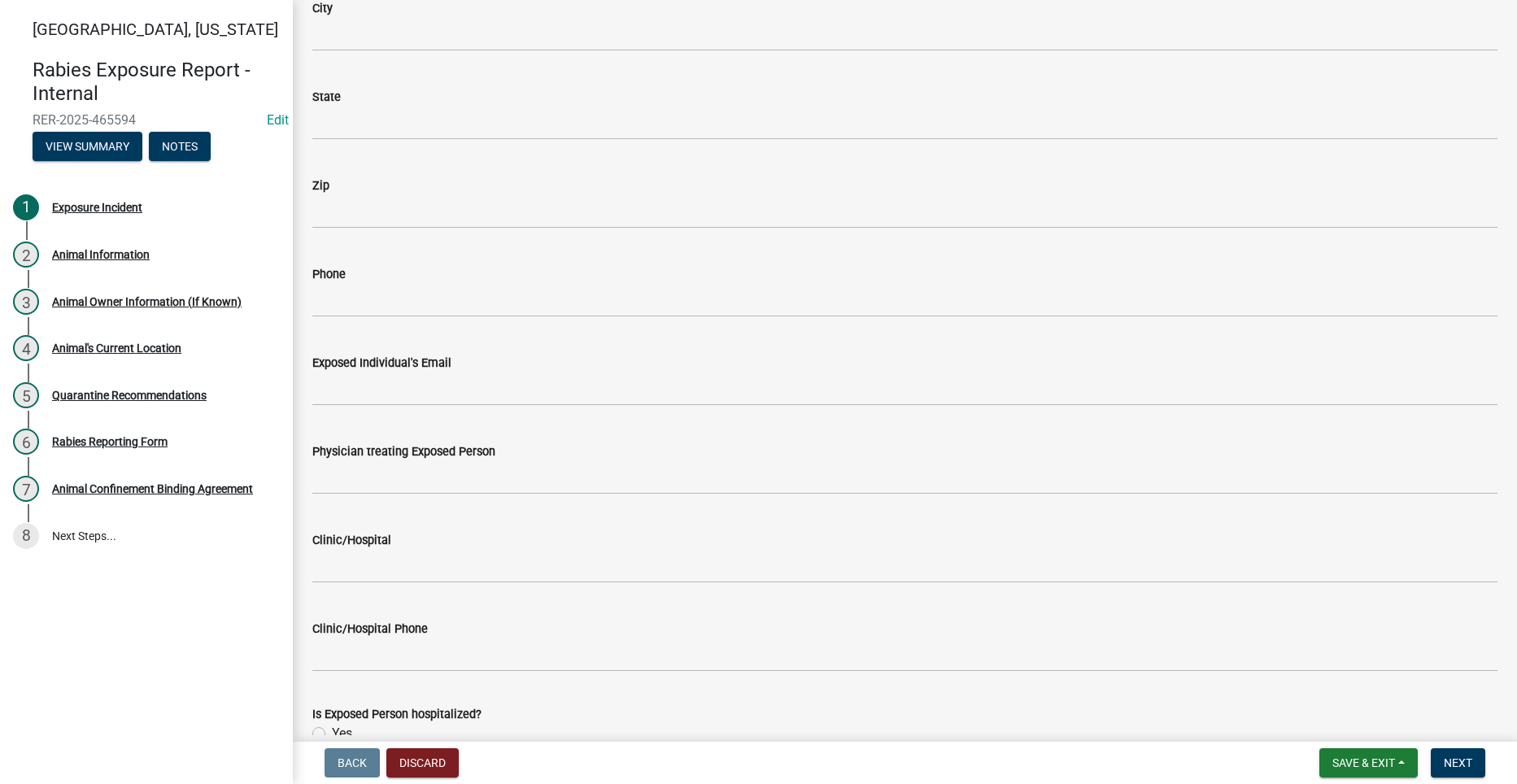
scroll to position [1219, 0]
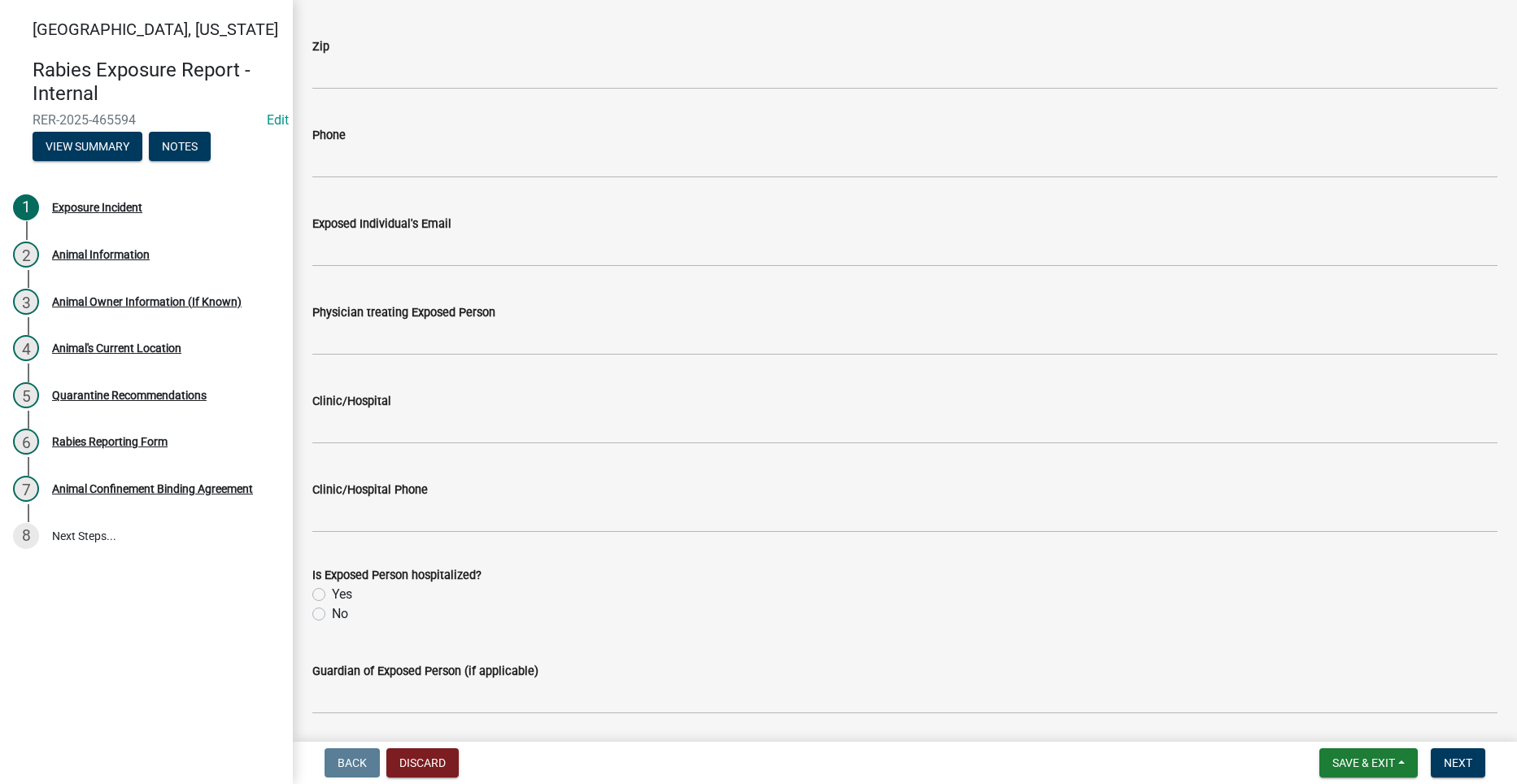
click at [332, 615] on label "No" at bounding box center [340, 614] width 16 height 20
click at [332, 615] on input "No" at bounding box center [336, 609] width 11 height 11
radio input "true"
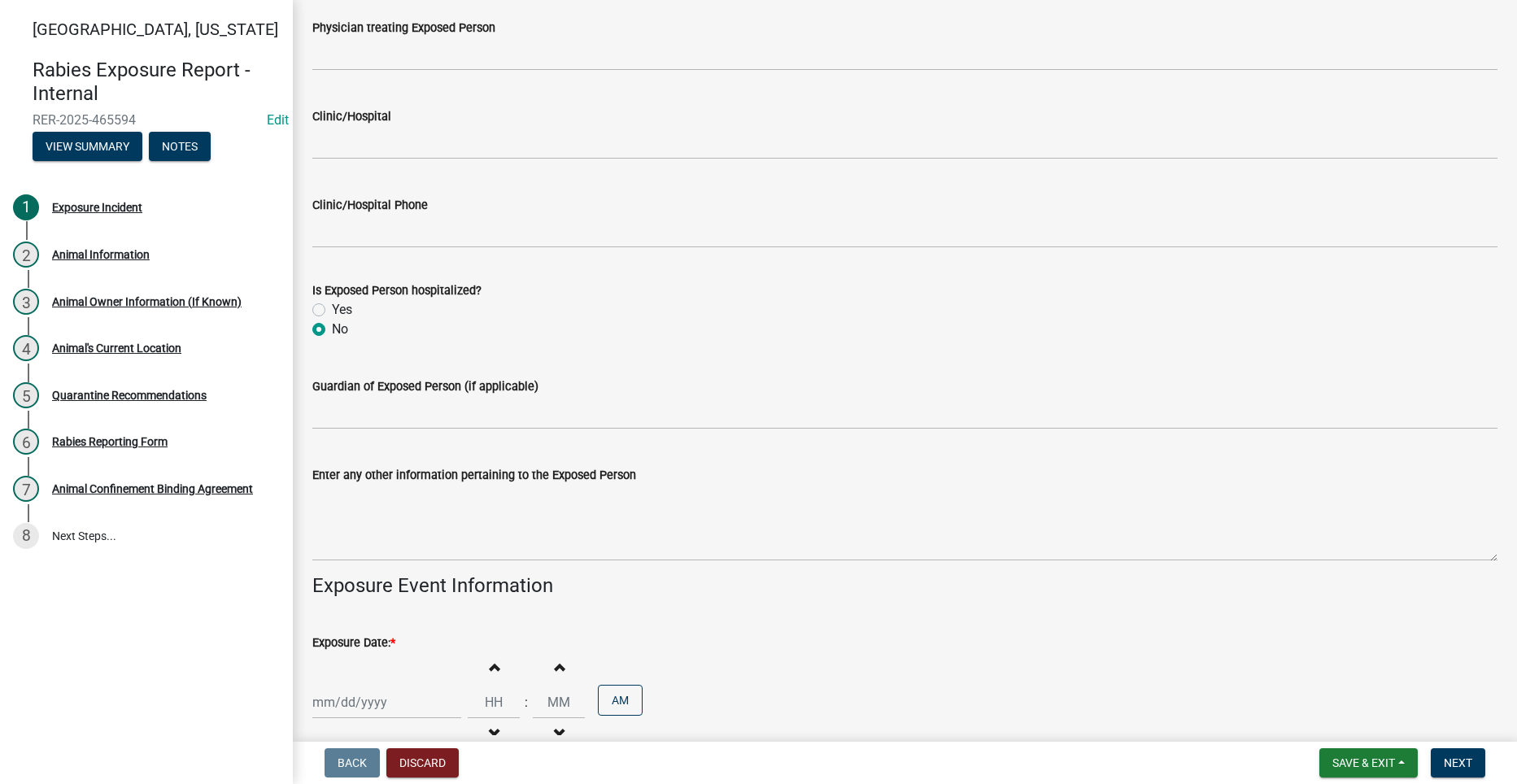
scroll to position [1707, 0]
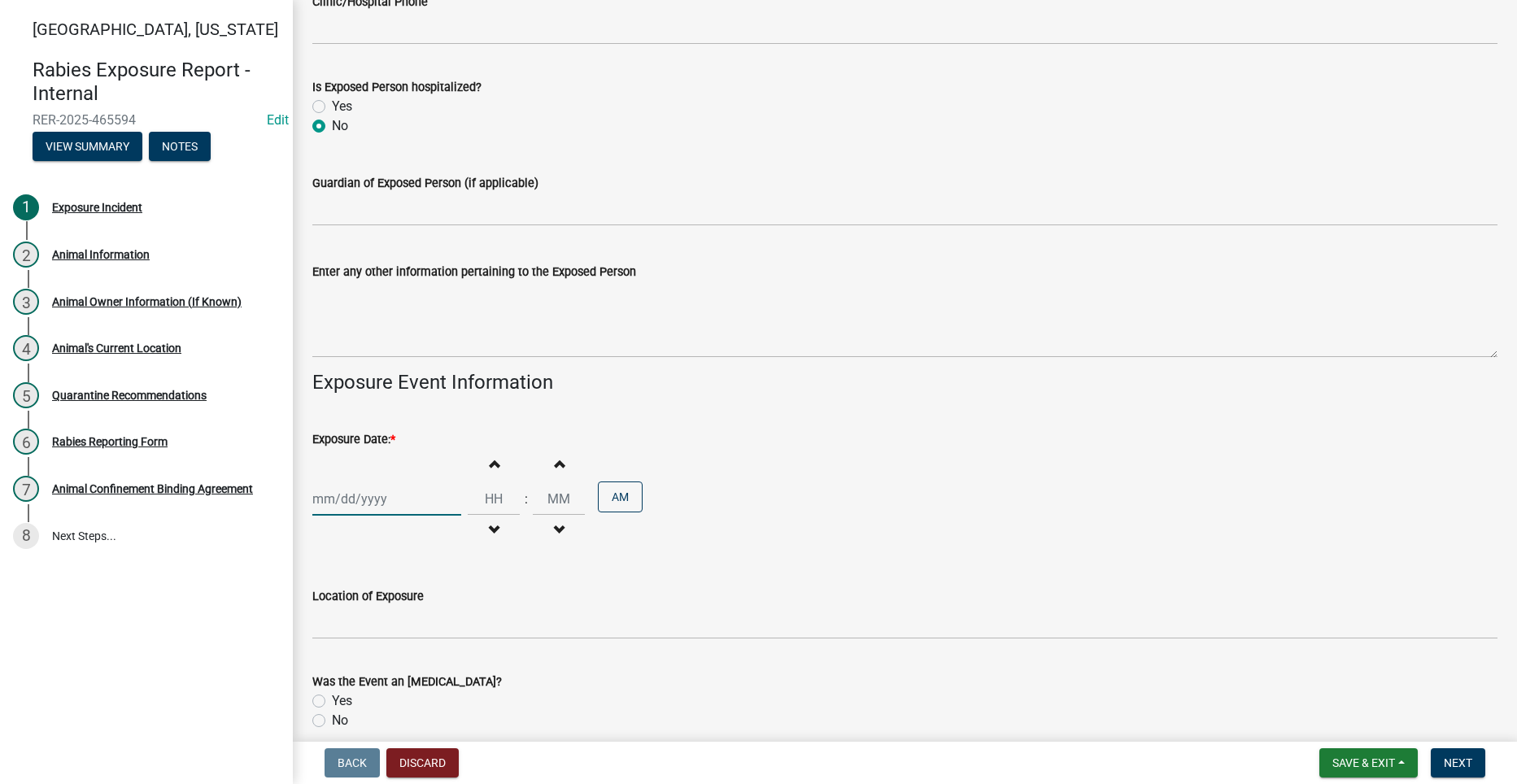
click at [353, 506] on div at bounding box center [386, 498] width 149 height 34
select select "8"
select select "2025"
click at [485, 629] on div "17" at bounding box center [485, 638] width 26 height 26
type input "08/17/2025"
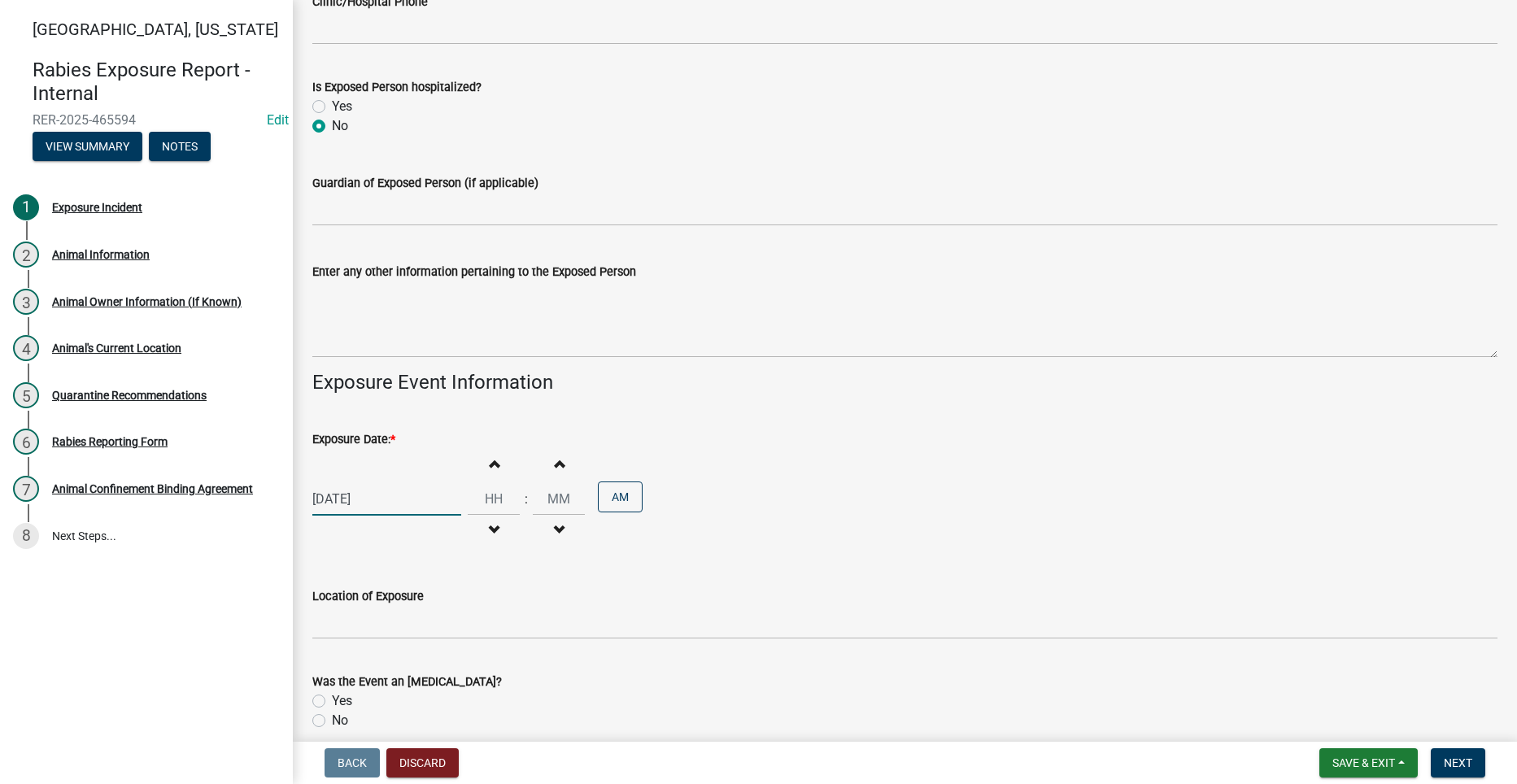
click at [356, 505] on div "08/17/2025" at bounding box center [386, 498] width 149 height 34
select select "8"
select select "2025"
click at [465, 633] on div "16" at bounding box center [458, 638] width 26 height 26
type input "08/16/2025"
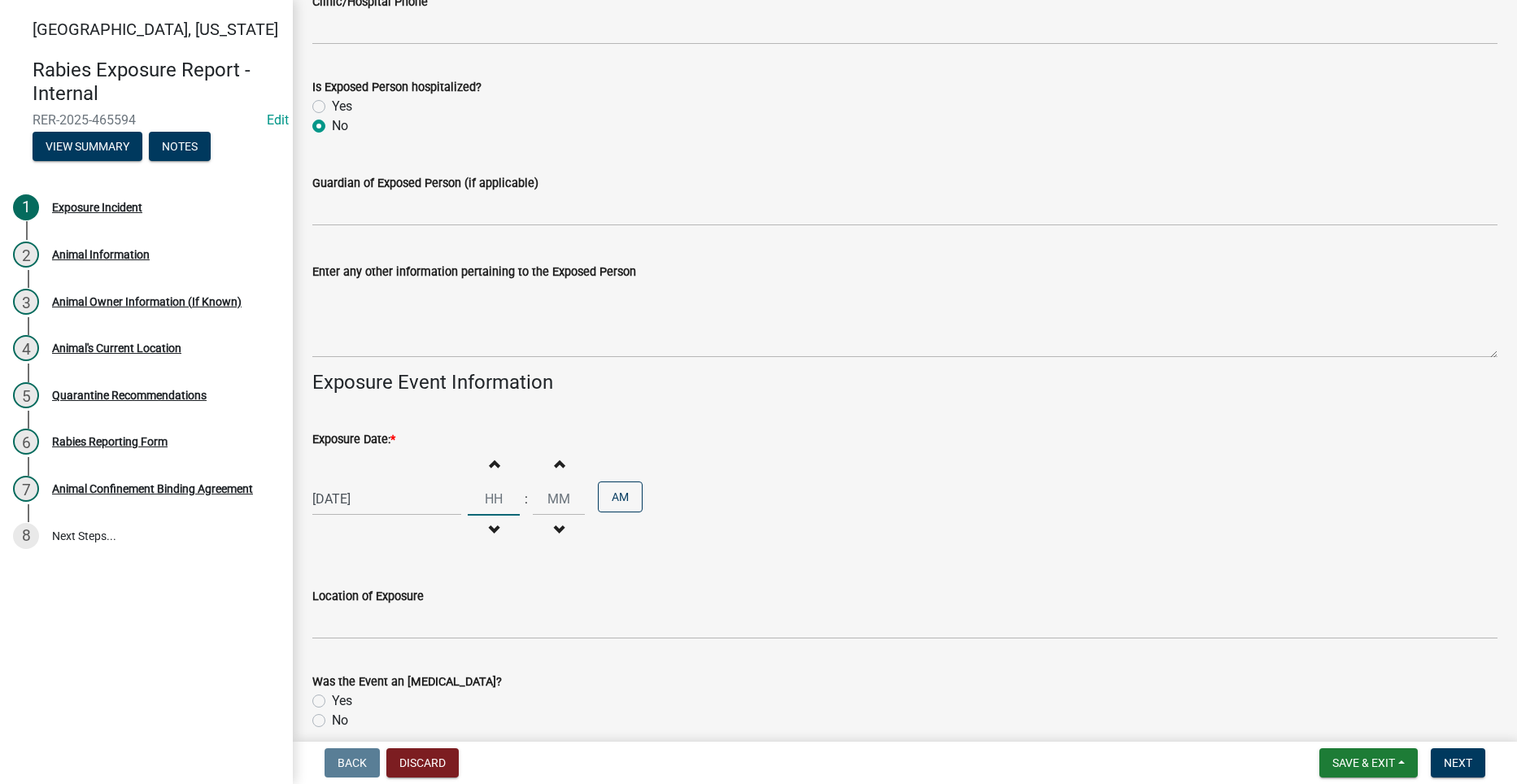
click at [490, 500] on input "Hours" at bounding box center [494, 498] width 52 height 34
type input "08"
click at [551, 499] on input "00" at bounding box center [559, 498] width 52 height 34
drag, startPoint x: 562, startPoint y: 500, endPoint x: 512, endPoint y: 503, distance: 50.1
click at [533, 503] on input "00" at bounding box center [559, 498] width 52 height 34
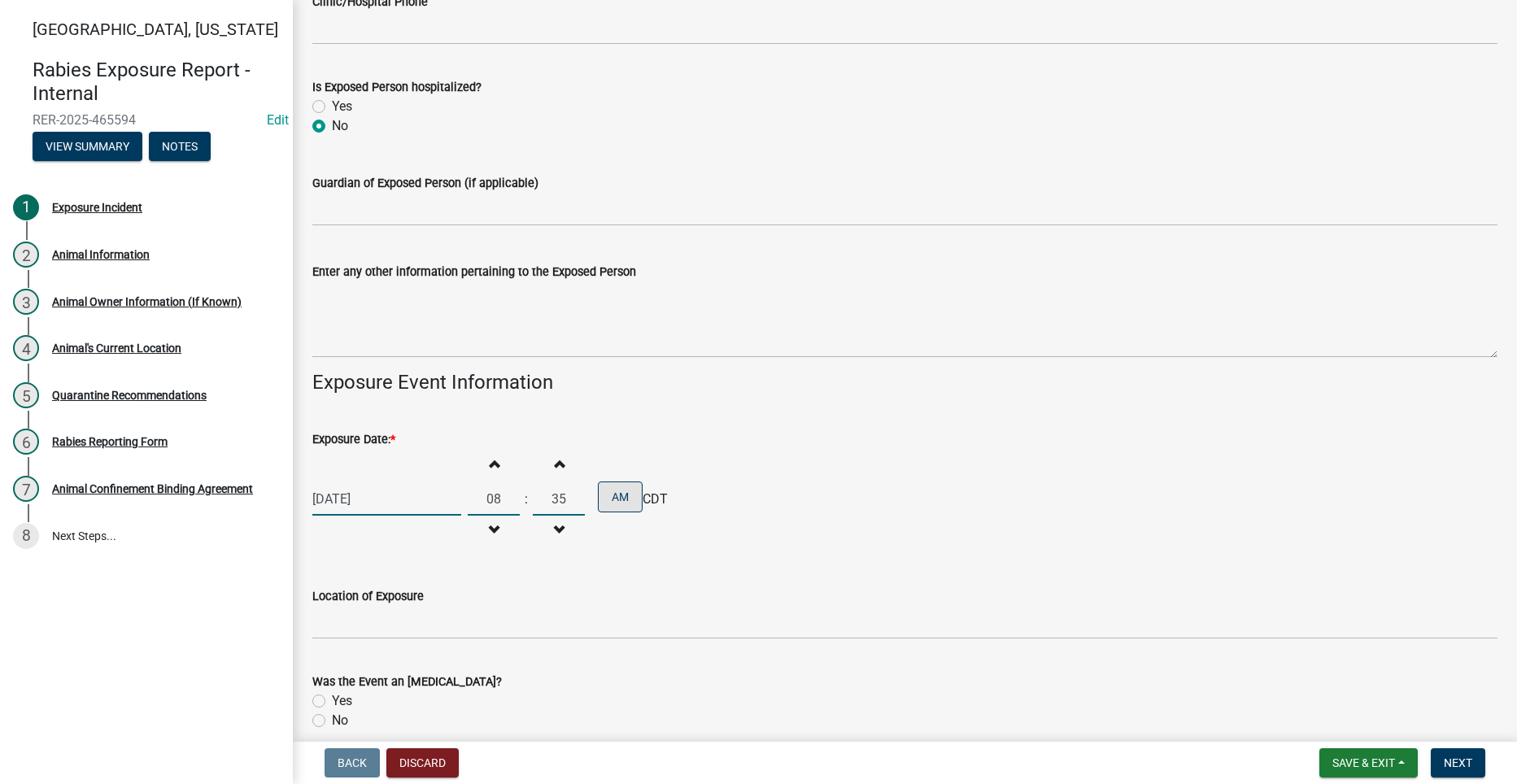
type input "35"
click at [623, 499] on button "AM" at bounding box center [620, 497] width 45 height 31
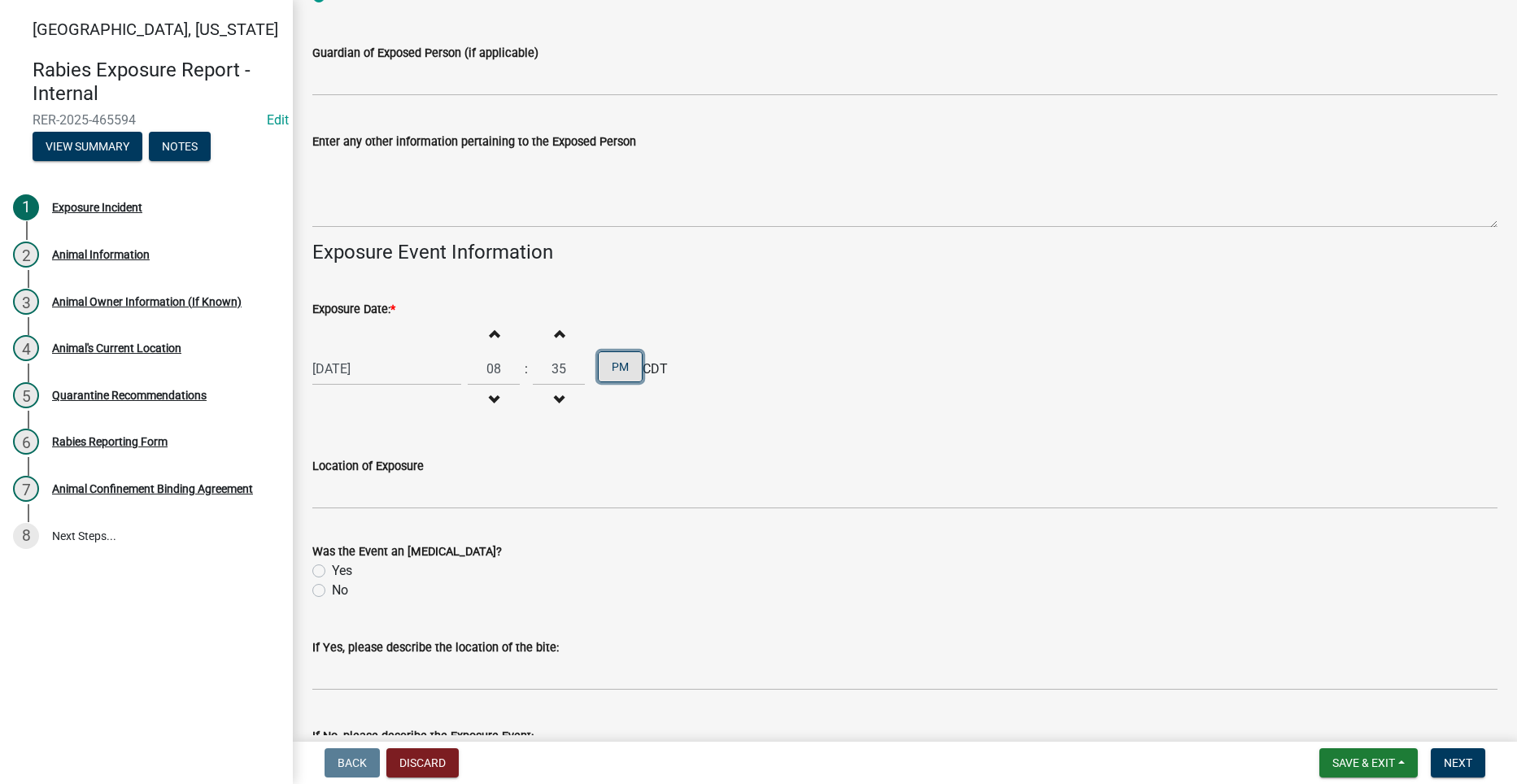
scroll to position [1870, 0]
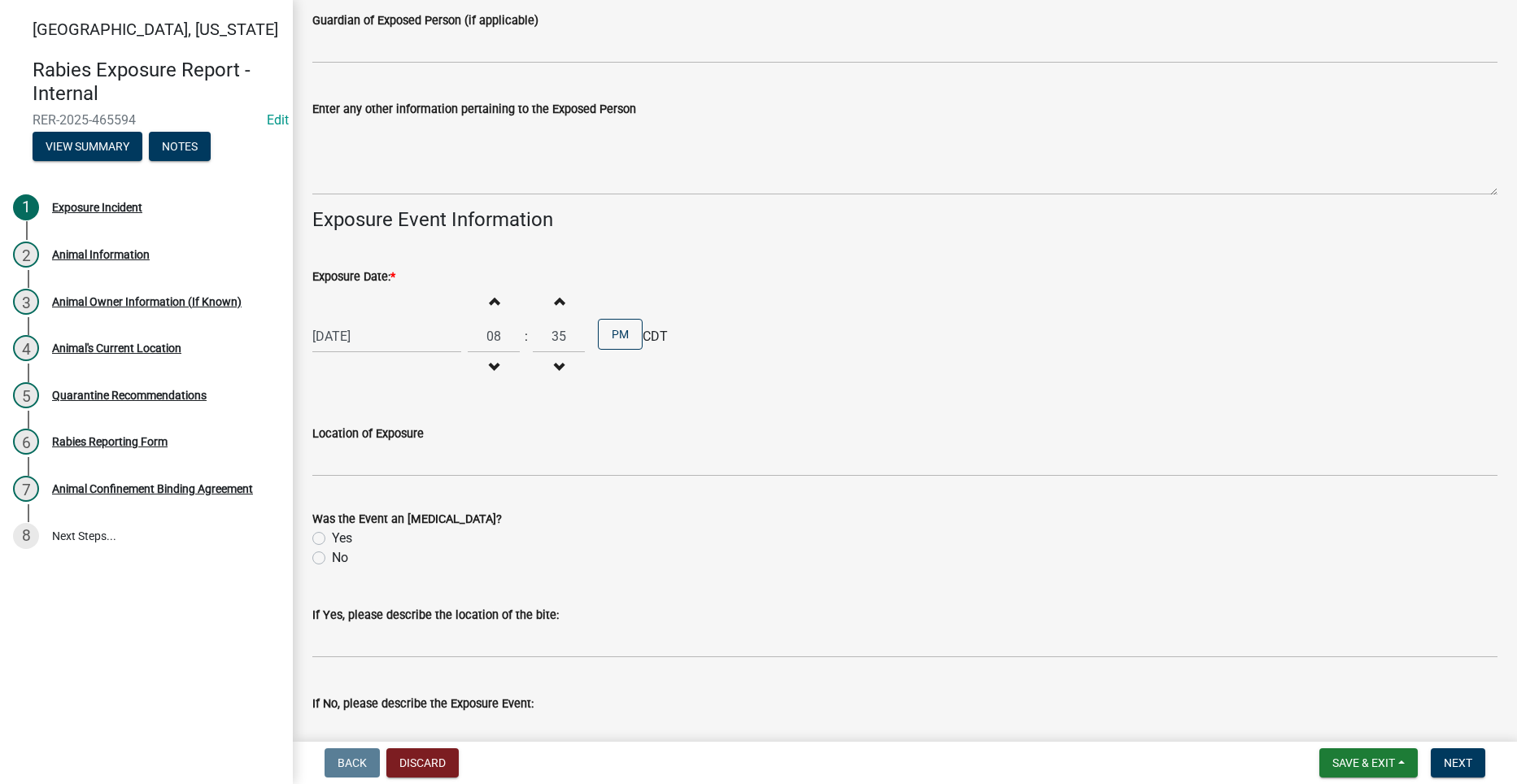
click at [332, 539] on label "Yes" at bounding box center [341, 538] width 20 height 20
click at [332, 539] on input "Yes" at bounding box center [336, 534] width 11 height 11
radio input "true"
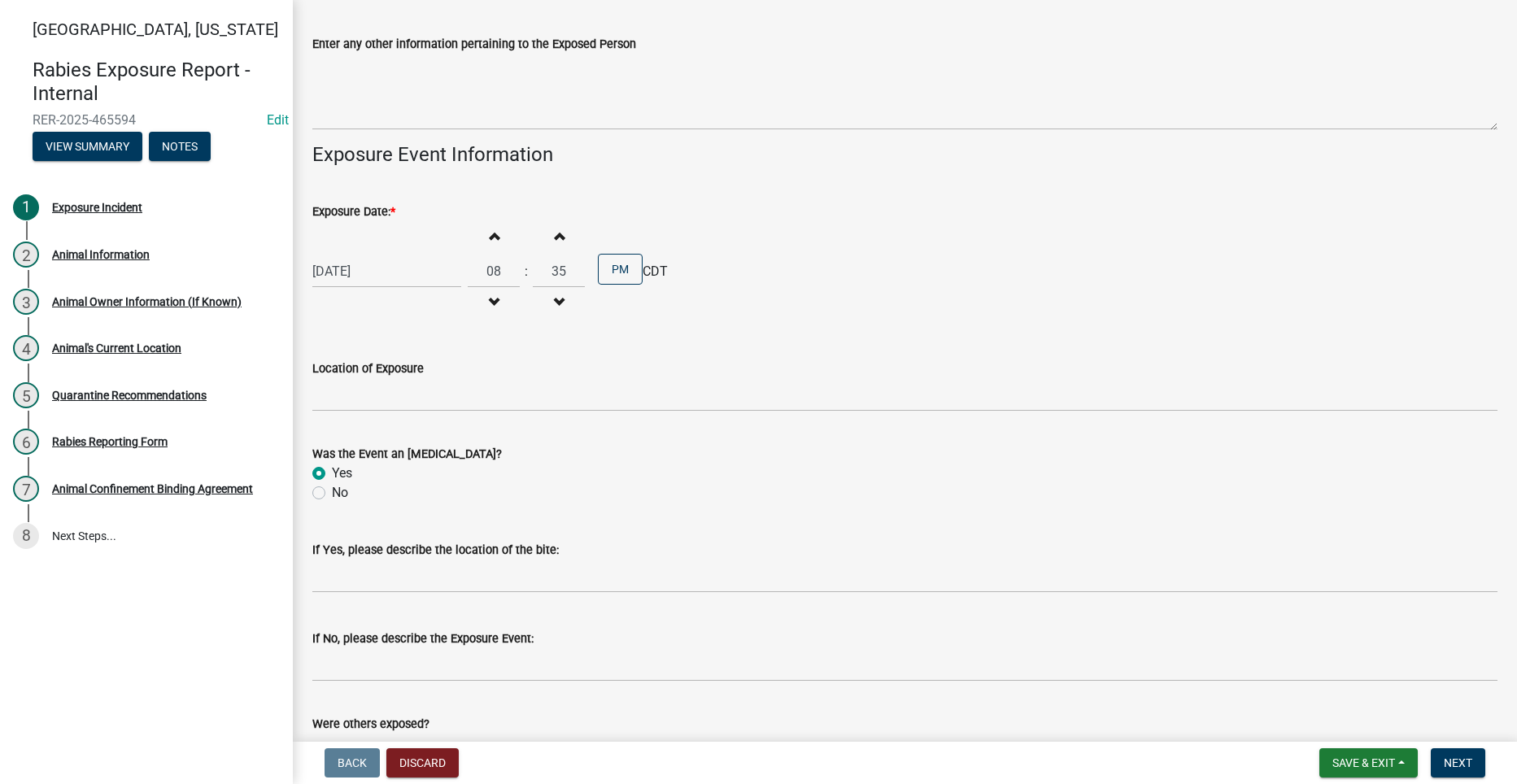
scroll to position [2032, 0]
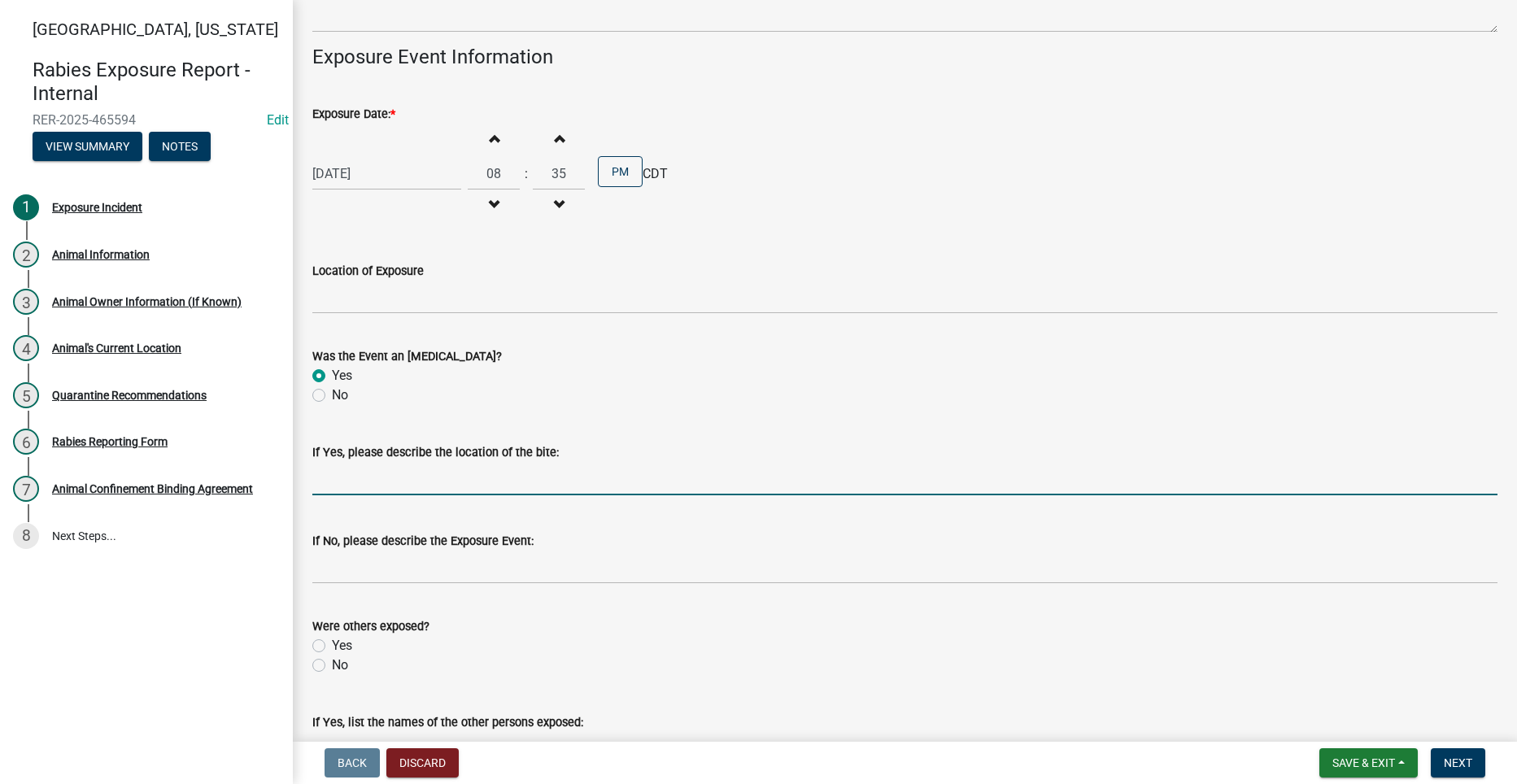
click at [458, 488] on input "If Yes, please describe the location of the bite:" at bounding box center [904, 478] width 1185 height 34
click at [585, 458] on div "If Yes, please describe the location of the bite:" at bounding box center [904, 452] width 1185 height 20
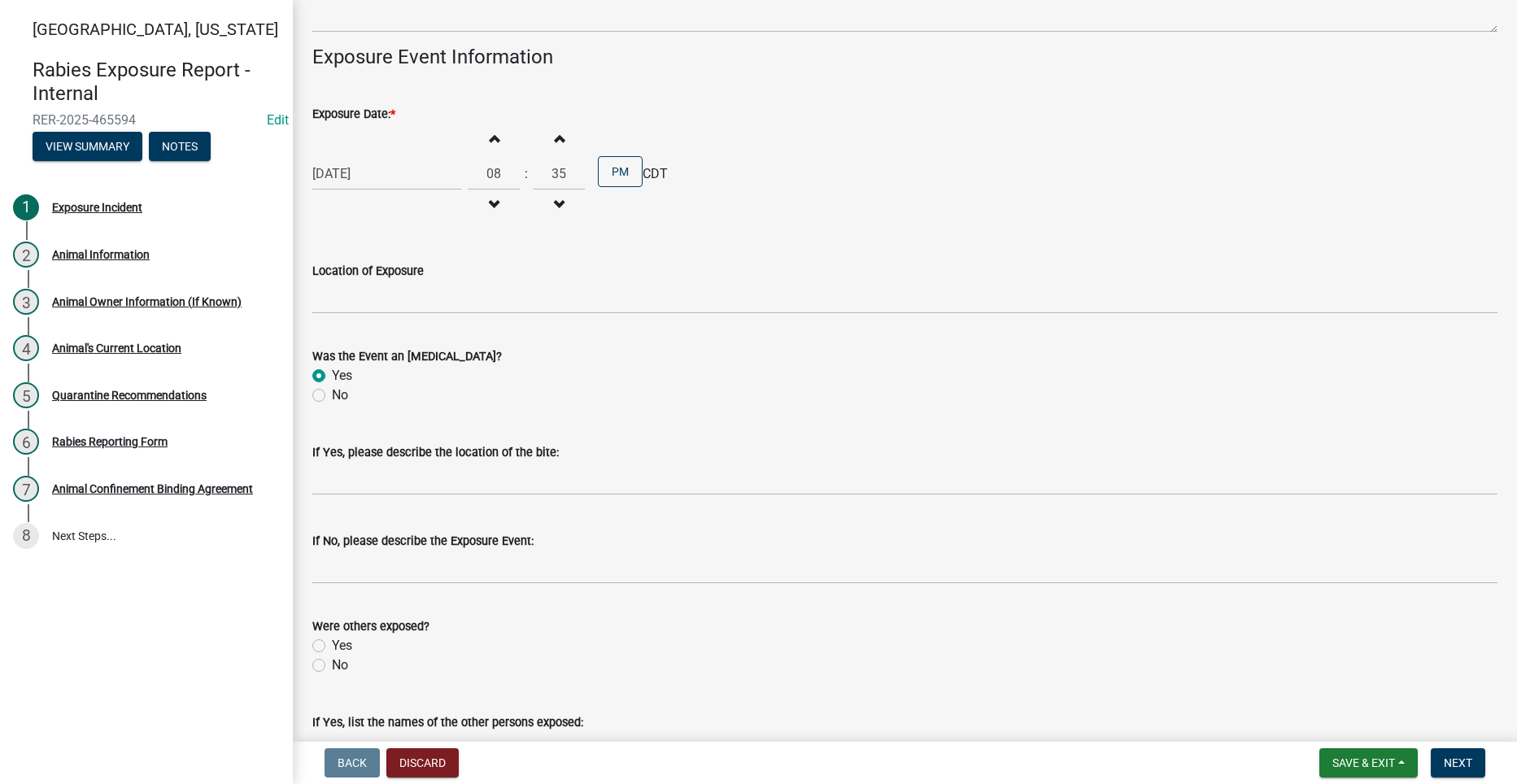
click at [332, 667] on label "No" at bounding box center [340, 665] width 16 height 20
click at [332, 666] on input "No" at bounding box center [336, 660] width 11 height 11
radio input "true"
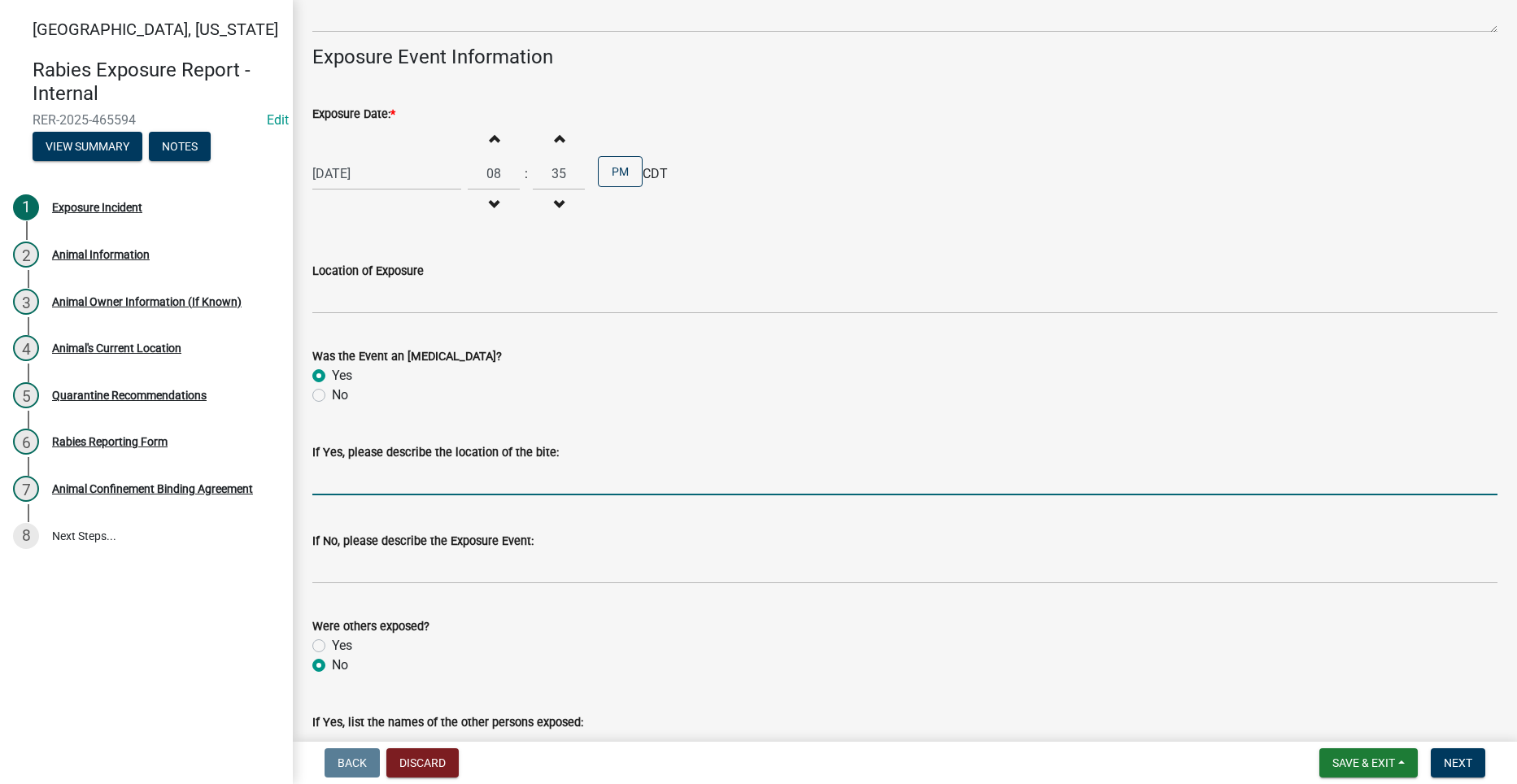
click at [350, 476] on input "If Yes, please describe the location of the bite:" at bounding box center [904, 478] width 1185 height 34
drag, startPoint x: 312, startPoint y: 480, endPoint x: 395, endPoint y: 475, distance: 83.2
click at [323, 480] on input "Left thigh and the hand" at bounding box center [904, 478] width 1185 height 34
drag, startPoint x: 451, startPoint y: 473, endPoint x: 303, endPoint y: 482, distance: 148.3
click at [303, 482] on div "If Yes, please describe the location of the bite: Left thigh and the hand" at bounding box center [905, 457] width 1209 height 75
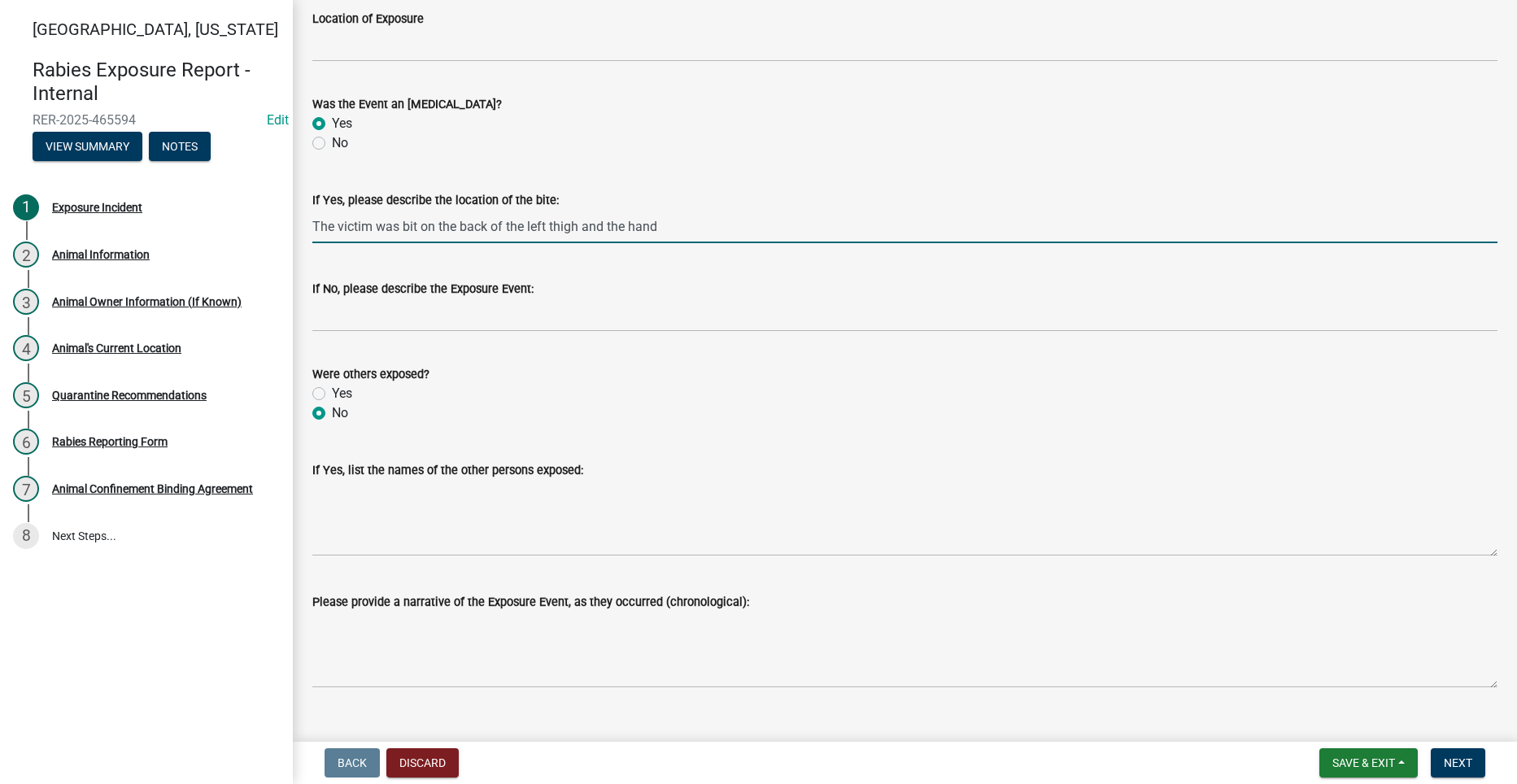
scroll to position [2314, 0]
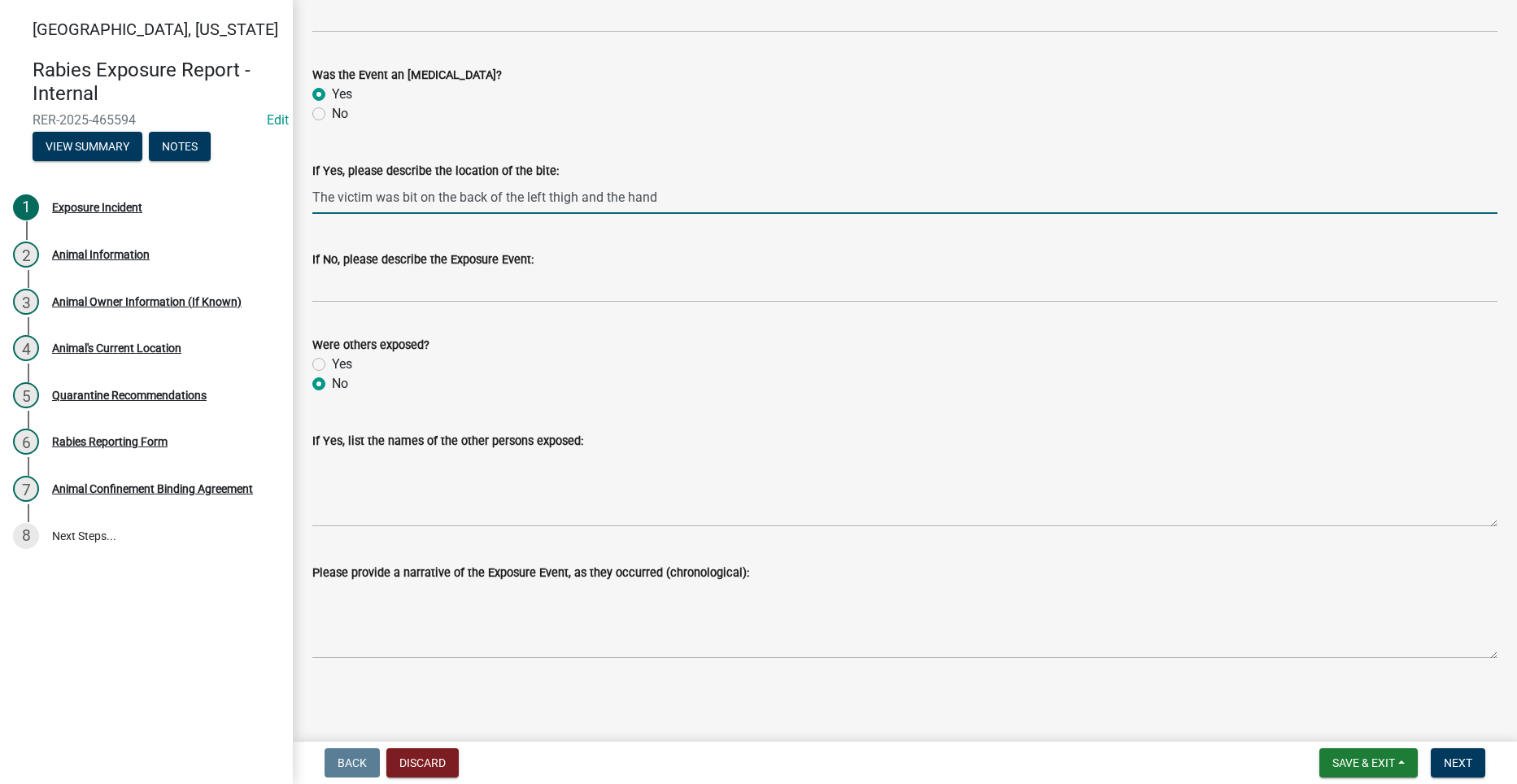
type input "The victim was bit on the back of the left thigh and the hand"
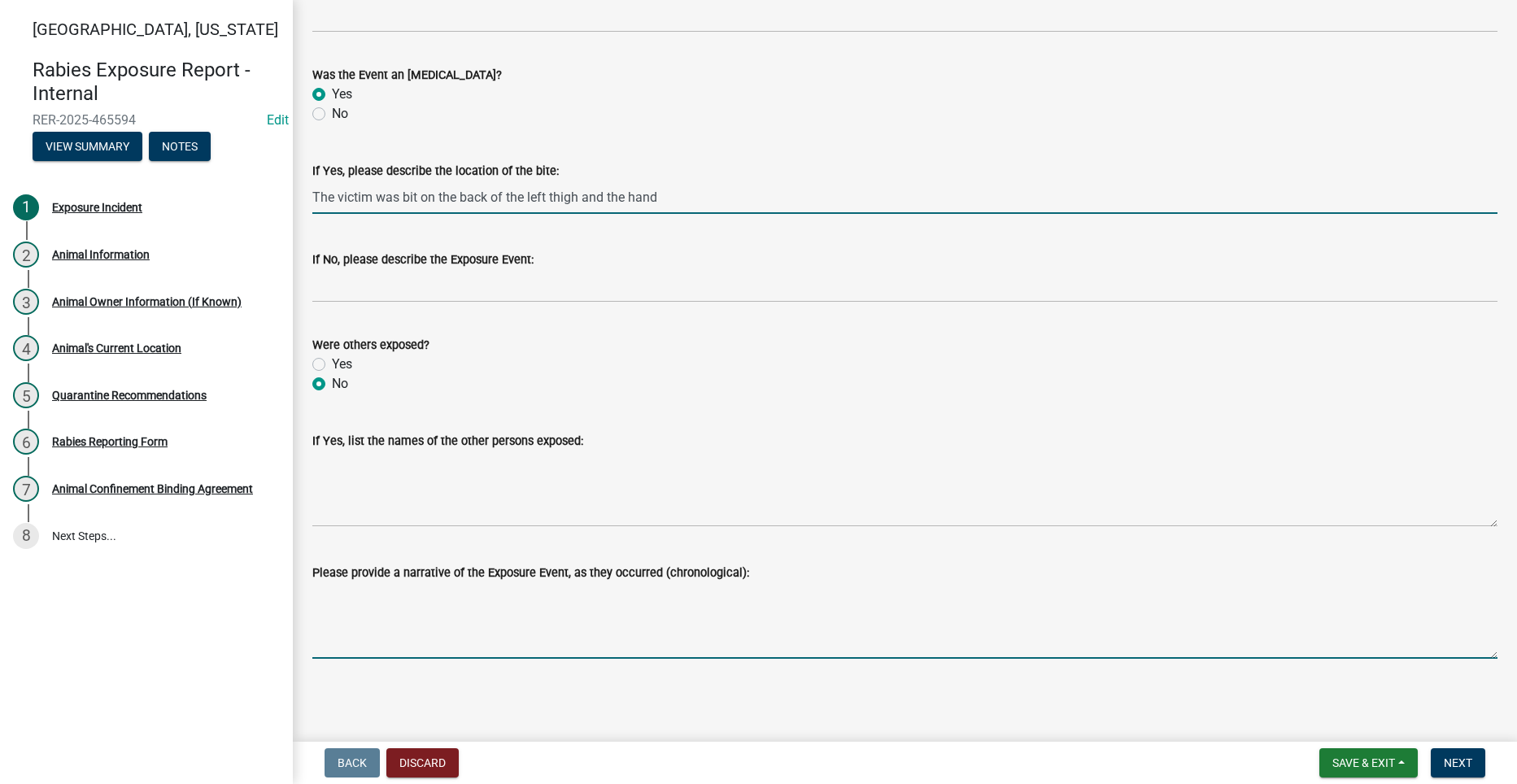
click at [428, 622] on textarea "Please provide a narrative of the Exposure Event, as they occurred (chronologic…" at bounding box center [904, 620] width 1185 height 76
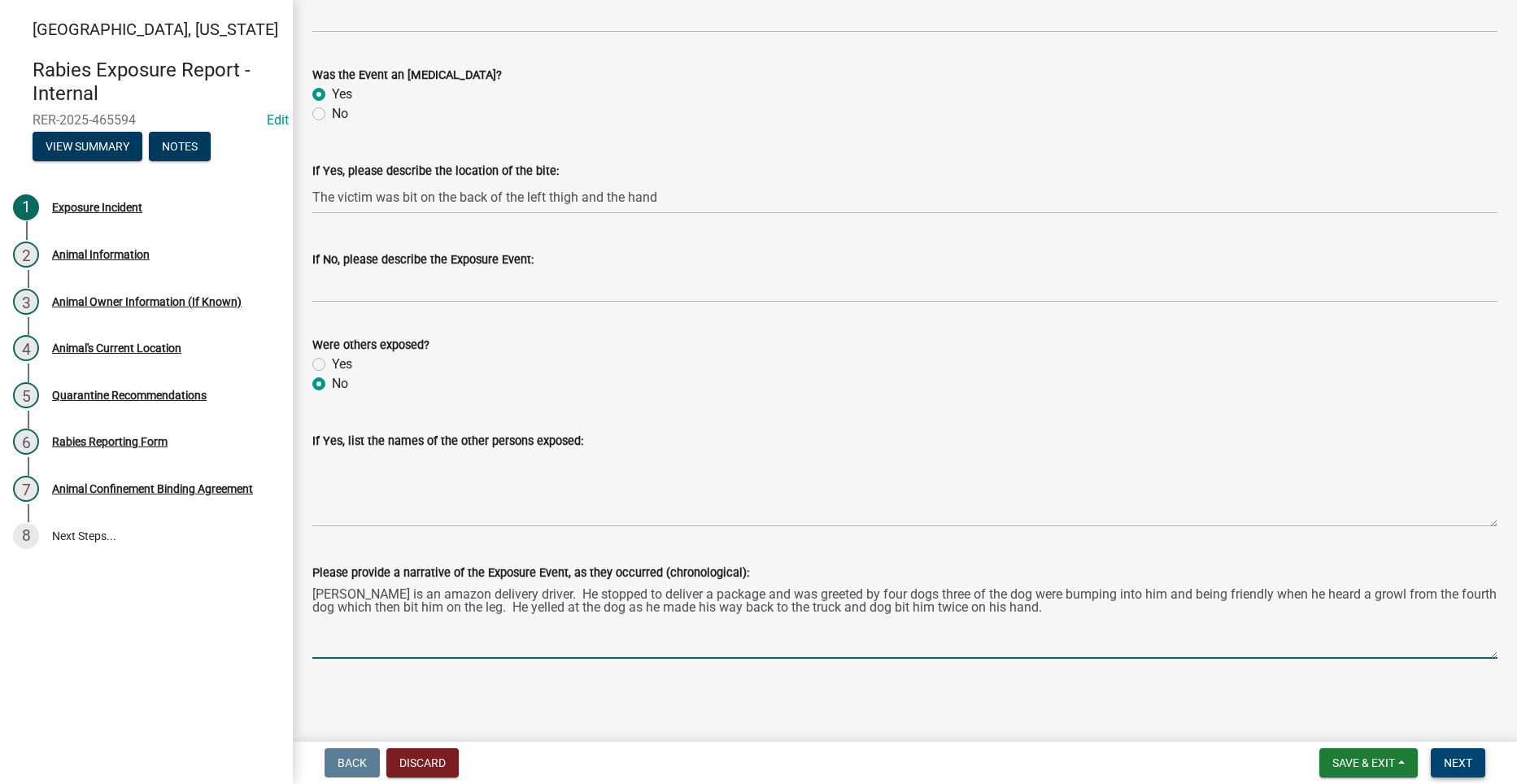
type textarea "Steve is an amazon delivery driver. He stopped to deliver a package and was gre…"
click at [1481, 759] on button "Next" at bounding box center [1457, 763] width 55 height 29
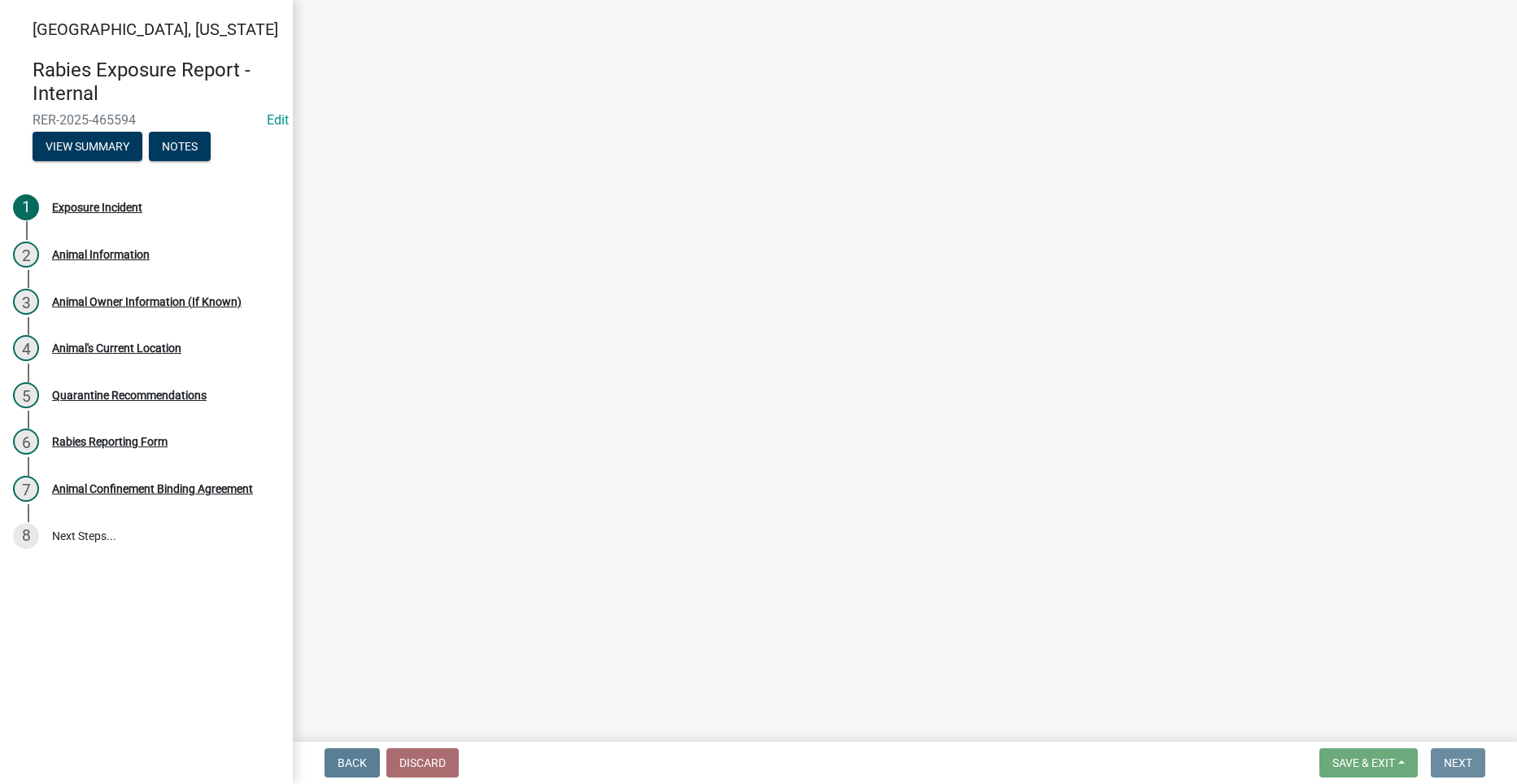
scroll to position [0, 0]
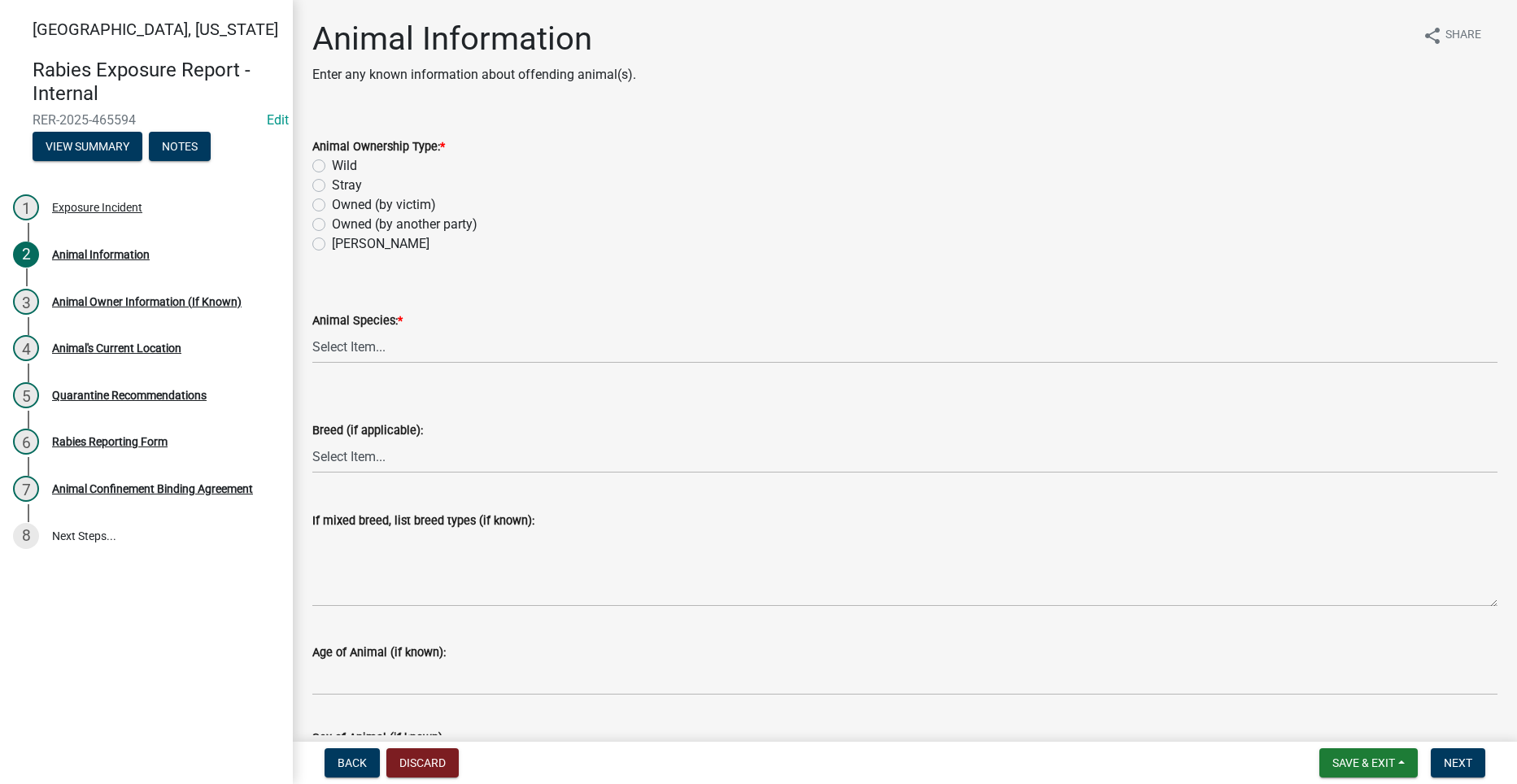
click at [332, 223] on label "Owned (by another party)" at bounding box center [404, 224] width 146 height 20
click at [332, 223] on input "Owned (by another party)" at bounding box center [336, 219] width 11 height 11
radio input "true"
click at [356, 345] on select "Select Item... Dog Cat Bat Raccoon Possum Squirrel Chipmunk Skunk Groundhog Rab…" at bounding box center [904, 346] width 1185 height 34
click at [312, 330] on select "Select Item... Dog Cat Bat Raccoon Possum Squirrel Chipmunk Skunk Groundhog Rab…" at bounding box center [904, 346] width 1185 height 34
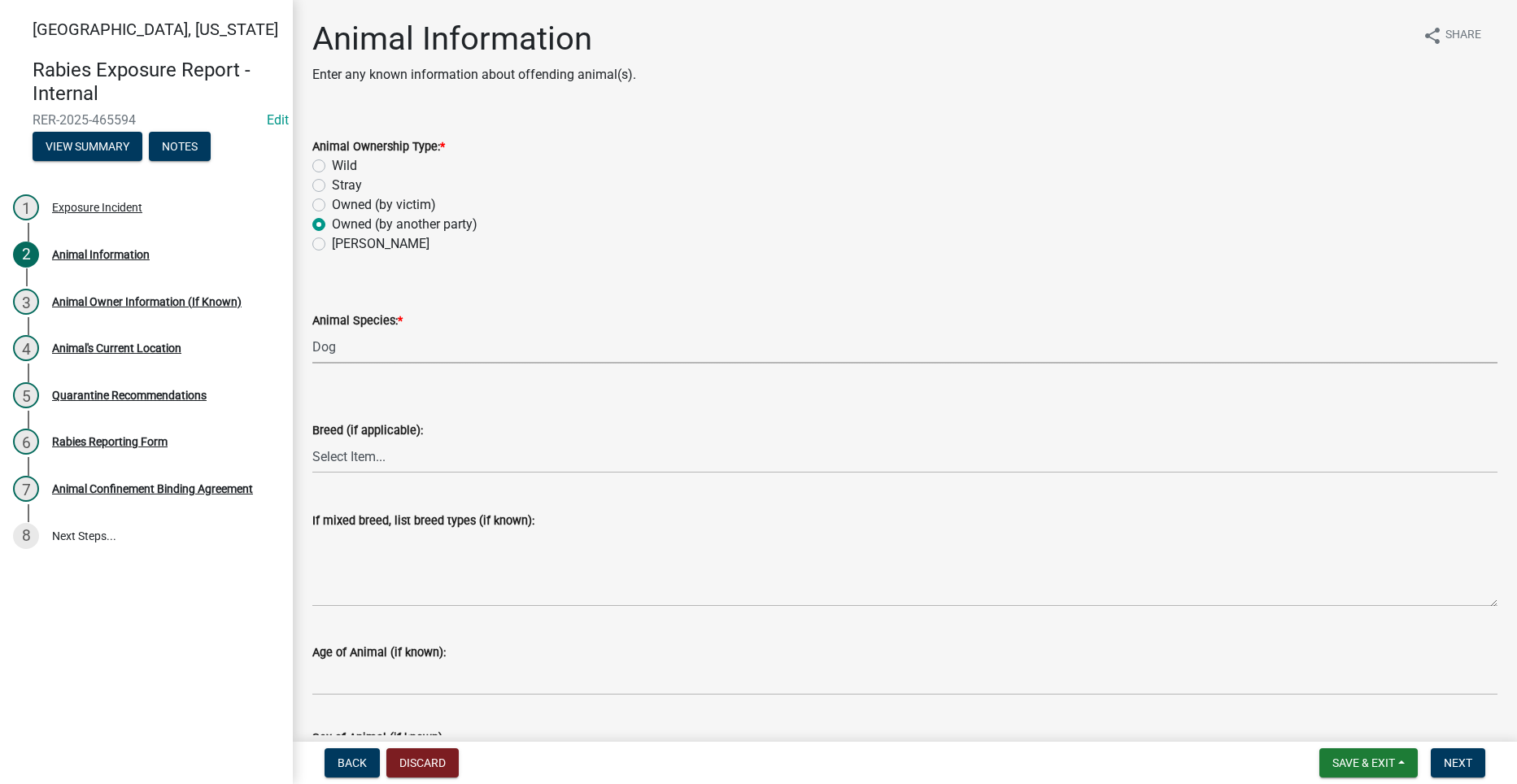
select select "6831b46d-9734-4503-854d-fb945a7fba9e"
click at [360, 457] on select "Select Item... Unknown Mixed Breed (list breeds below) Airedale Terrier Akita A…" at bounding box center [904, 456] width 1185 height 34
click at [312, 439] on select "Select Item... Unknown Mixed Breed (list breeds below) Airedale Terrier Akita A…" at bounding box center [904, 456] width 1185 height 34
select select "97f231bd-1e31-4a6a-b5b8-998753084ace"
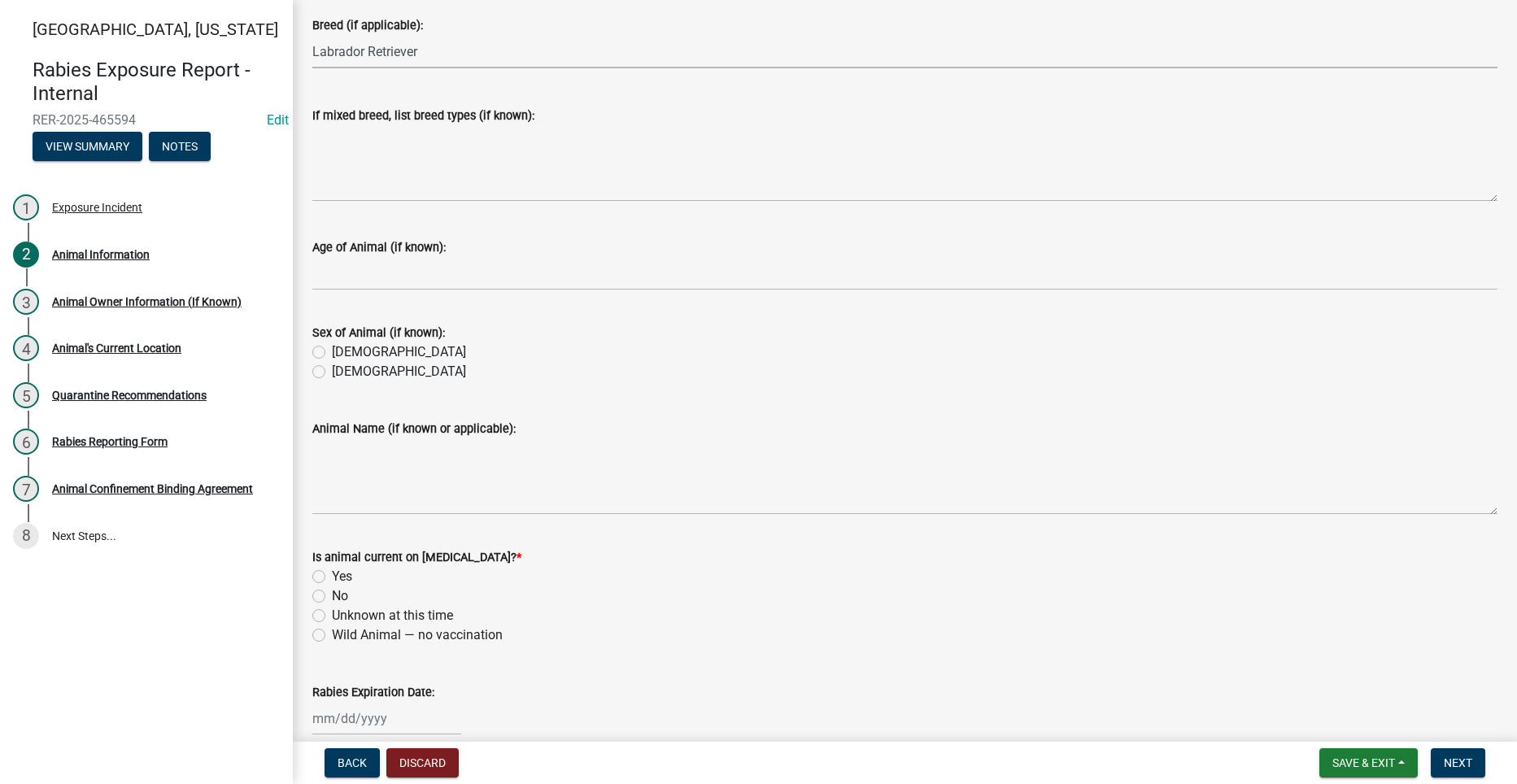
scroll to position [407, 0]
click at [332, 346] on label "Male" at bounding box center [399, 350] width 134 height 20
click at [332, 346] on input "Male" at bounding box center [336, 345] width 11 height 11
radio input "true"
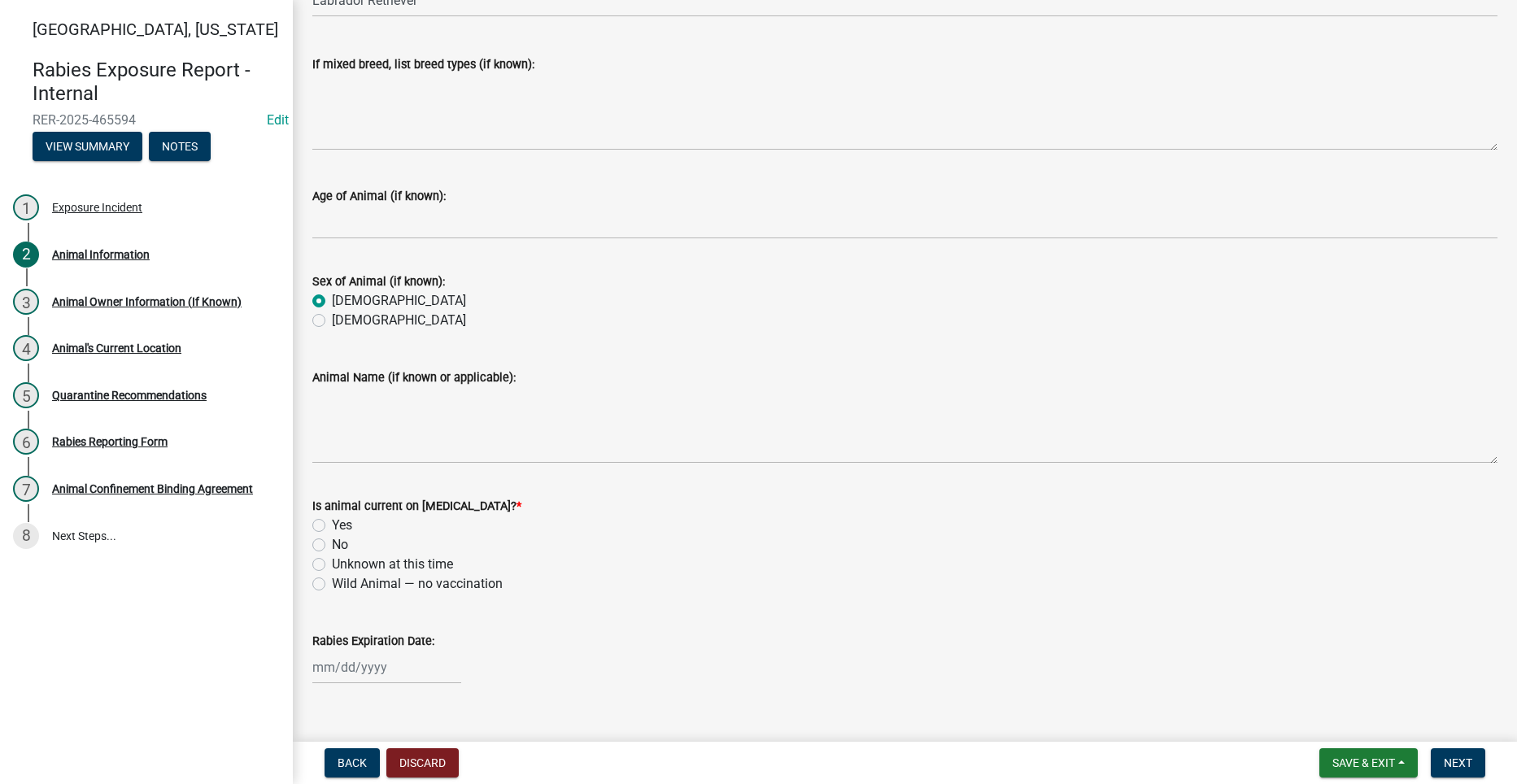
scroll to position [483, 0]
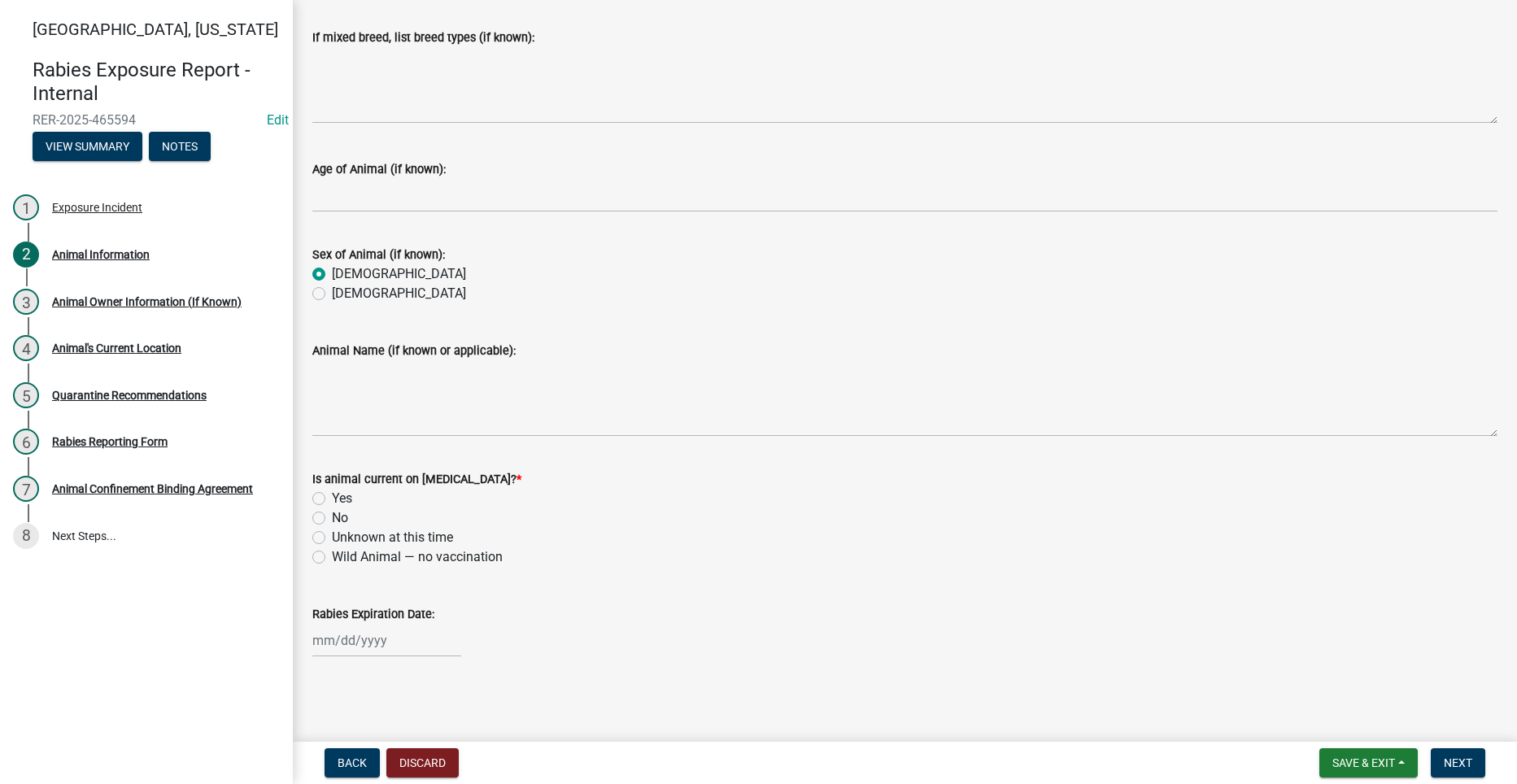
click at [332, 496] on label "Yes" at bounding box center [341, 498] width 20 height 20
click at [332, 496] on input "Yes" at bounding box center [336, 493] width 11 height 11
radio input "true"
click at [1458, 763] on span "Next" at bounding box center [1457, 763] width 29 height 13
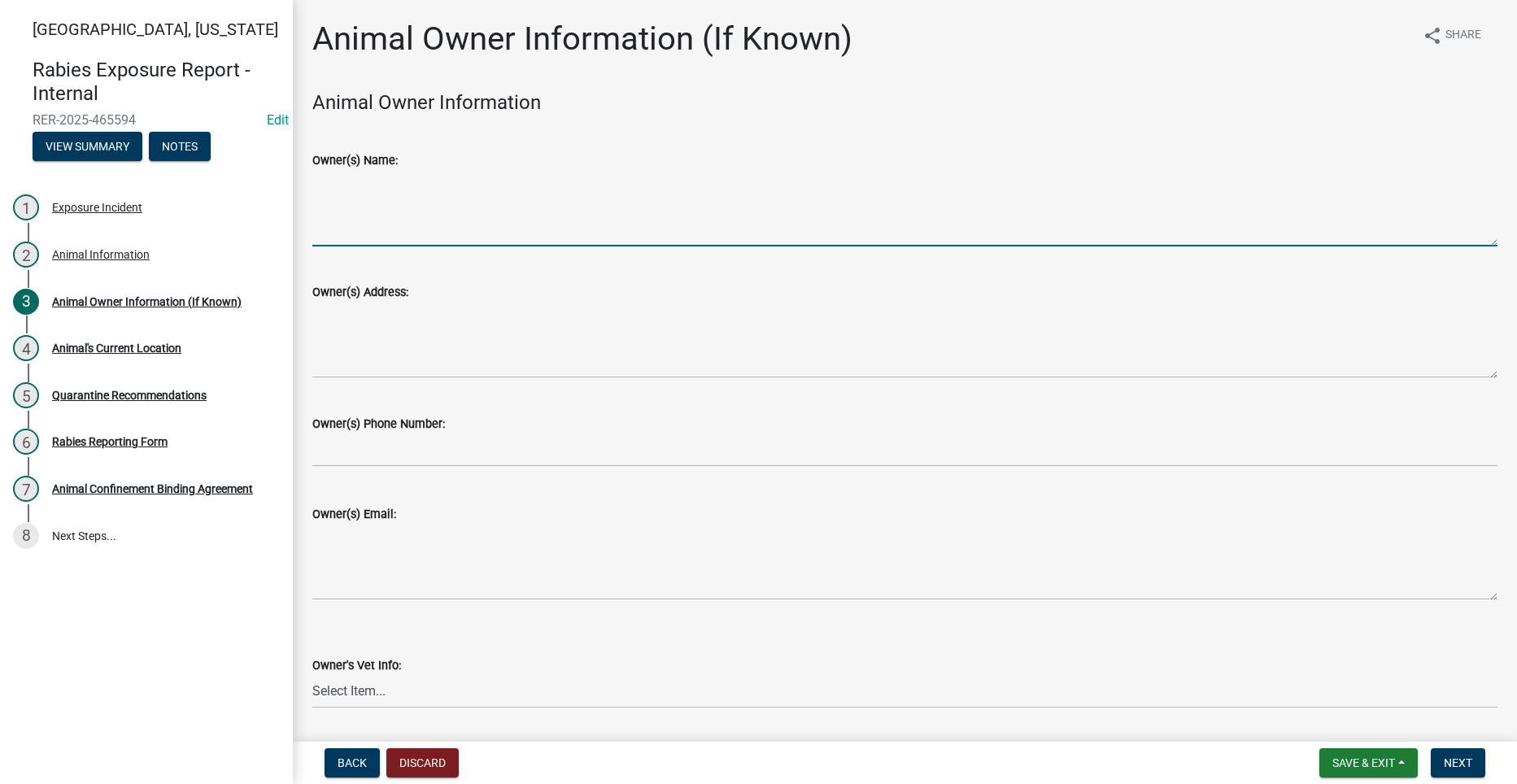
click at [669, 240] on textarea "Owner(s) Name:" at bounding box center [904, 208] width 1185 height 76
type textarea "Mary Halstrum"
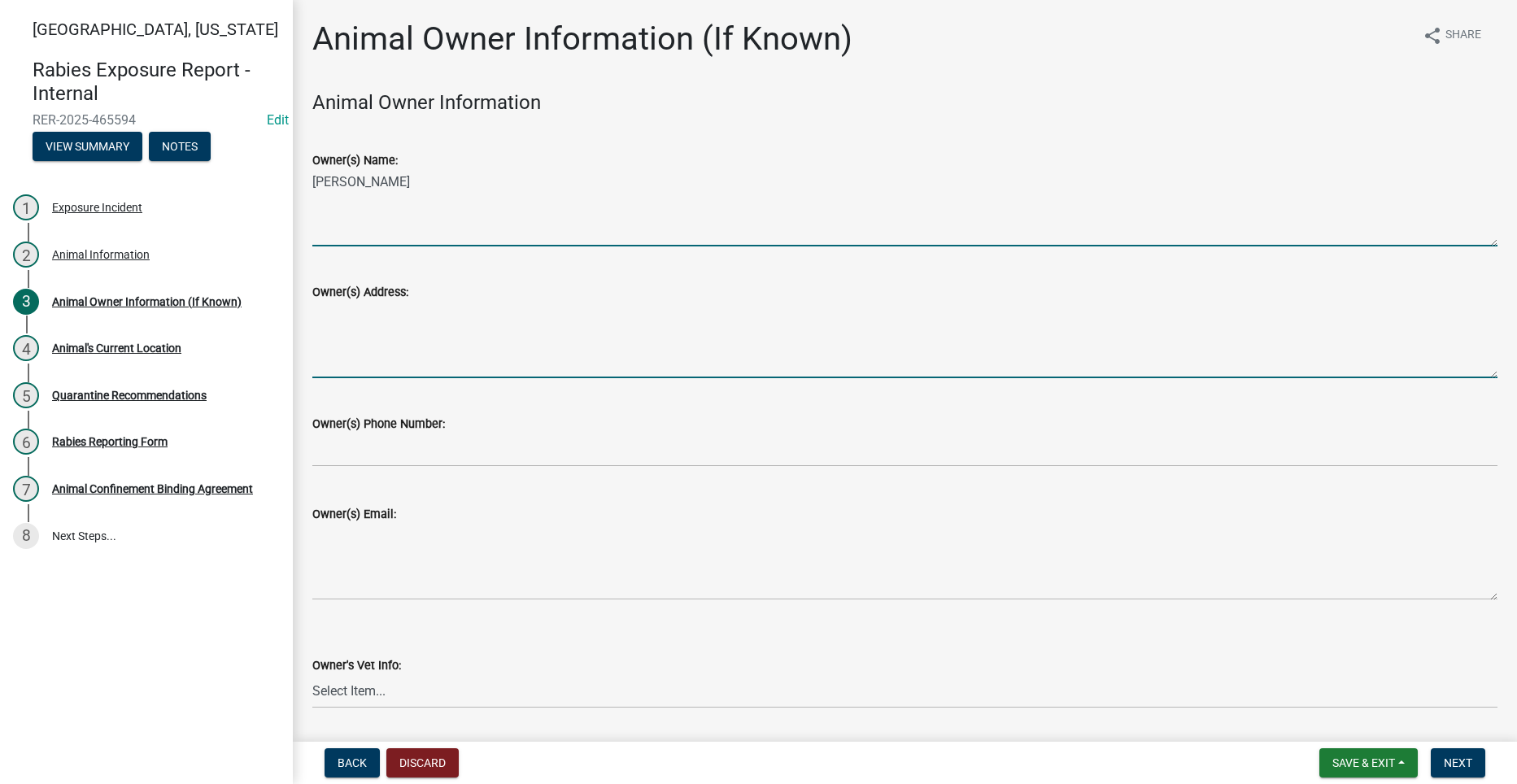
click at [419, 341] on textarea "Owner(s) Address:" at bounding box center [904, 340] width 1185 height 76
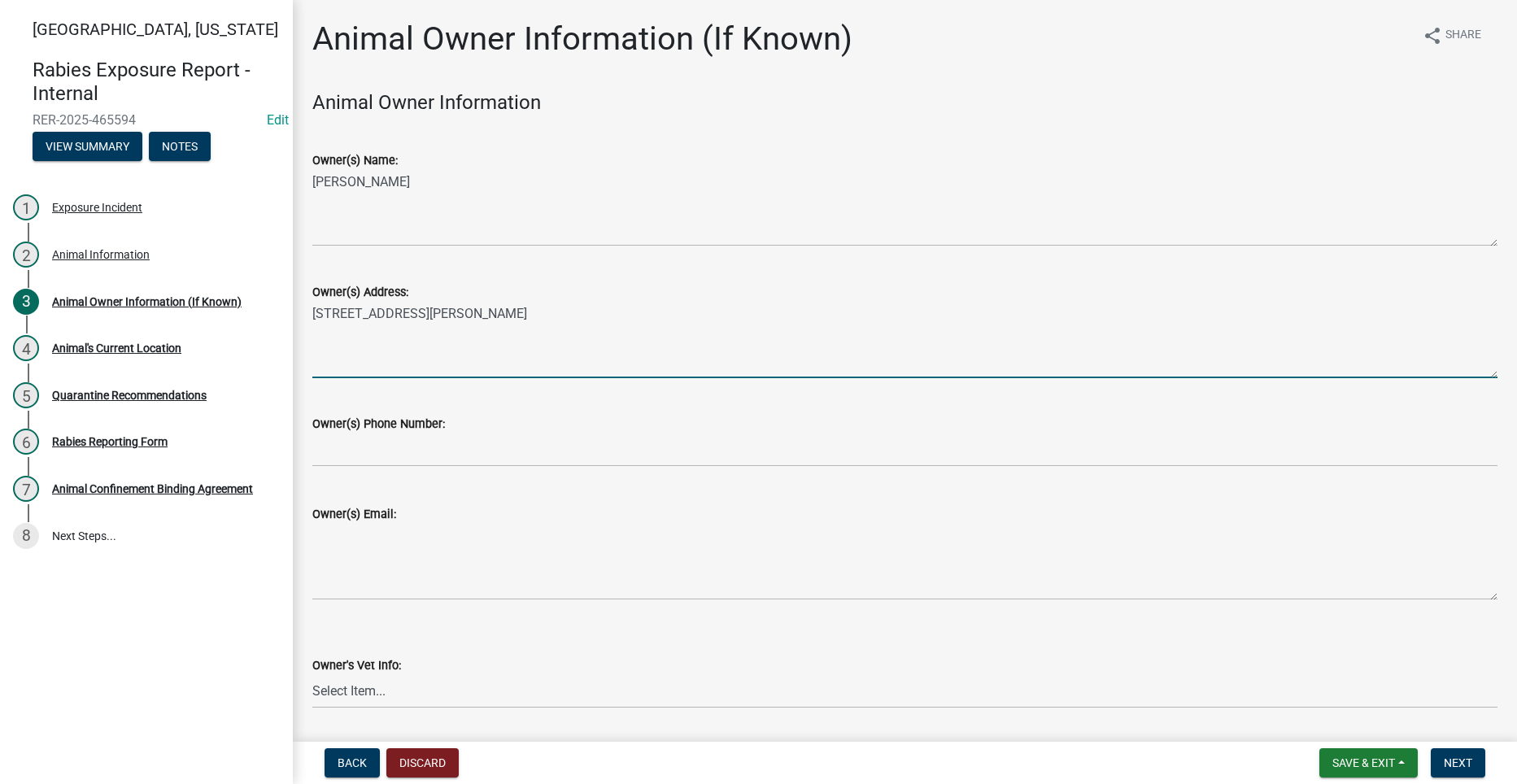
type textarea "1491 Roseman Bridge RD"
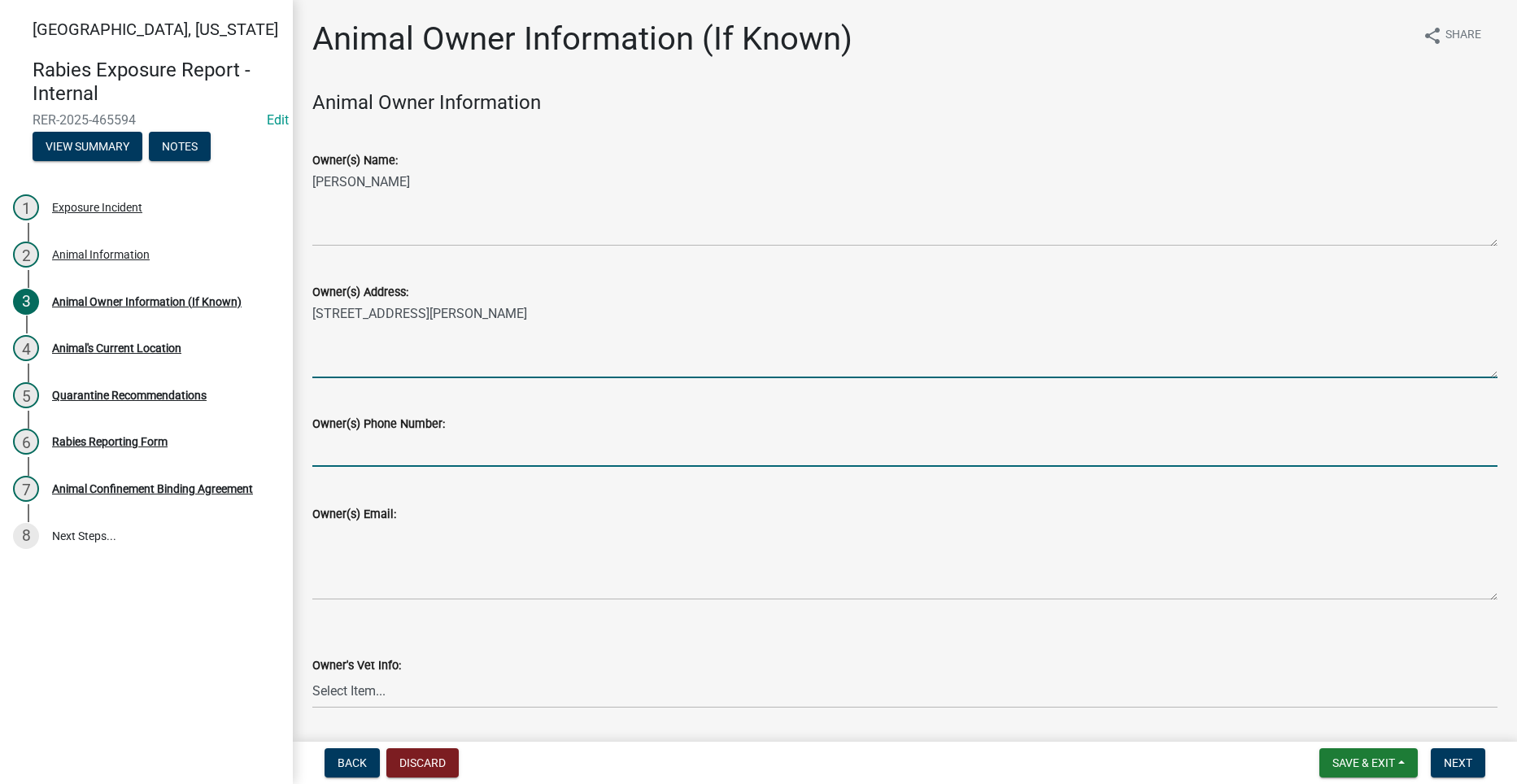
click at [405, 453] on input "text" at bounding box center [904, 449] width 1185 height 34
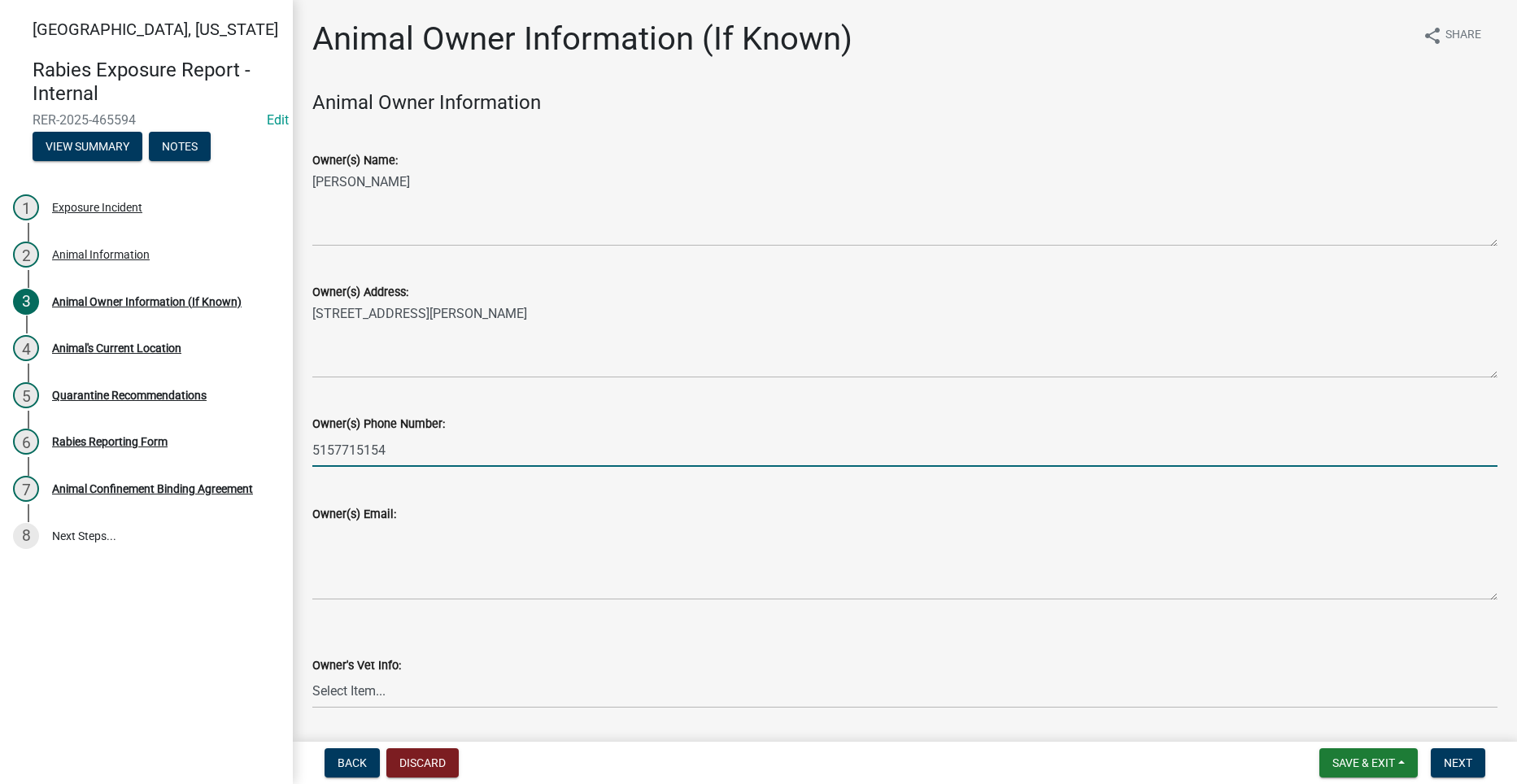
type input "5157715154"
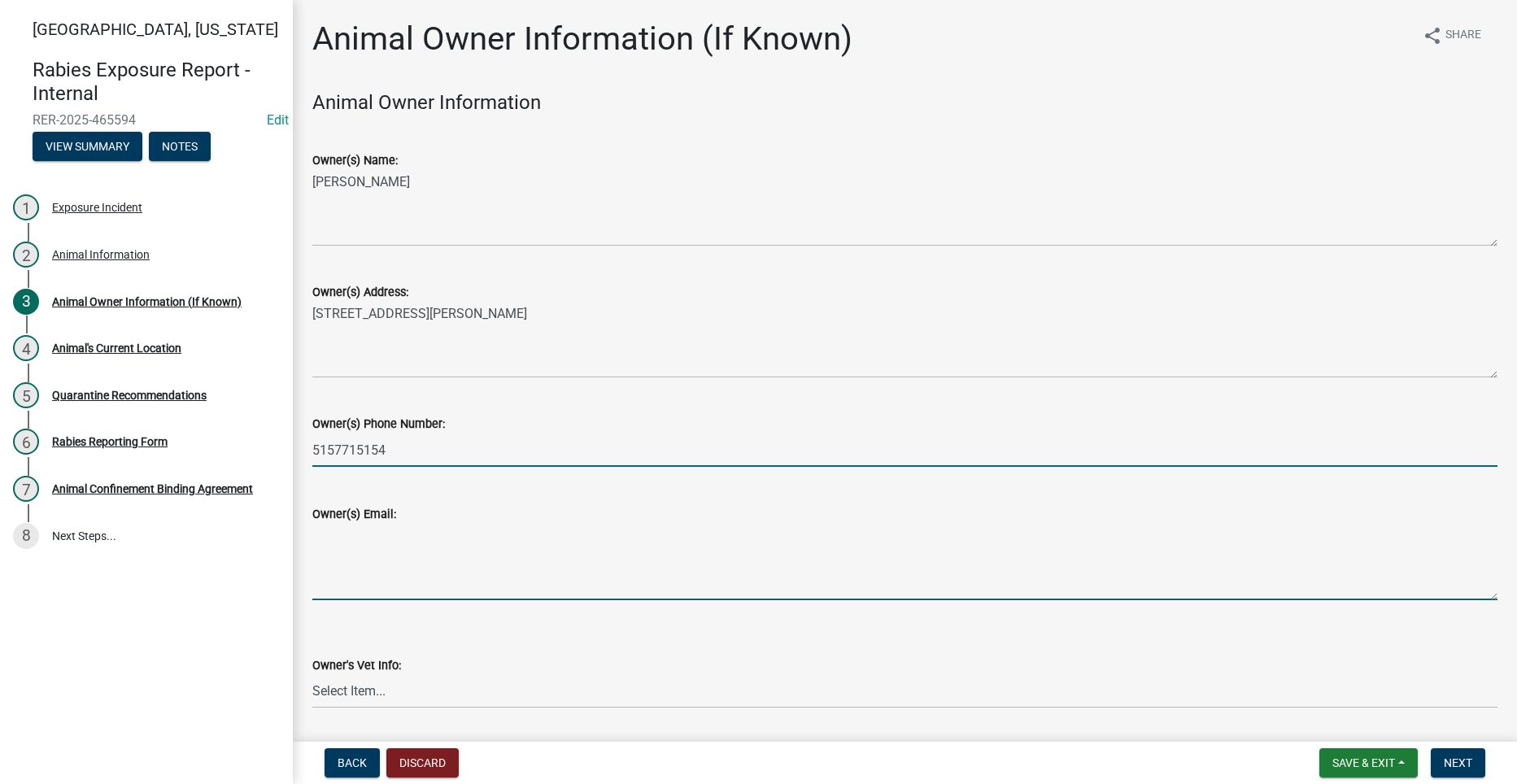
click at [386, 588] on textarea "Owner(s) Email:" at bounding box center [904, 561] width 1185 height 76
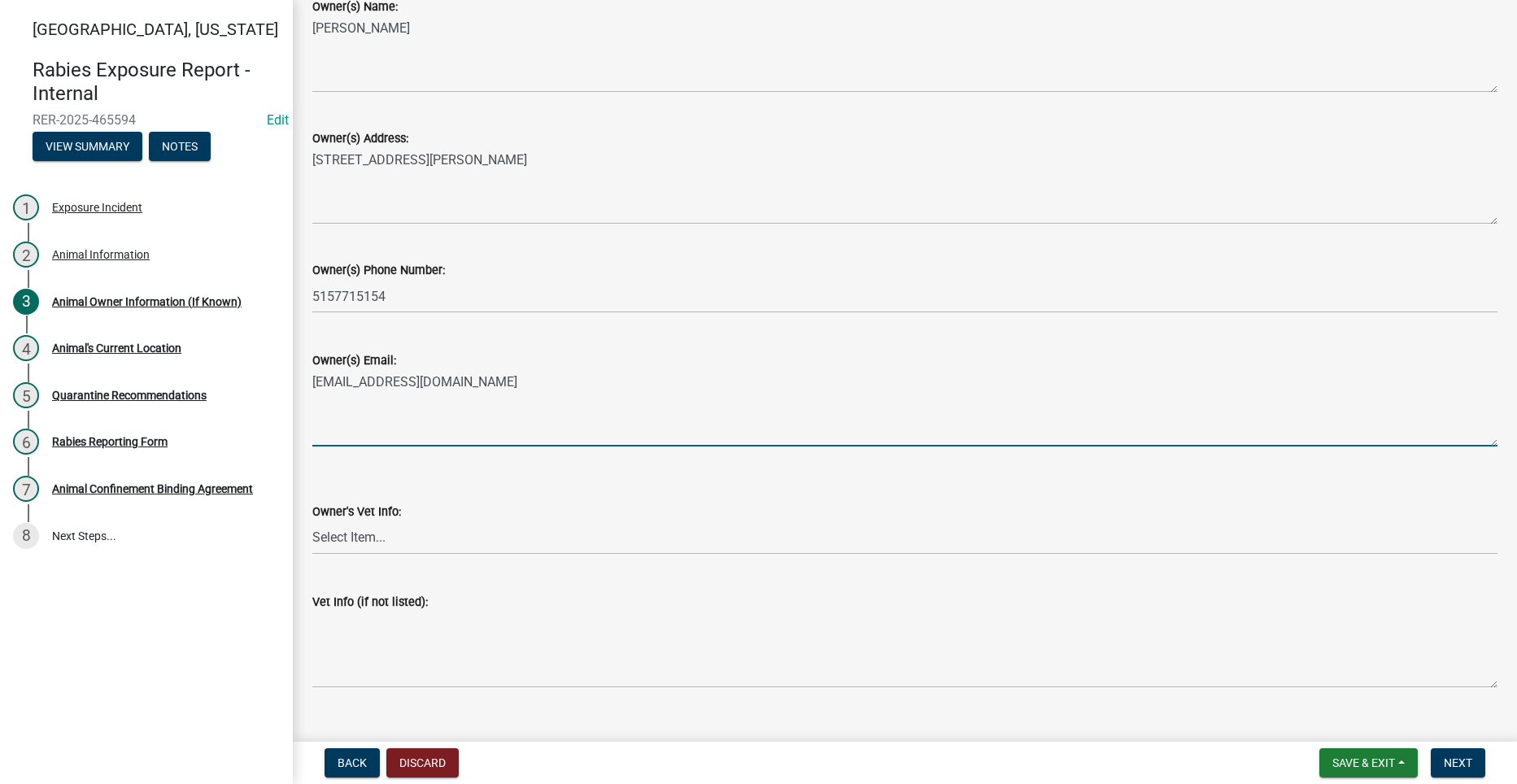
scroll to position [163, 0]
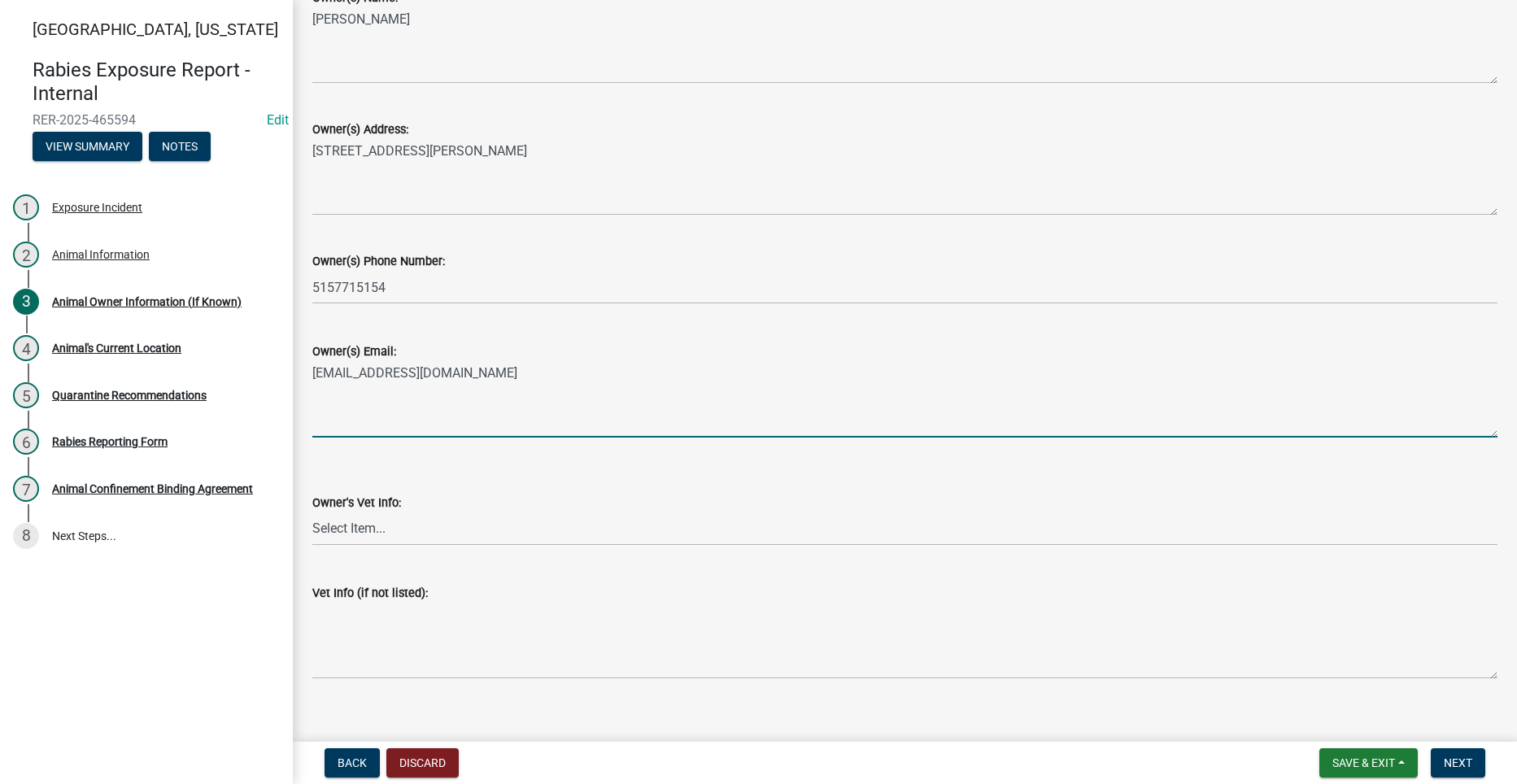
type textarea "mhalstrum@gmail.com"
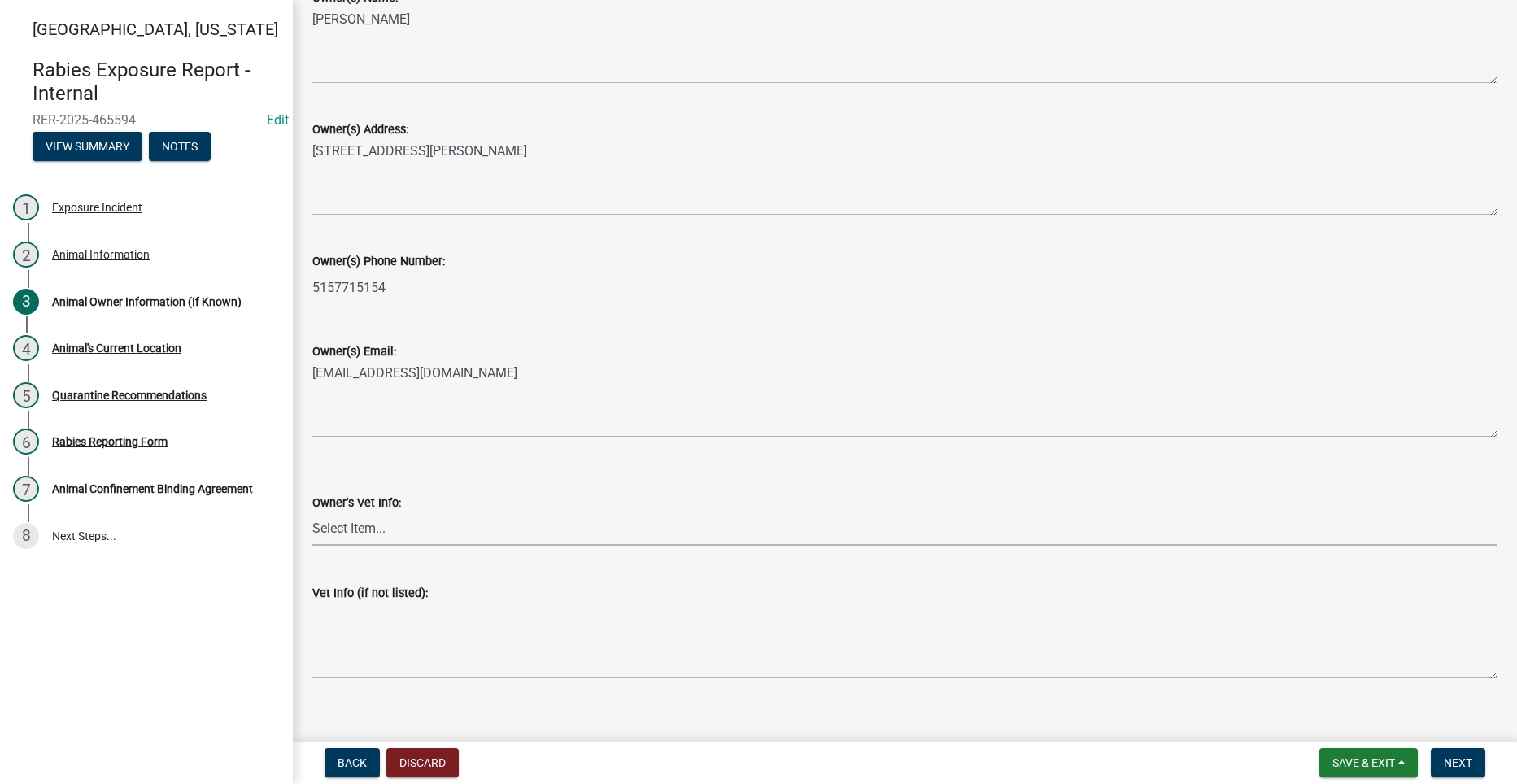
click at [373, 533] on select "Select Item... Cedar Creek Animal Clinic (Winterset) 515-462-3200 Summit Veteri…" at bounding box center [904, 529] width 1185 height 34
click at [454, 534] on select "Select Item... Cedar Creek Animal Clinic (Winterset) 515-462-3200 Summit Veteri…" at bounding box center [904, 529] width 1185 height 34
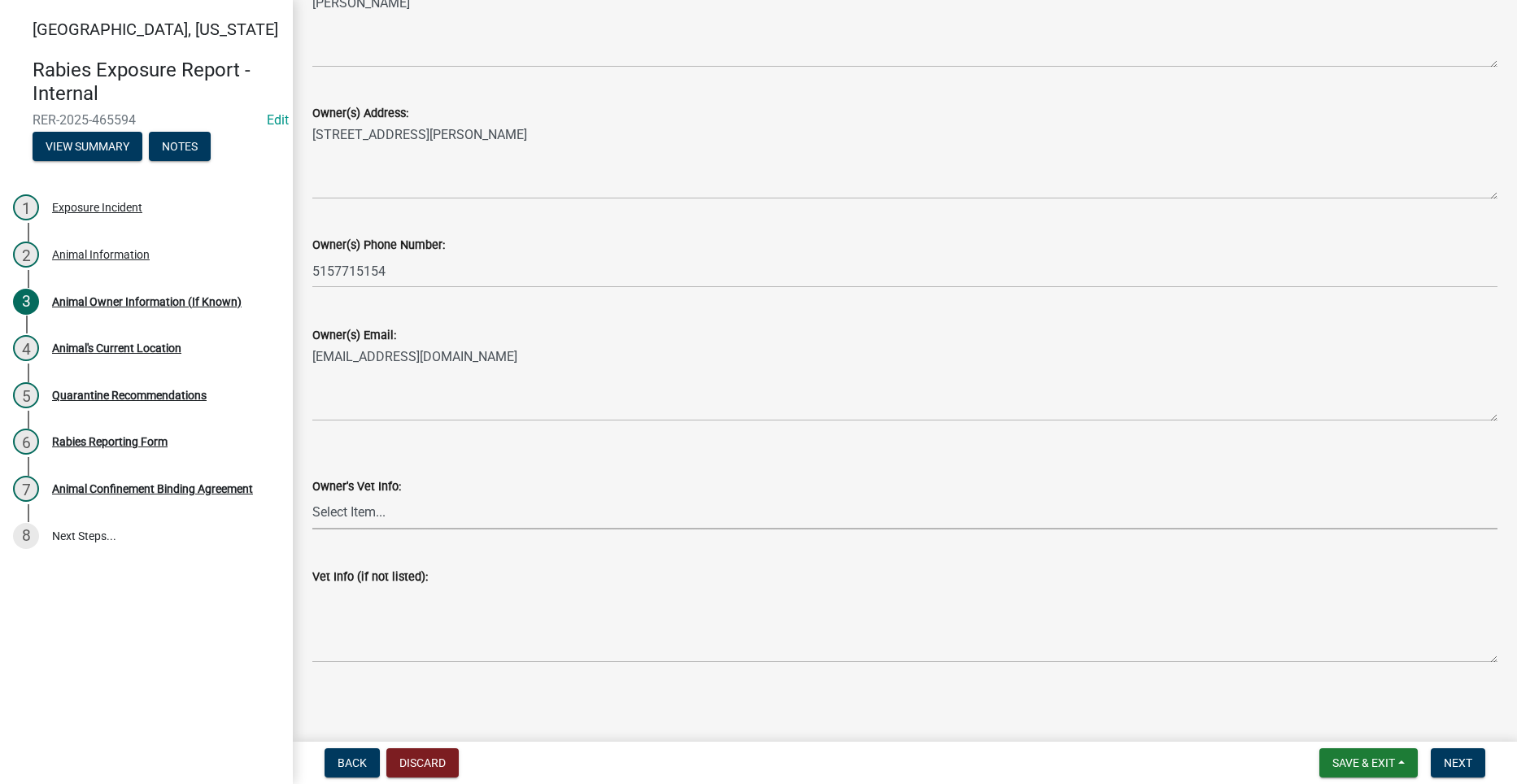
scroll to position [183, 0]
click at [1364, 753] on button "Save & Exit" at bounding box center [1368, 763] width 98 height 29
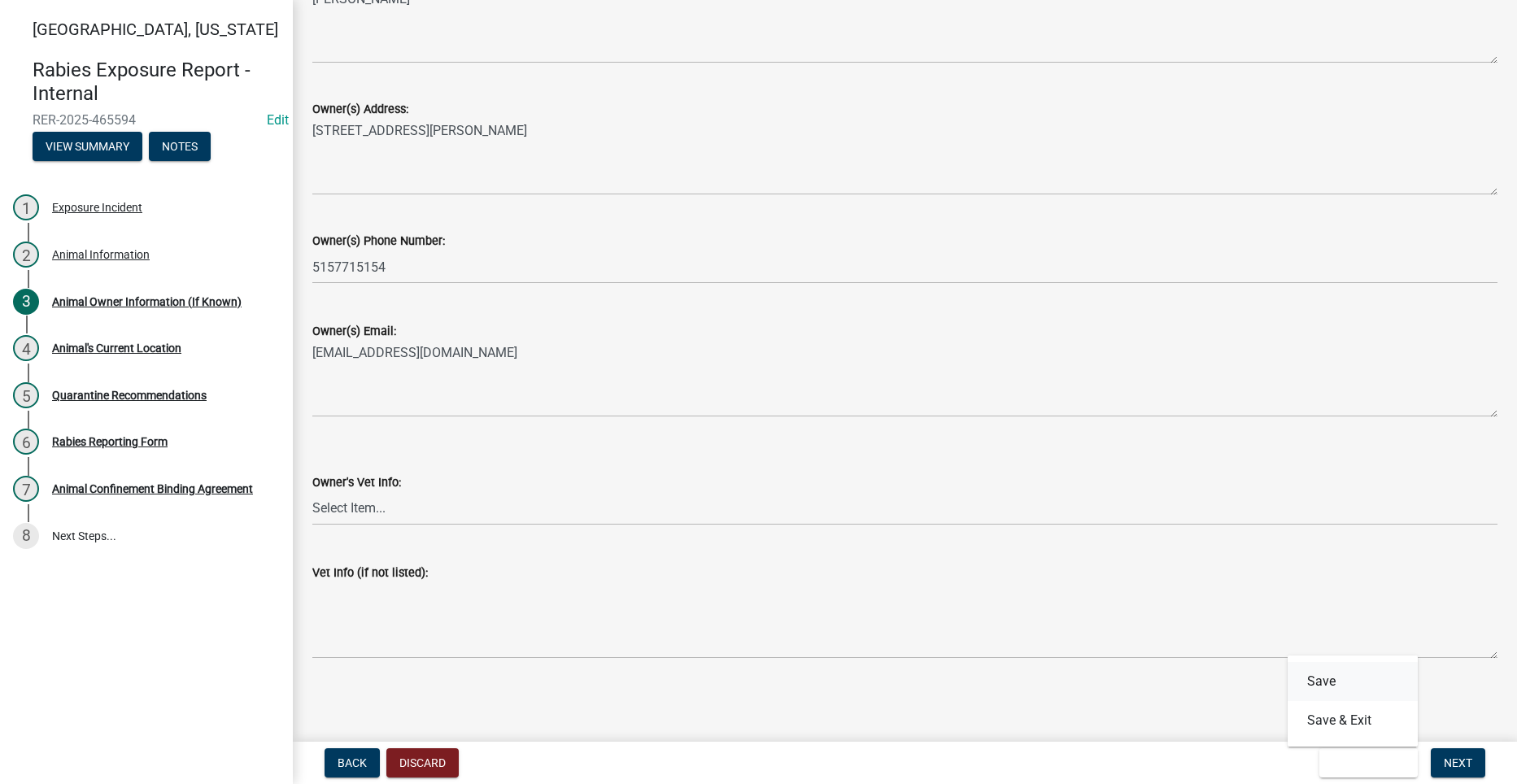
click at [1320, 688] on button "Save" at bounding box center [1352, 682] width 130 height 39
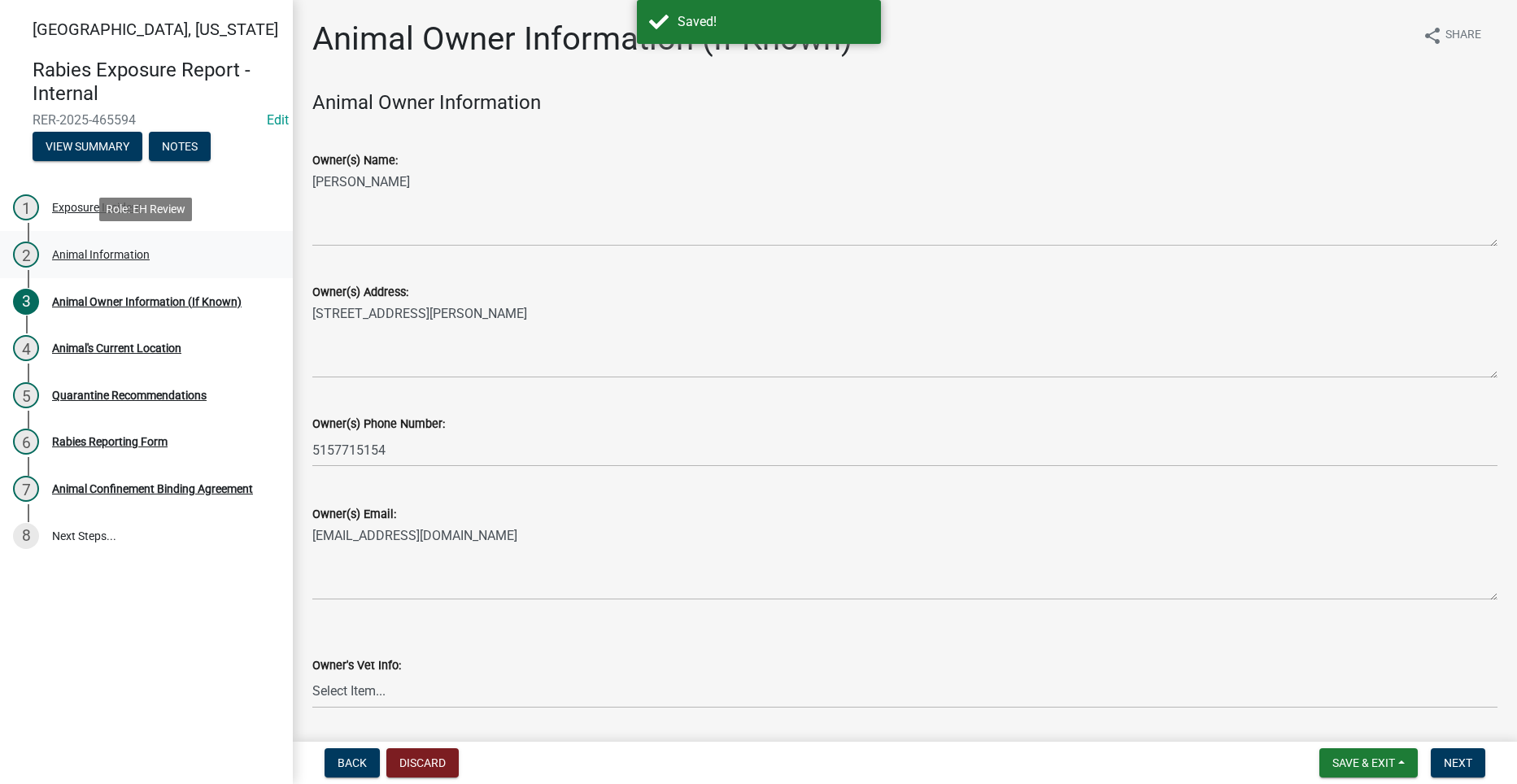
click at [79, 251] on div "Animal Information" at bounding box center [101, 255] width 97 height 11
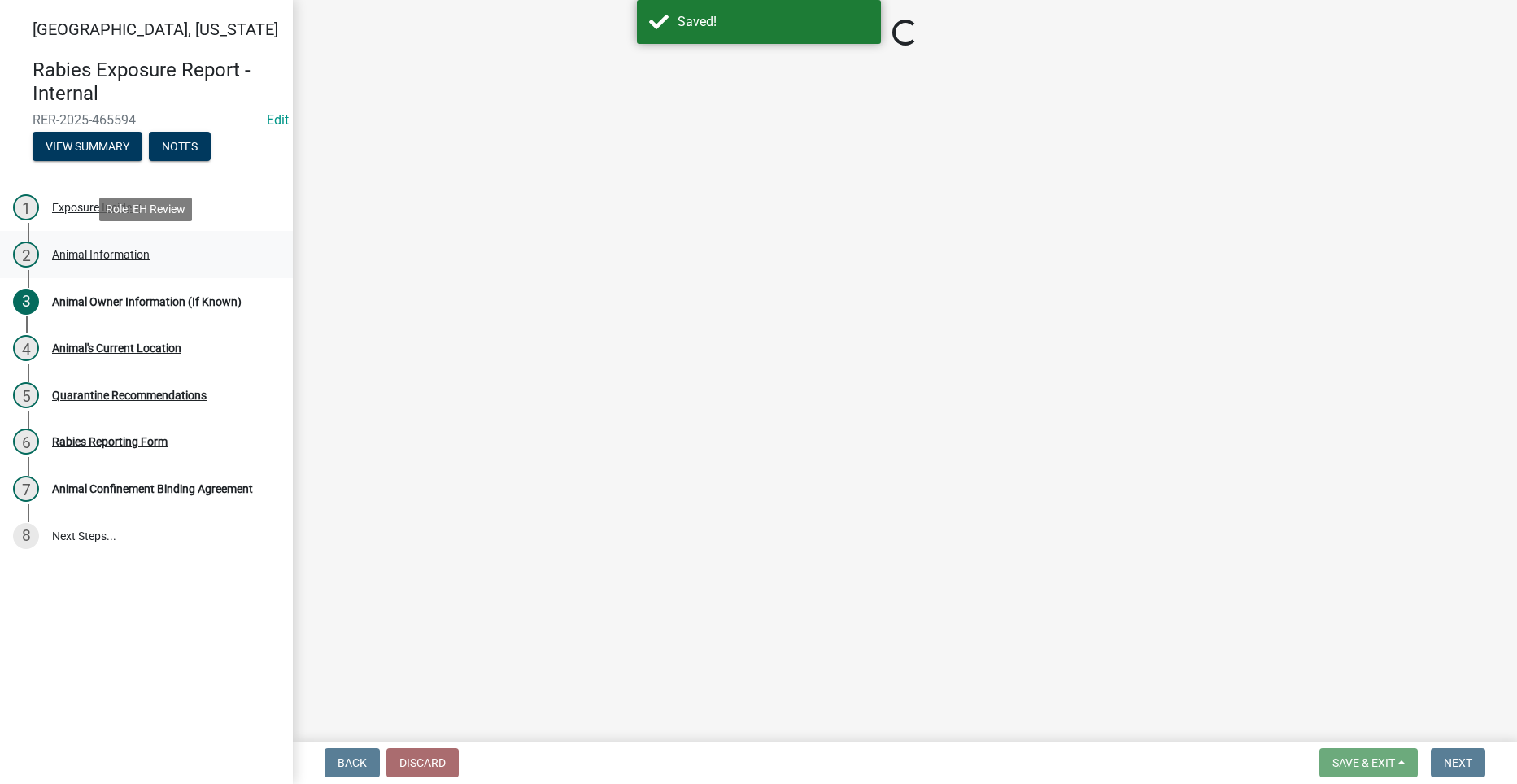
select select "6831b46d-9734-4503-854d-fb945a7fba9e"
select select "97f231bd-1e31-4a6a-b5b8-998753084ace"
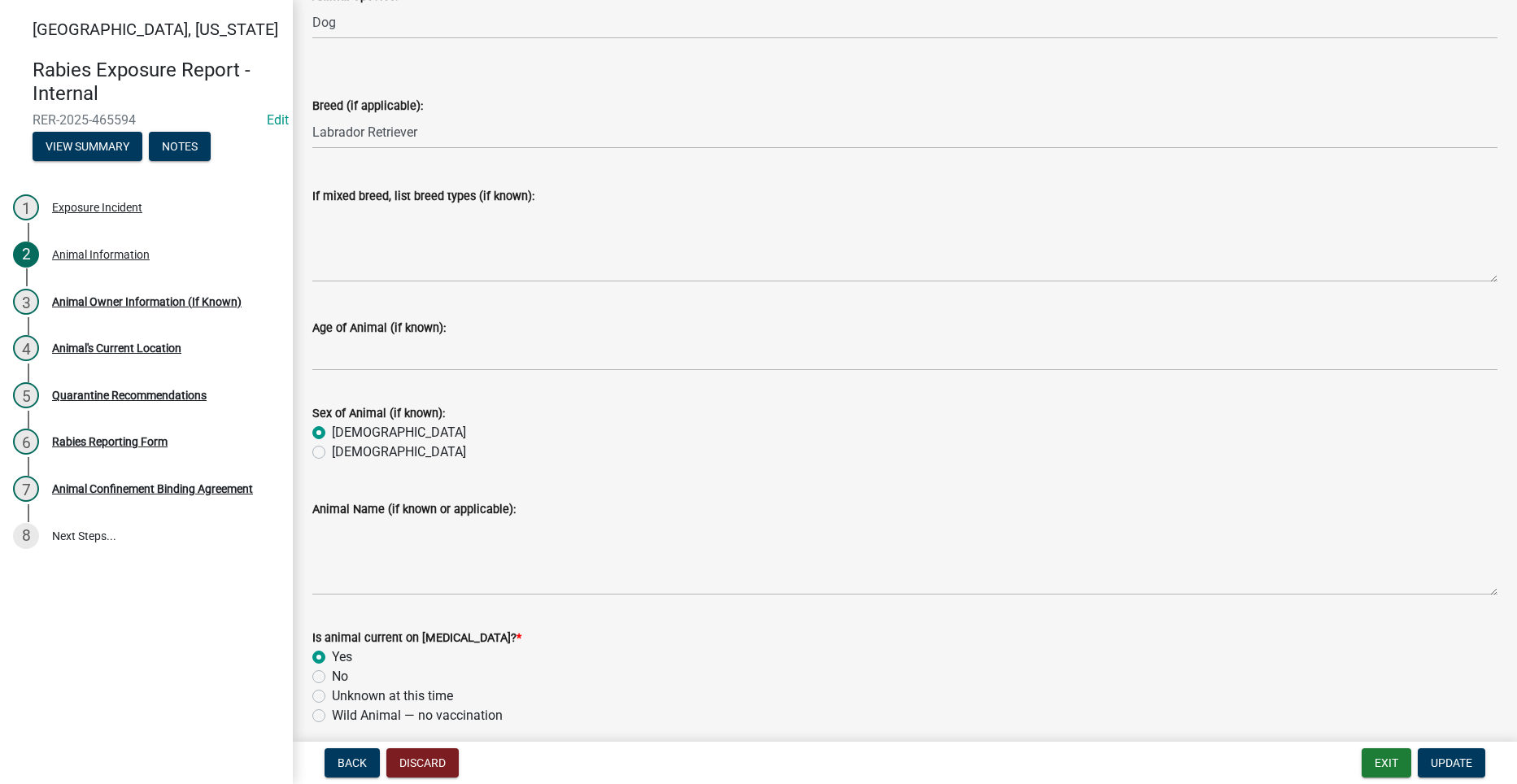
scroll to position [325, 0]
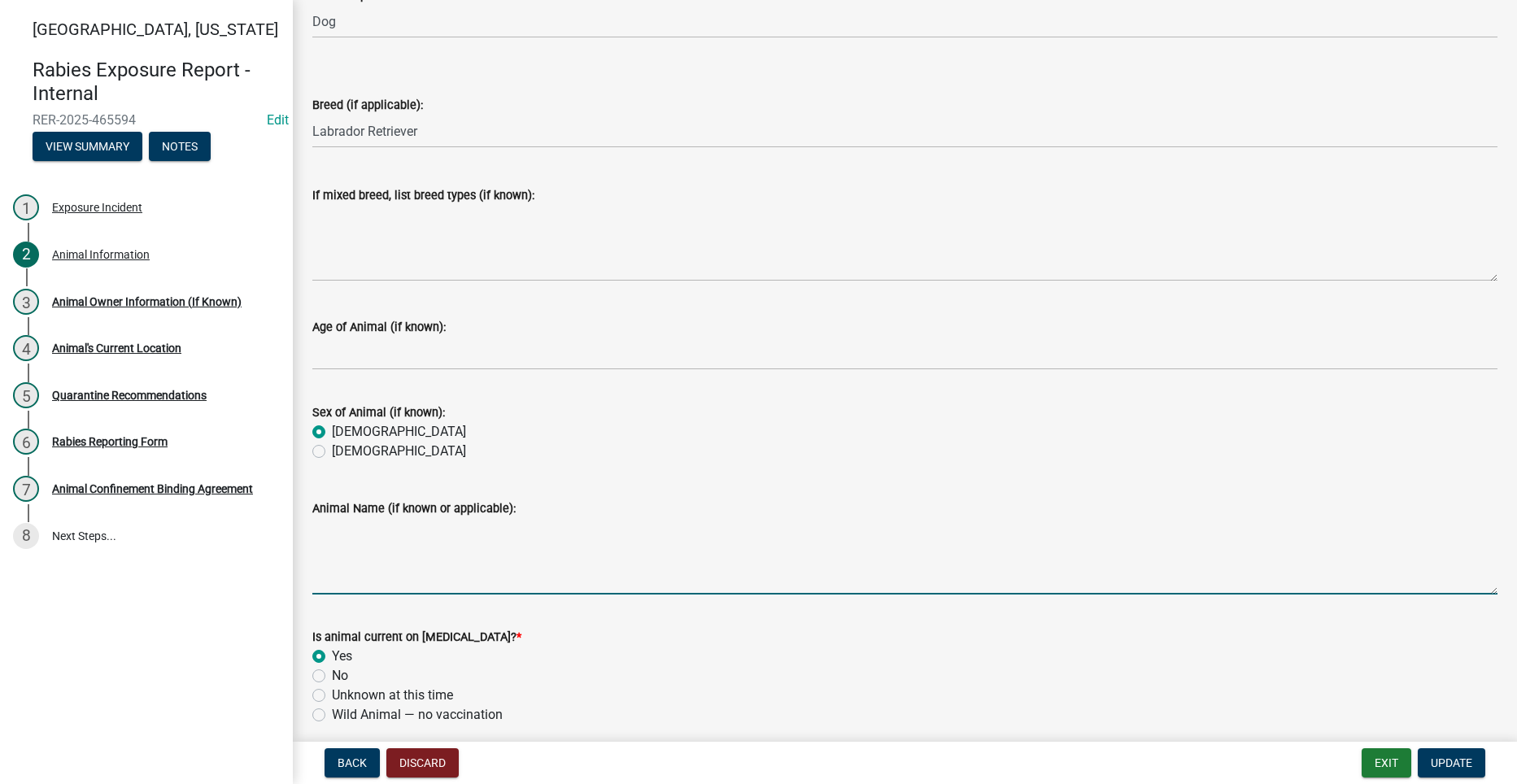
click at [401, 543] on textarea "Animal Name (if known or applicable):" at bounding box center [904, 556] width 1185 height 76
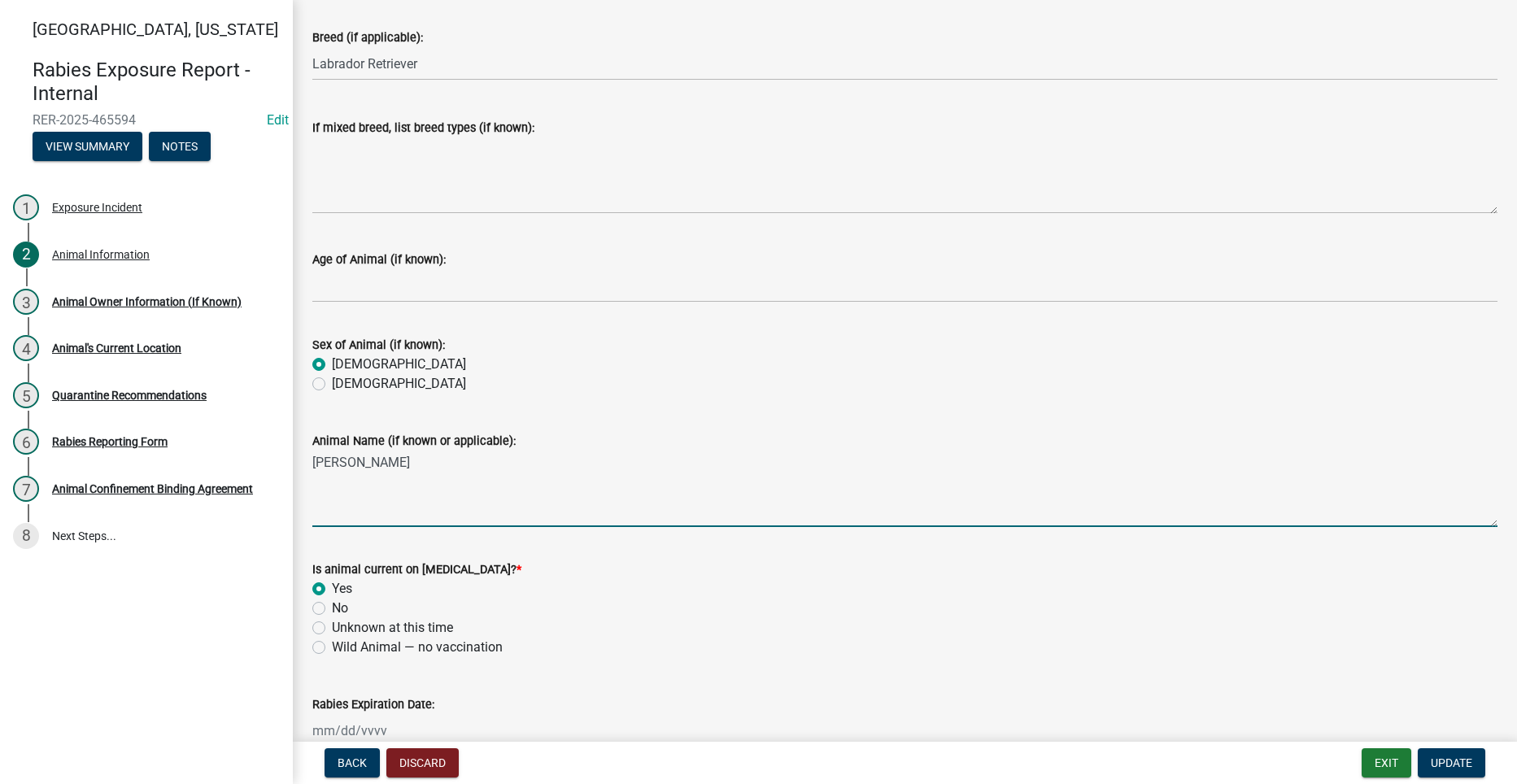
scroll to position [483, 0]
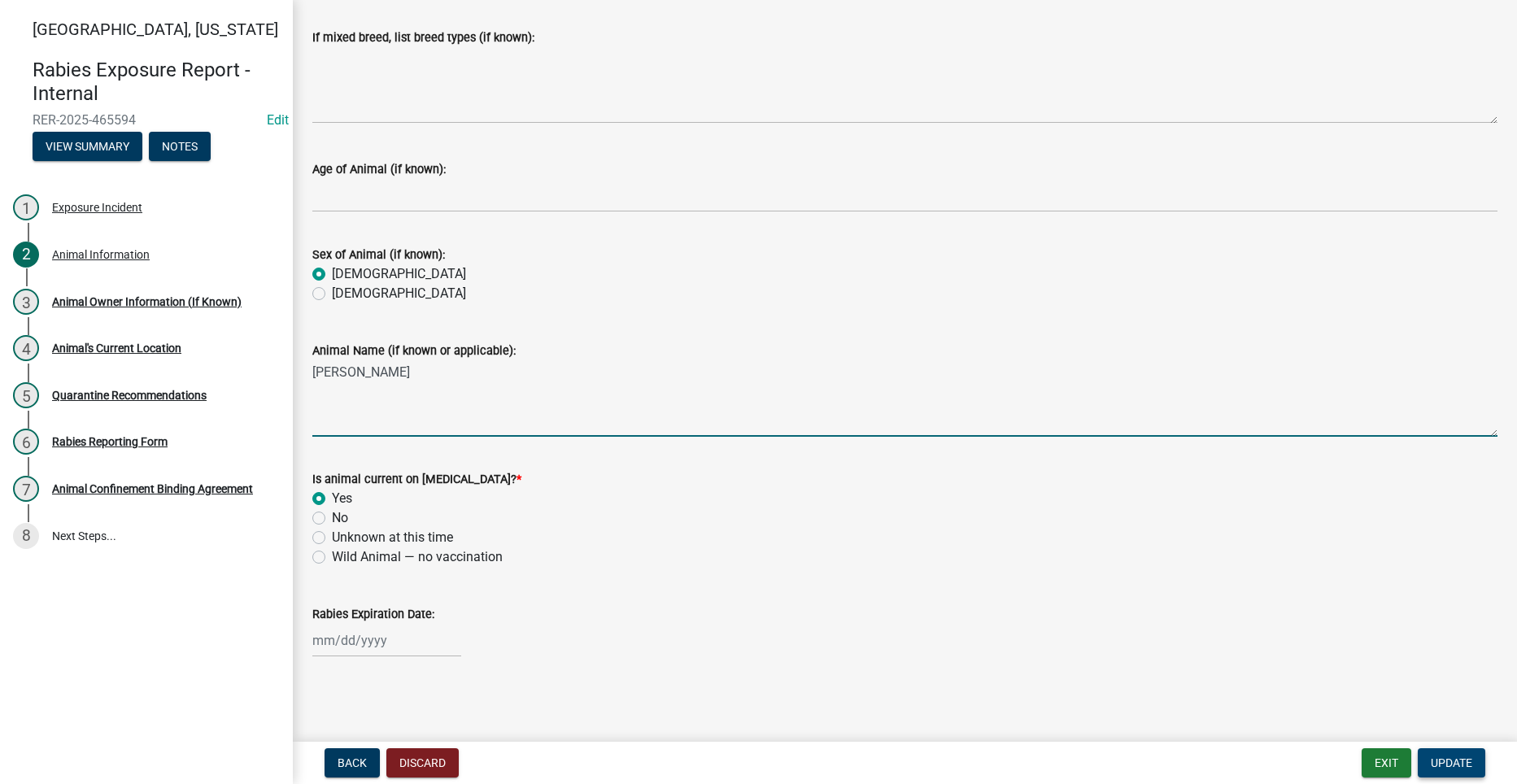
type textarea "Sam"
click at [1446, 756] on span "Update" at bounding box center [1451, 763] width 42 height 13
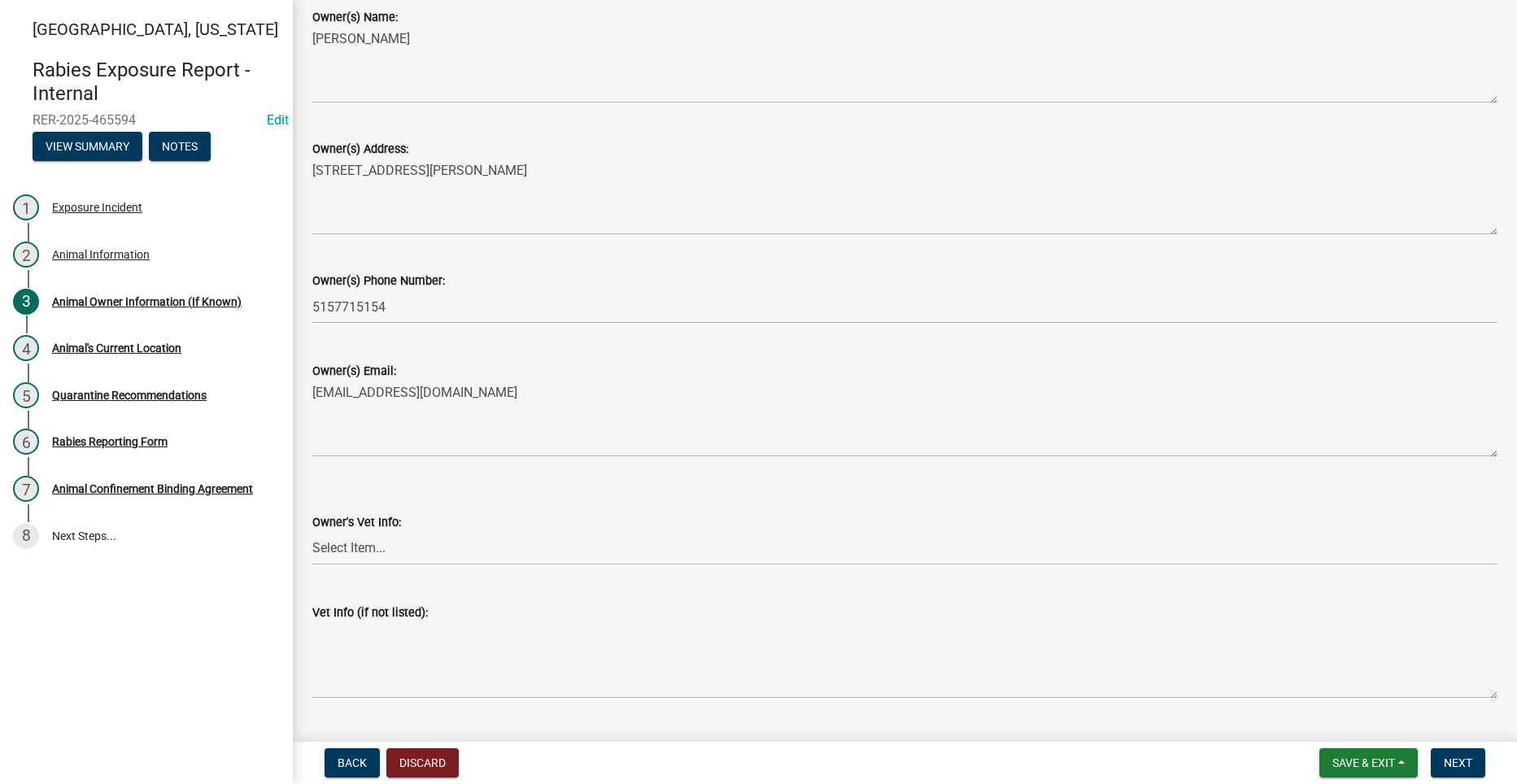
scroll to position [183, 0]
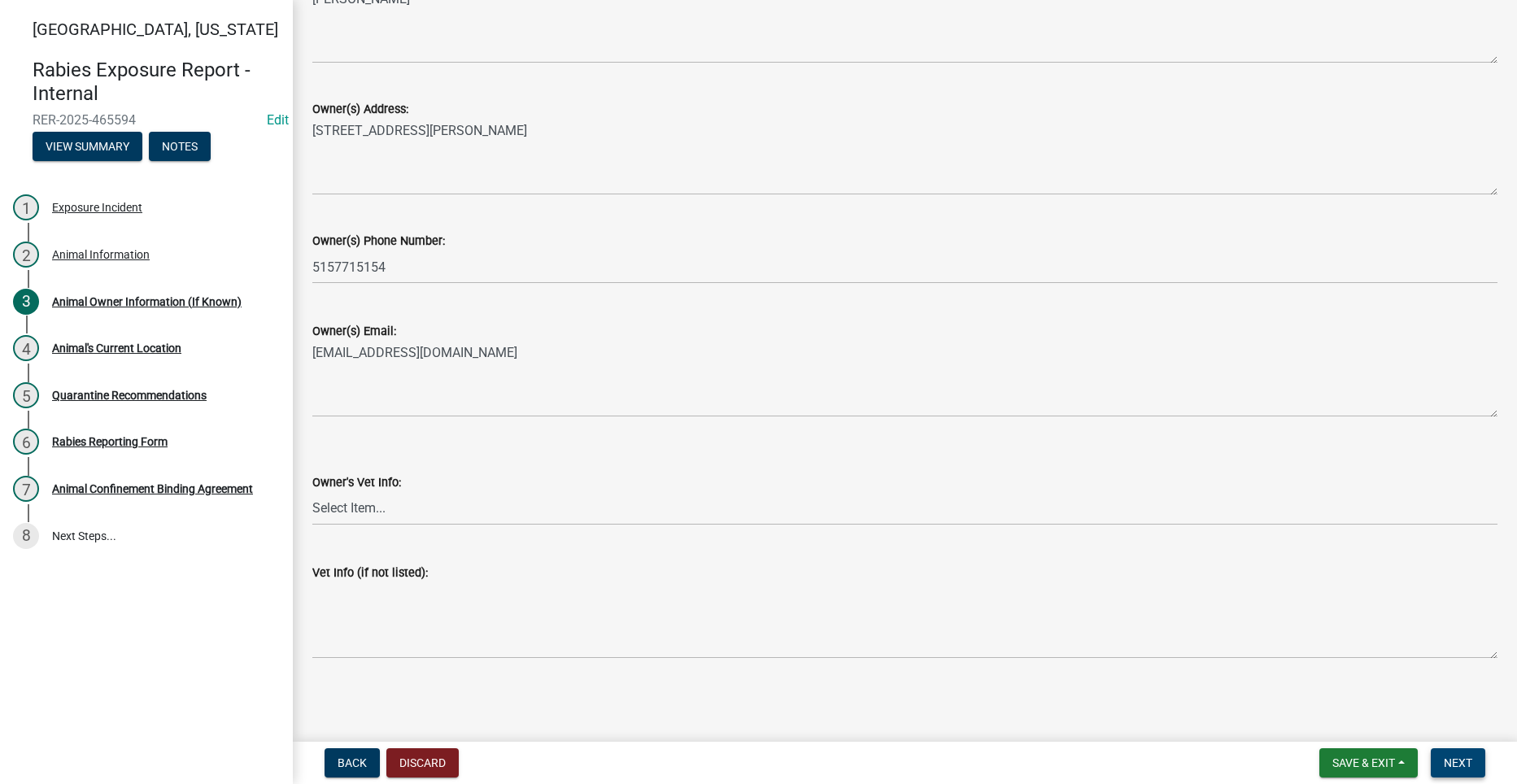
click at [1468, 756] on span "Next" at bounding box center [1457, 763] width 29 height 13
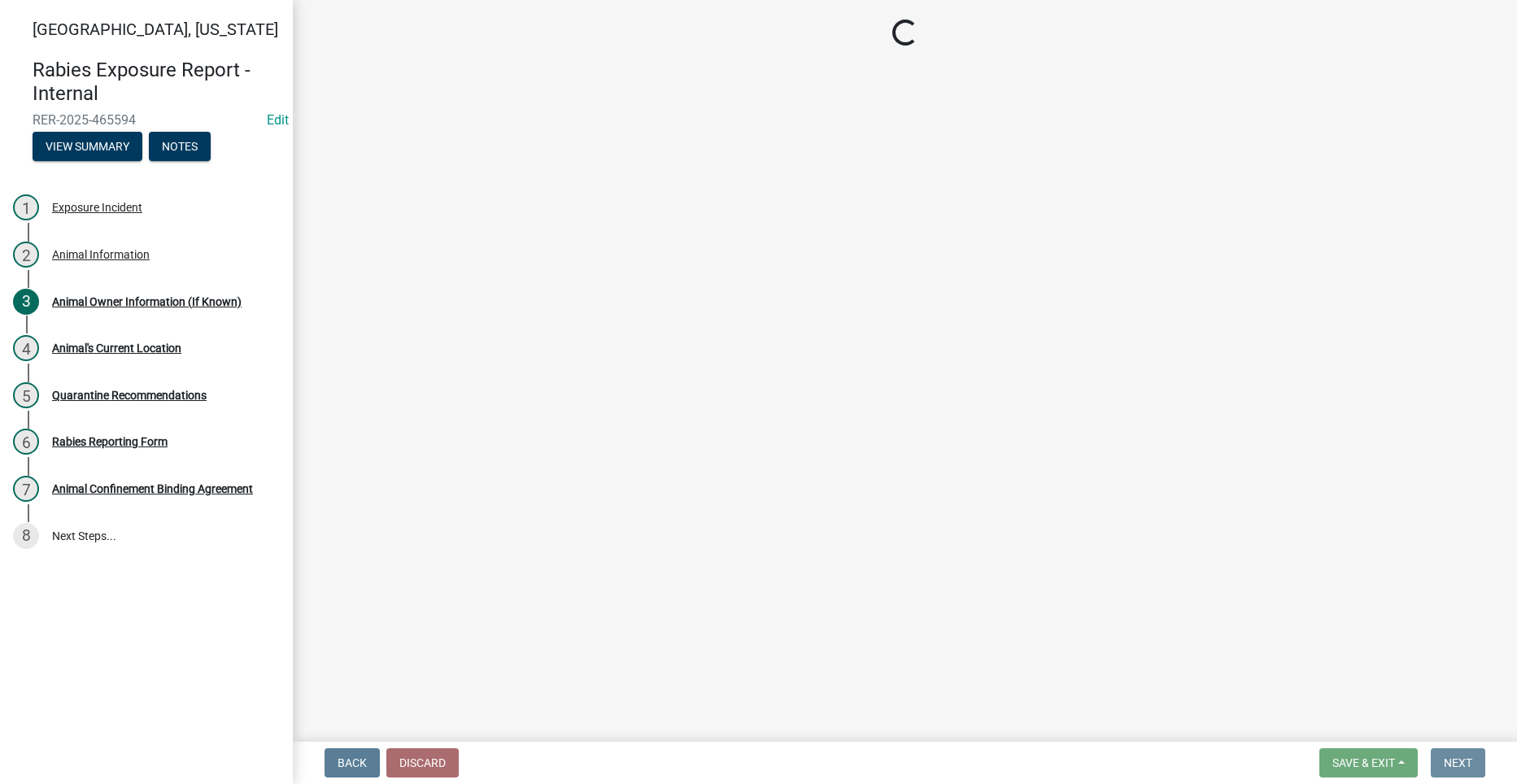
scroll to position [0, 0]
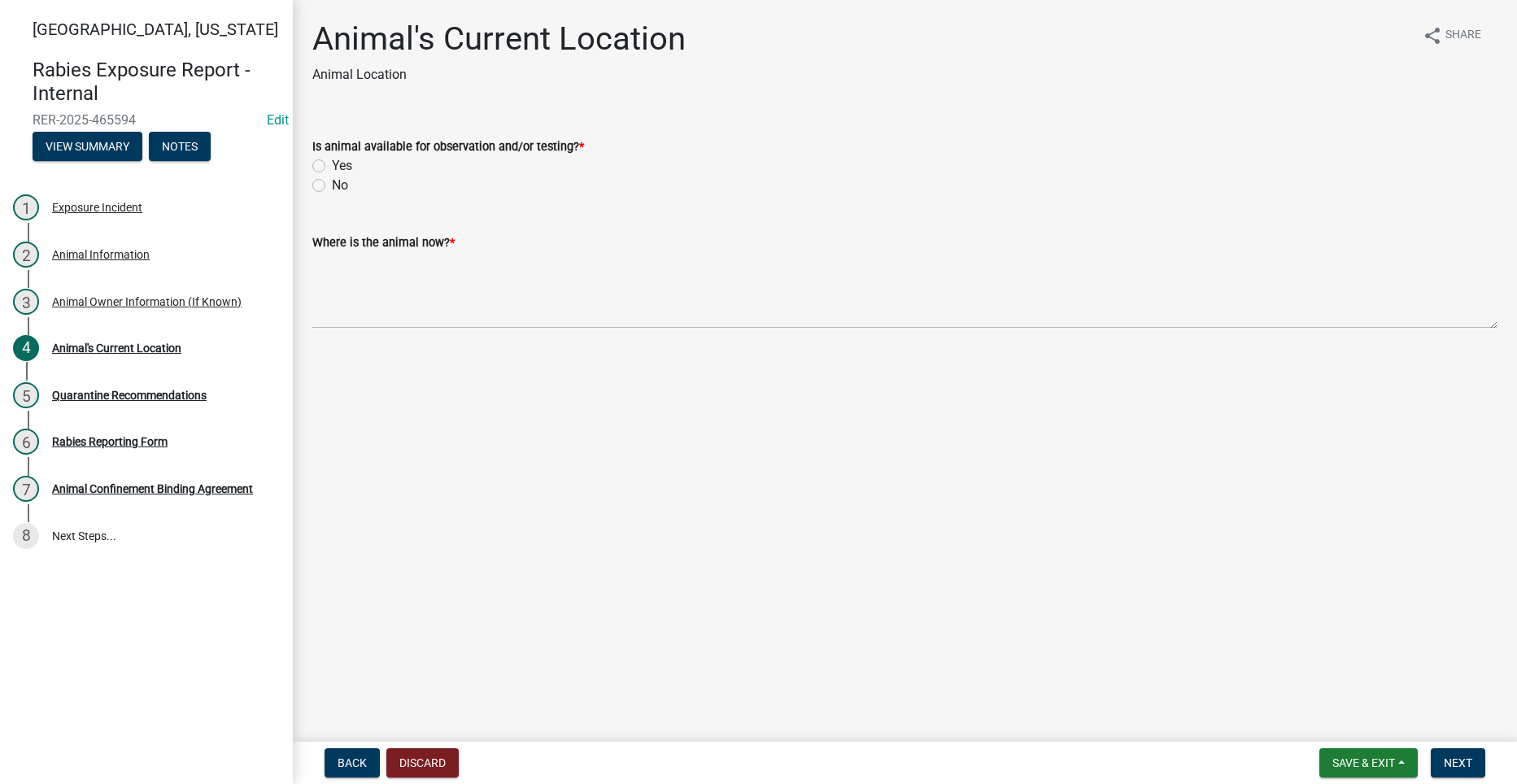
click at [332, 165] on label "Yes" at bounding box center [341, 166] width 20 height 20
click at [332, 165] on input "Yes" at bounding box center [336, 161] width 11 height 11
radio input "true"
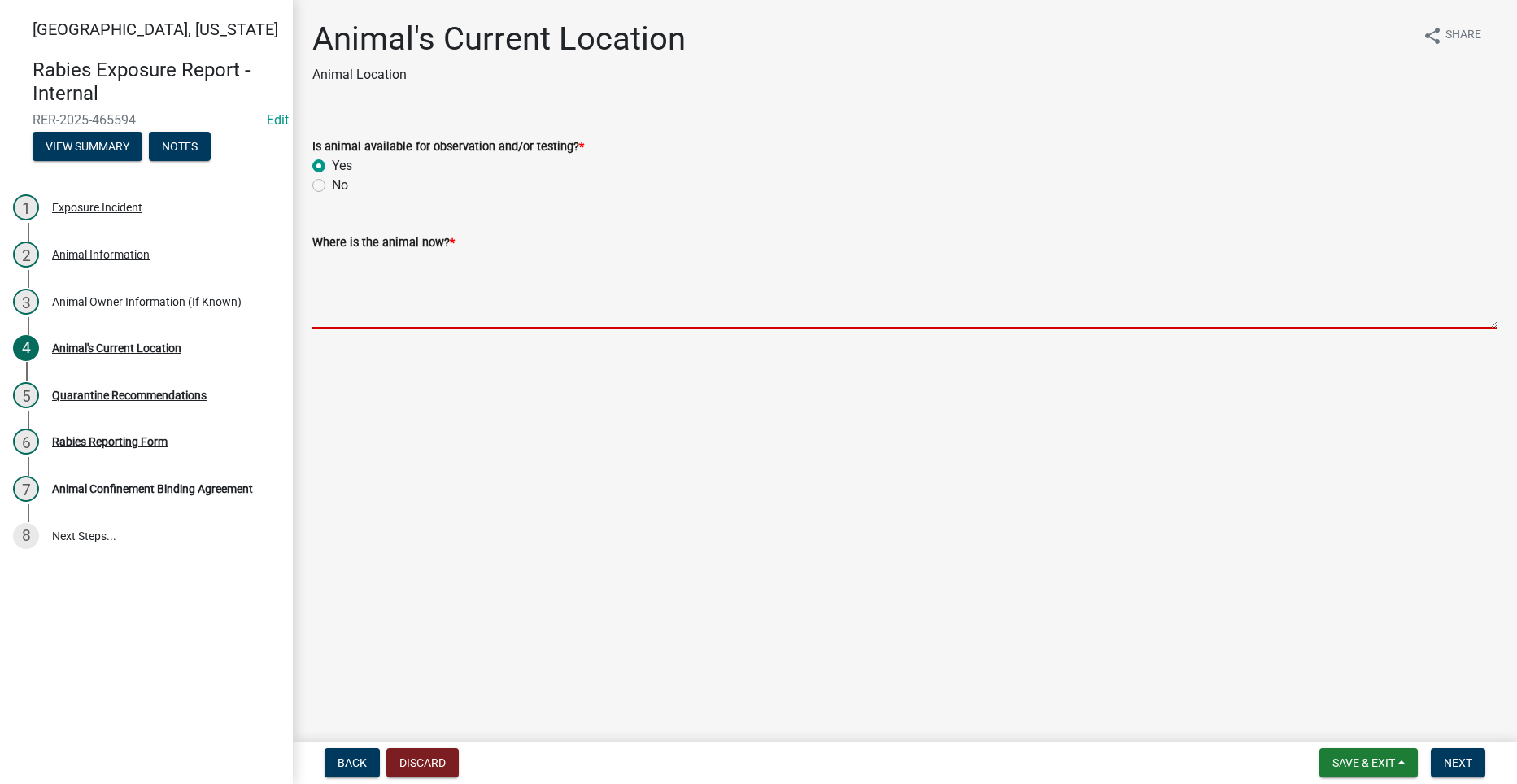
click at [376, 295] on textarea "Where is the animal now? *" at bounding box center [904, 290] width 1185 height 76
drag, startPoint x: 376, startPoint y: 295, endPoint x: 363, endPoint y: 281, distance: 19.1
click at [363, 281] on textarea "Where is the animal now? *" at bounding box center [904, 290] width 1185 height 76
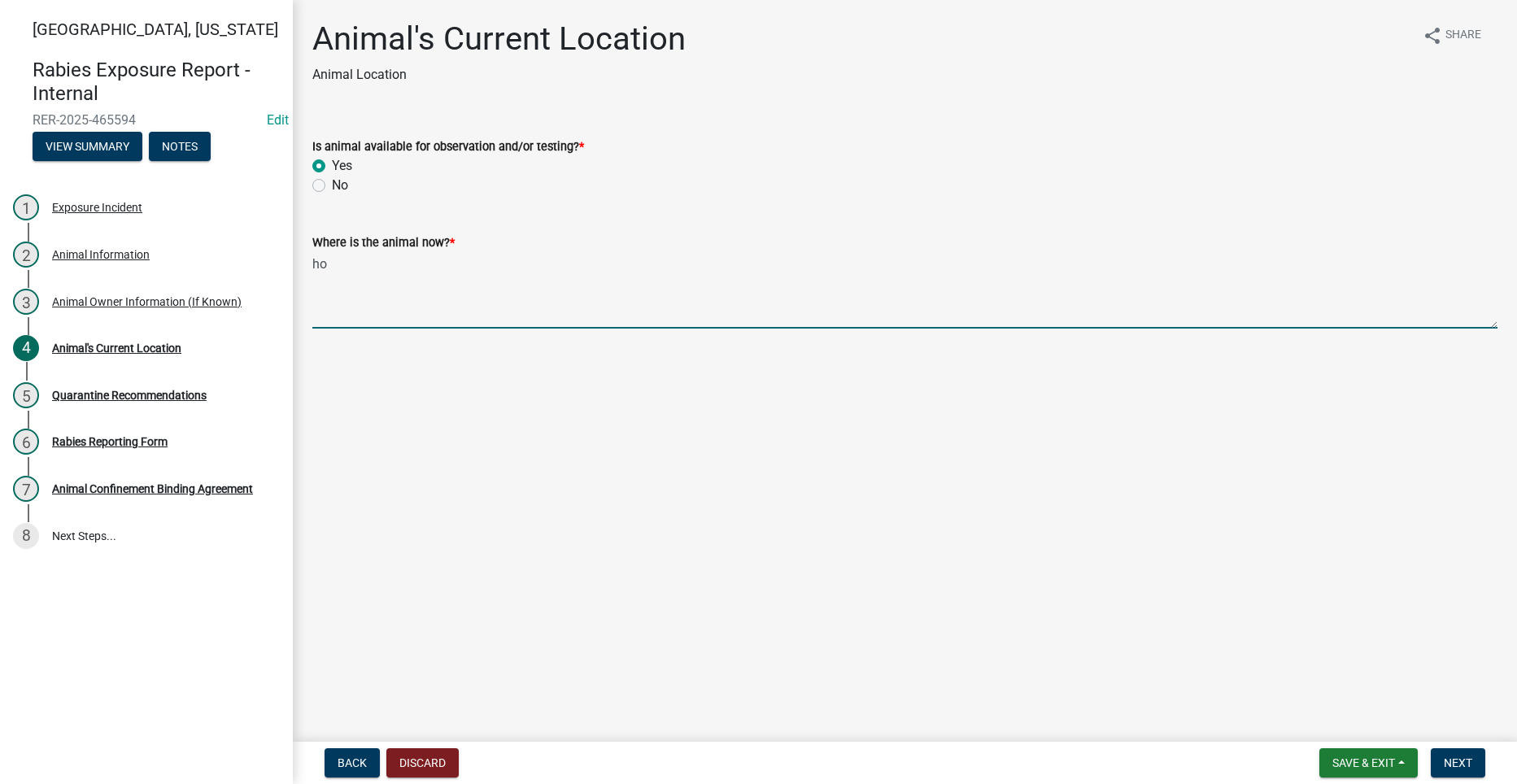
type textarea "h"
type textarea "1491 Roseman Bridge RD"
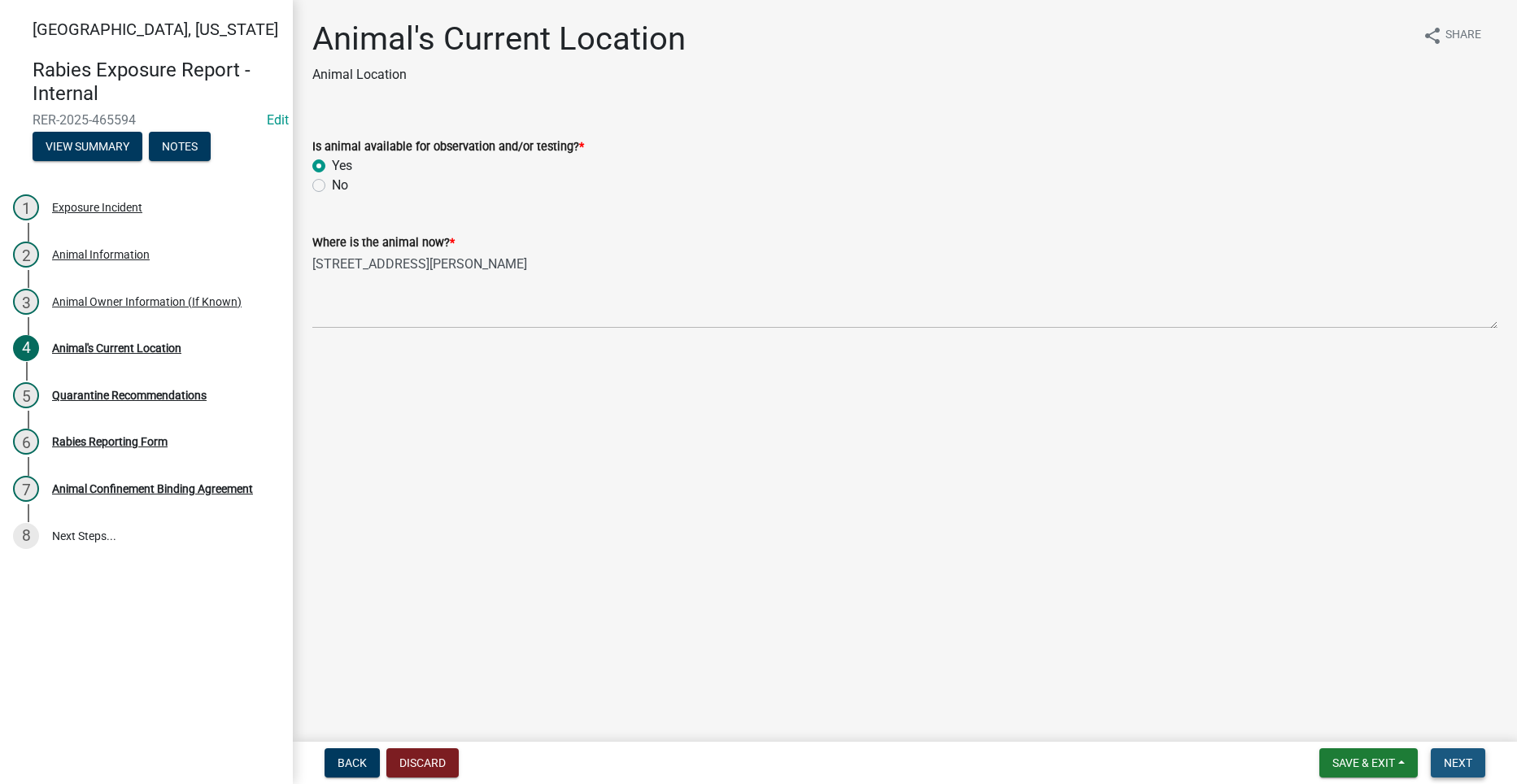
click at [1456, 759] on span "Next" at bounding box center [1457, 763] width 29 height 13
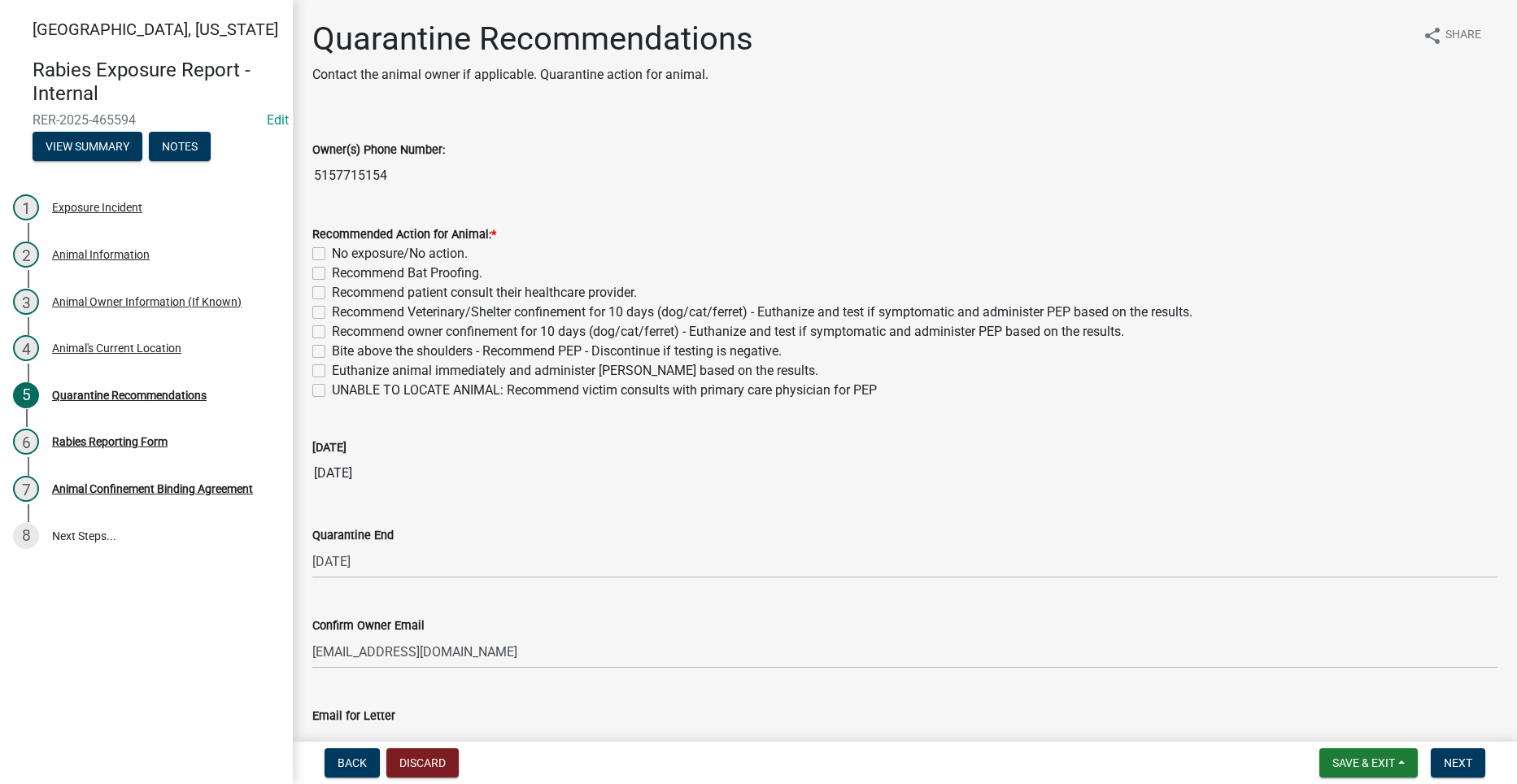
click at [332, 331] on label "Recommend owner confinement for 10 days (dog/cat/ferret) - Euthanize and test i…" at bounding box center [728, 331] width 792 height 20
click at [332, 331] on input "Recommend owner confinement for 10 days (dog/cat/ferret) - Euthanize and test i…" at bounding box center [336, 327] width 11 height 11
checkbox input "true"
checkbox input "false"
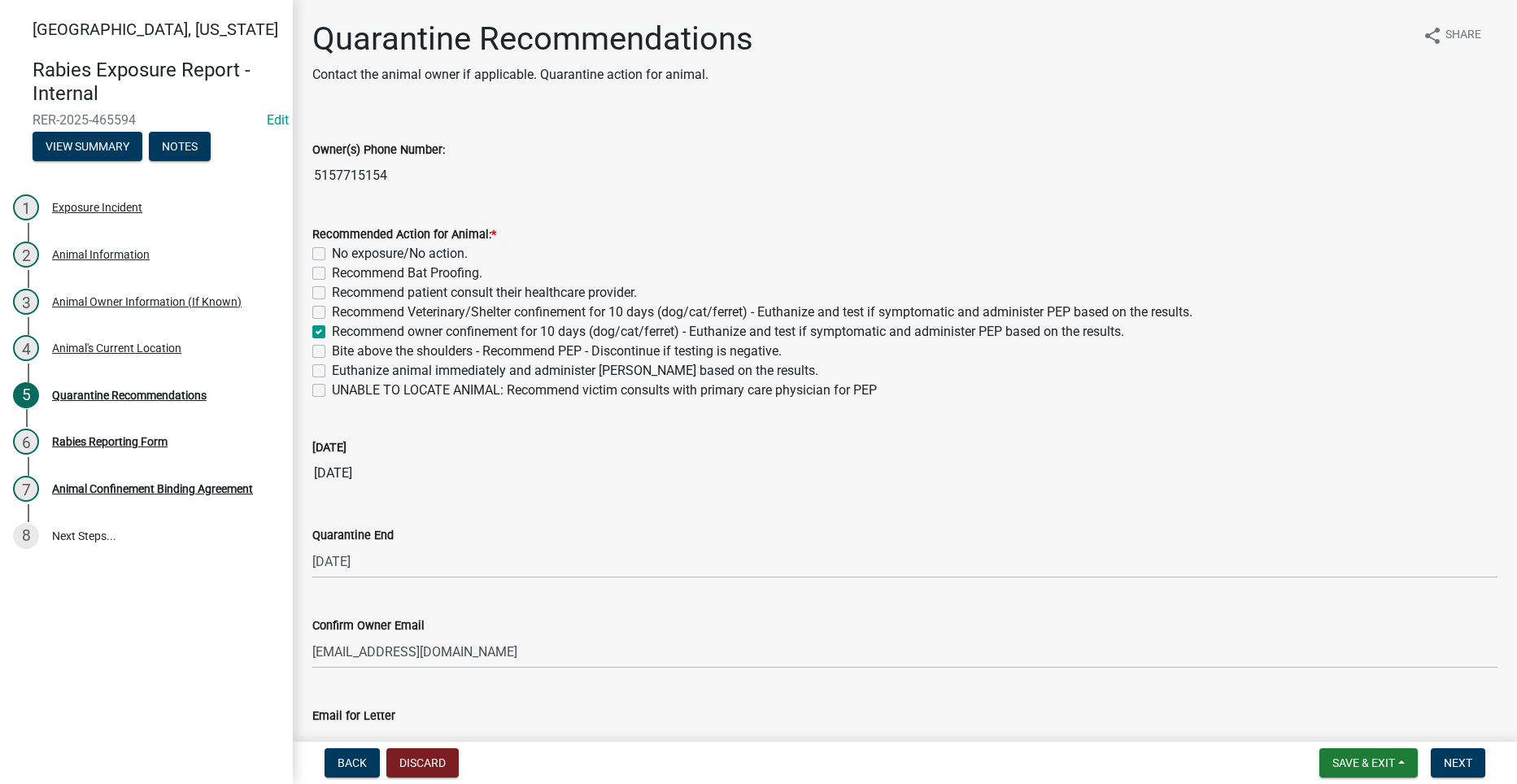
checkbox input "false"
checkbox input "true"
checkbox input "false"
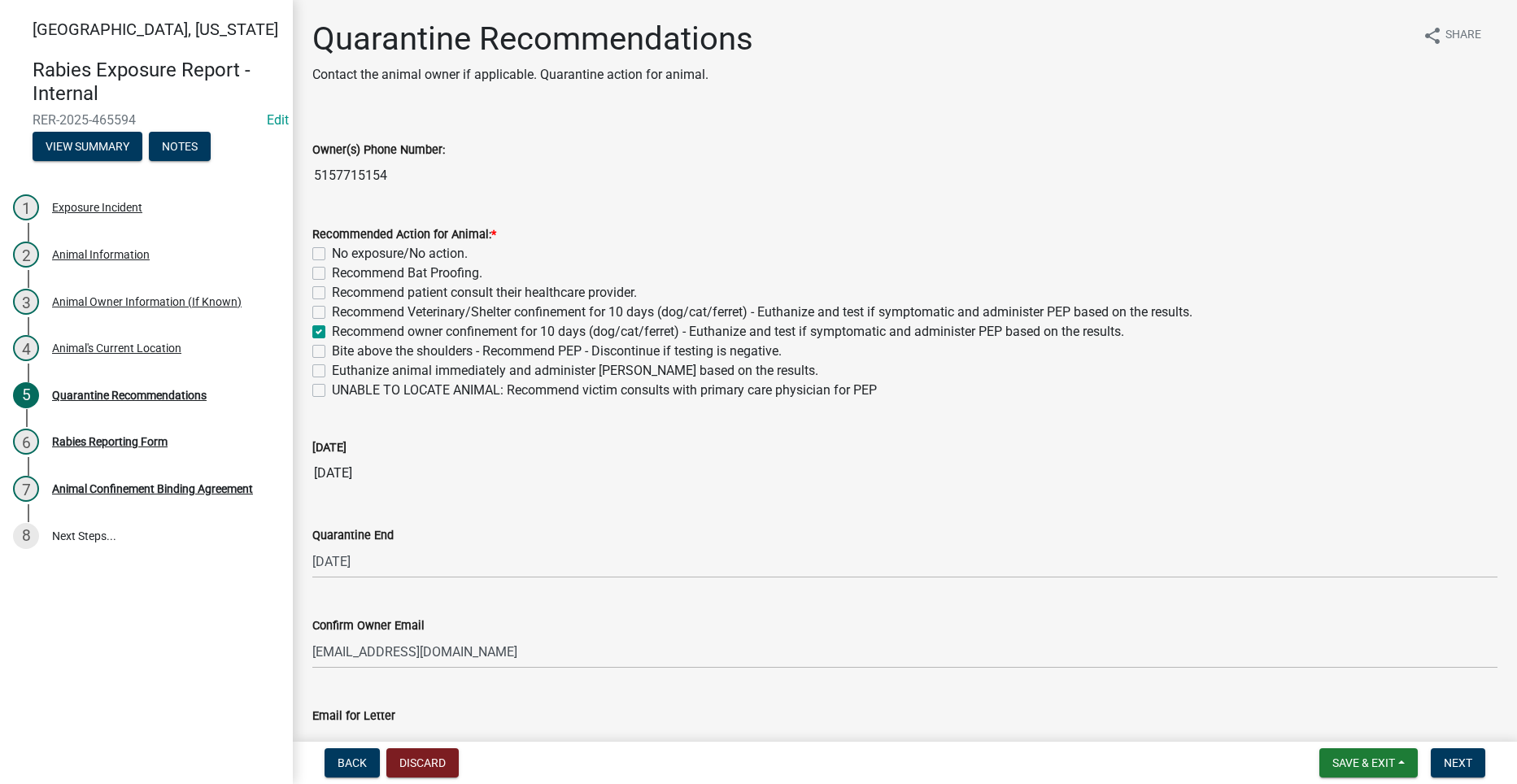
checkbox input "false"
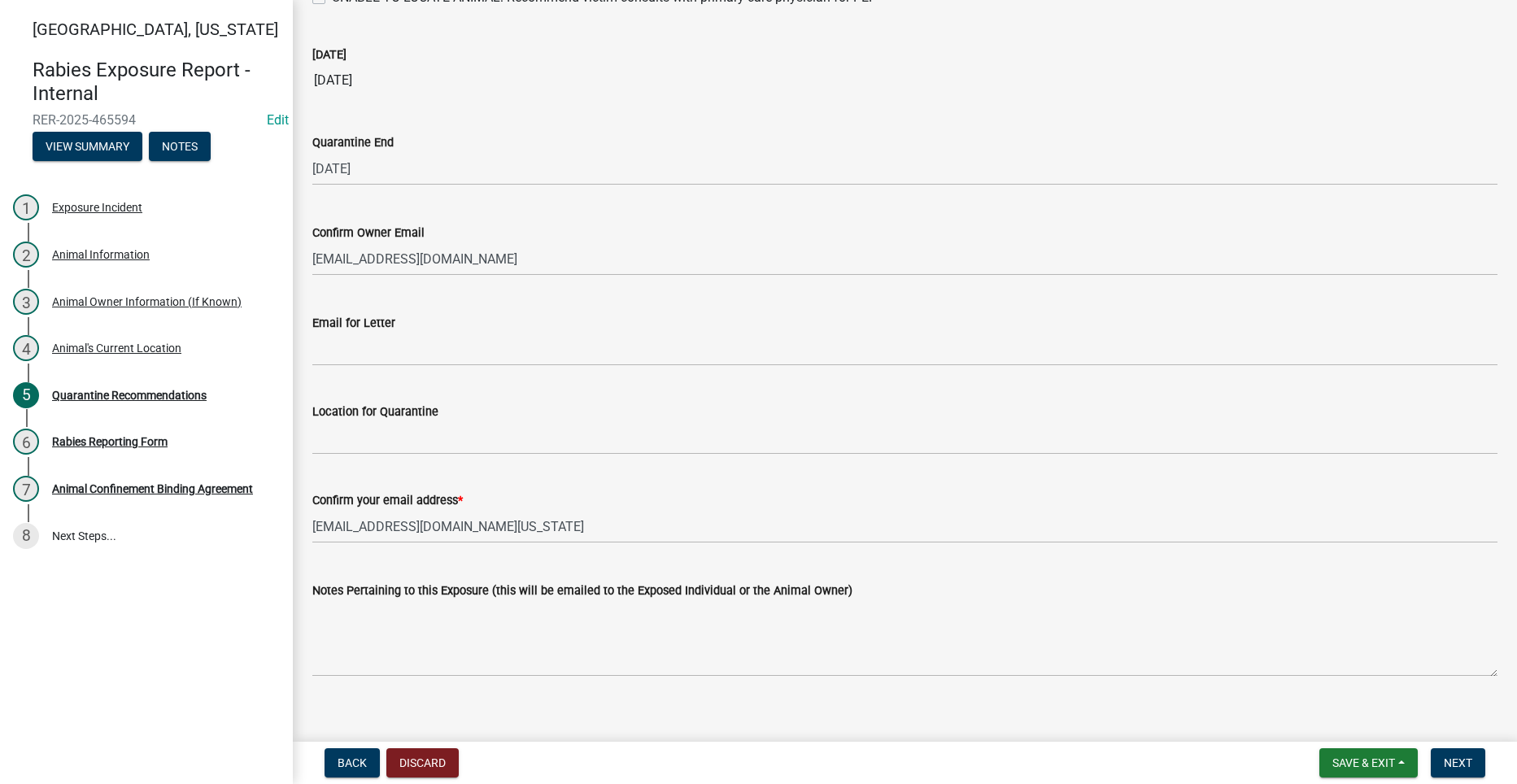
scroll to position [407, 0]
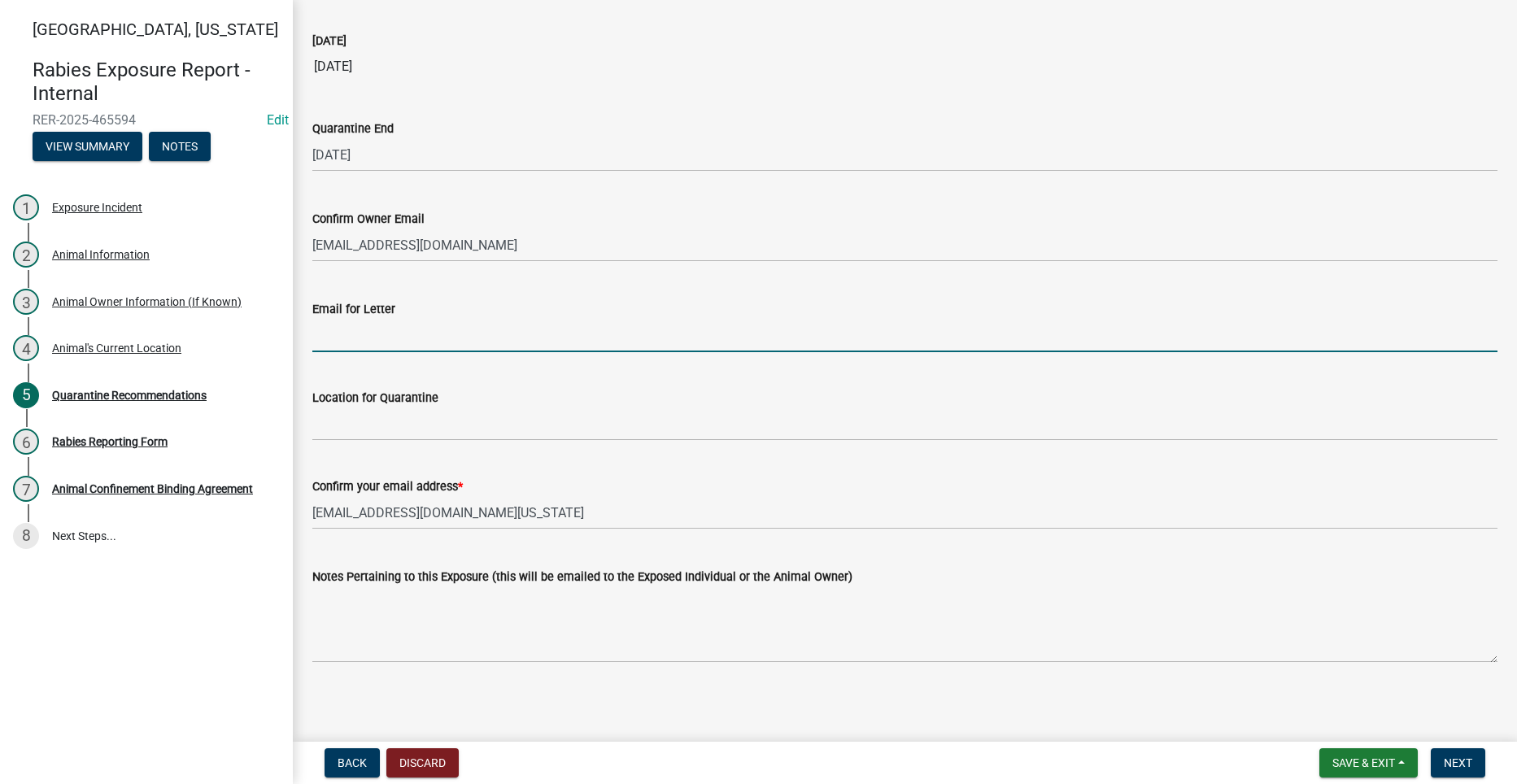
click at [430, 335] on input "Email for Letter" at bounding box center [904, 335] width 1185 height 34
type input "M"
type input "mhalstrum@gmail.com"
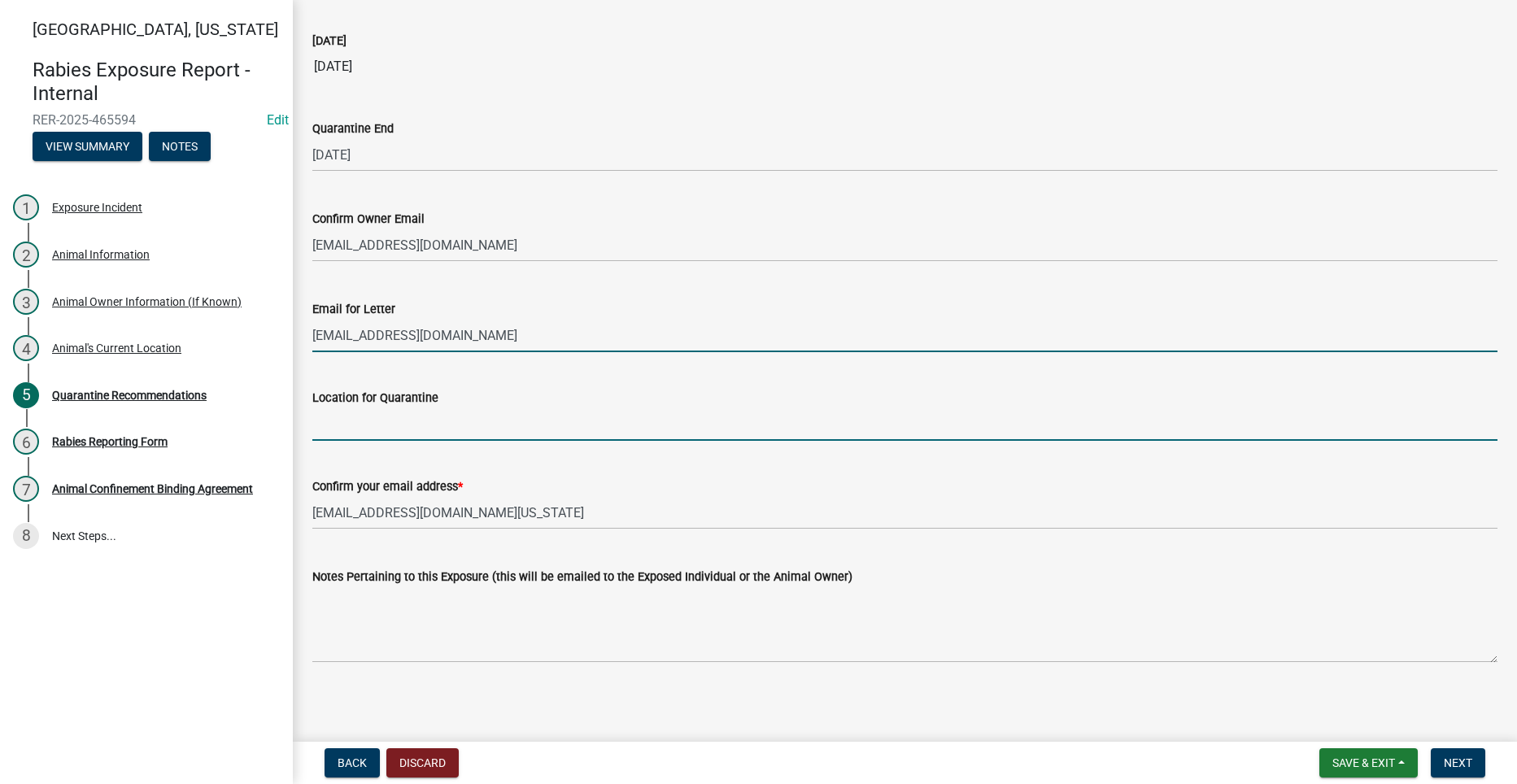
click at [383, 421] on input "Location for Quarantine" at bounding box center [904, 424] width 1185 height 34
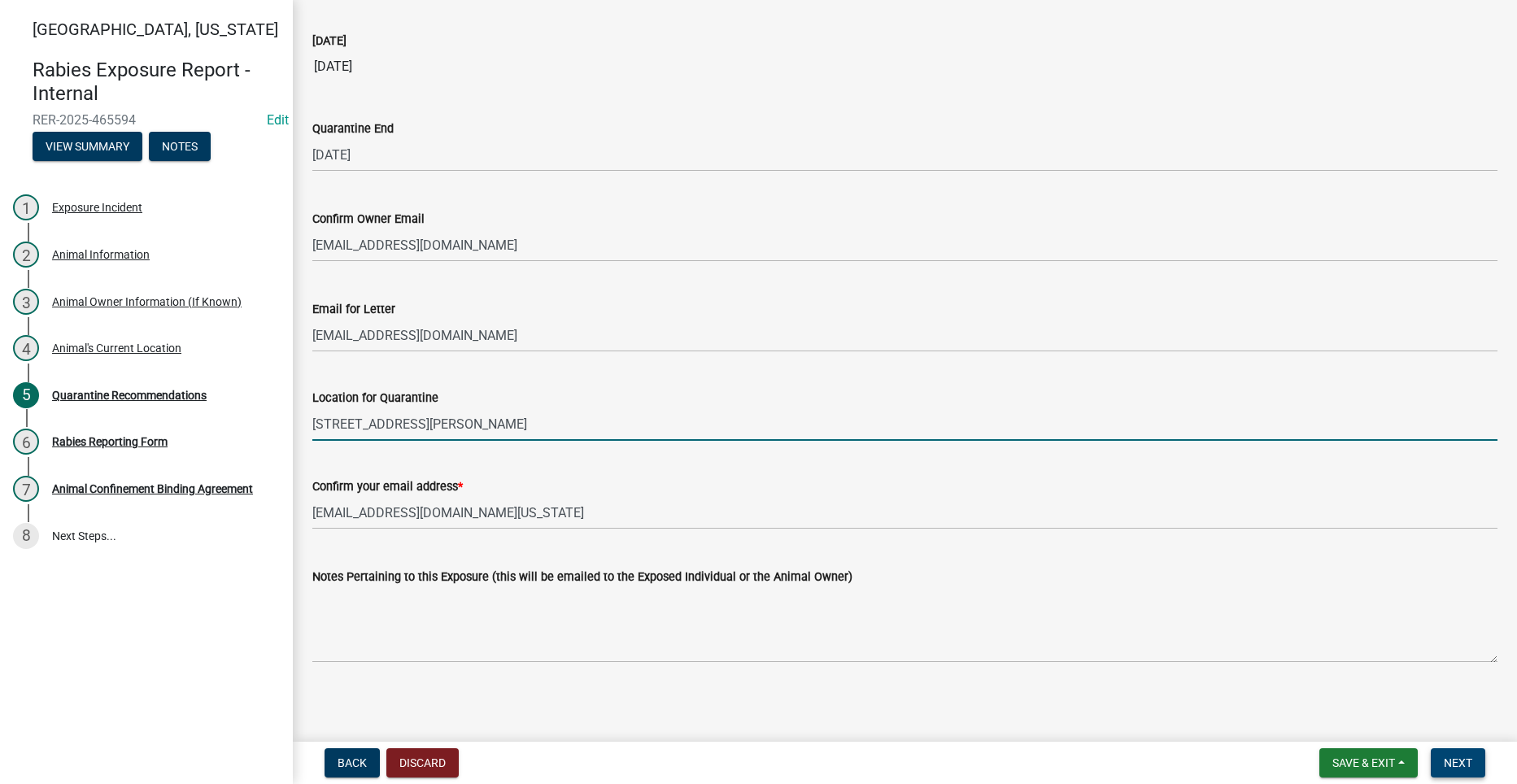
type input "1491 Roseman Bridge RD"
click at [1472, 764] on span "Next" at bounding box center [1457, 763] width 29 height 13
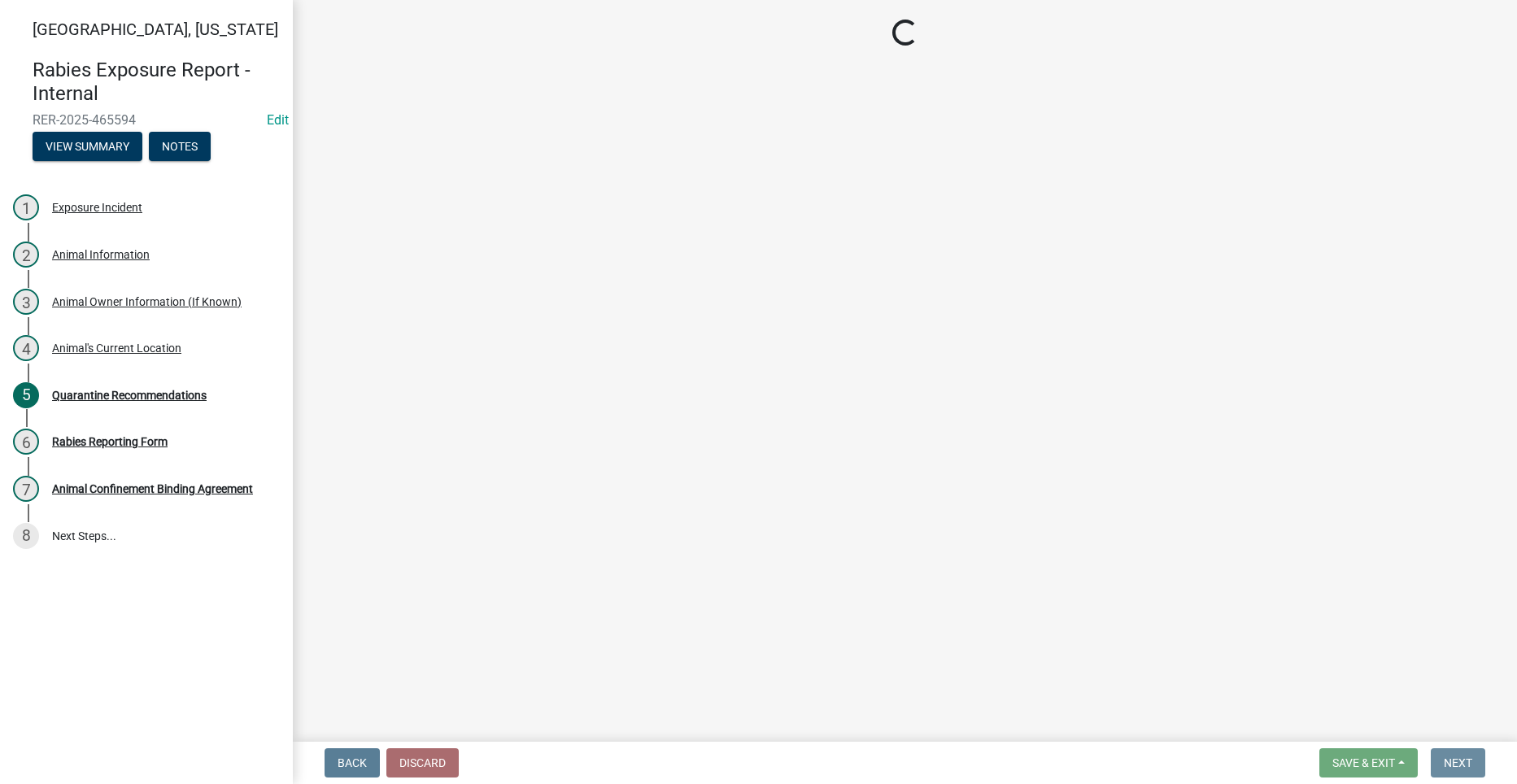
scroll to position [0, 0]
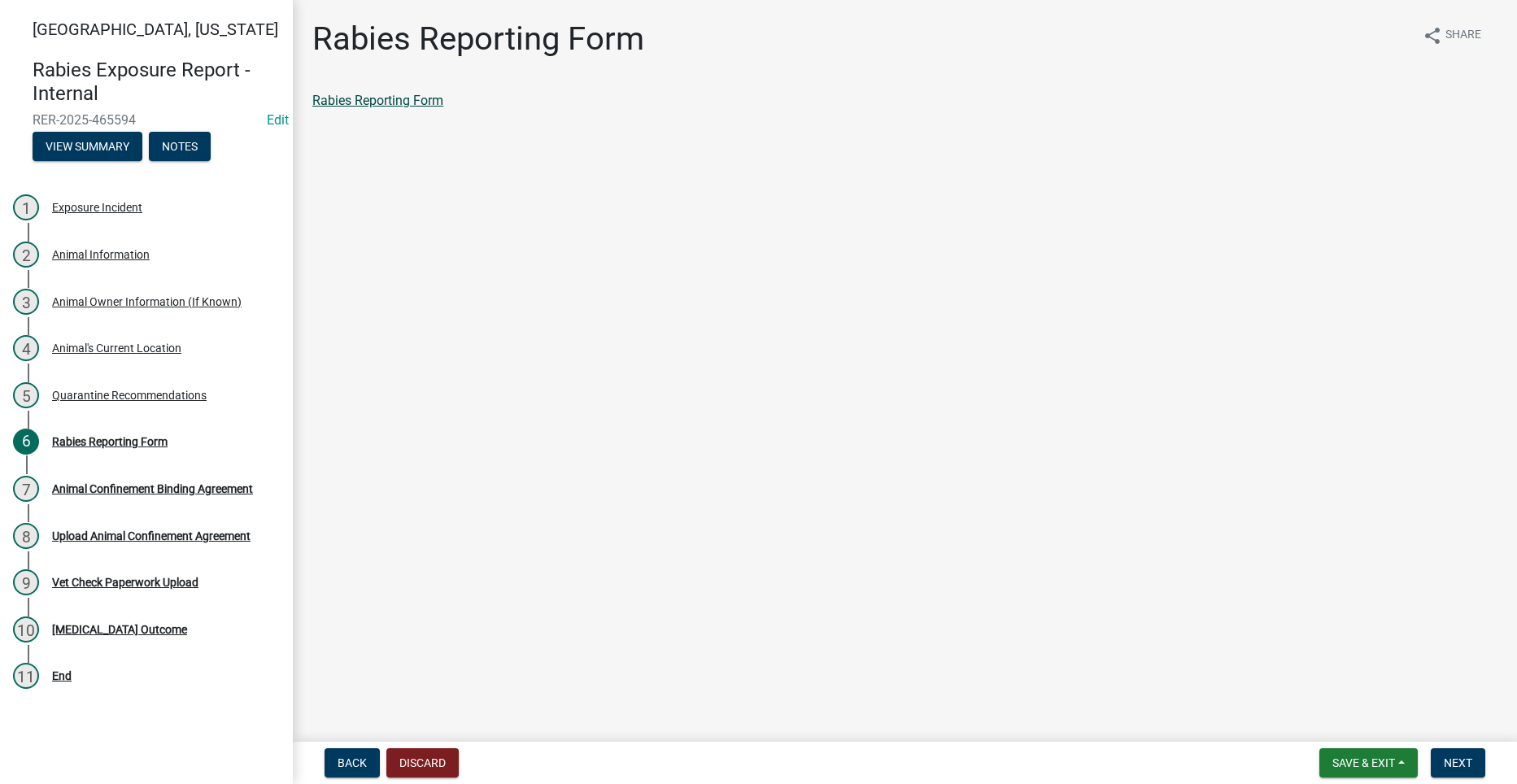
click at [375, 92] on link "Rabies Reporting Form" at bounding box center [377, 100] width 131 height 16
click at [96, 250] on div "Animal Information" at bounding box center [101, 255] width 97 height 11
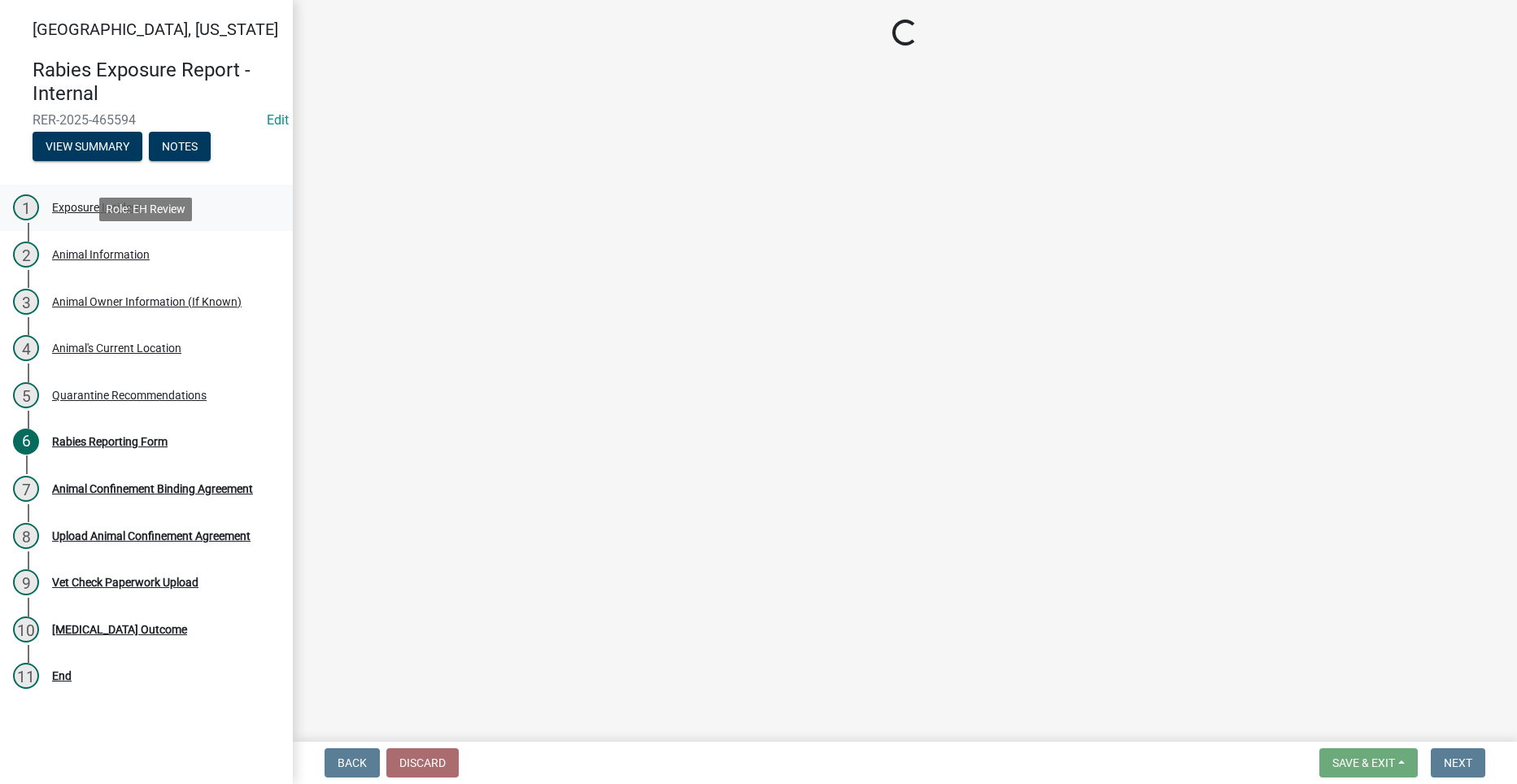
select select "6831b46d-9734-4503-854d-fb945a7fba9e"
select select "97f231bd-1e31-4a6a-b5b8-998753084ace"
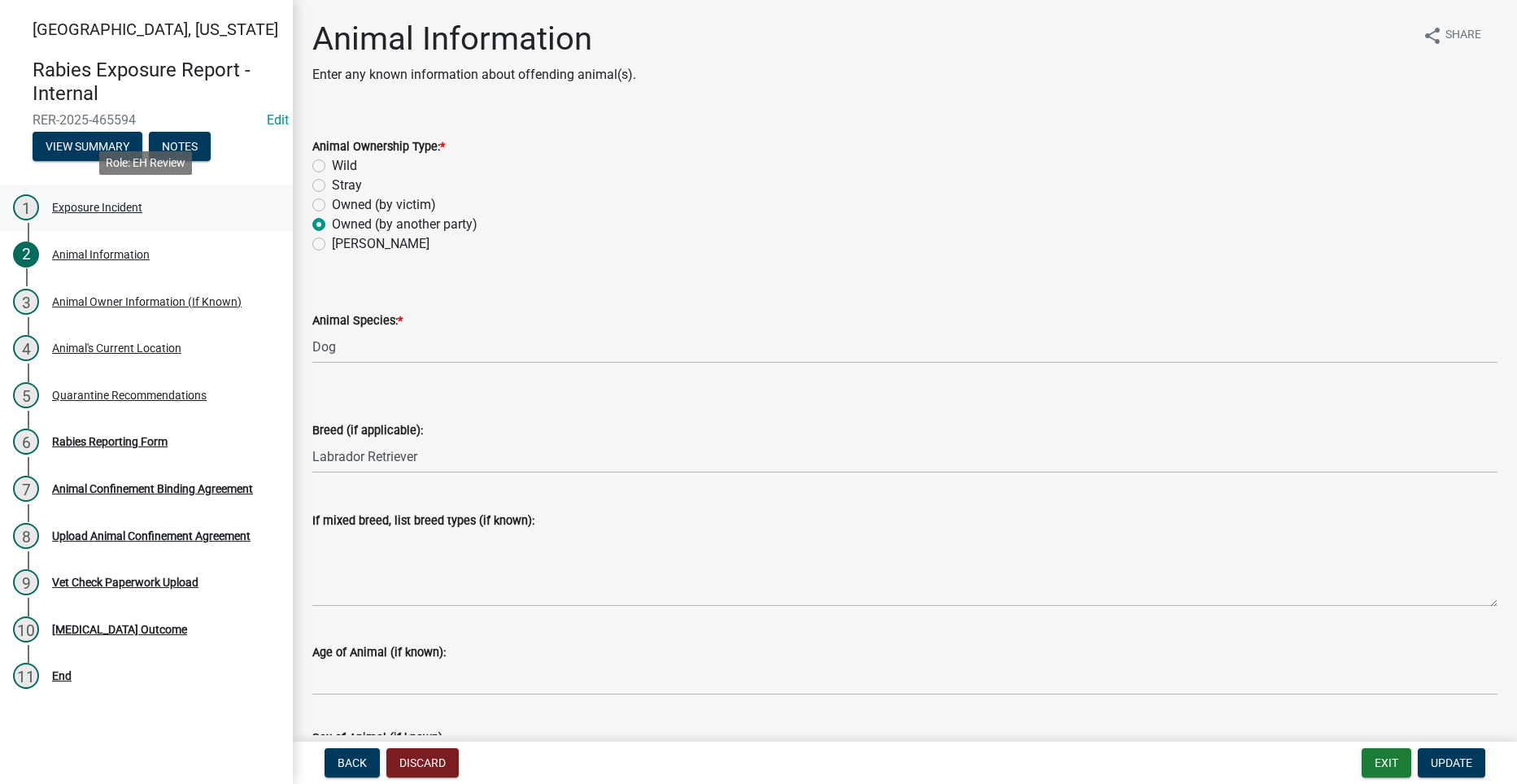
click at [73, 201] on div "Exposure Incident" at bounding box center [97, 207] width 90 height 11
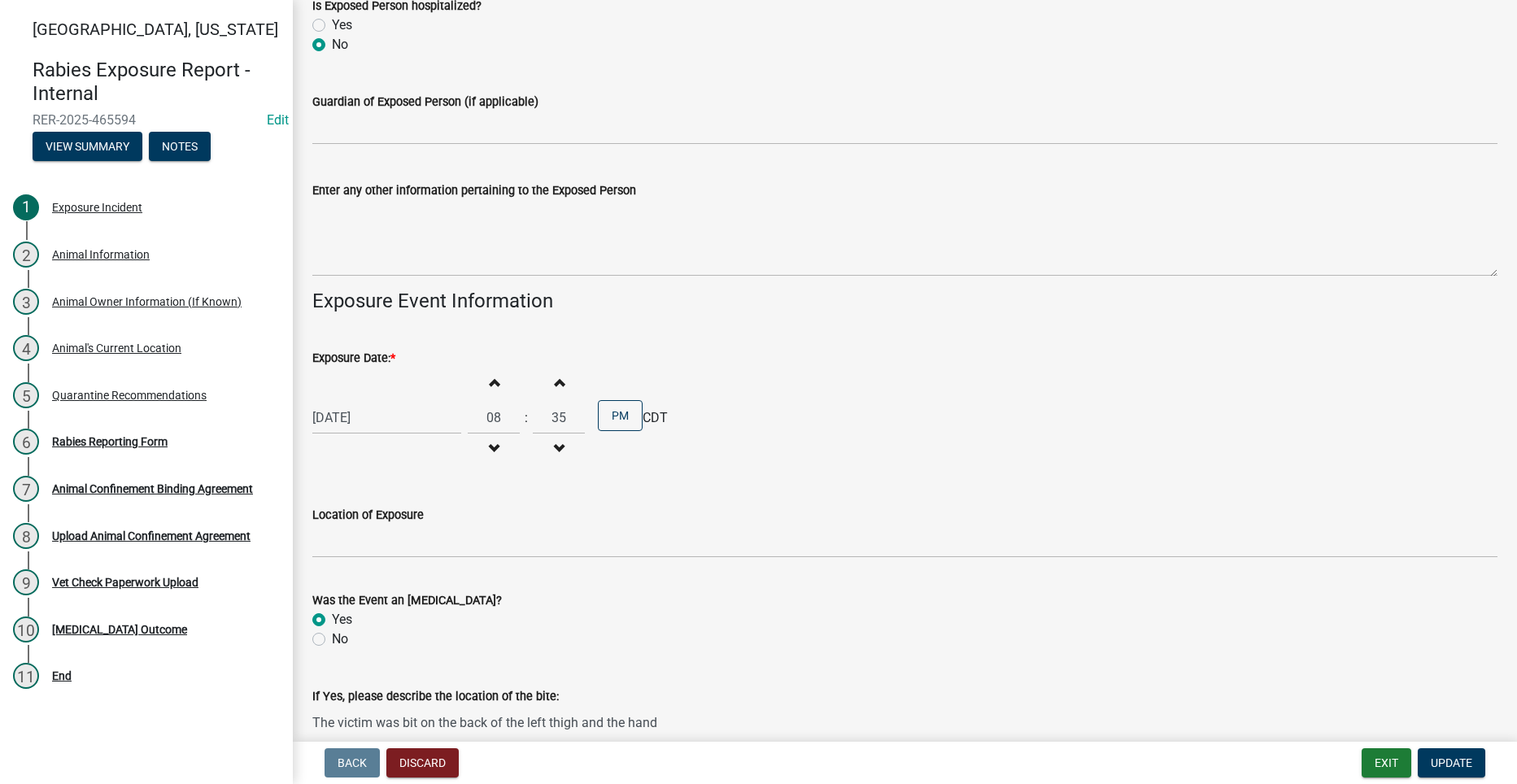
scroll to position [2114, 0]
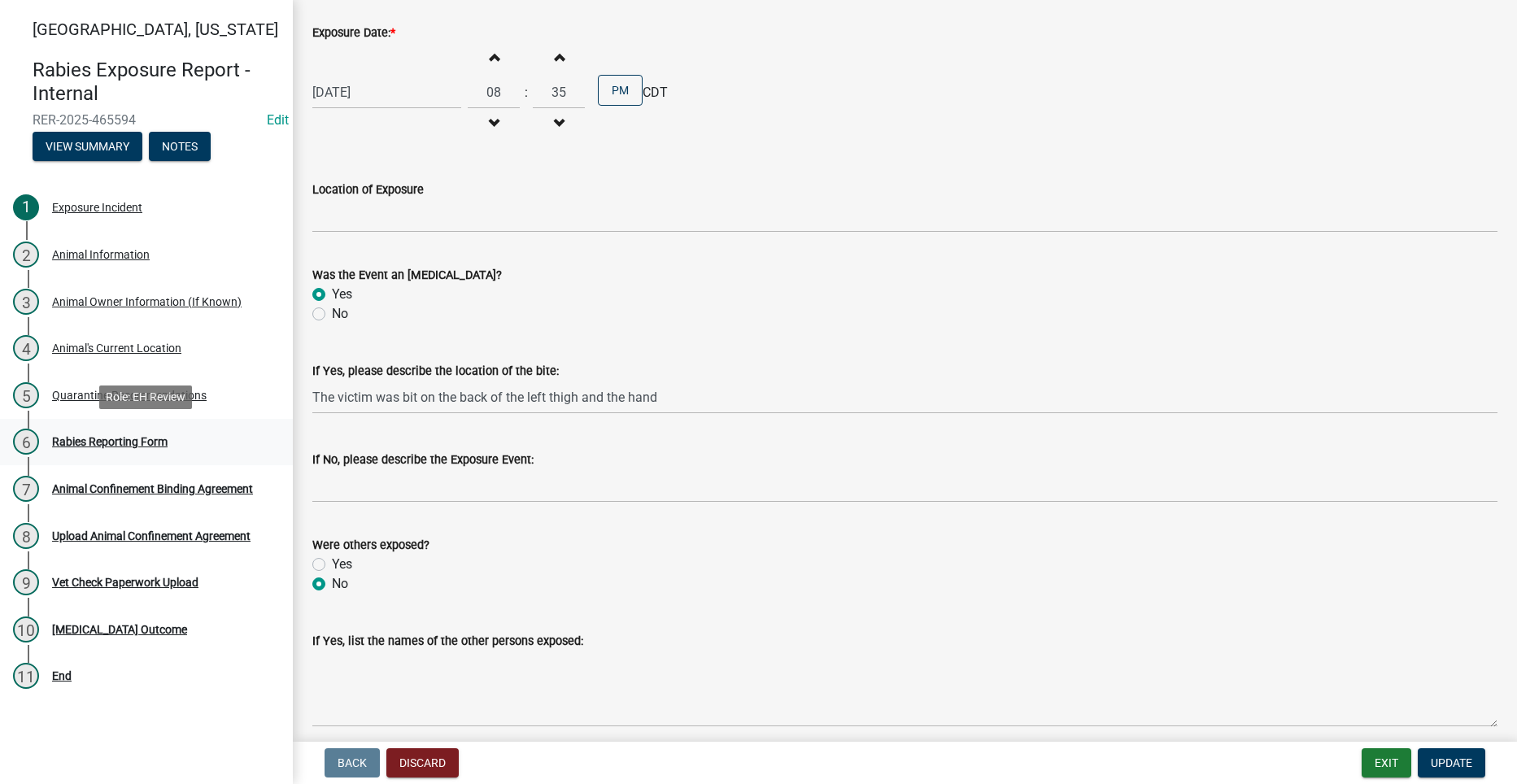
click at [83, 438] on div "Rabies Reporting Form" at bounding box center [110, 441] width 115 height 11
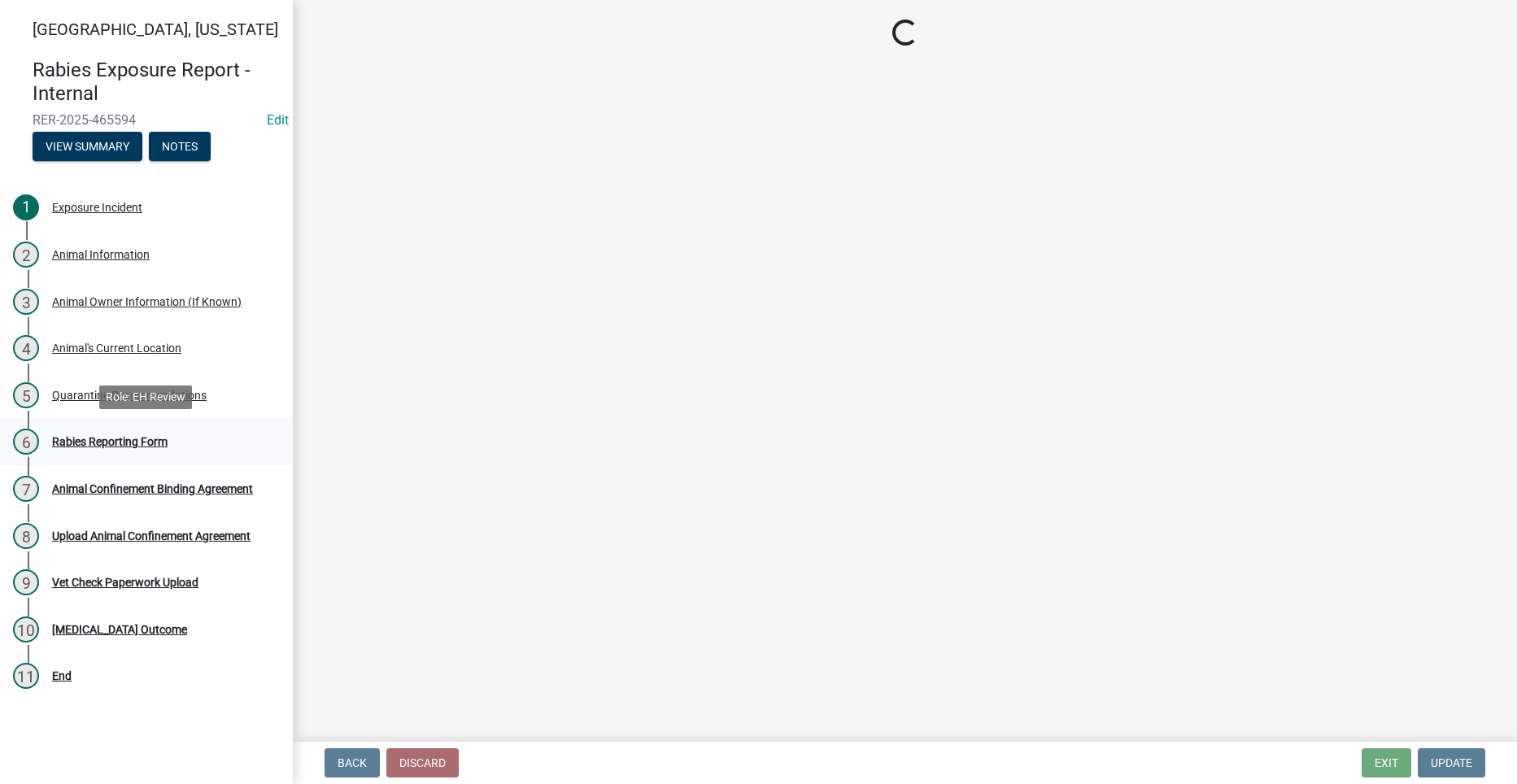
scroll to position [0, 0]
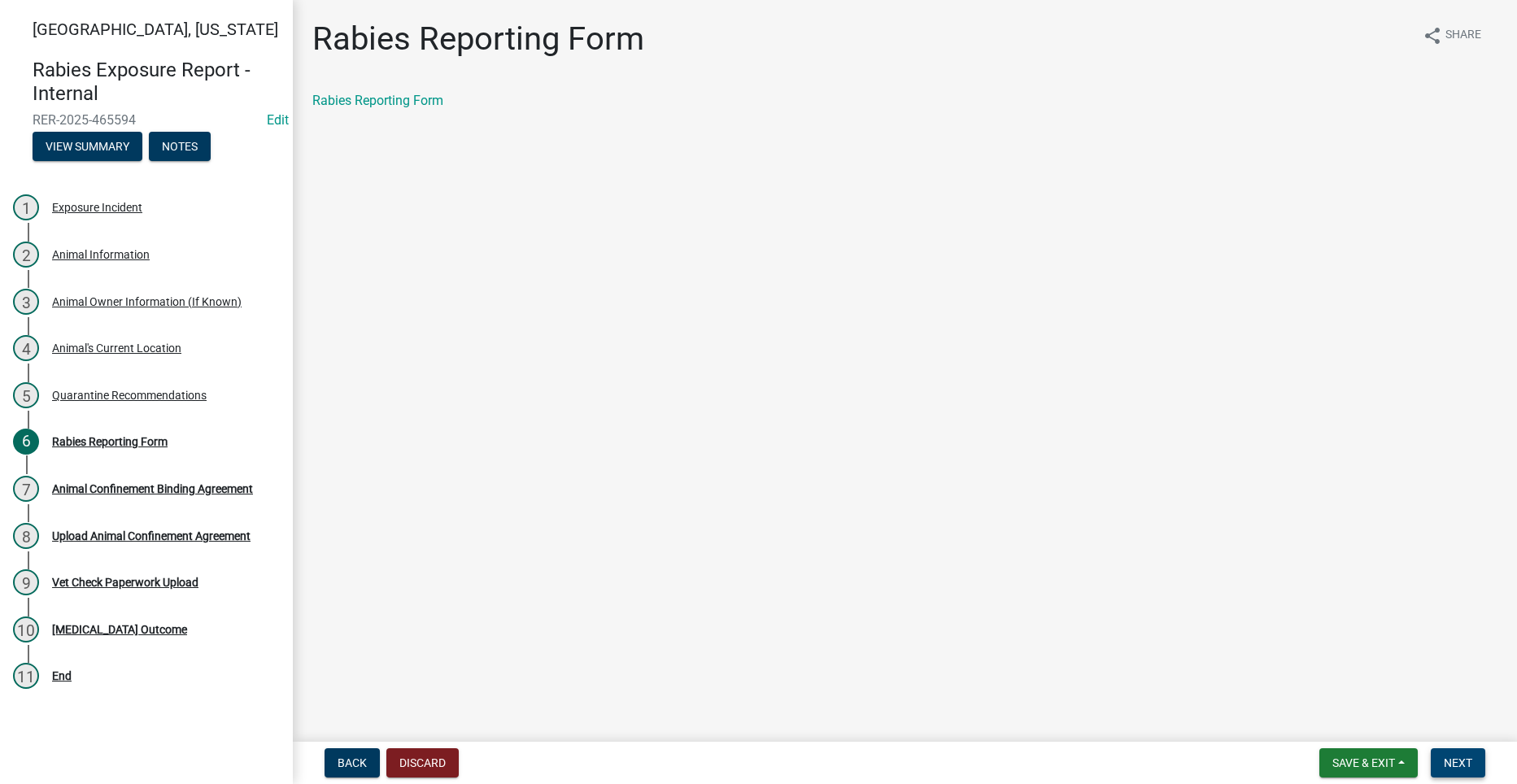
click at [1447, 762] on span "Next" at bounding box center [1457, 763] width 29 height 13
